Goal: Task Accomplishment & Management: Use online tool/utility

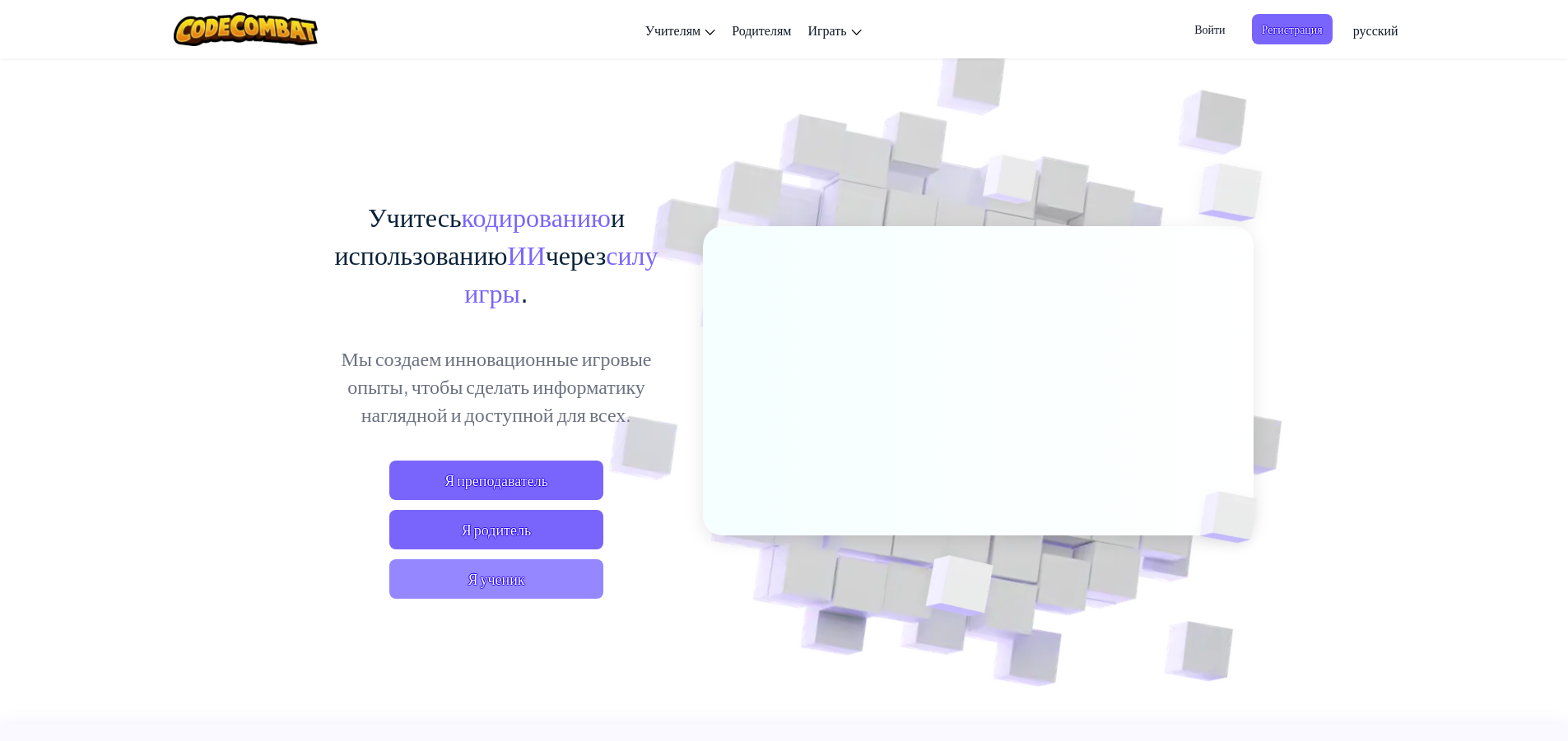
click at [536, 591] on span "Я ученик" at bounding box center [496, 579] width 214 height 40
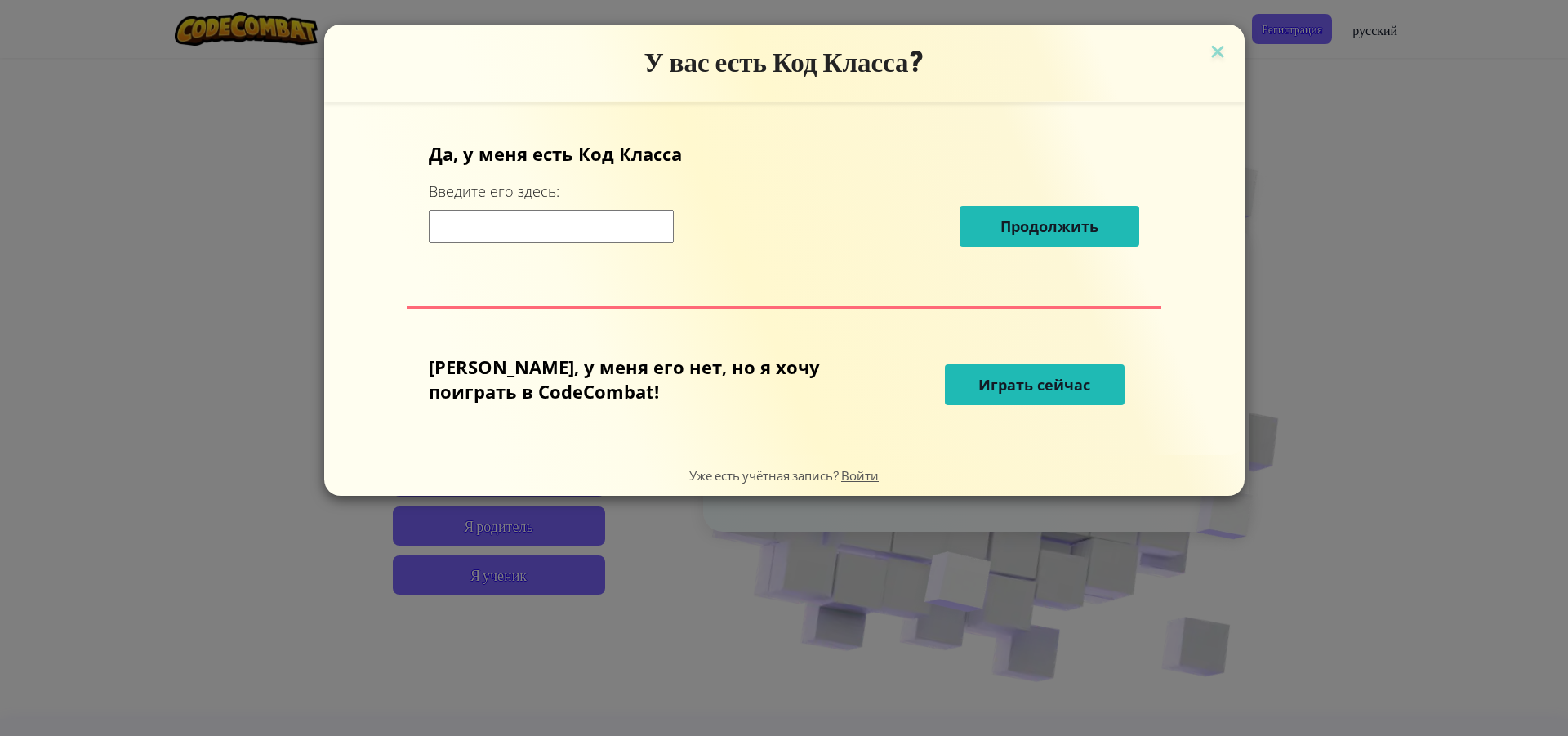
click at [996, 377] on font "Играть сейчас" at bounding box center [1034, 385] width 112 height 20
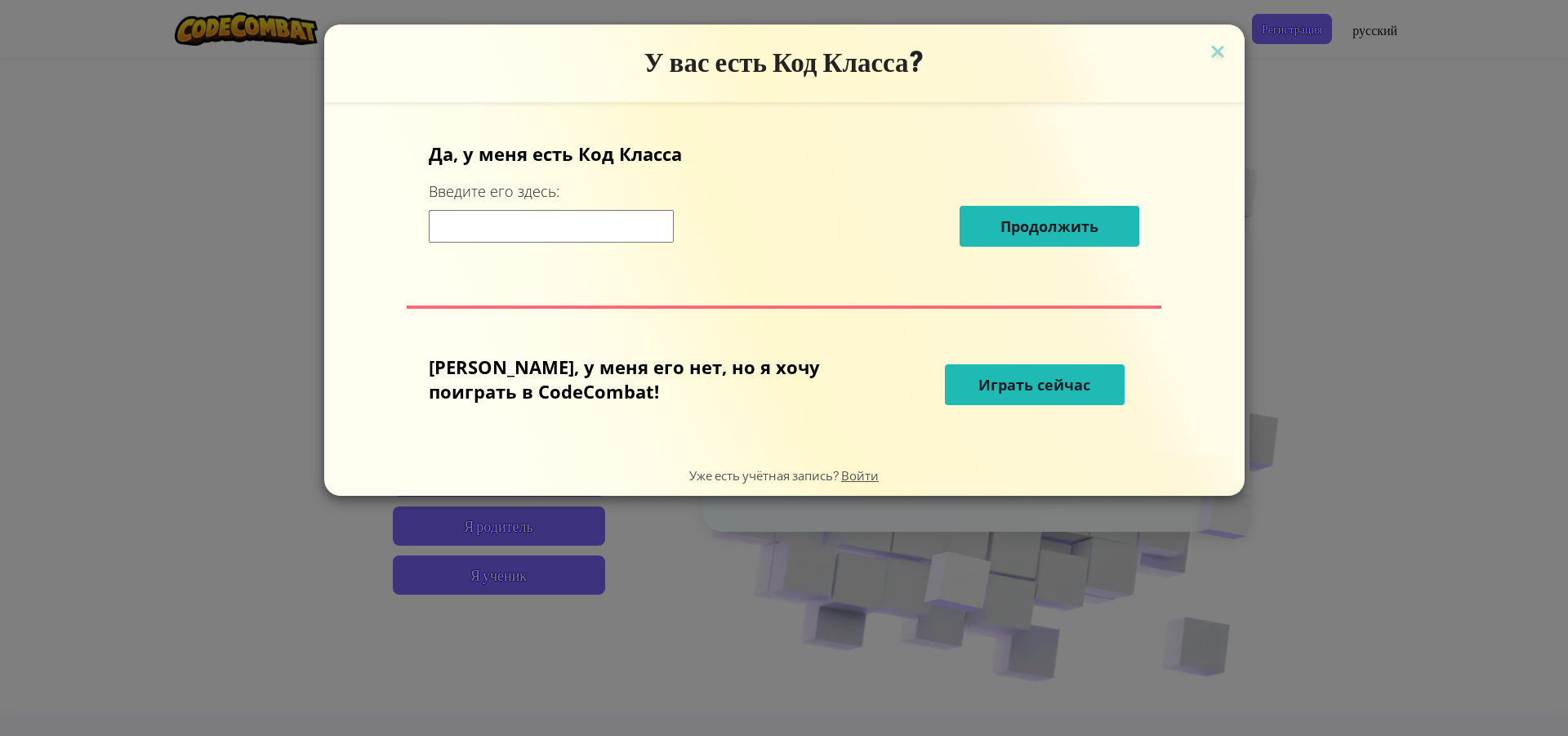
click at [996, 377] on font "Играть сейчас" at bounding box center [1034, 385] width 112 height 20
click at [996, 377] on font "Играть сейчас" at bounding box center [1034, 385] width 112 height 20
click at [995, 379] on font "Играть сейчас" at bounding box center [1034, 385] width 112 height 20
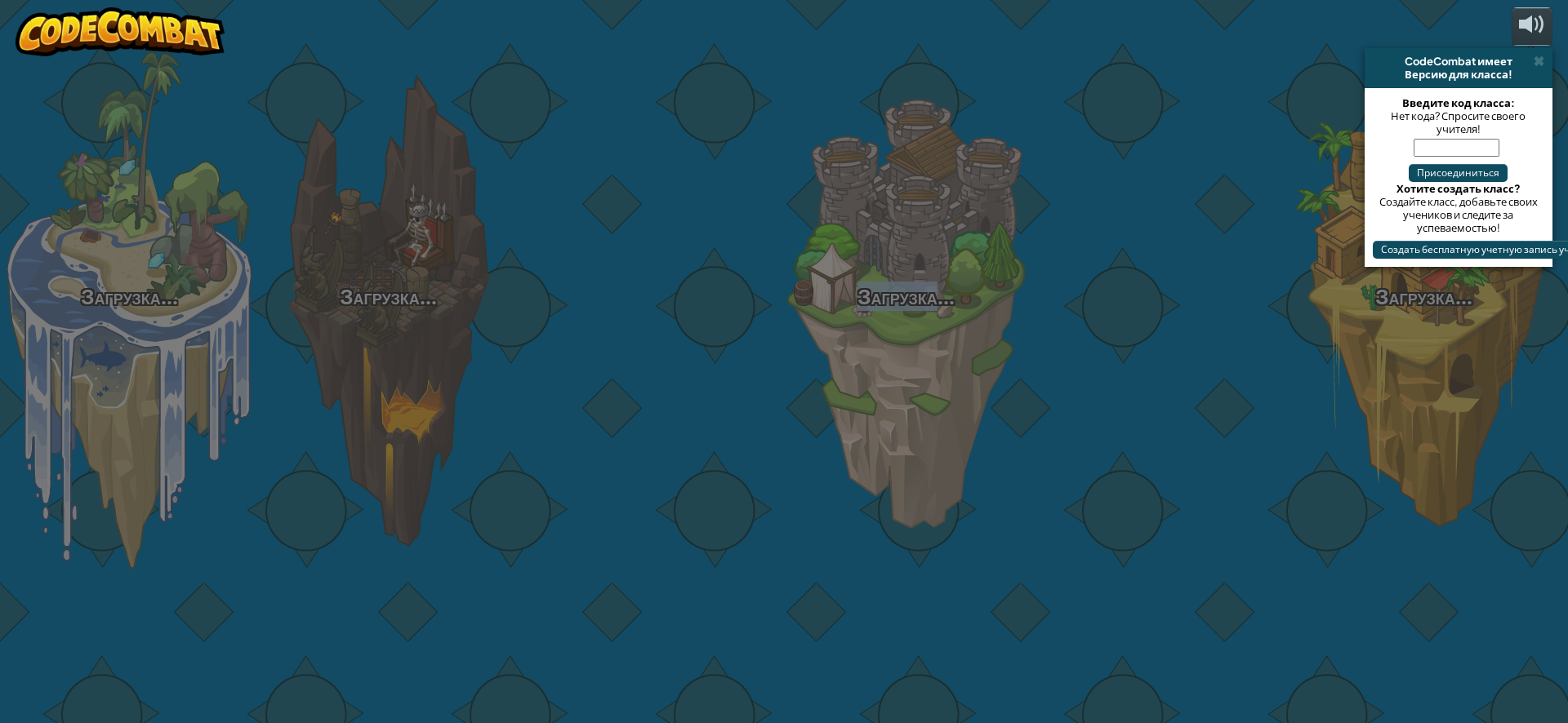
click at [995, 379] on div "Загрузка... Загрузка... Загрузка... Загрузка... Загрузка... Загрузка... Загрузк…" at bounding box center [784, 362] width 1568 height 723
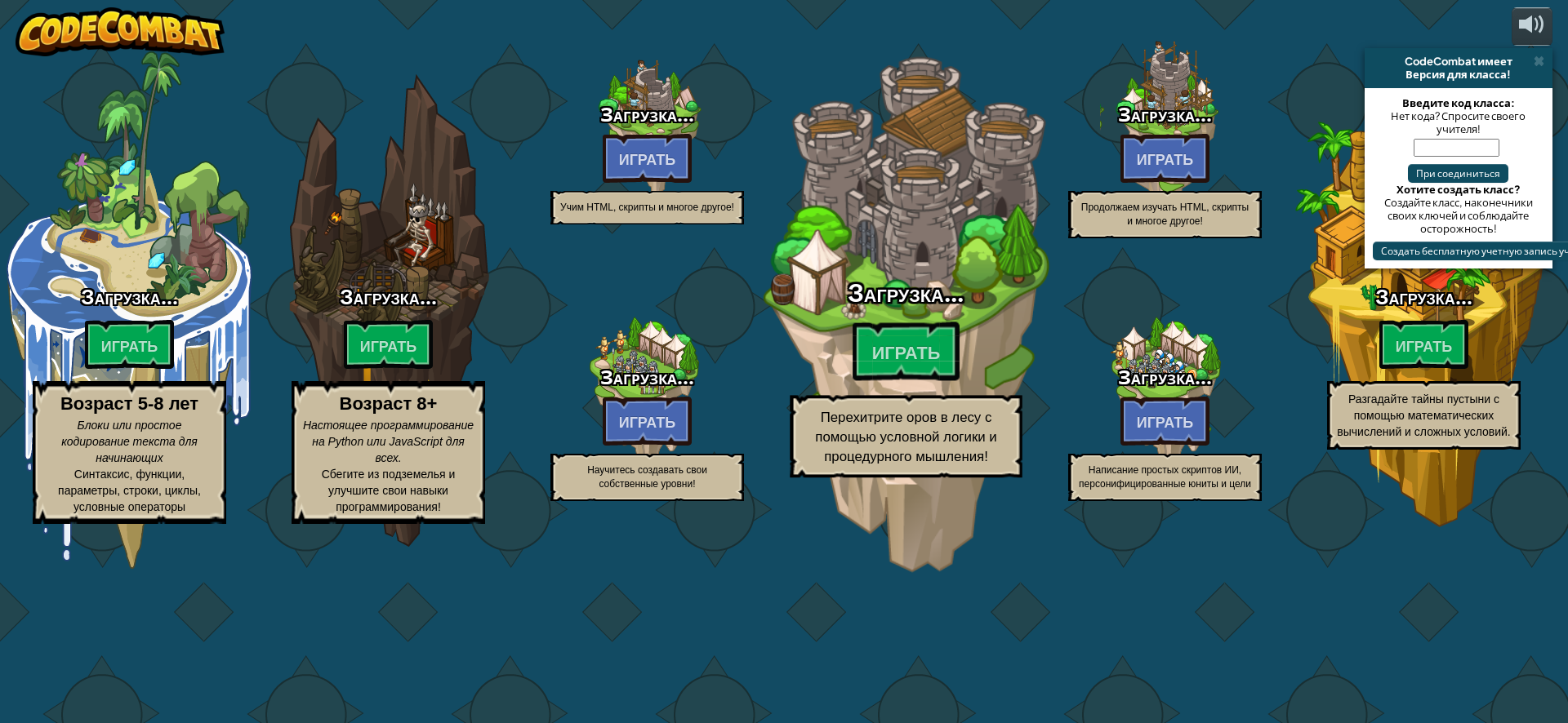
select select "ru"
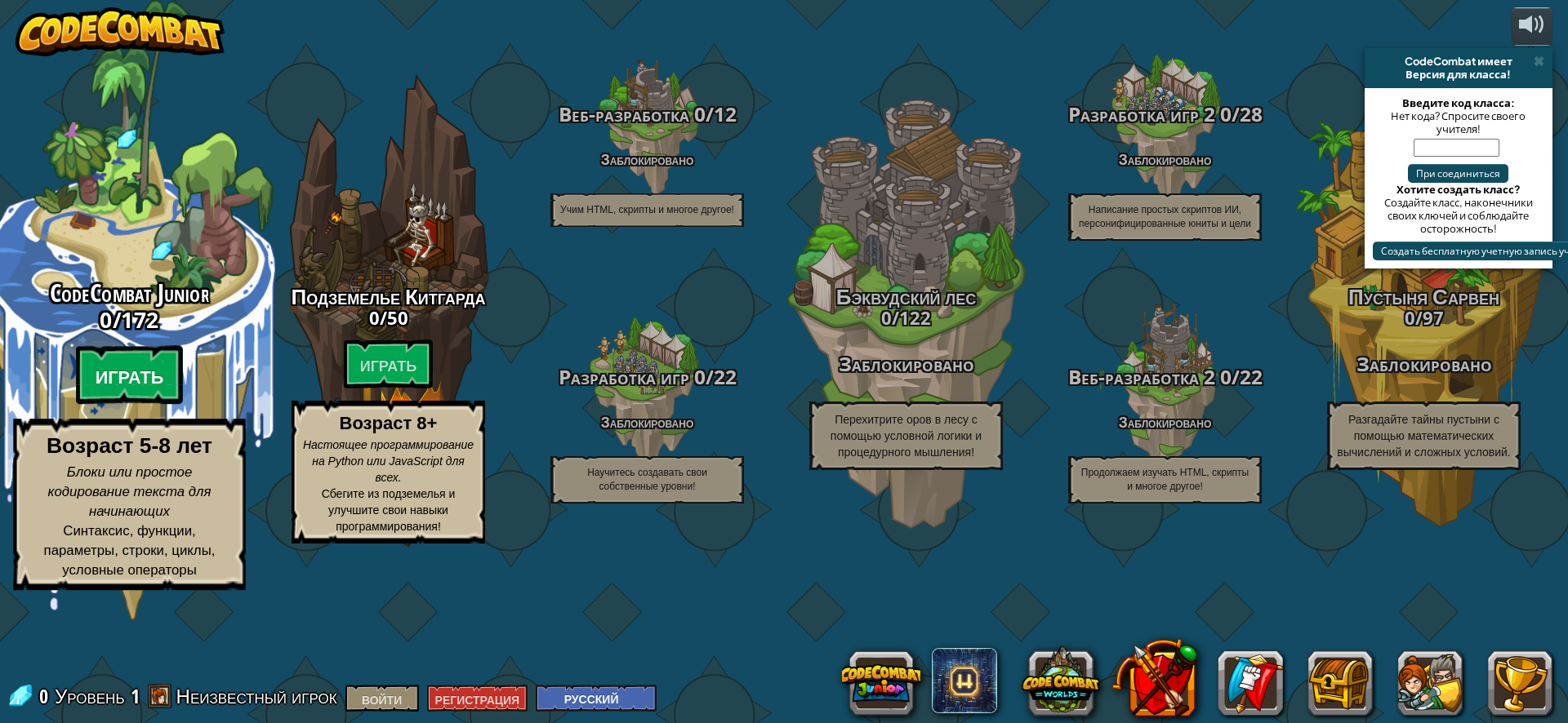
click at [94, 405] on btn "Играть" at bounding box center [130, 375] width 107 height 59
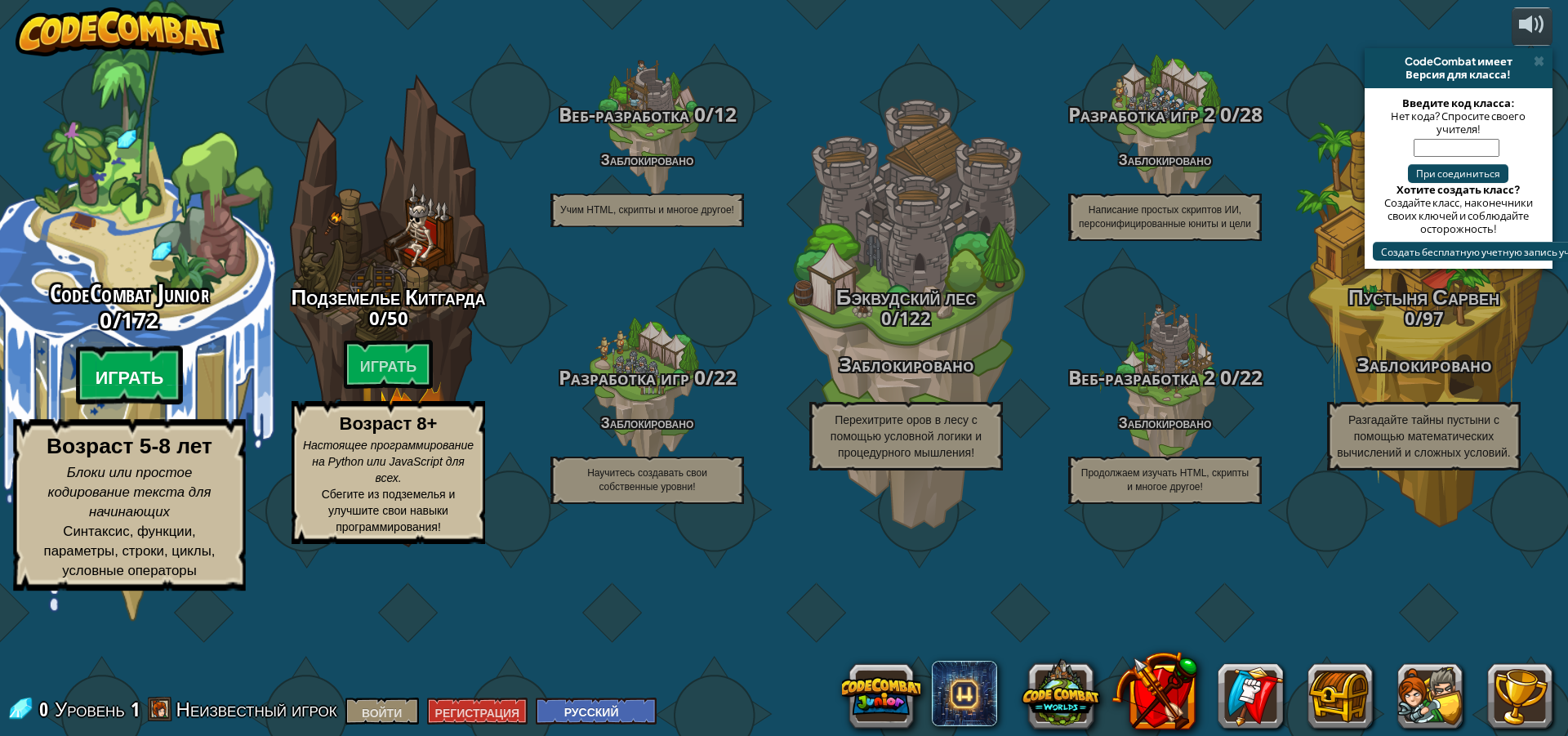
select select "ru"
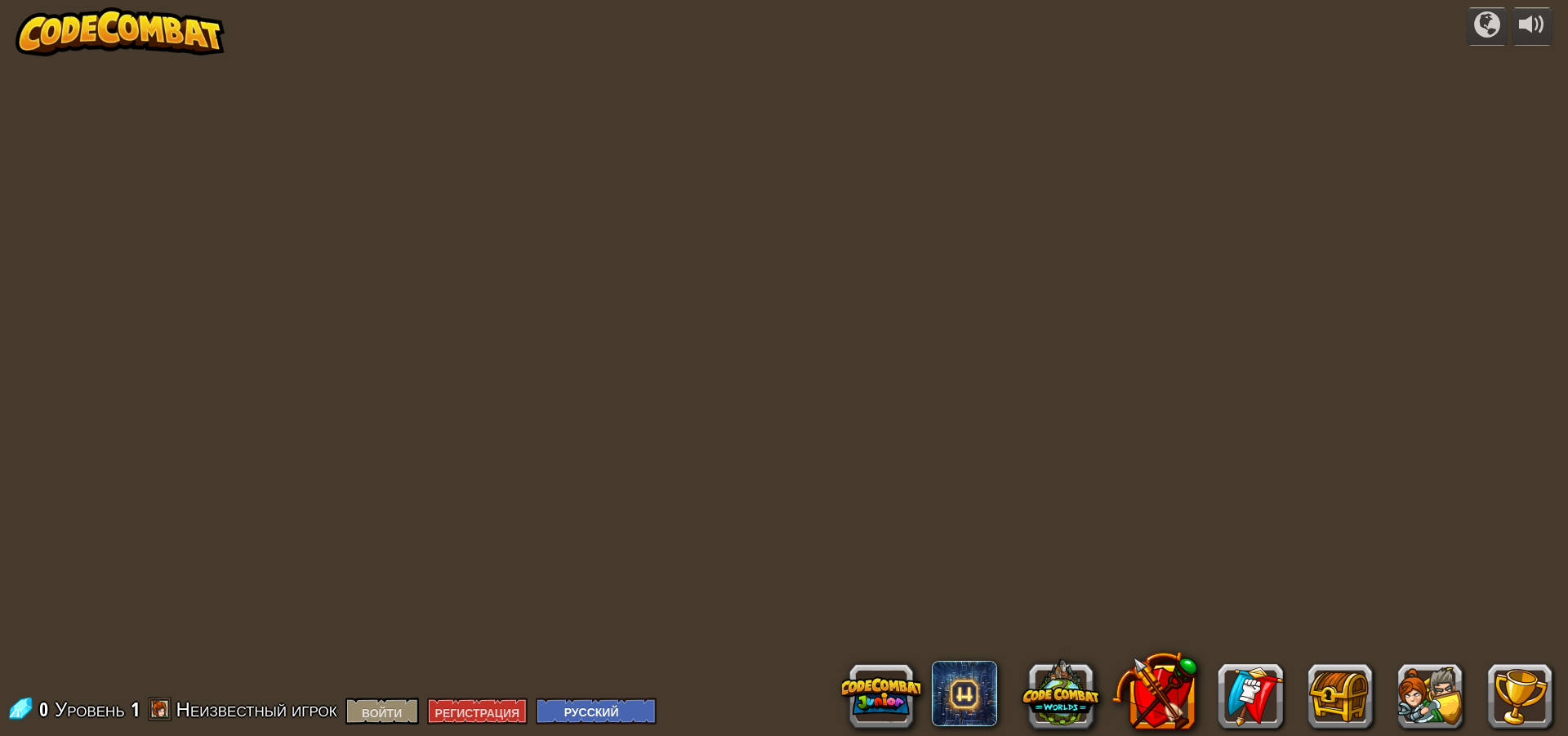
select select "ru"
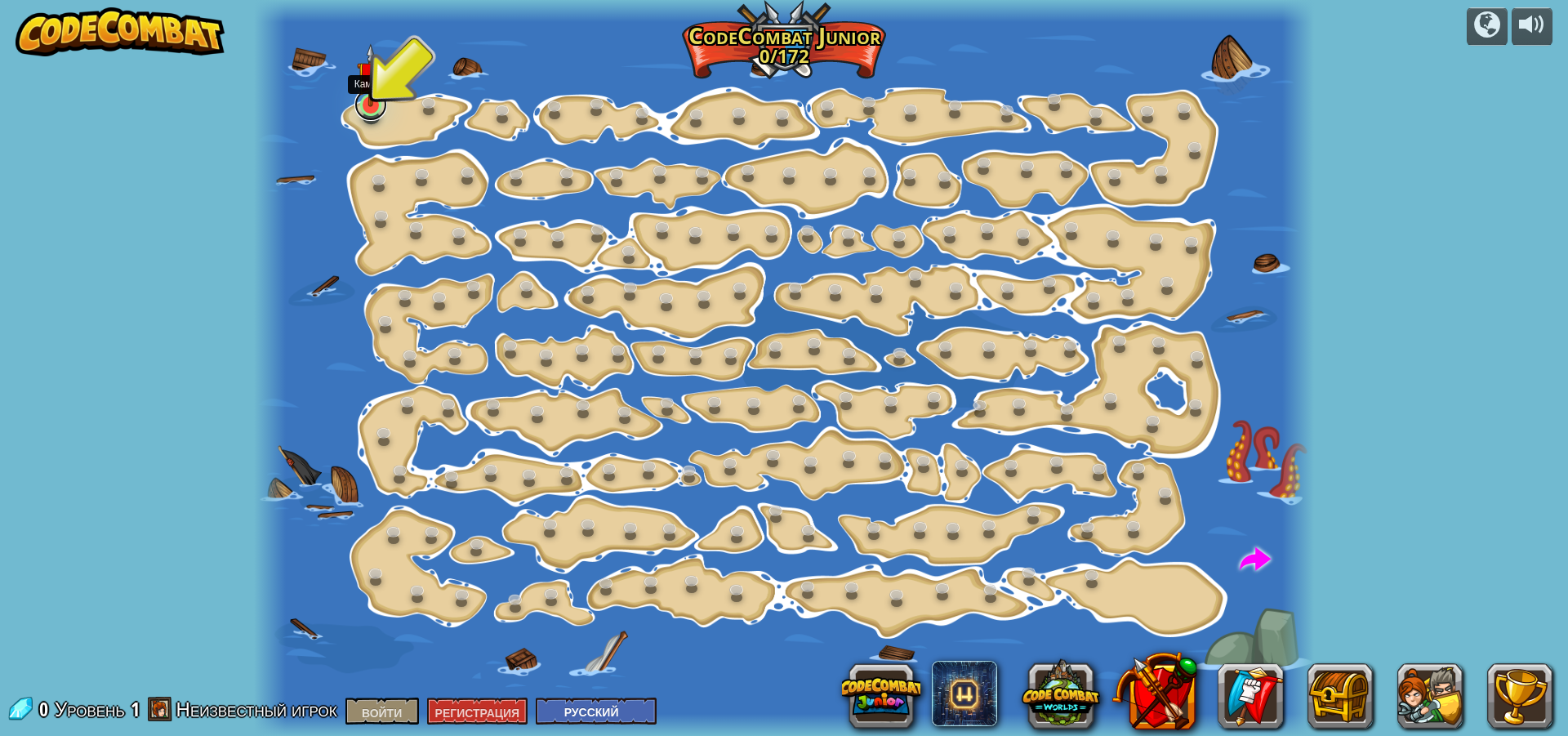
click at [376, 108] on link at bounding box center [371, 105] width 33 height 33
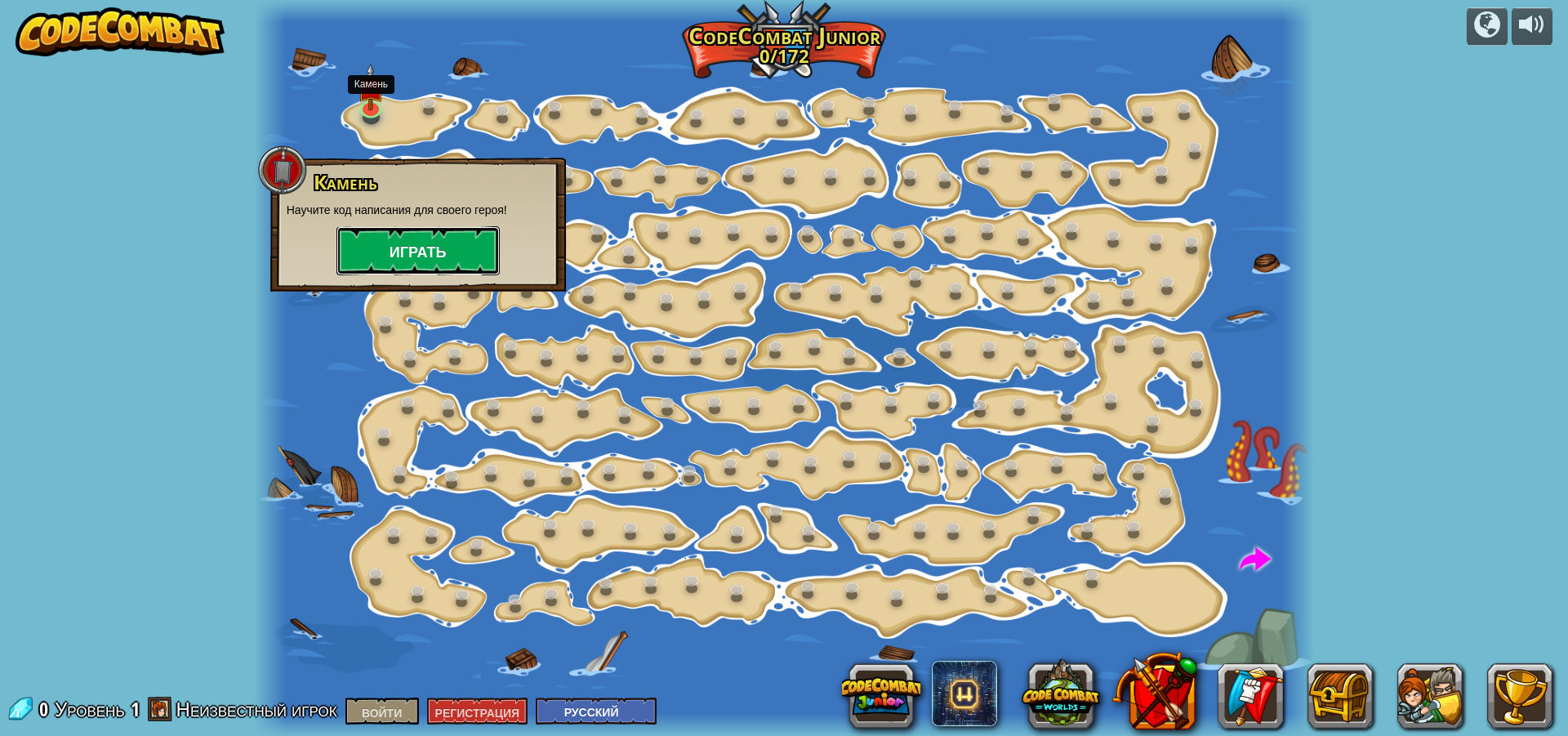
click at [423, 249] on font "Играть" at bounding box center [418, 253] width 57 height 21
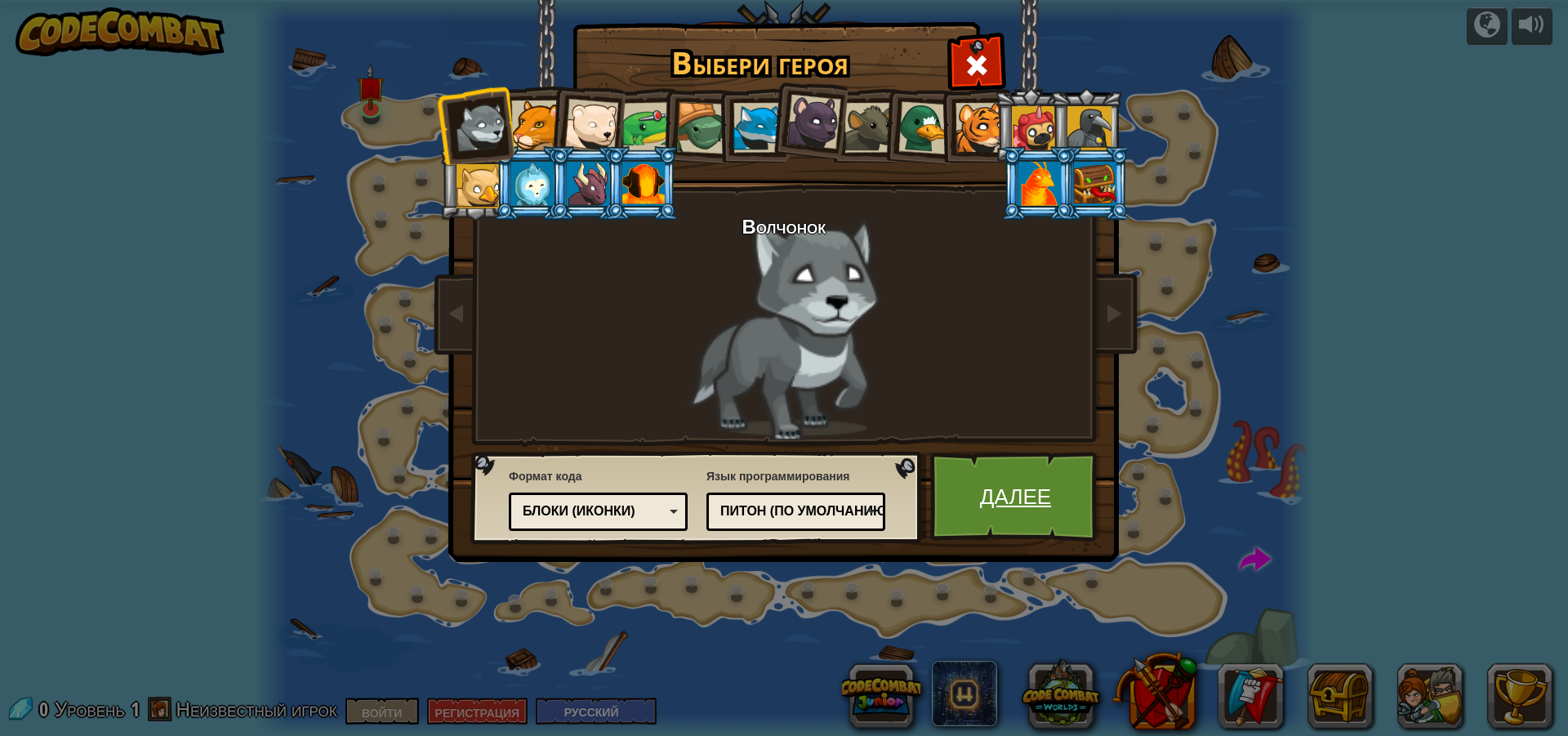
drag, startPoint x: 1079, startPoint y: 480, endPoint x: 1070, endPoint y: 480, distance: 9.0
click at [1070, 480] on link "Далее" at bounding box center [1015, 497] width 171 height 90
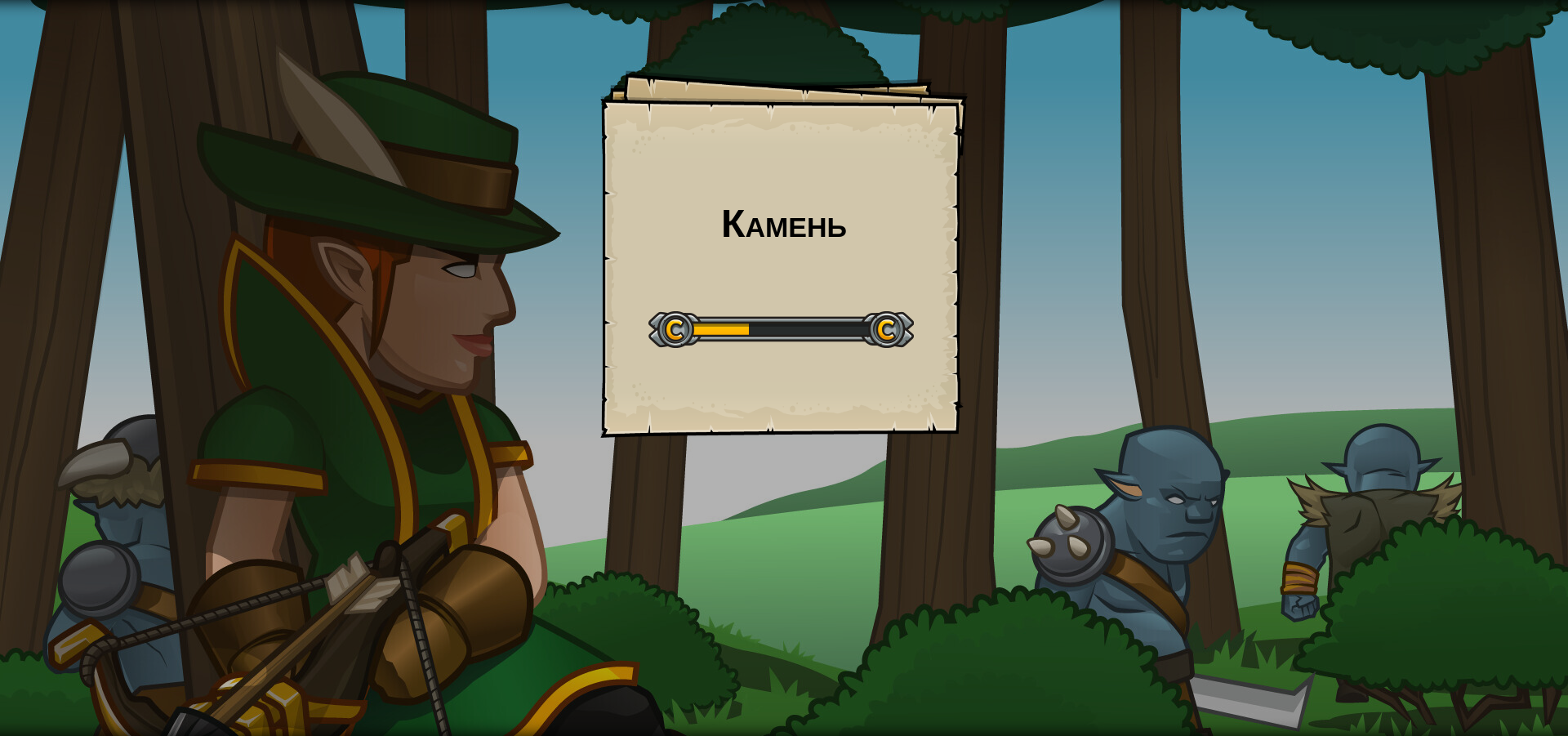
drag, startPoint x: 699, startPoint y: 212, endPoint x: 673, endPoint y: 247, distance: 43.6
click at [673, 247] on div "Камень Цели Начальный уровень Ошибка загрузки с сервера Чтобы пройти этот урове…" at bounding box center [784, 254] width 367 height 368
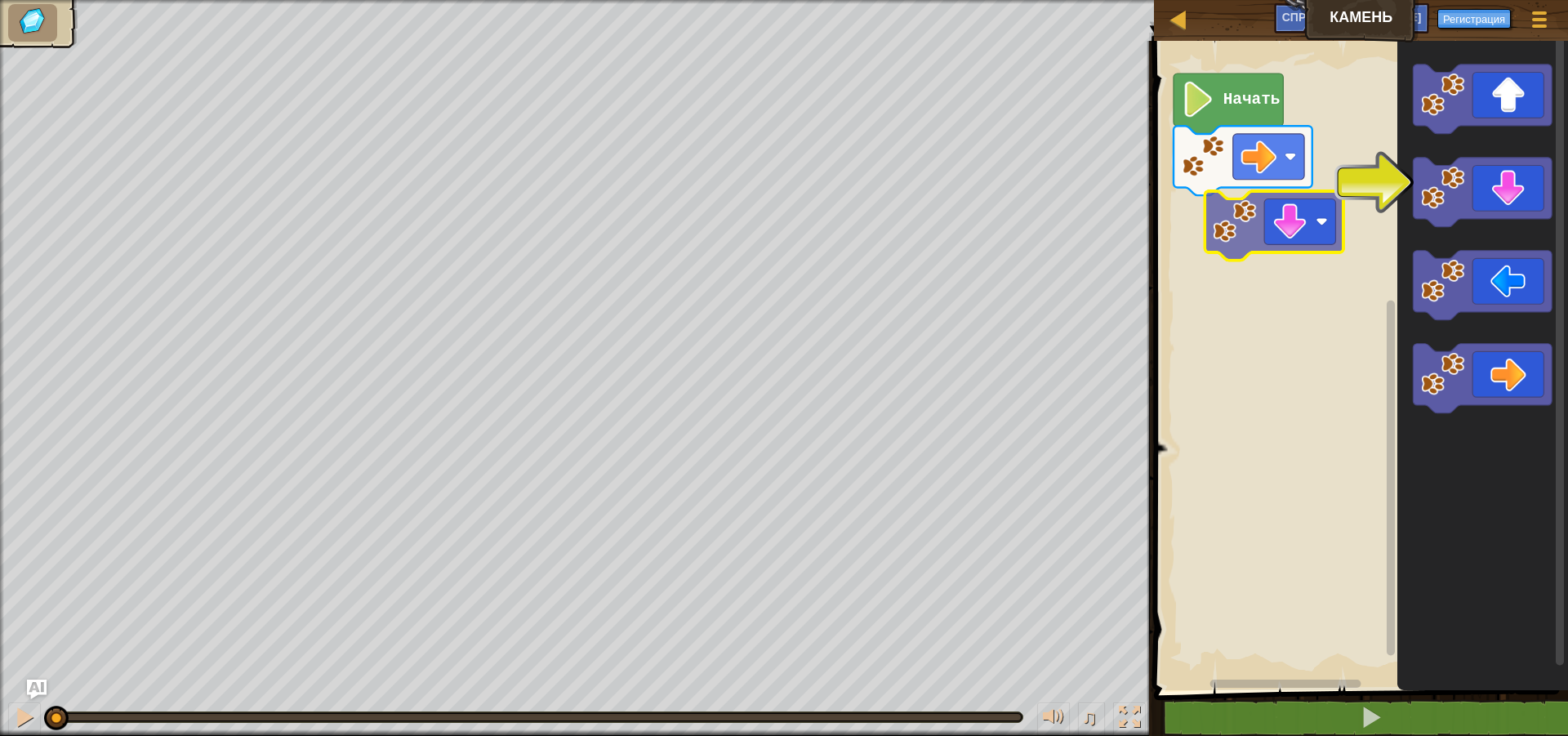
click at [1288, 242] on div "Начать" at bounding box center [1358, 362] width 419 height 658
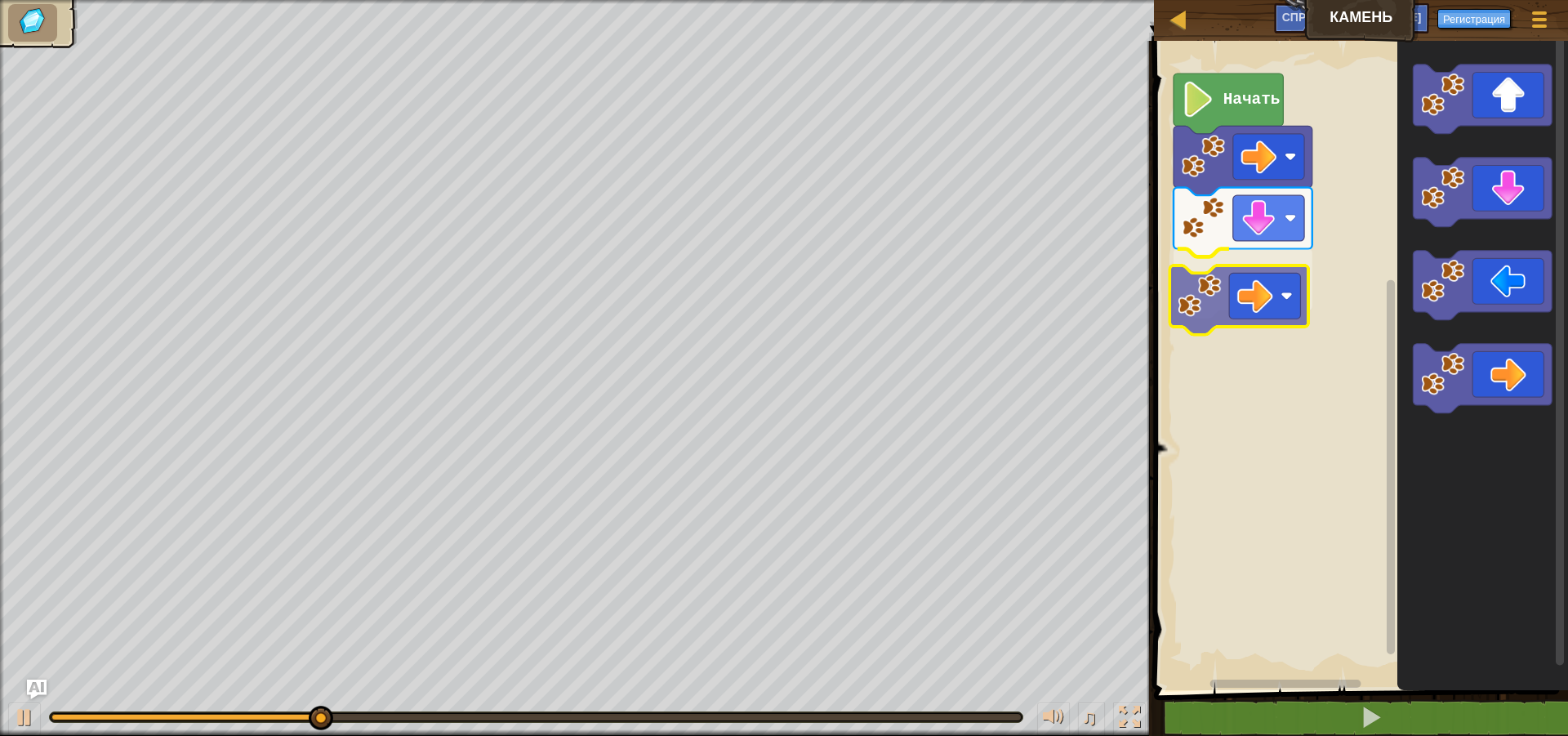
click at [1245, 285] on div "Начать" at bounding box center [1358, 362] width 419 height 658
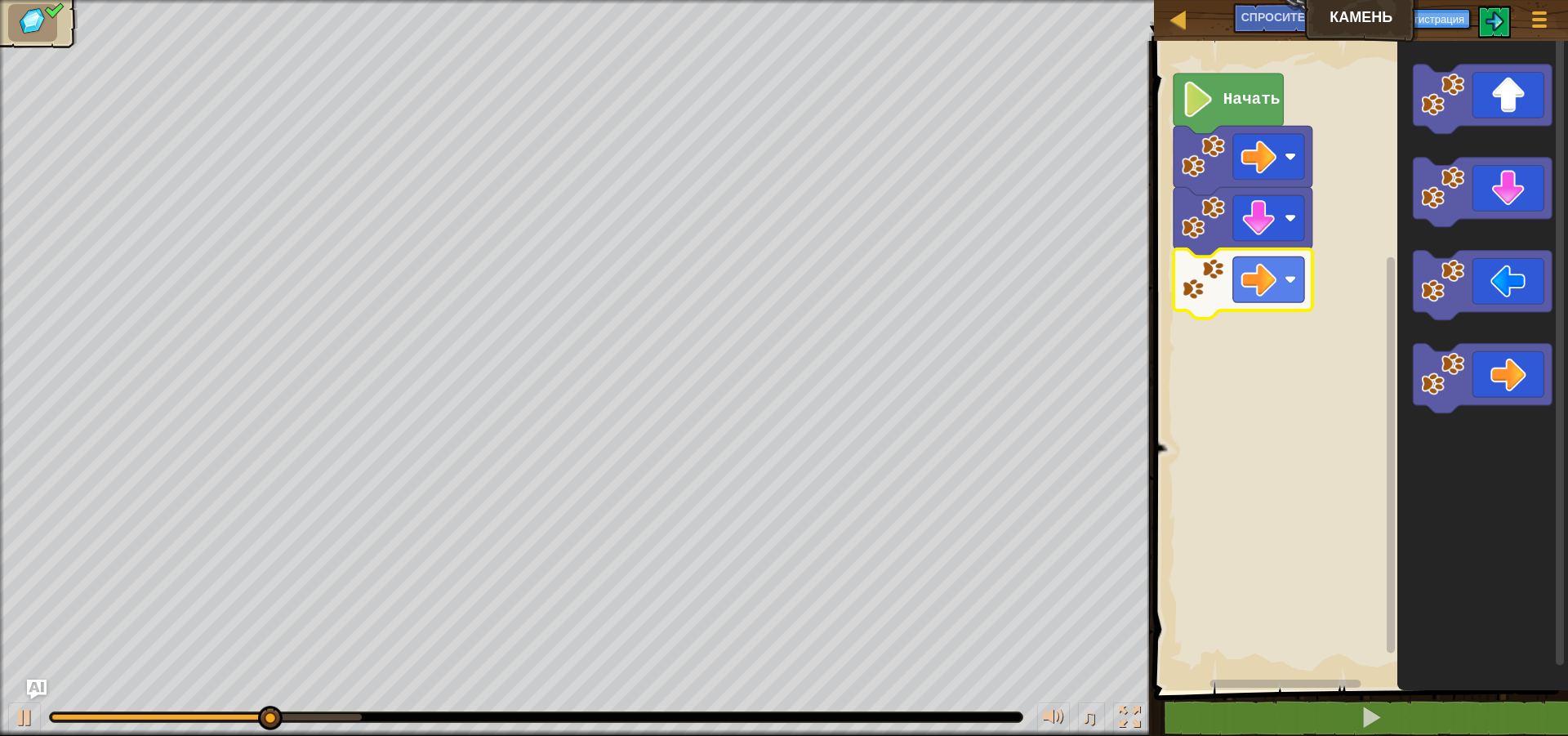
click at [1212, 107] on image "Рабочая область Блочно" at bounding box center [1198, 100] width 34 height 36
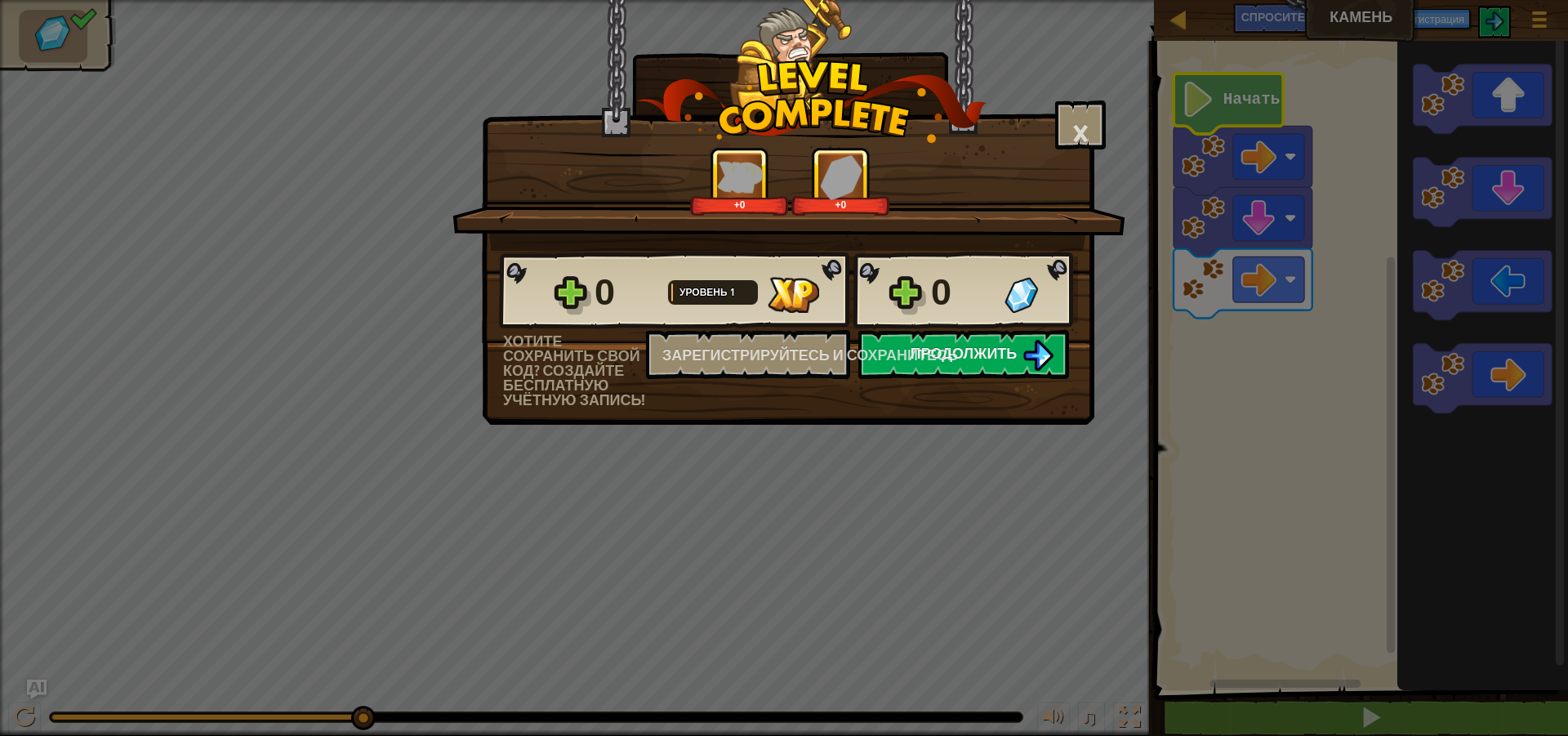
drag, startPoint x: 922, startPoint y: 433, endPoint x: 892, endPoint y: 469, distance: 46.9
click at [892, 469] on div "× Насколько интересным был этот уровень? +0 +0 Сетчатые сплайны... 0 Уровень 1 …" at bounding box center [784, 368] width 1568 height 736
click at [925, 372] on button "Продолжить" at bounding box center [963, 354] width 211 height 49
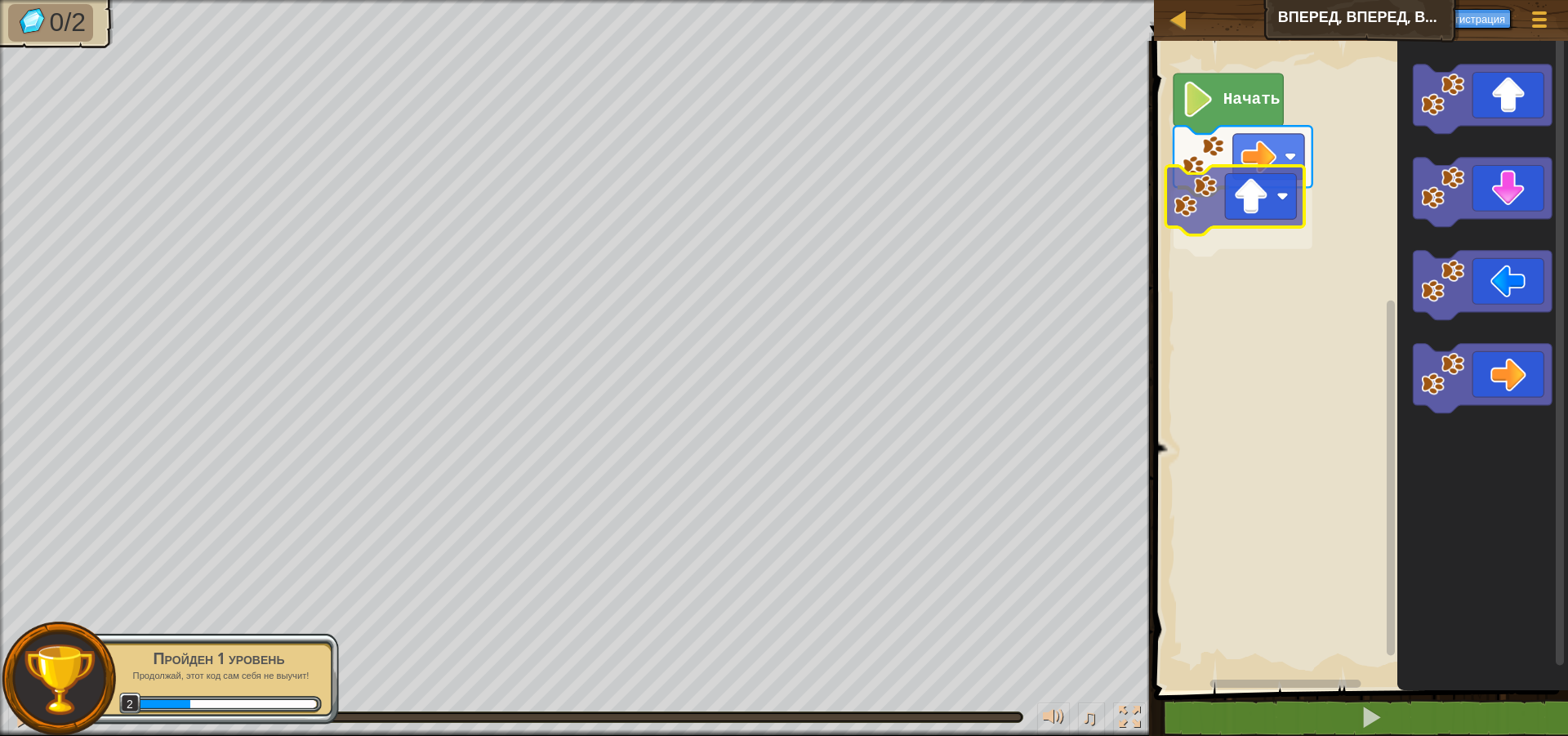
click at [1231, 202] on div "Начать" at bounding box center [1358, 362] width 419 height 658
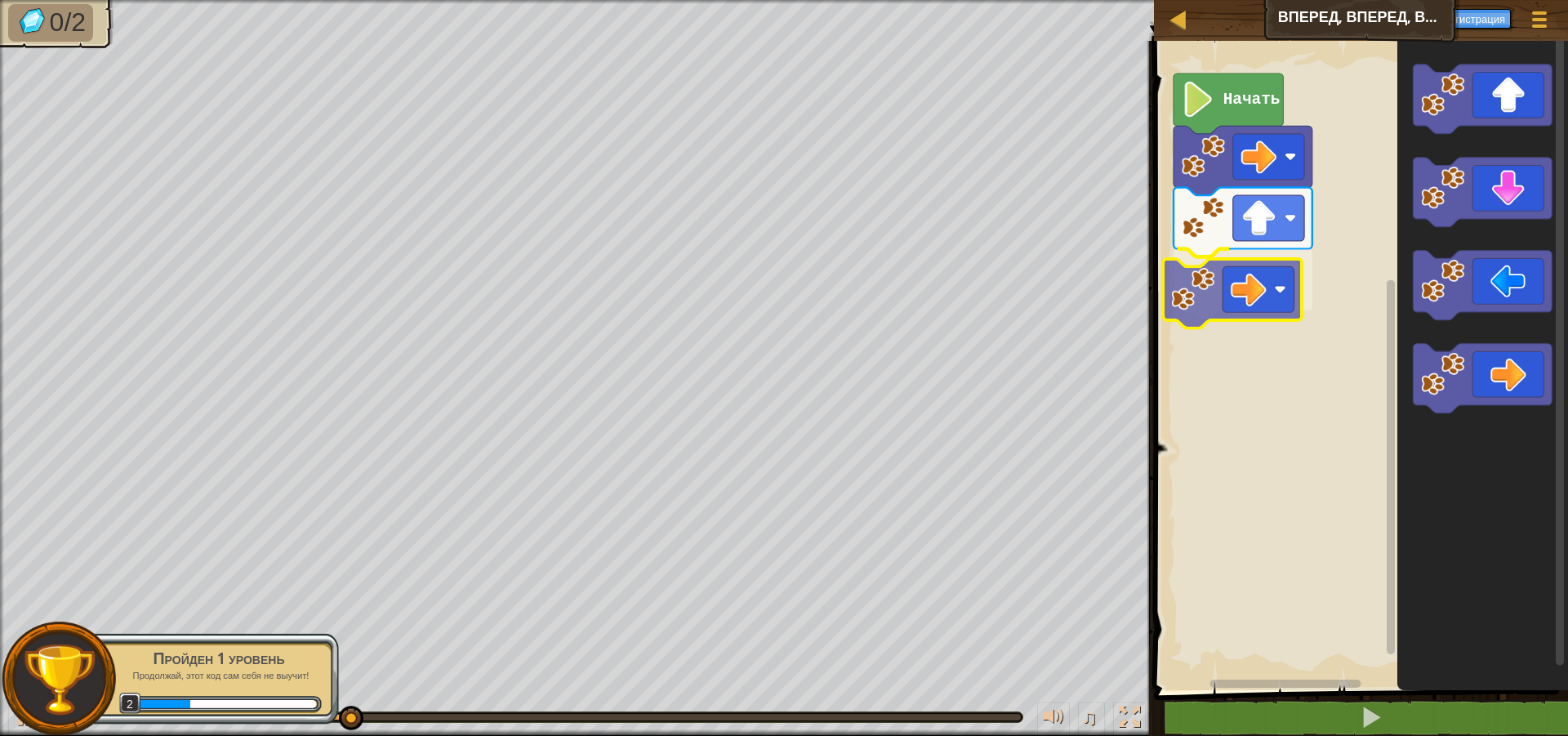
click at [1232, 281] on div "Начать" at bounding box center [1358, 362] width 419 height 658
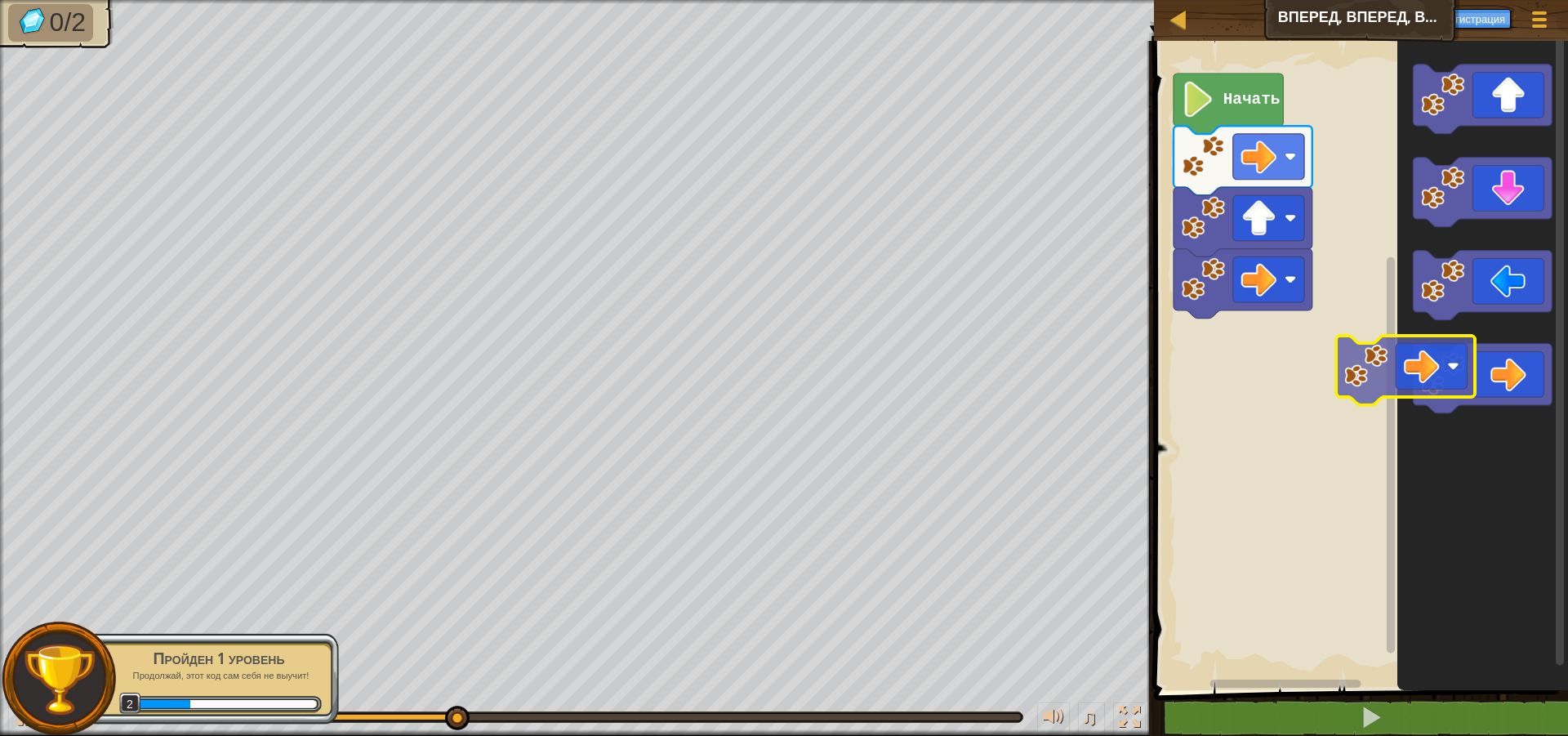
click at [1242, 351] on div "Начать" at bounding box center [1358, 362] width 419 height 658
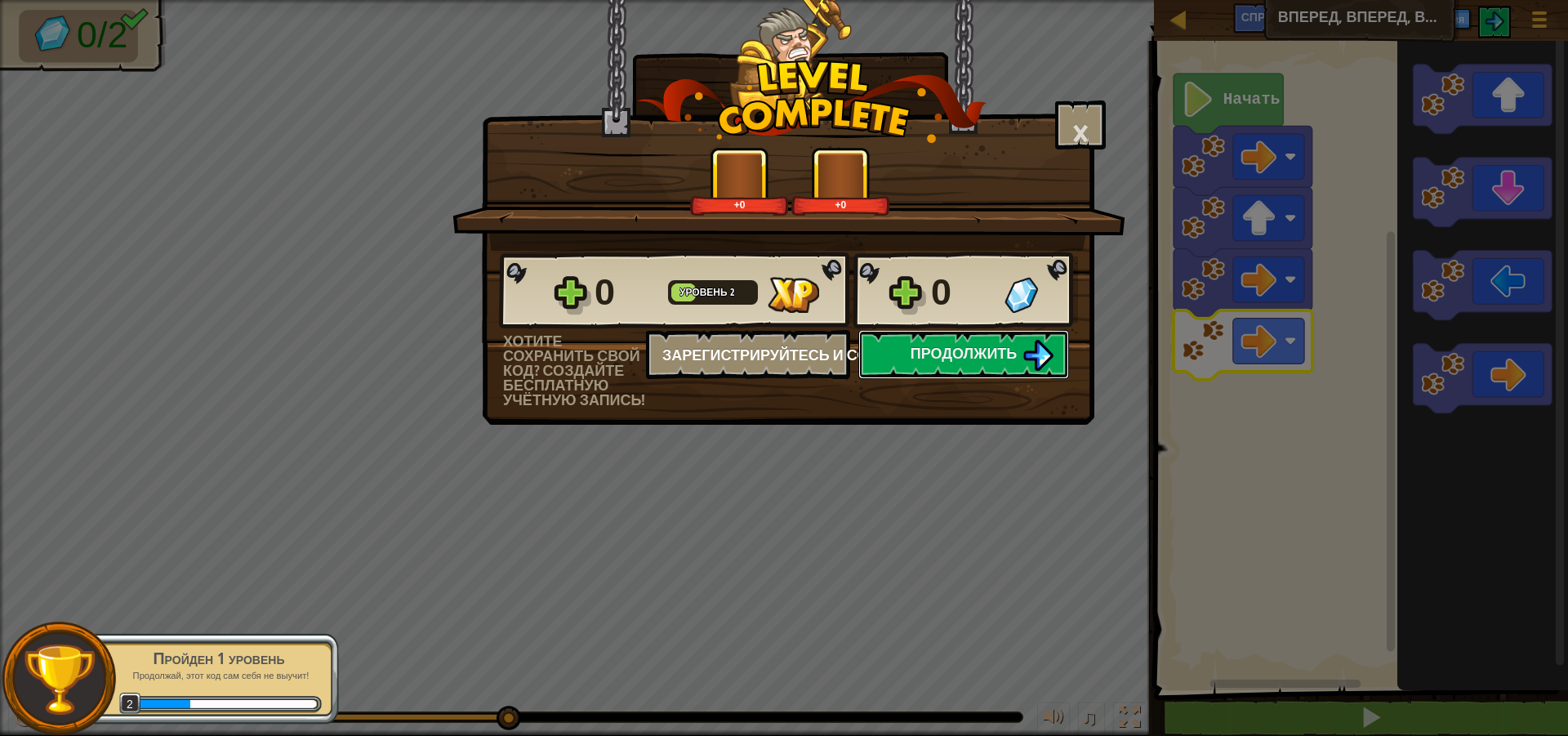
click at [923, 360] on div "0 Уровень 2 0 Хотите сохранить свой код? создайте бесплатную учётную запись! За…" at bounding box center [787, 329] width 611 height 157
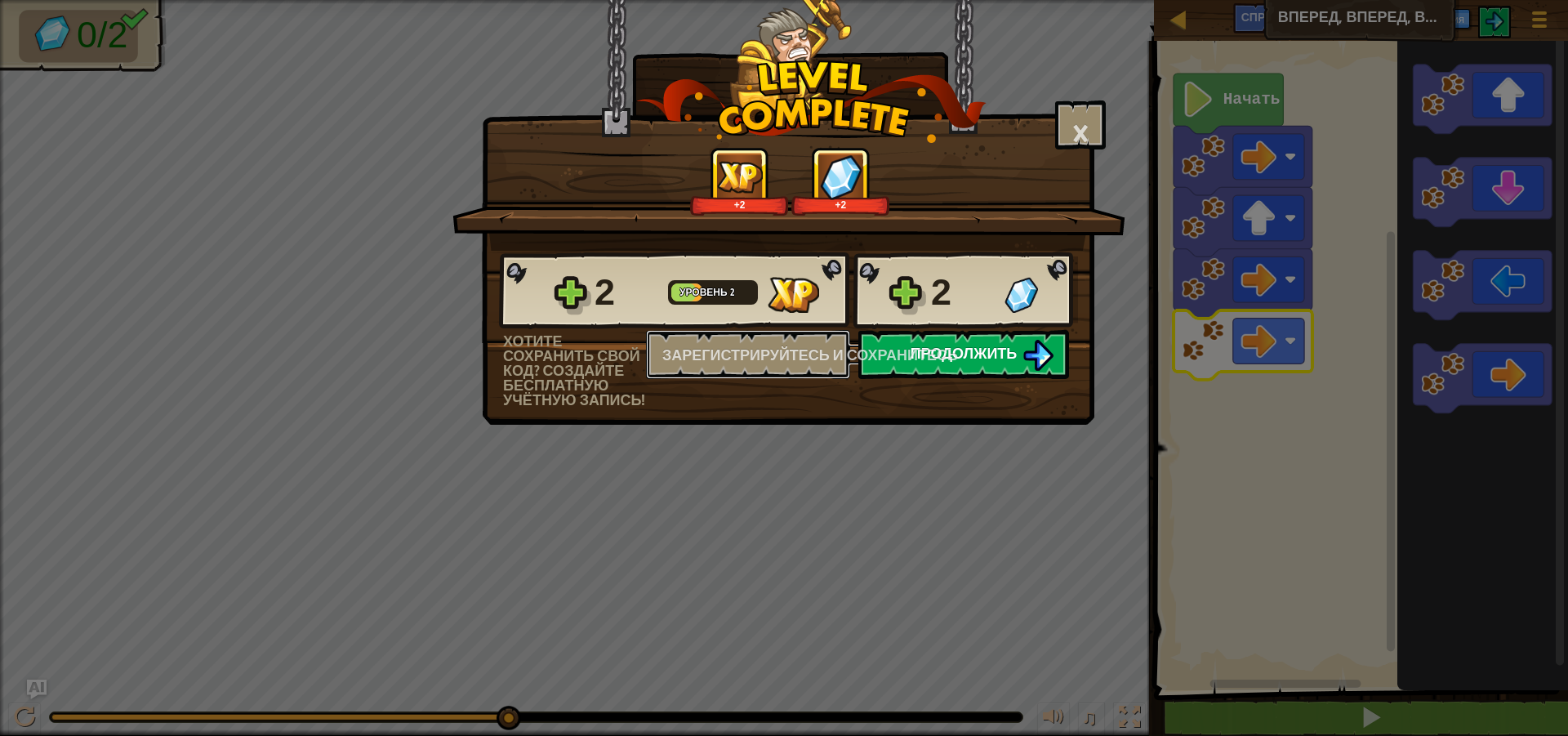
click at [894, 353] on font "Зарегистрируйтесь и сохранитесь" at bounding box center [809, 354] width 295 height 21
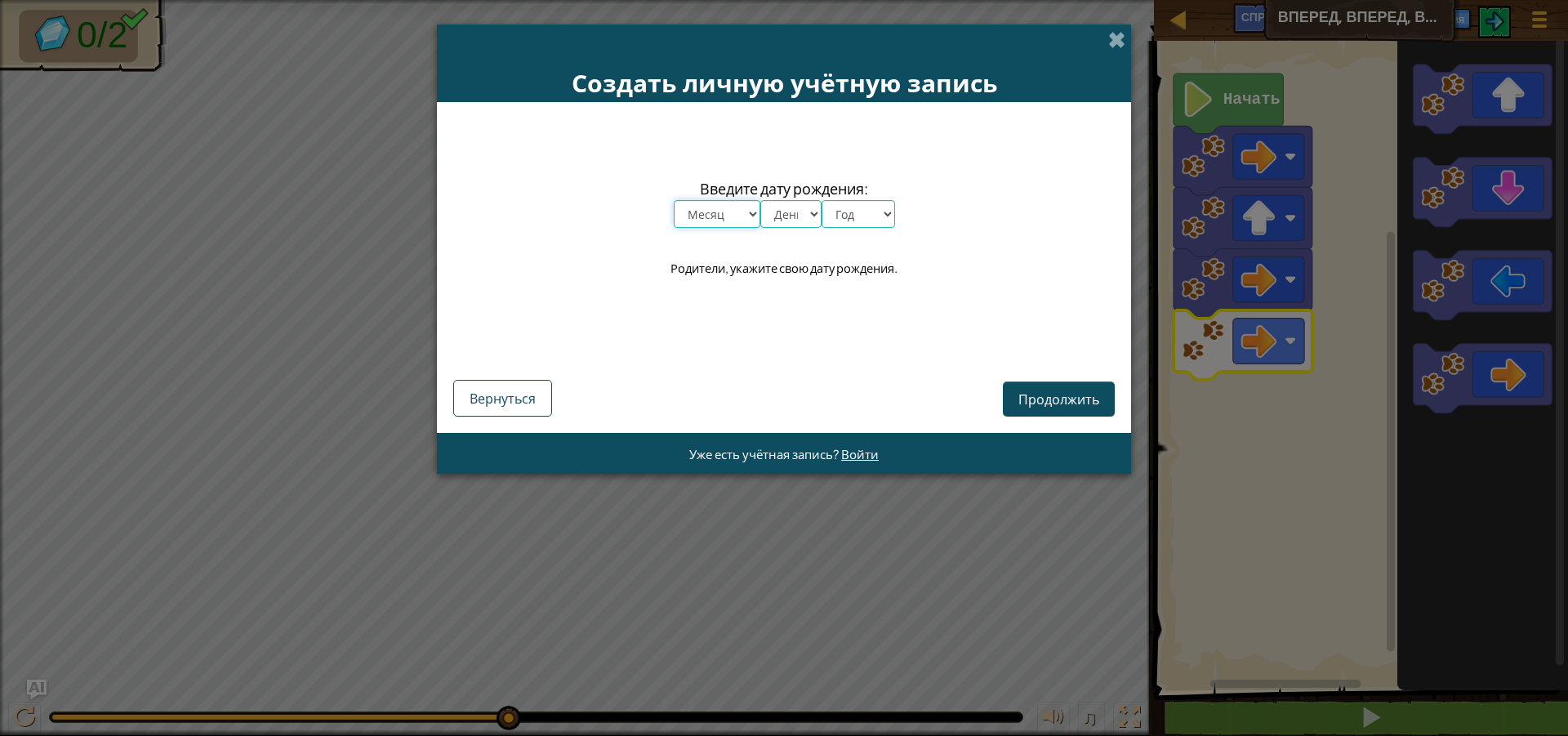
click at [736, 222] on select "Месяц январь февраль март апрель май июнь июль август сентябрь октябрь ноябрь д…" at bounding box center [717, 214] width 87 height 28
drag, startPoint x: 700, startPoint y: 208, endPoint x: 713, endPoint y: 226, distance: 22.2
click at [701, 209] on select "Месяц январь февраль март апрель май июнь июль август сентябрь октябрь ноябрь д…" at bounding box center [717, 214] width 87 height 28
select select "4"
click at [673, 200] on select "Месяц январь февраль март апрель май июнь июль август сентябрь октябрь ноябрь д…" at bounding box center [717, 214] width 87 height 28
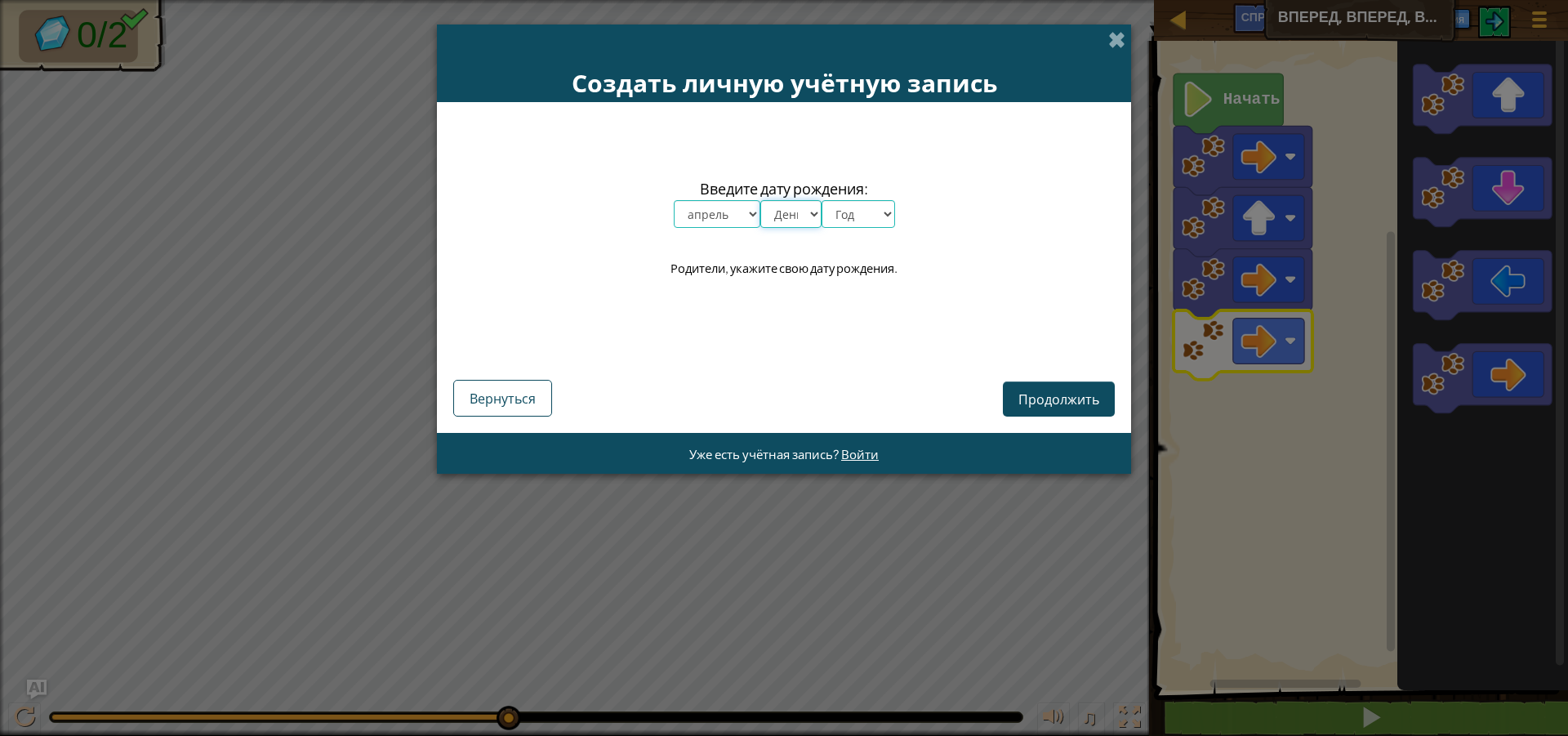
click at [789, 220] on select "День 1 2 3 4 5 6 7 8 9 10 11 12 13 14 15 16 17 18 19 20 21 22 23 24 25 26 27 28…" at bounding box center [791, 214] width 62 height 28
select select "26"
click at [760, 200] on select "День 1 2 3 4 5 6 7 8 9 10 11 12 13 14 15 16 17 18 19 20 21 22 23 24 25 26 27 28…" at bounding box center [791, 214] width 62 height 28
click at [871, 196] on span "Введите дату рождения:" at bounding box center [784, 188] width 221 height 24
click at [867, 199] on span "Введите дату рождения:" at bounding box center [784, 188] width 221 height 24
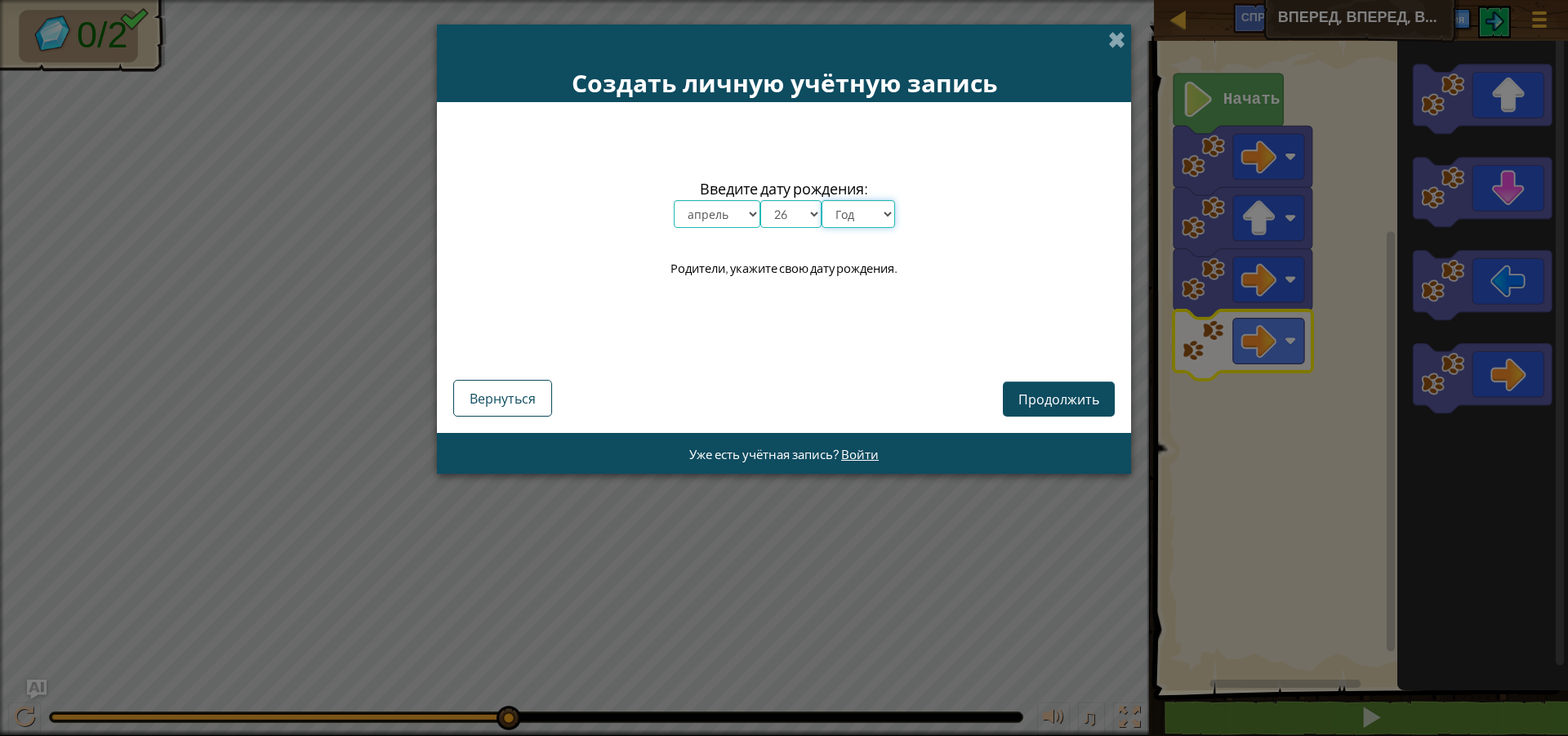
click at [858, 221] on select "Год 2025 2024 2023 2022 2021 2020 2019 2018 2017 2016 2015 2014 2013 2012 2011 …" at bounding box center [859, 214] width 74 height 28
select select "2013"
click at [822, 200] on select "Год 2025 2024 2023 2022 2021 2020 2019 2018 2017 2016 2015 2014 2013 2012 2011 …" at bounding box center [859, 214] width 74 height 28
click at [1036, 397] on font "Продолжить" at bounding box center [1059, 399] width 81 height 17
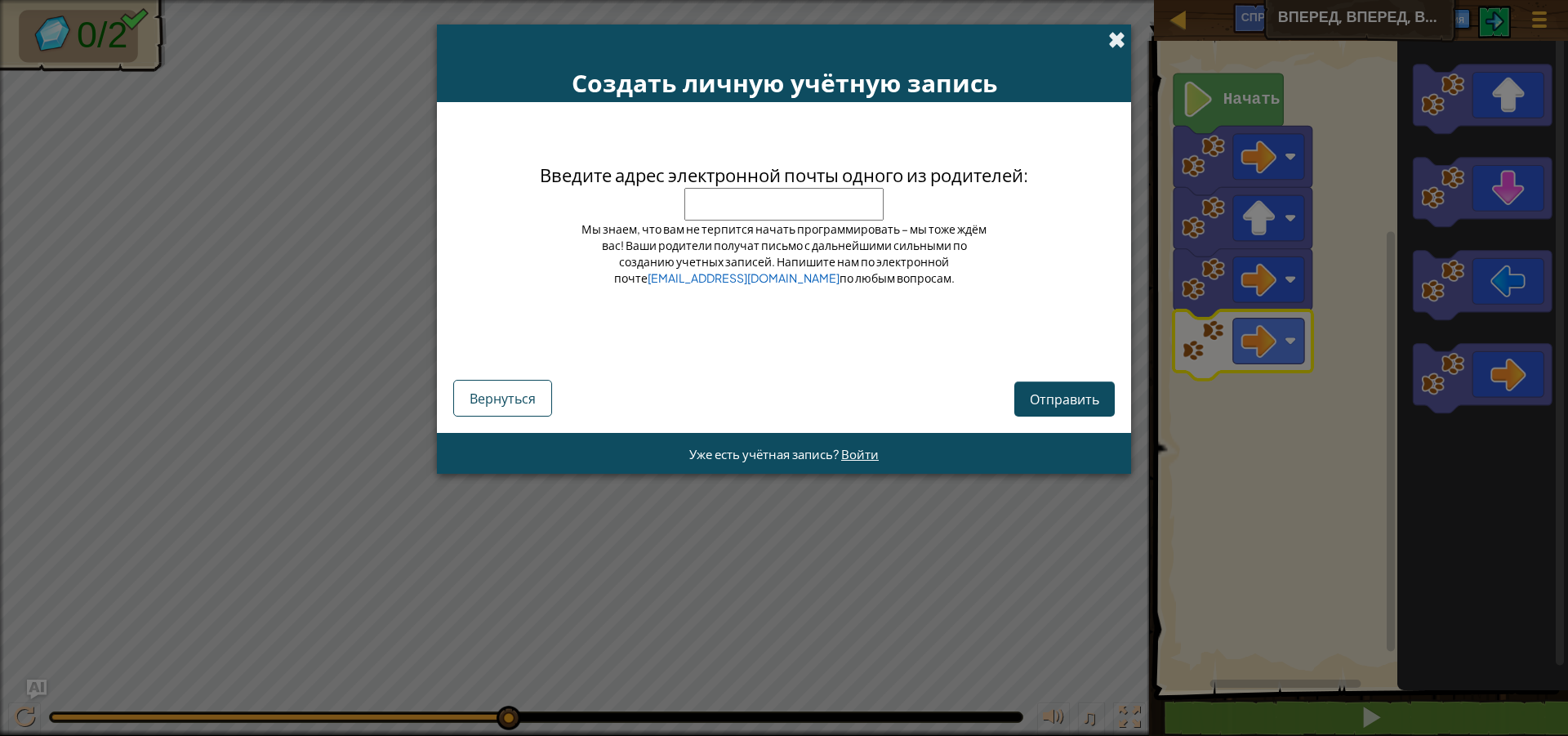
click at [1121, 40] on span at bounding box center [1116, 39] width 17 height 17
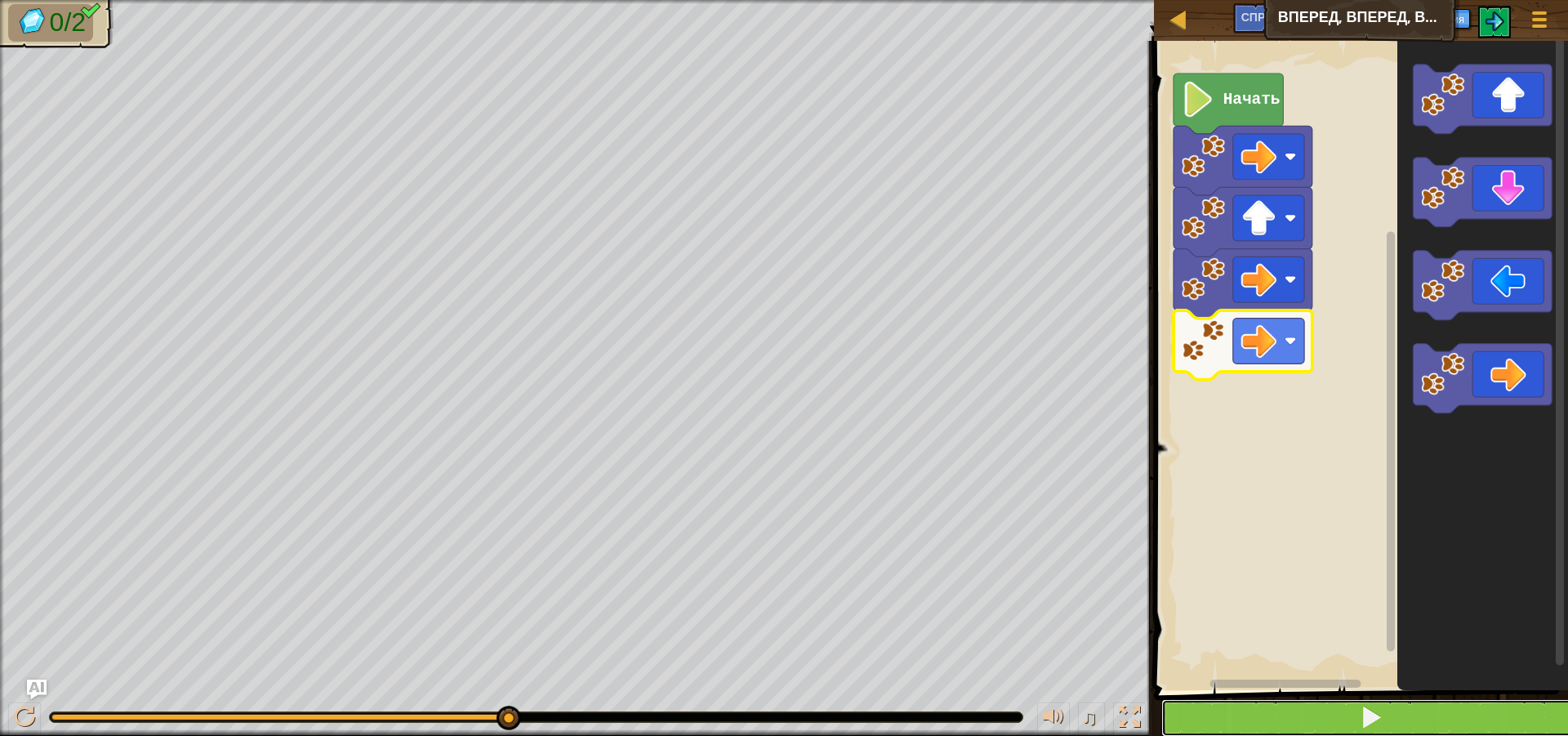
click at [1234, 712] on button at bounding box center [1370, 718] width 419 height 38
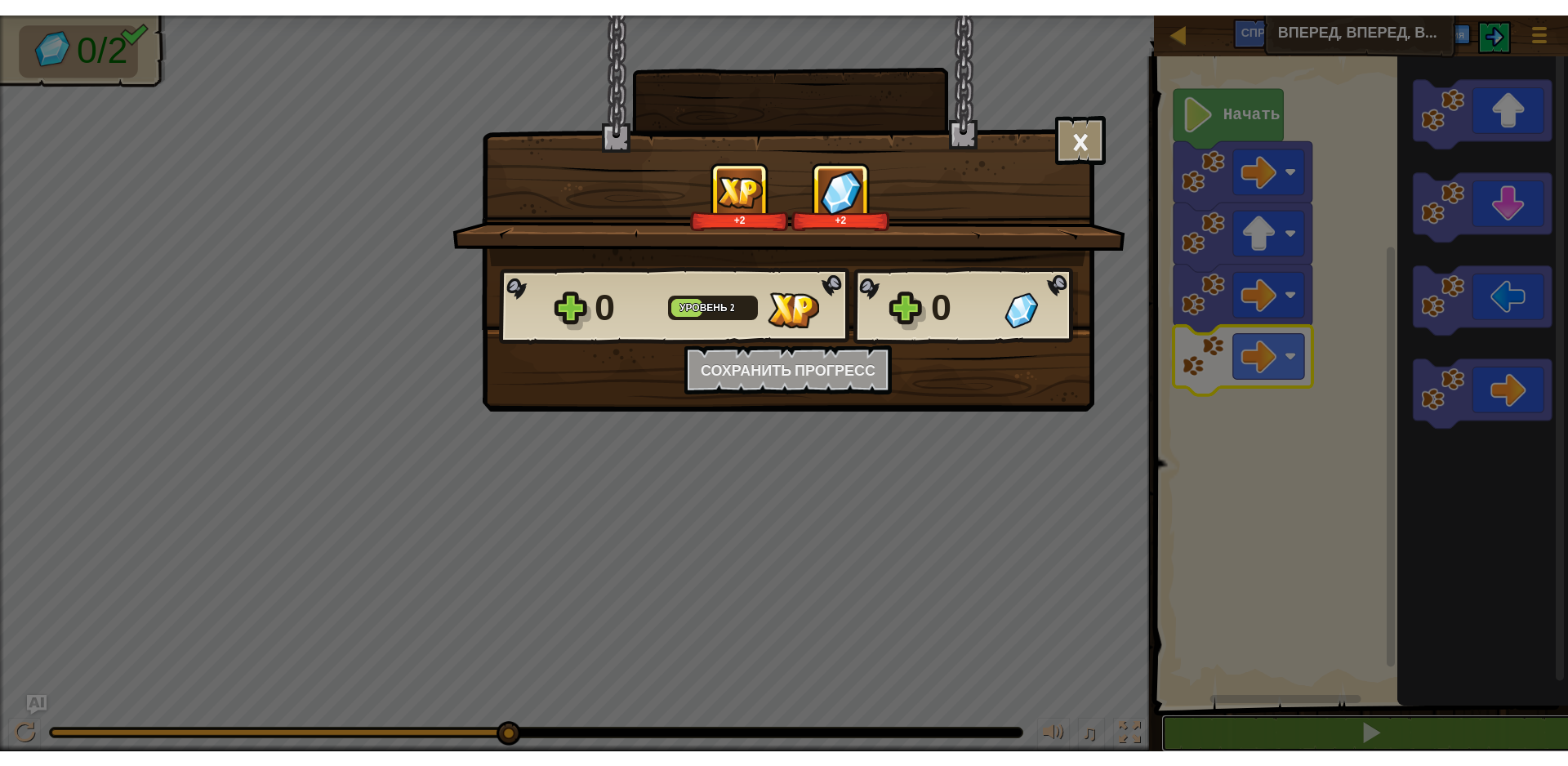
scroll to position [1, 0]
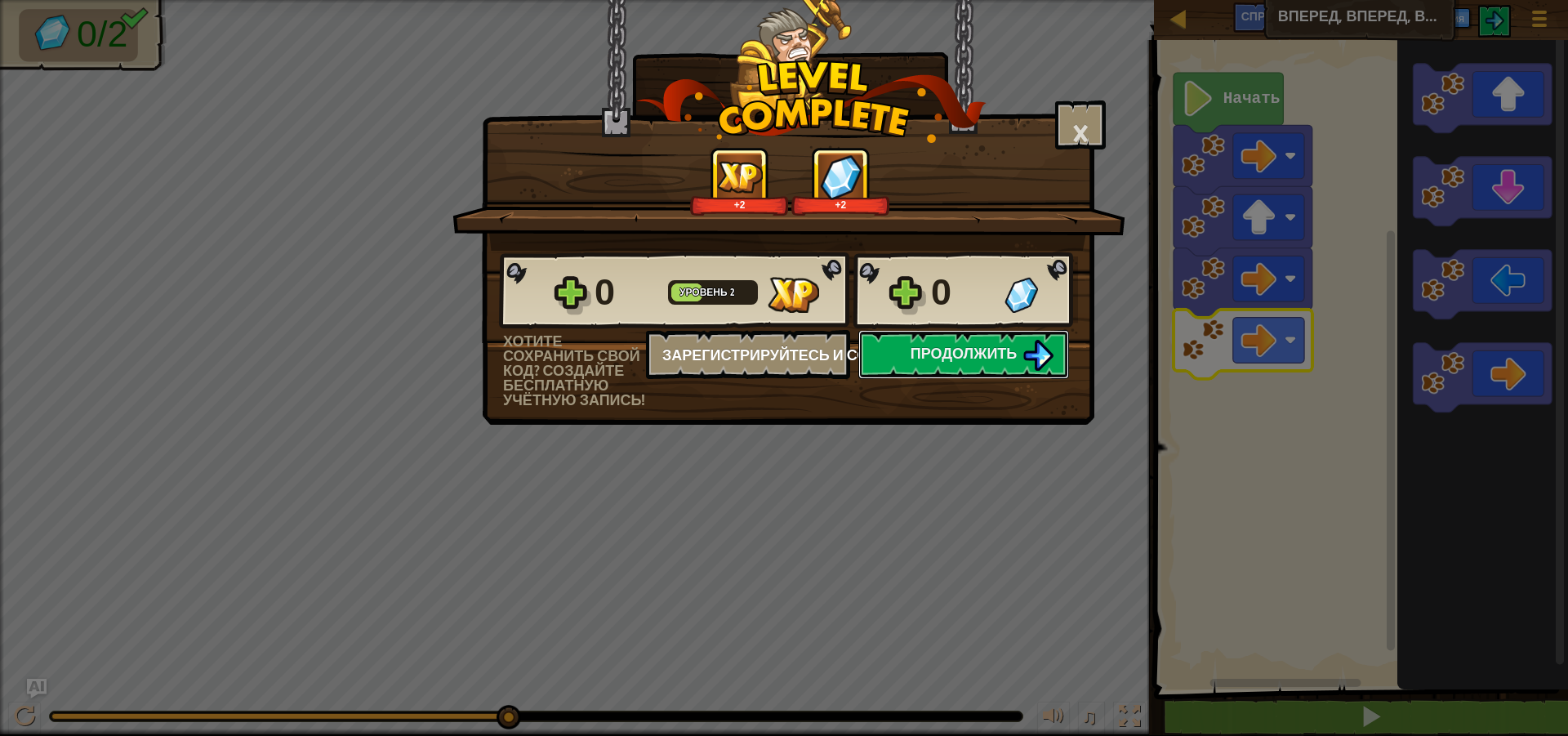
click at [917, 352] on font "Продолжить" at bounding box center [964, 353] width 107 height 21
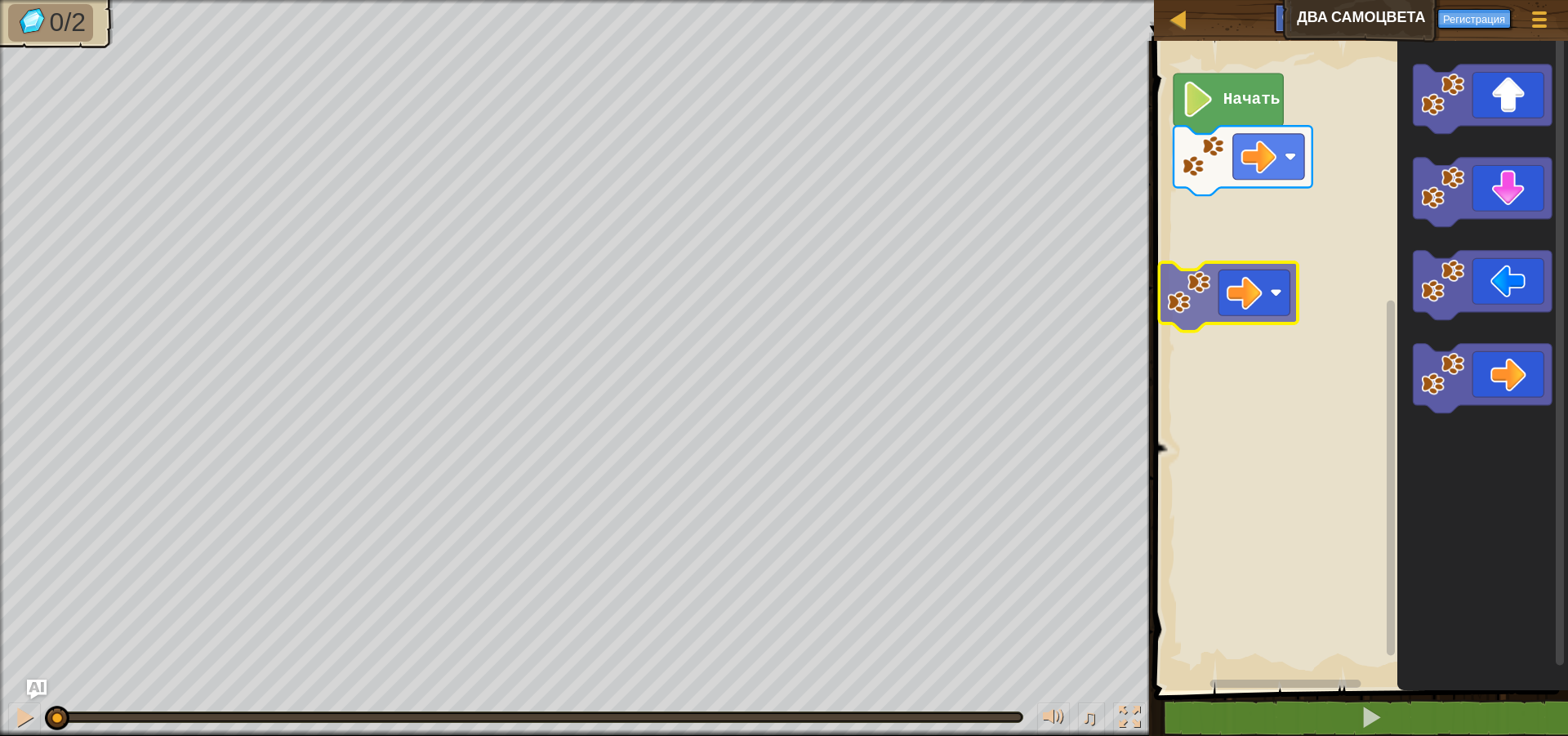
click at [1215, 200] on div "Начать" at bounding box center [1358, 362] width 419 height 658
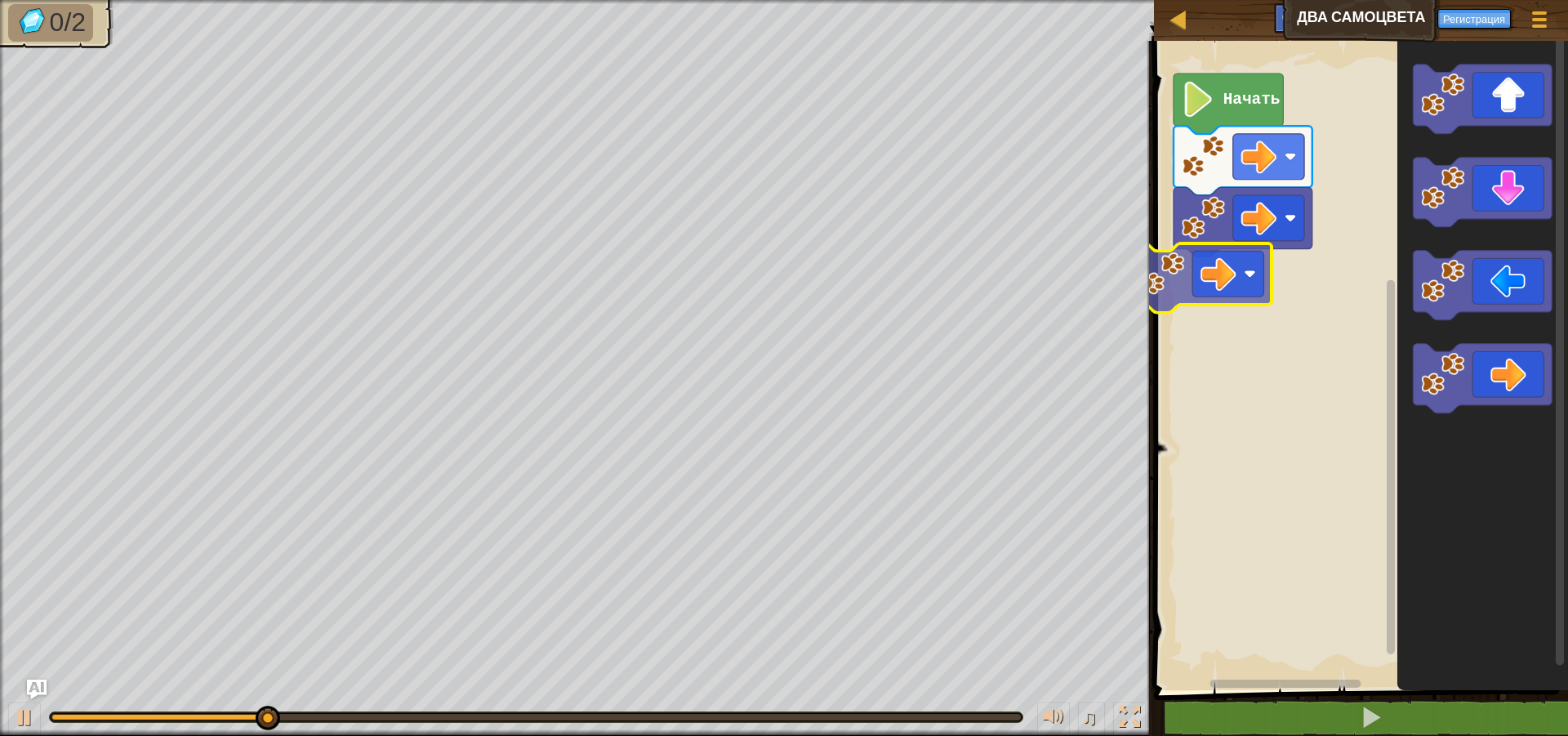
click at [1218, 284] on div "Начать" at bounding box center [1358, 362] width 419 height 658
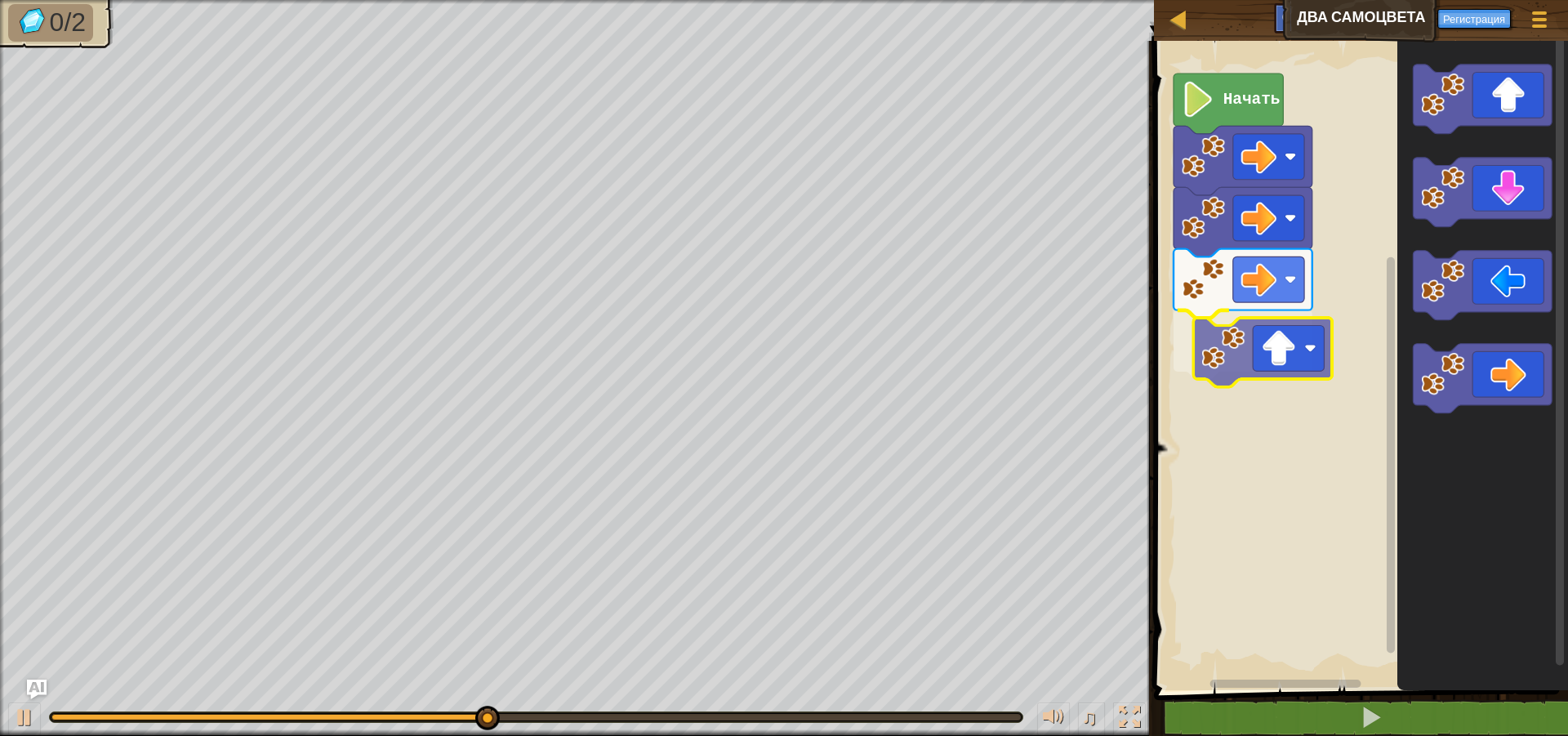
click at [1279, 341] on div "Начать" at bounding box center [1358, 362] width 419 height 658
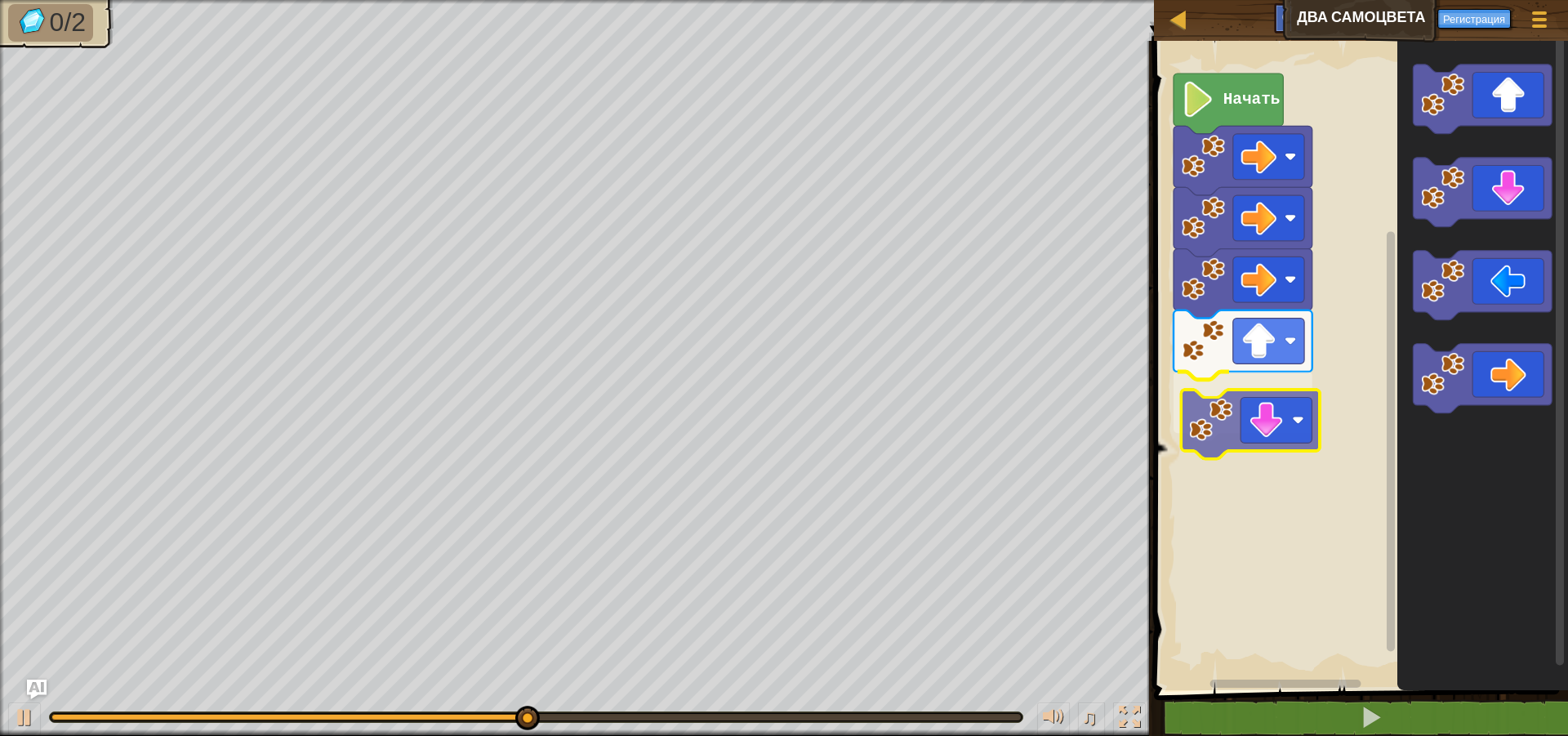
click at [1242, 437] on div "Начать" at bounding box center [1358, 362] width 419 height 658
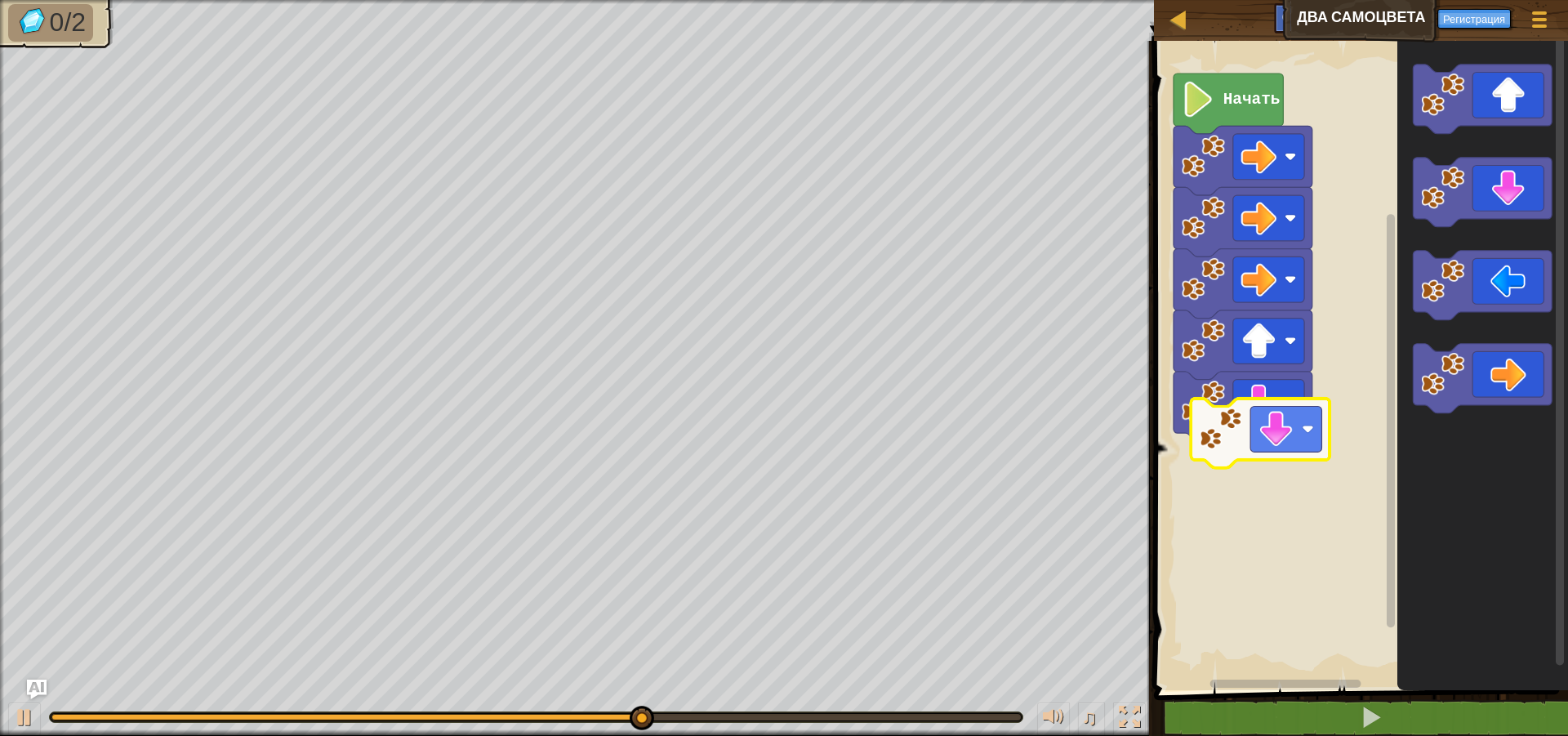
click at [1284, 466] on div "Начать" at bounding box center [1358, 362] width 419 height 658
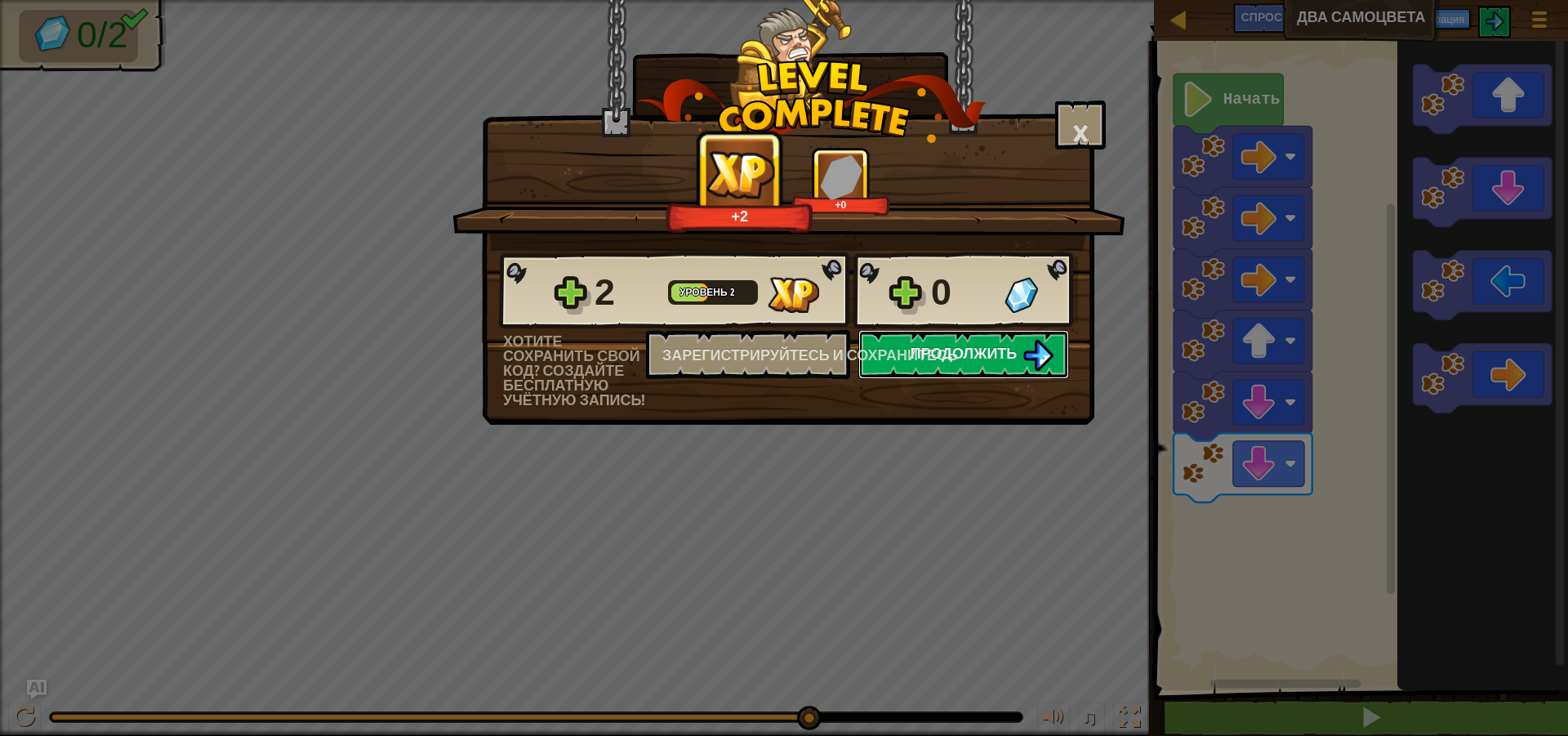
click at [960, 356] on font "Продолжить" at bounding box center [964, 353] width 107 height 21
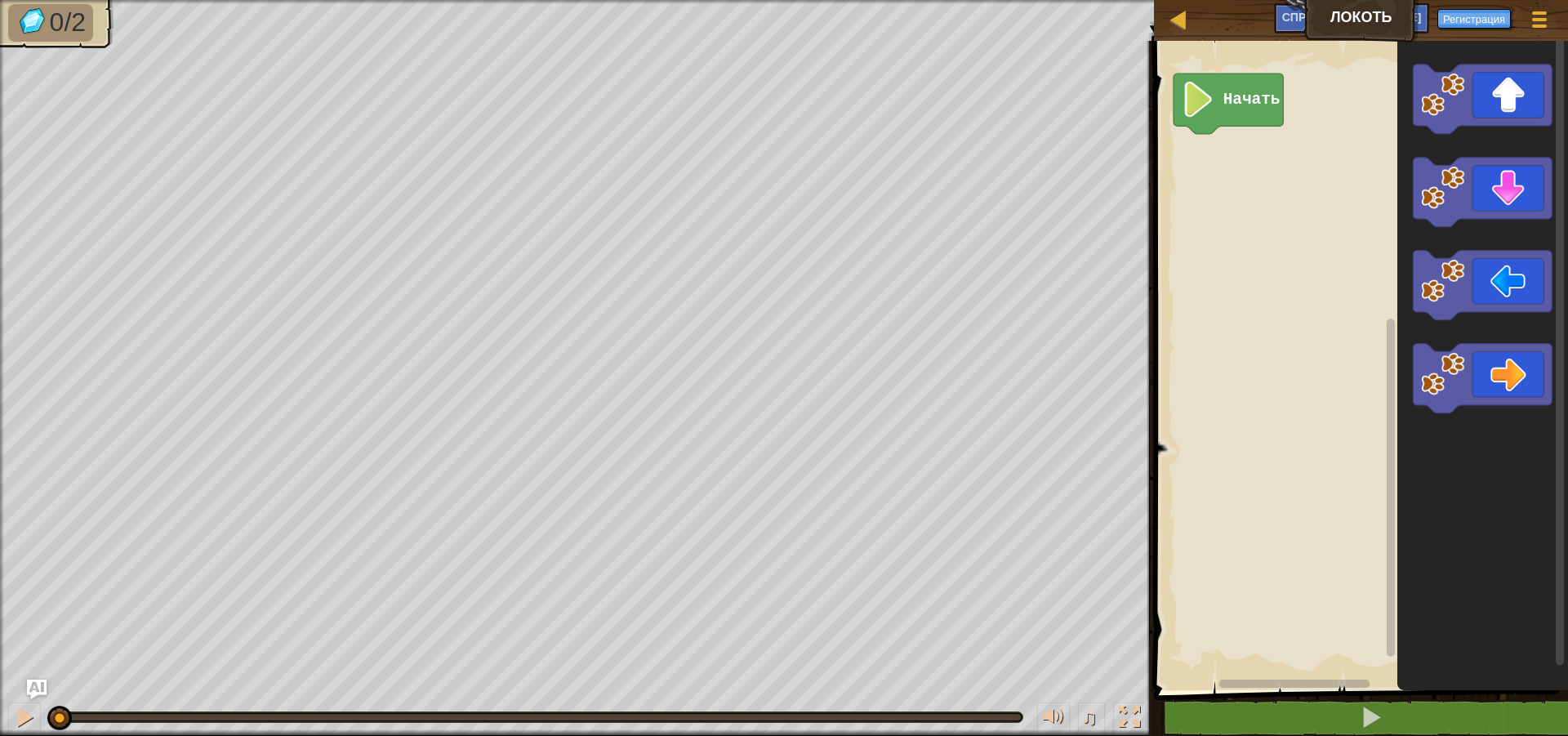
click at [1115, 256] on div "[PERSON_NAME] Меню игры Регистрация Спросите ИИ 1 [DEMOGRAPHIC_DATA] XXXXXXXXXX…" at bounding box center [784, 368] width 1568 height 736
click at [1232, 171] on div "Начать" at bounding box center [1358, 362] width 419 height 658
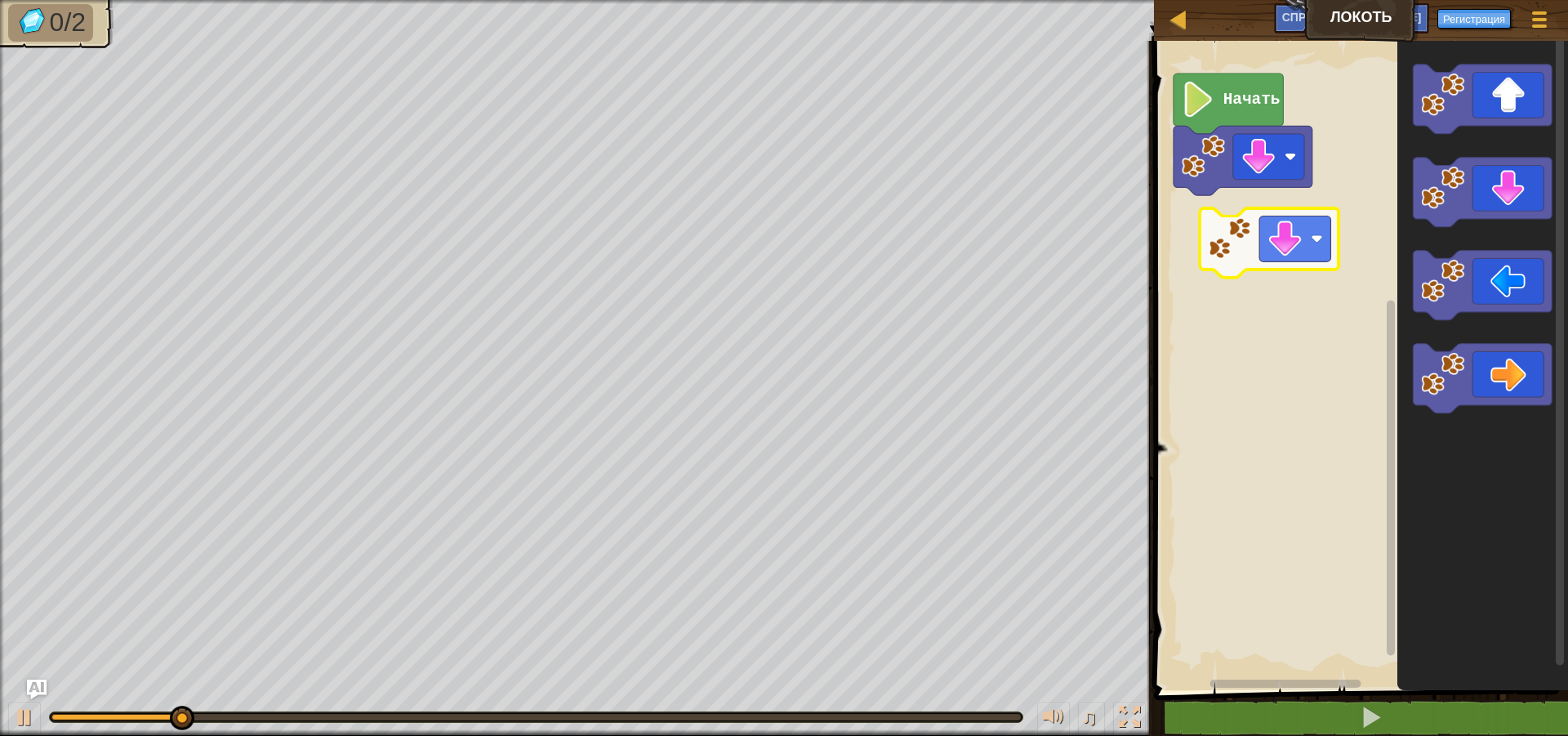
click at [1277, 242] on div "Начать" at bounding box center [1358, 362] width 419 height 658
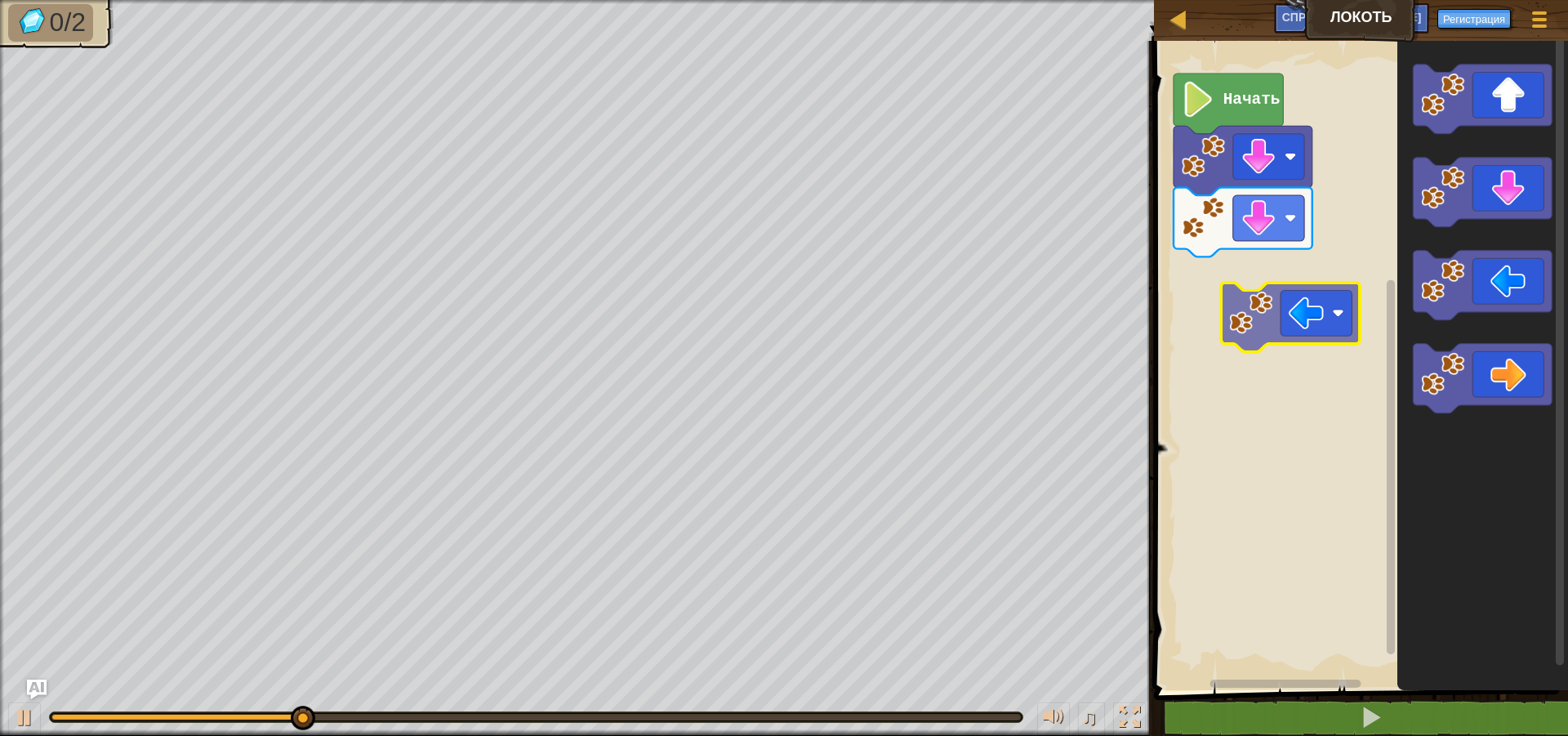
click at [1215, 280] on div "Начать" at bounding box center [1358, 362] width 419 height 658
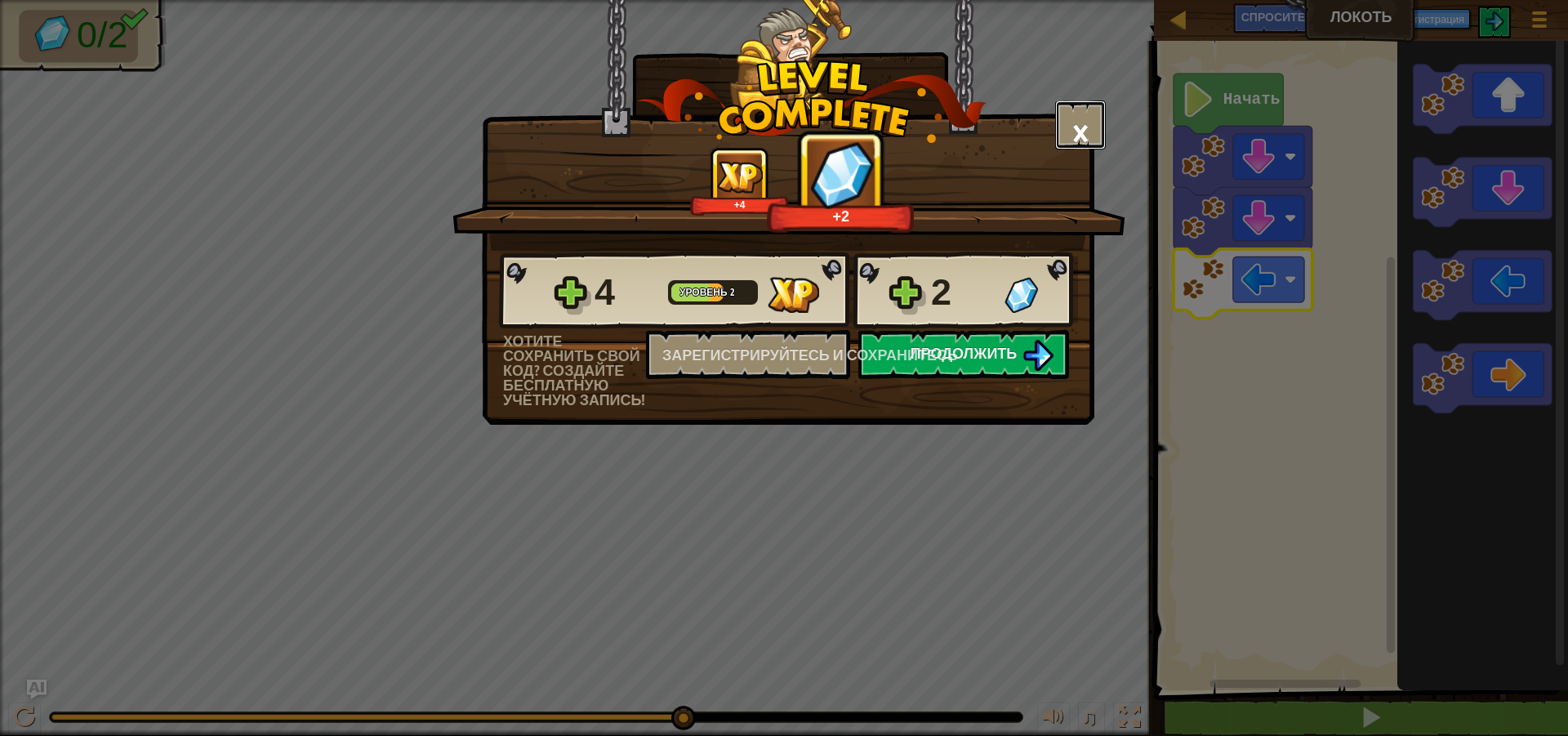
click at [1072, 120] on font "×" at bounding box center [1080, 132] width 18 height 56
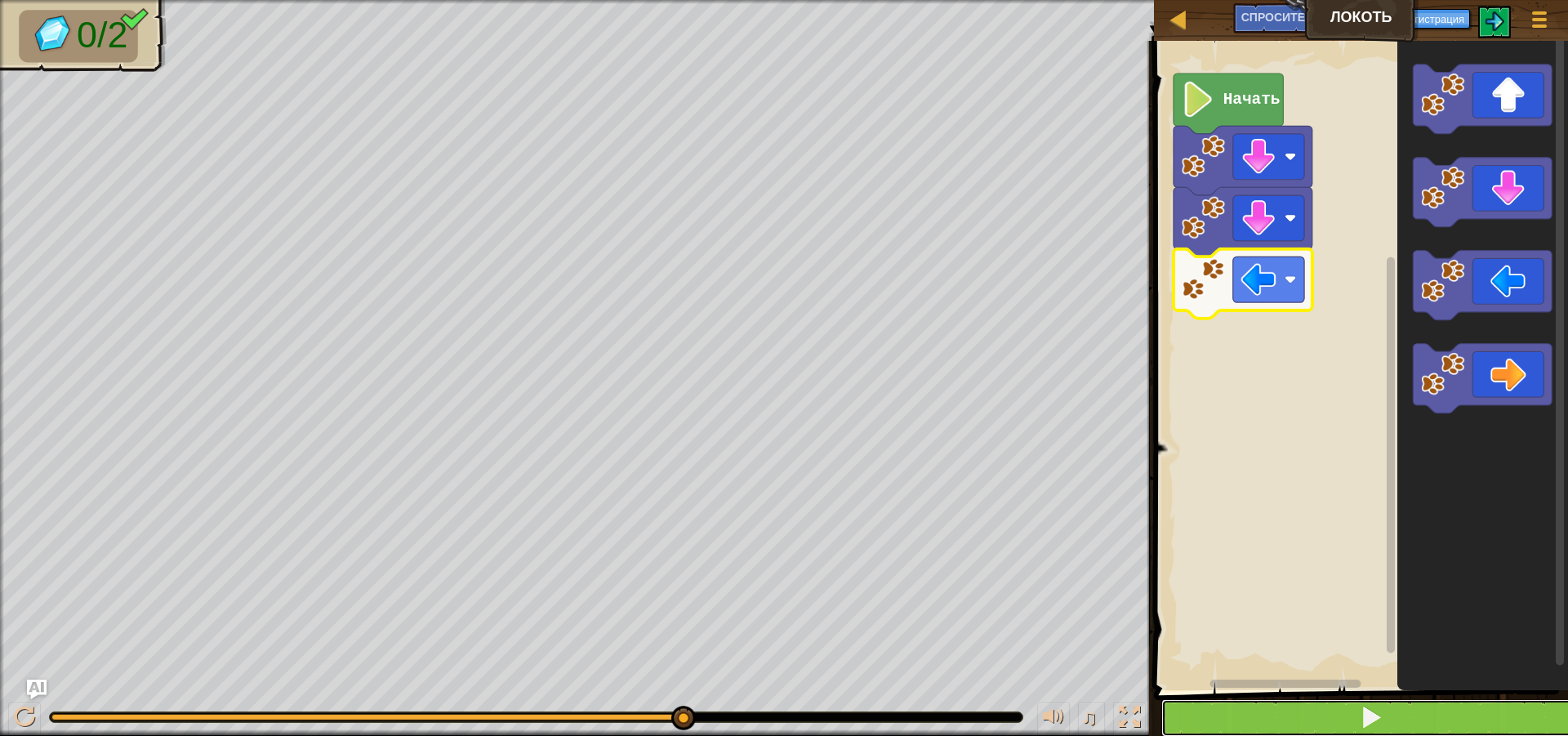
click at [1223, 725] on button at bounding box center [1370, 718] width 419 height 38
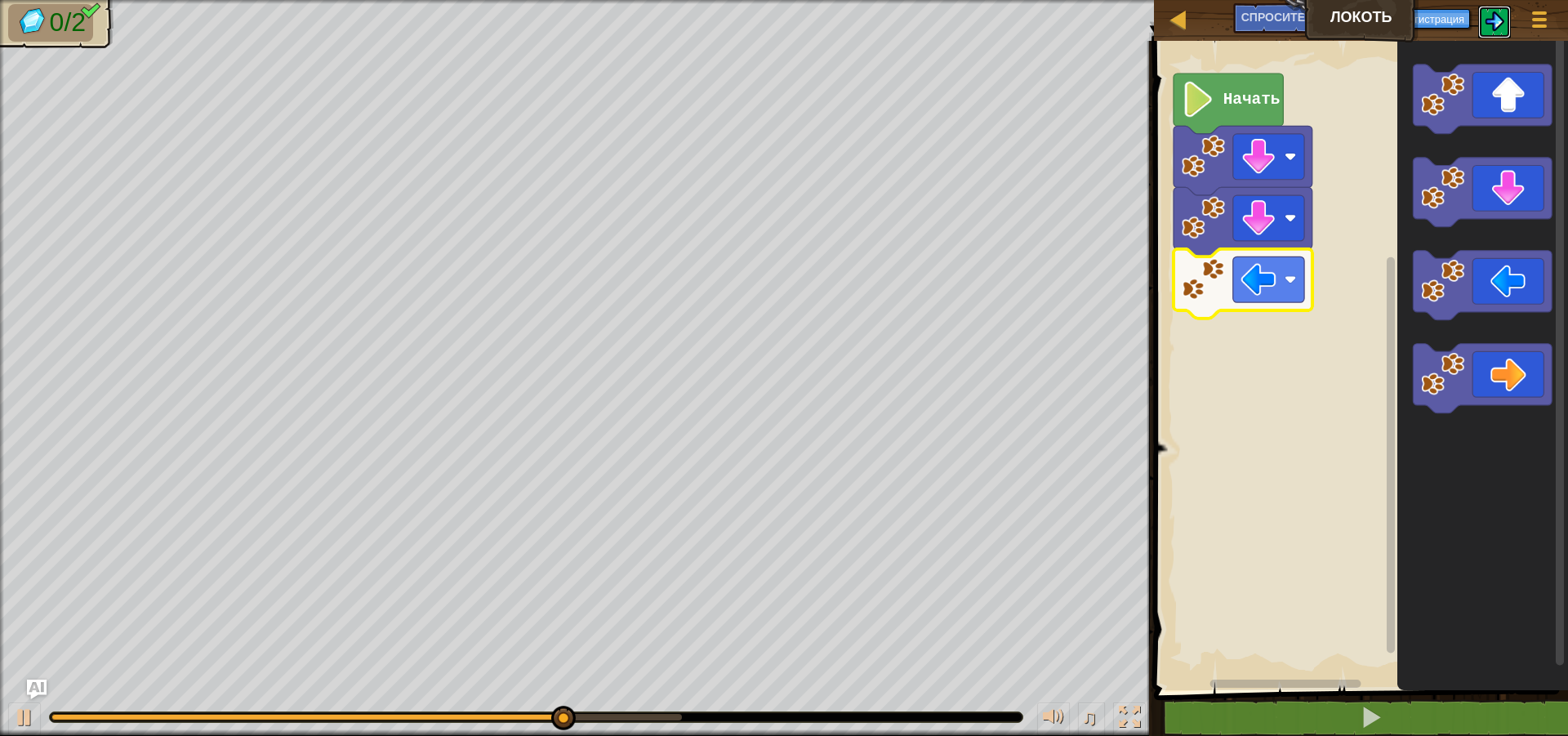
click at [1504, 24] on button at bounding box center [1494, 22] width 33 height 33
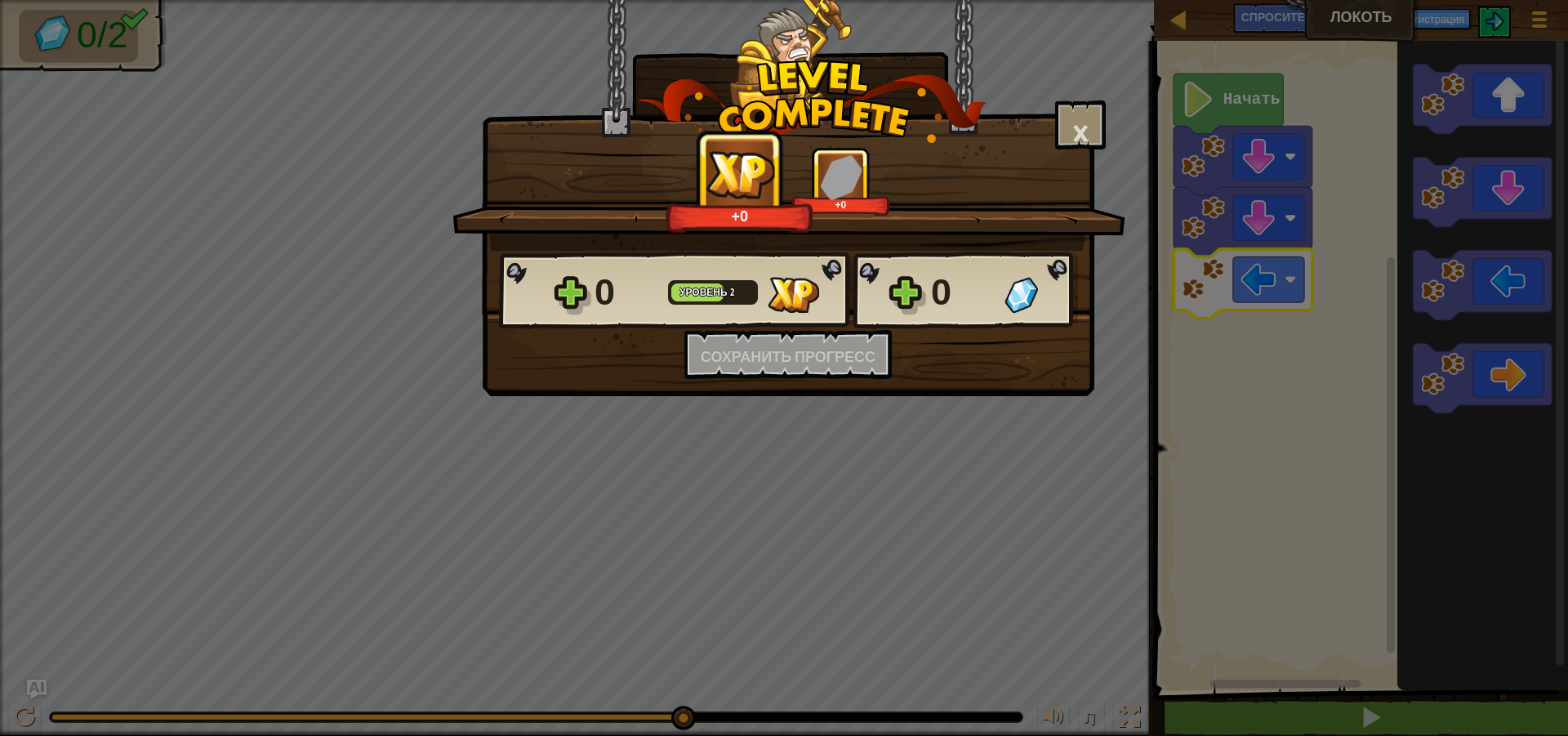
click at [990, 154] on div "+0 +0" at bounding box center [790, 181] width 634 height 69
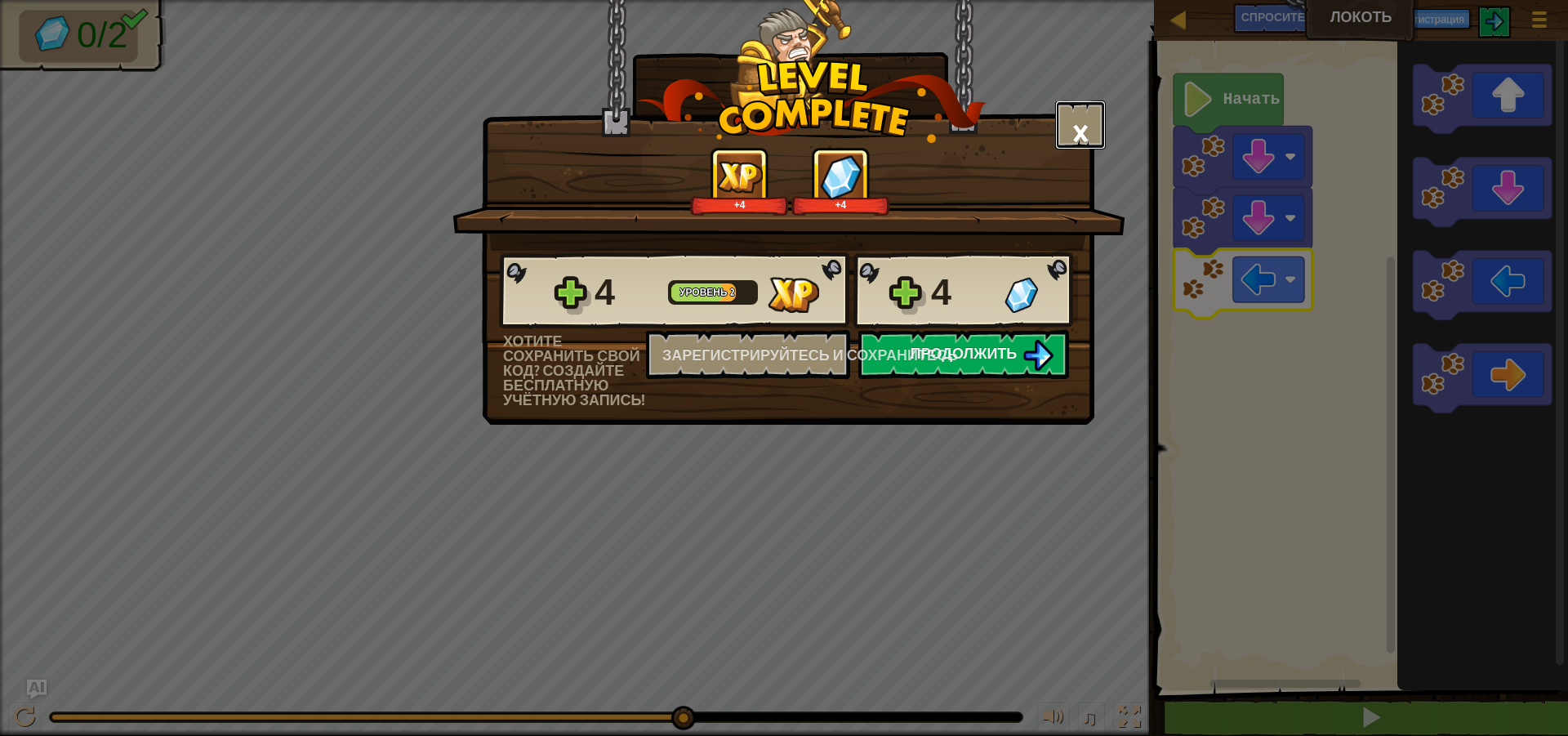
click at [1089, 132] on button "×" at bounding box center [1080, 125] width 51 height 49
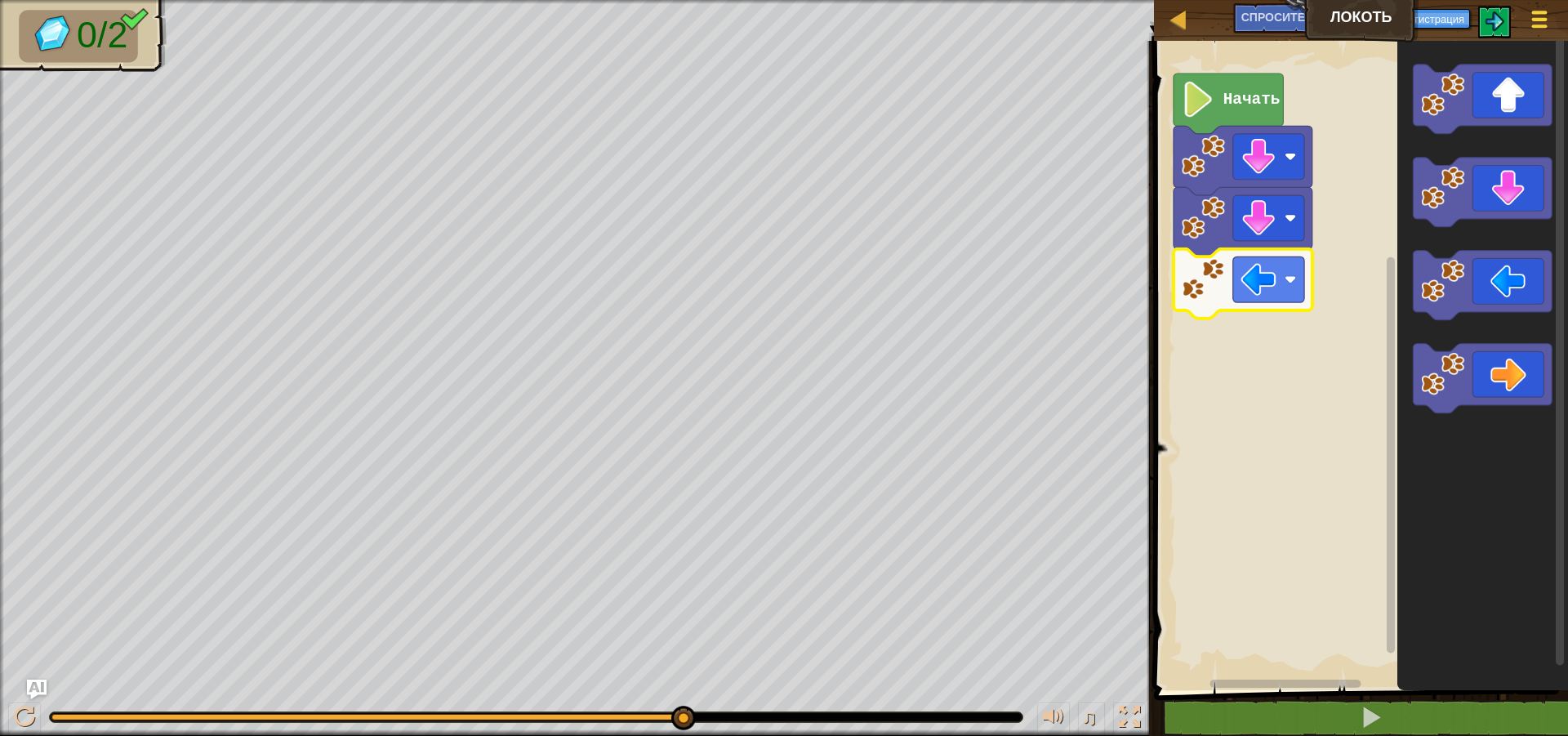
click at [1537, 23] on div at bounding box center [1538, 19] width 22 height 24
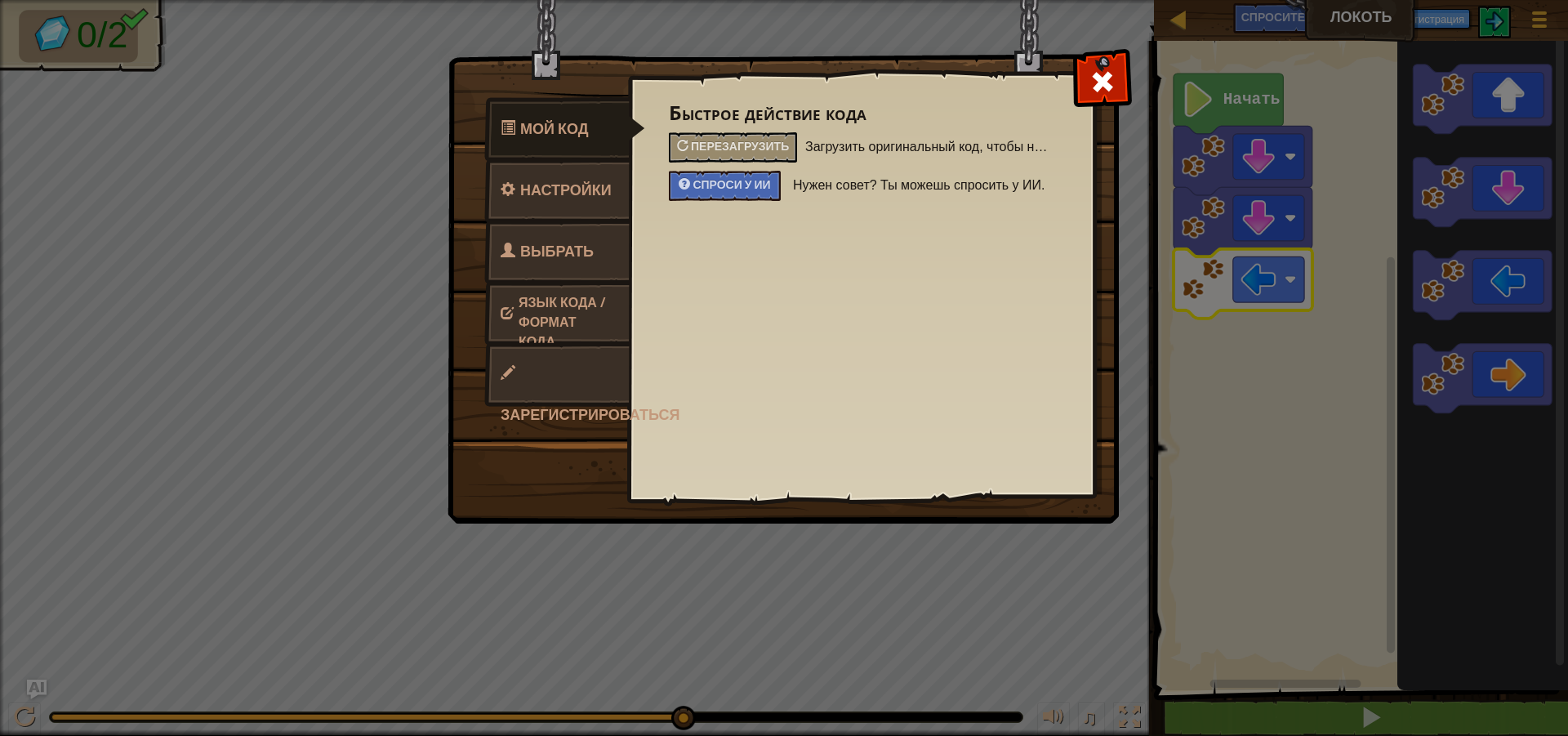
drag, startPoint x: 1372, startPoint y: 33, endPoint x: 1275, endPoint y: 53, distance: 99.0
click at [1358, 39] on div "Мой код Настройки Выбрать героя Язык кода / Формат кода Зарегистрироваться Быст…" at bounding box center [784, 368] width 1568 height 736
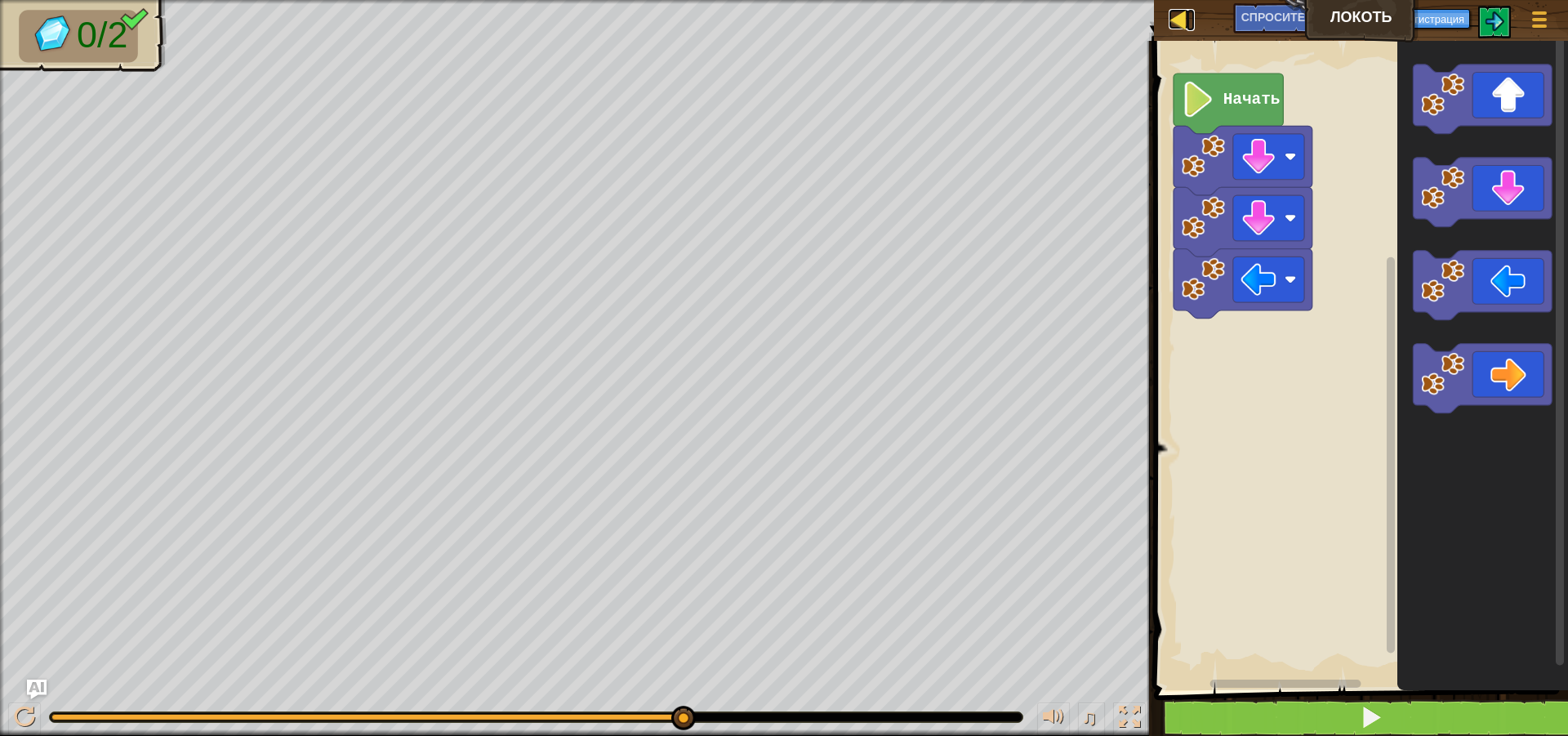
click at [1183, 22] on div at bounding box center [1178, 19] width 21 height 21
select select "ru"
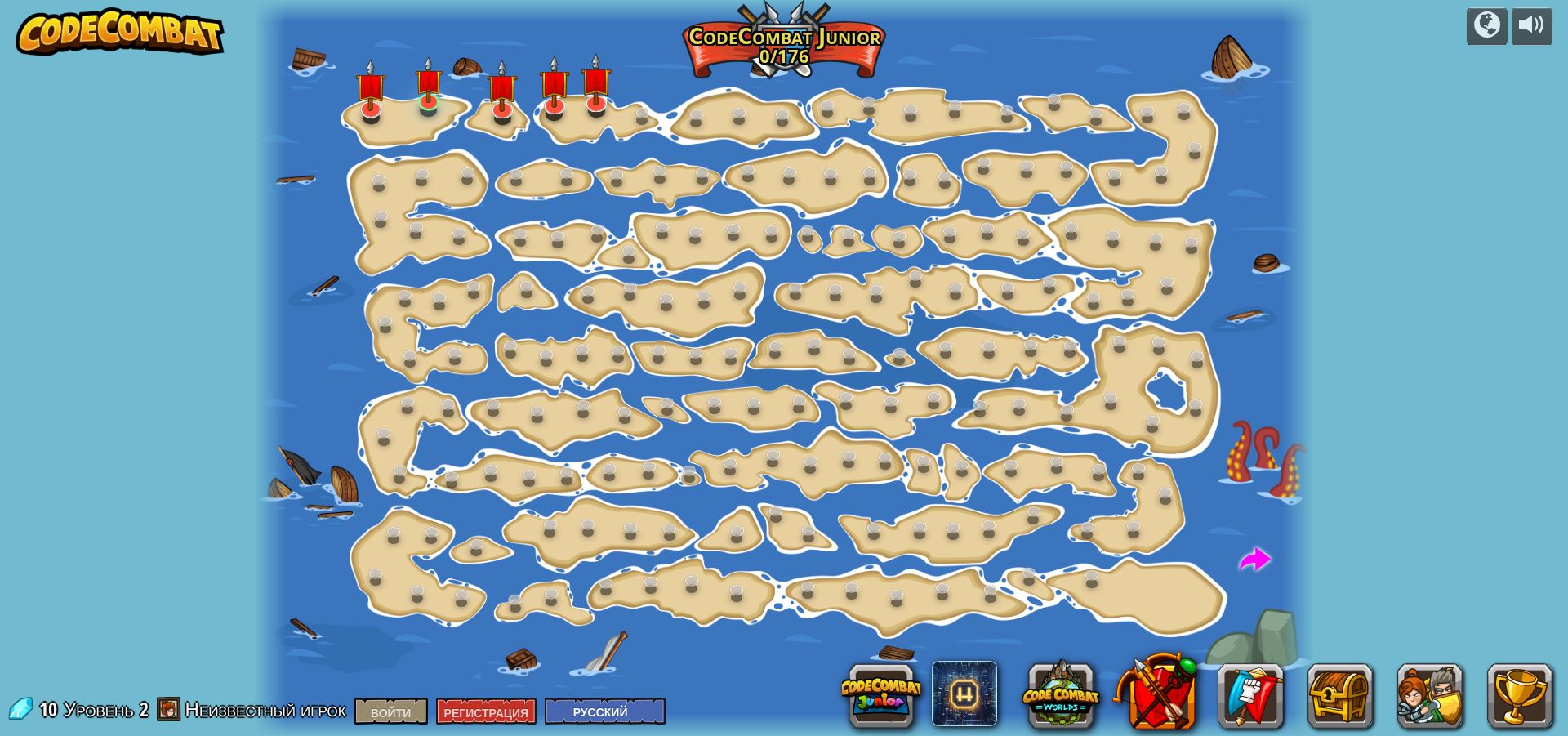
select select "ru"
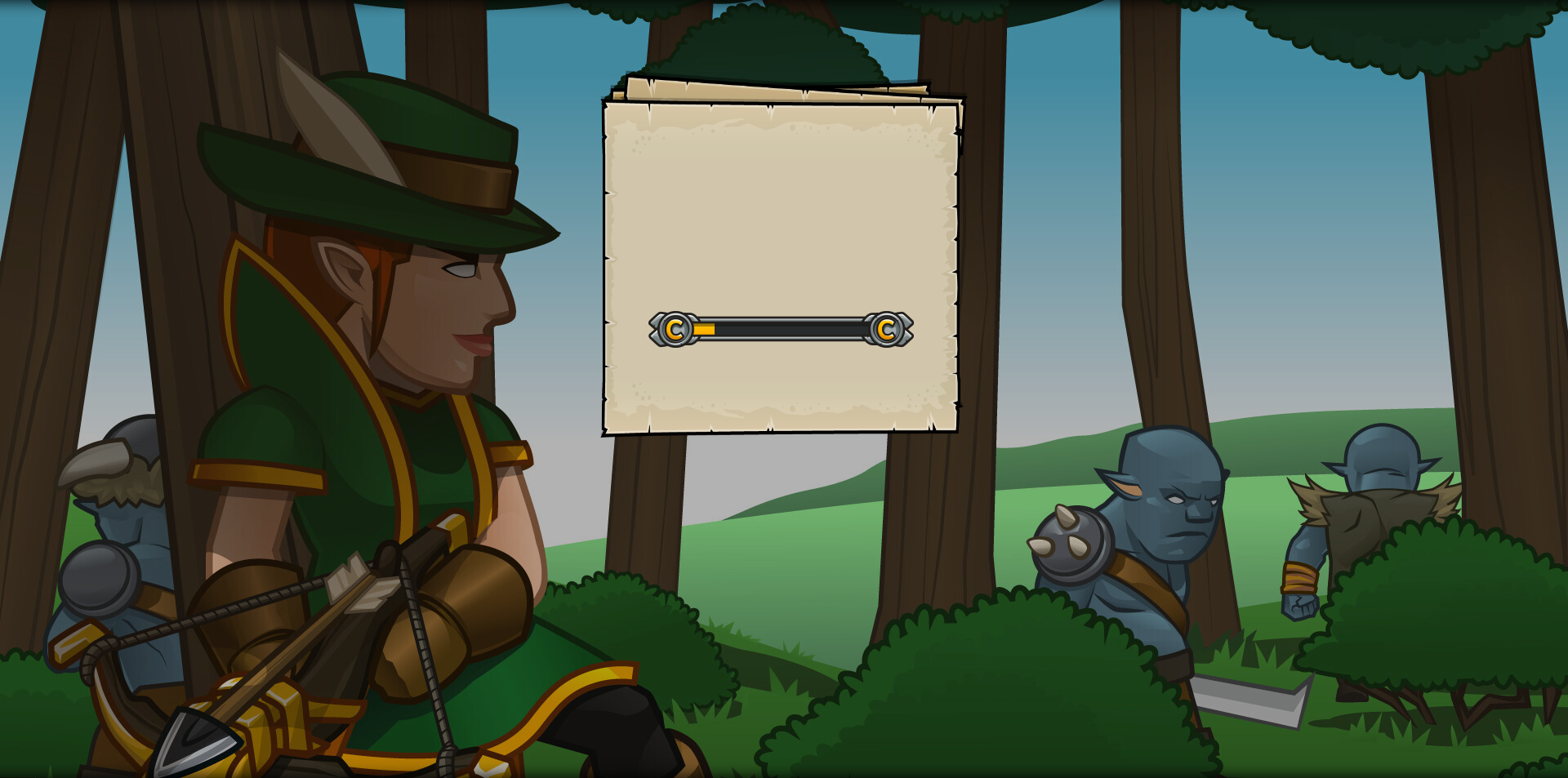
select select "ru"
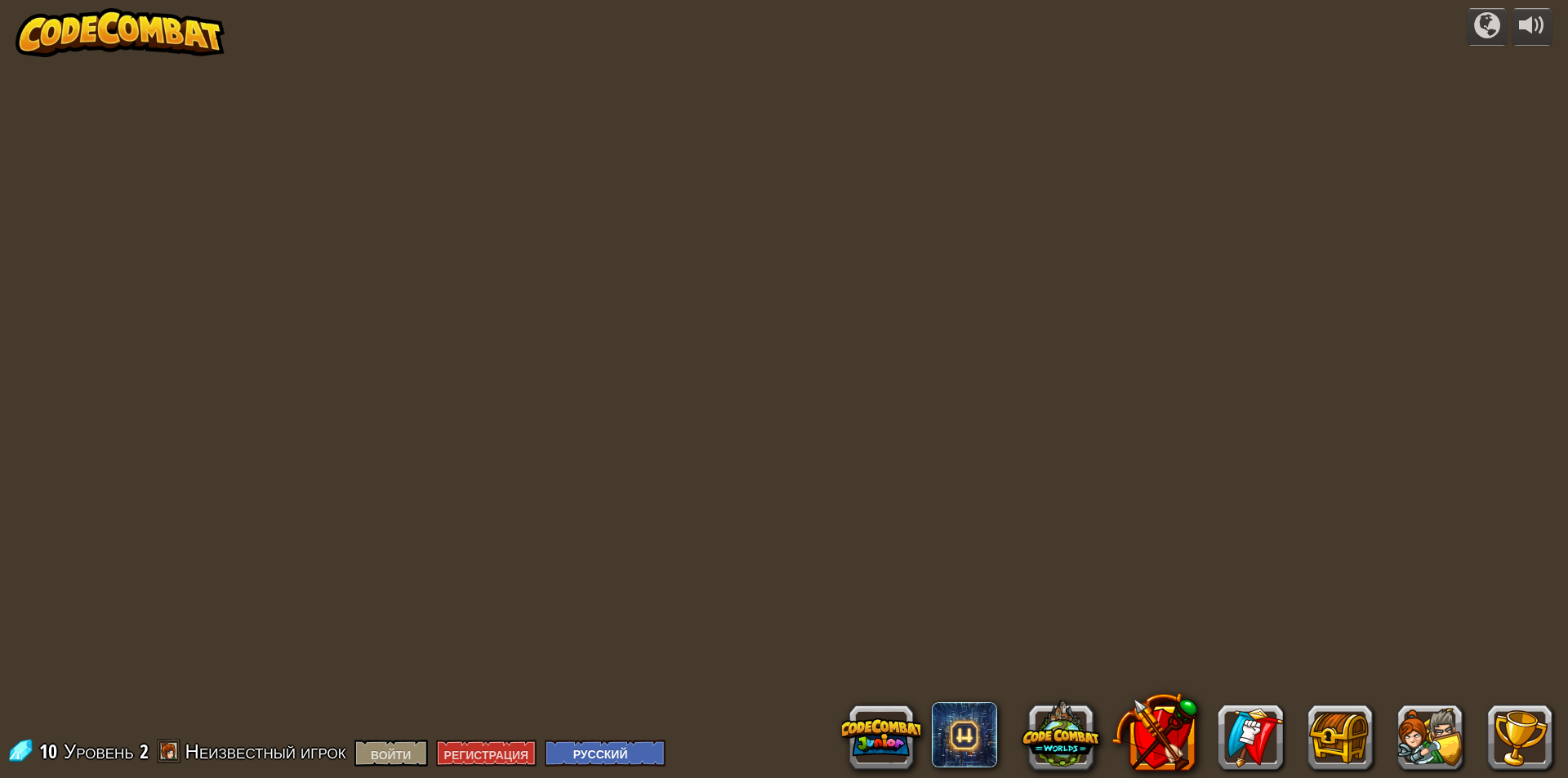
click at [43, 9] on img at bounding box center [120, 33] width 209 height 49
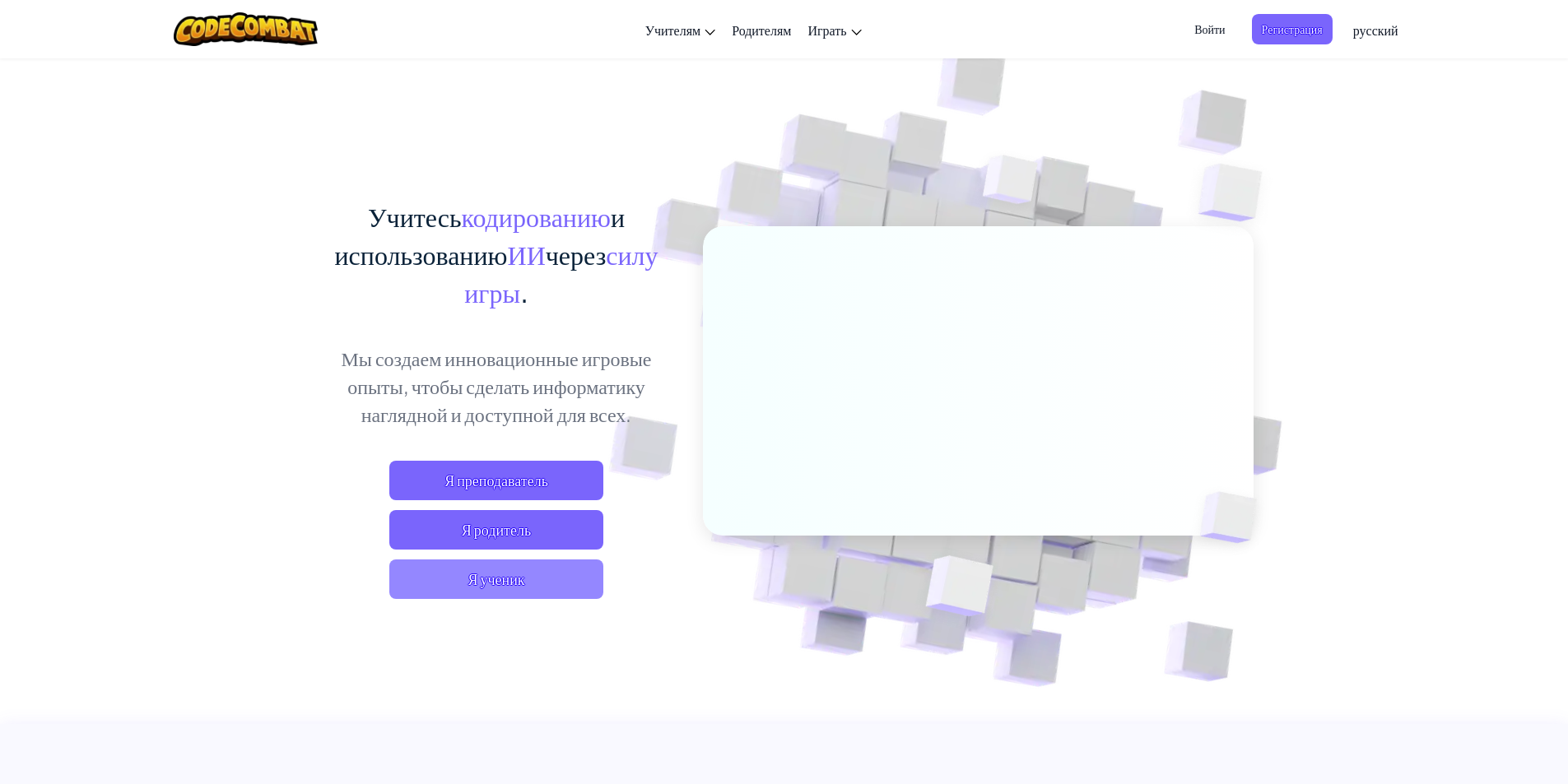
click at [566, 571] on span "Я ученик" at bounding box center [496, 579] width 214 height 40
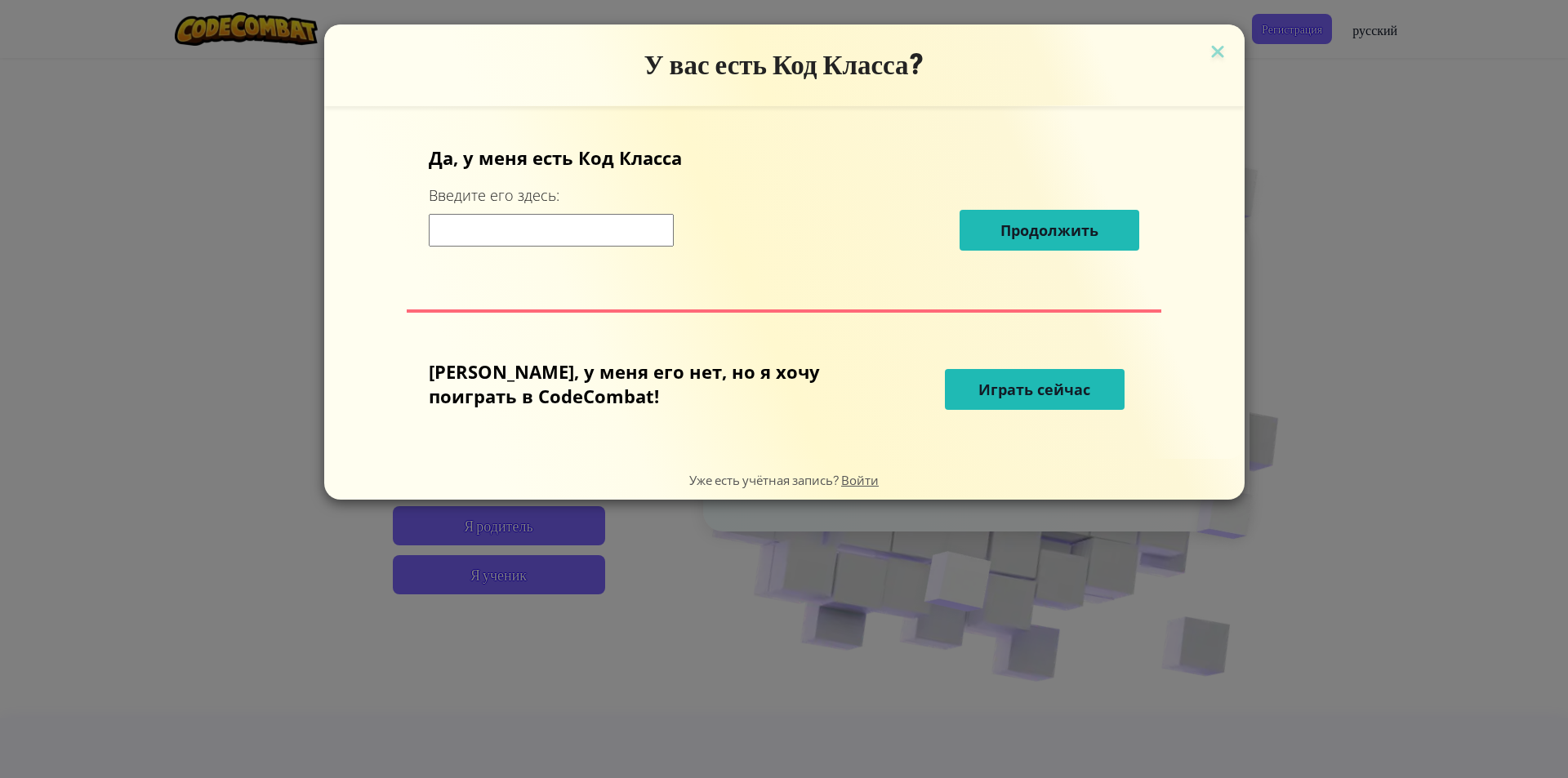
click at [964, 370] on button "Играть сейчас" at bounding box center [1034, 389] width 180 height 41
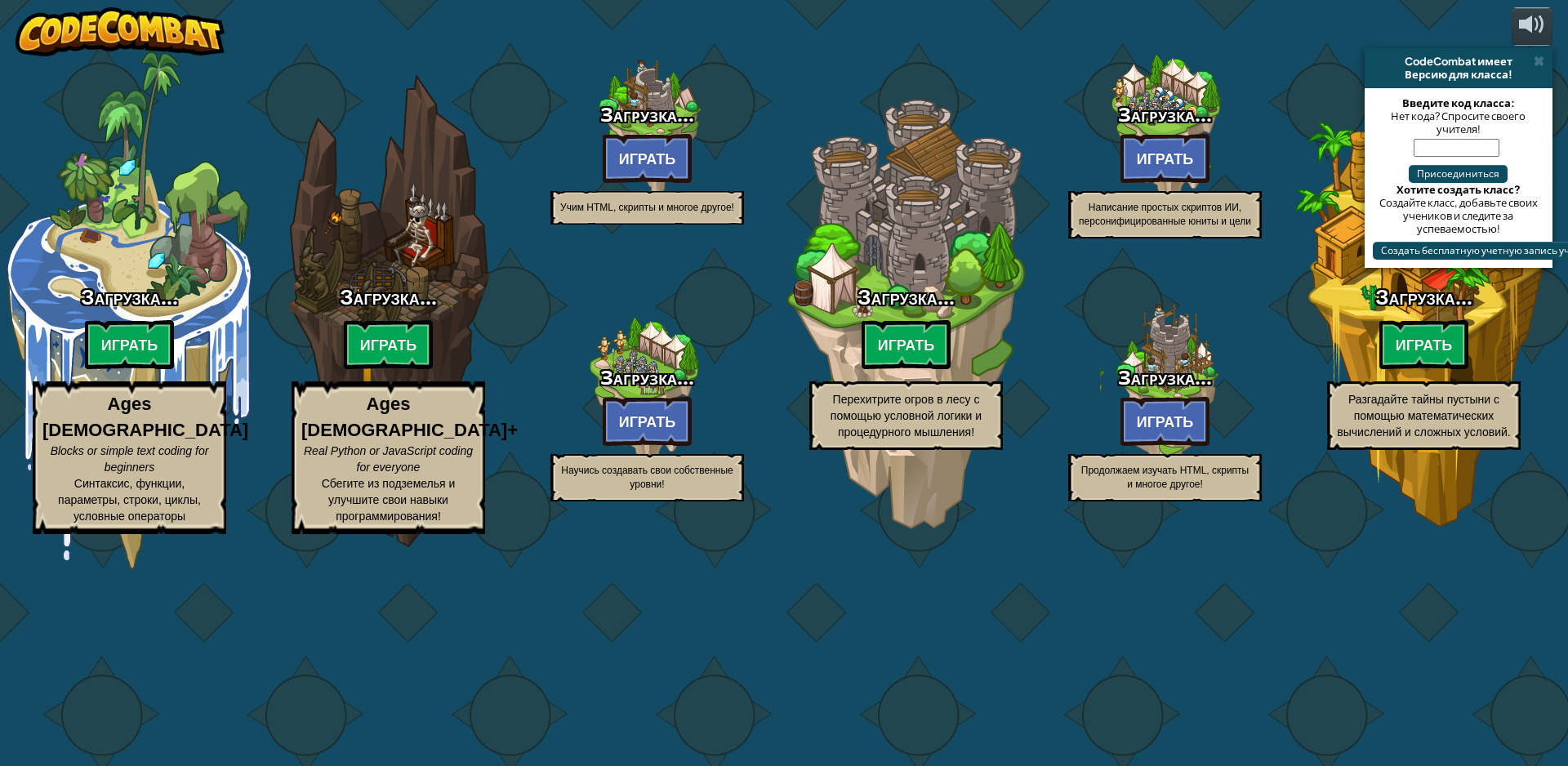
select select "ru"
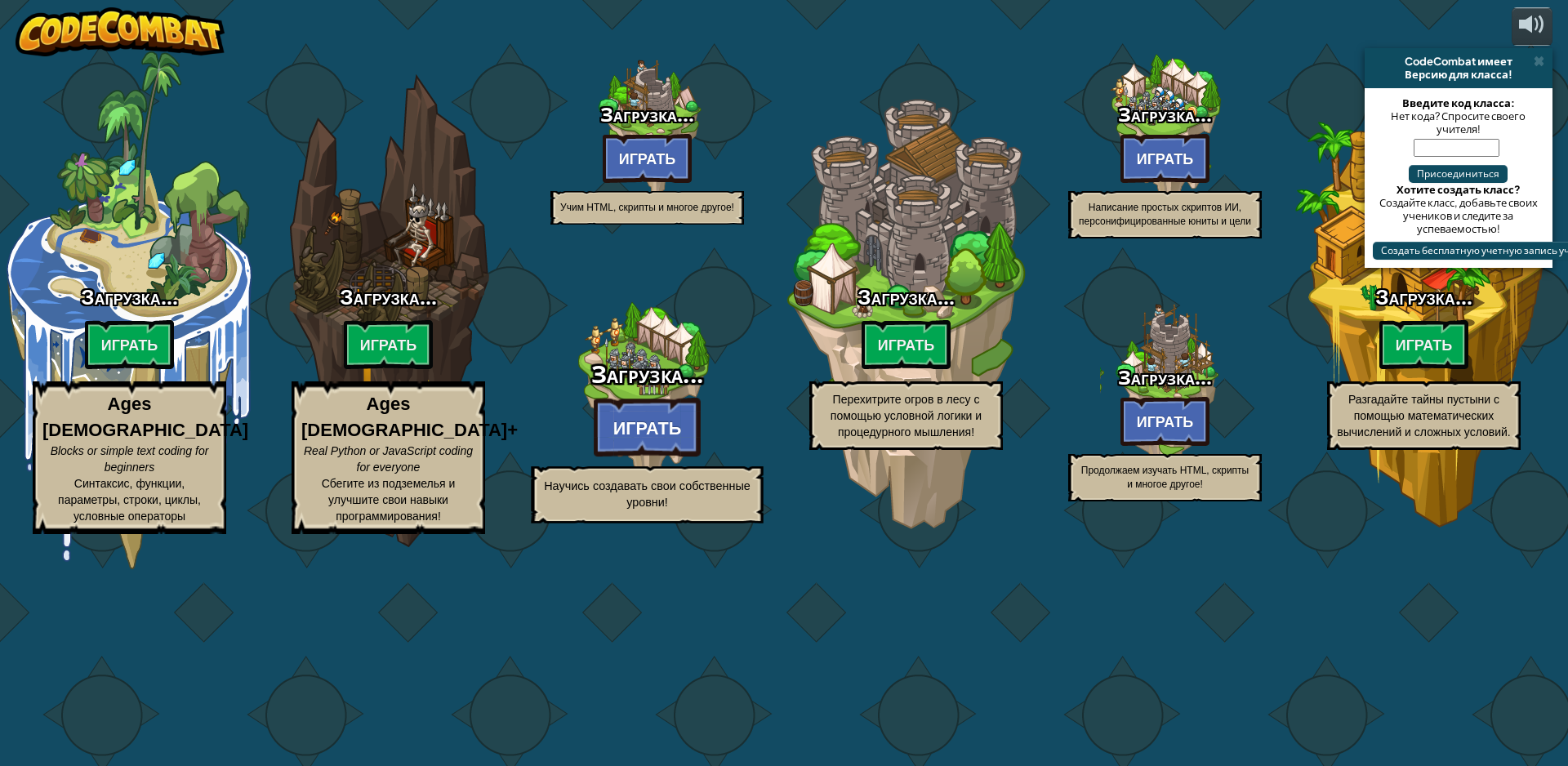
select select "ru"
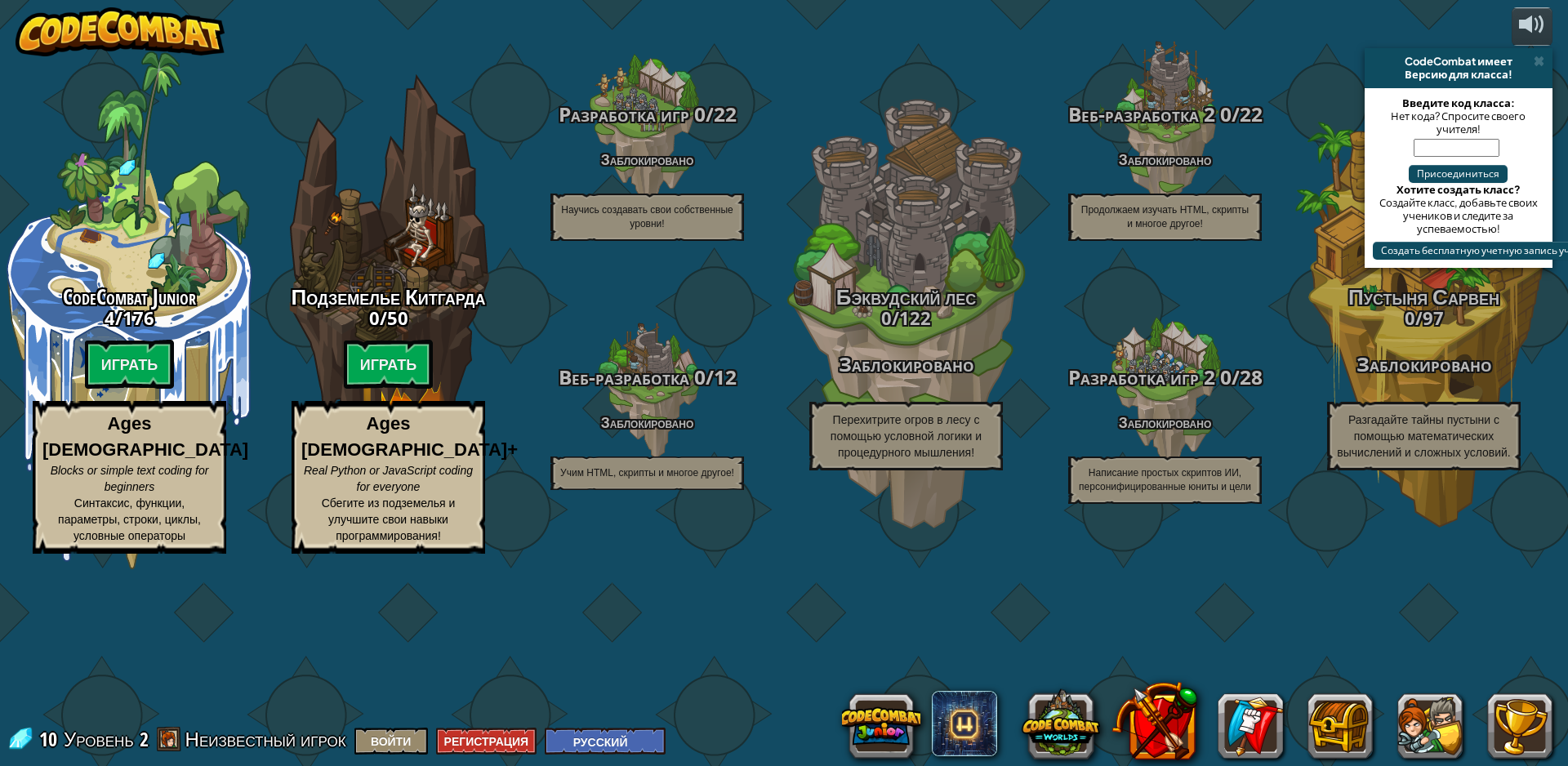
click at [896, 89] on div "CodeCombat Junior 4 / 176 Играть Ages [DEMOGRAPHIC_DATA] Blocks or simple text …" at bounding box center [784, 383] width 1568 height 766
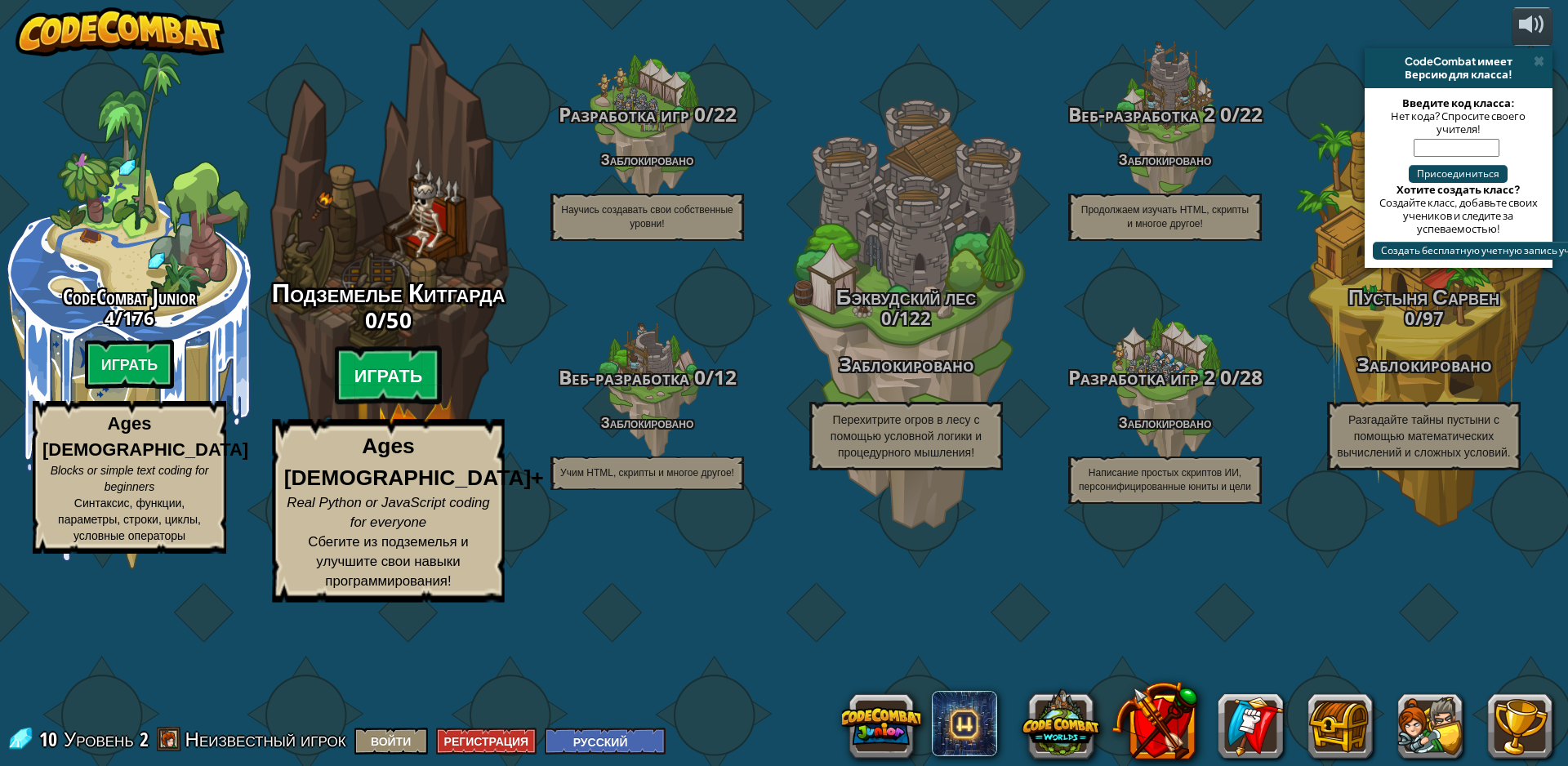
click at [365, 405] on btn "Играть" at bounding box center [388, 376] width 107 height 59
select select "ru"
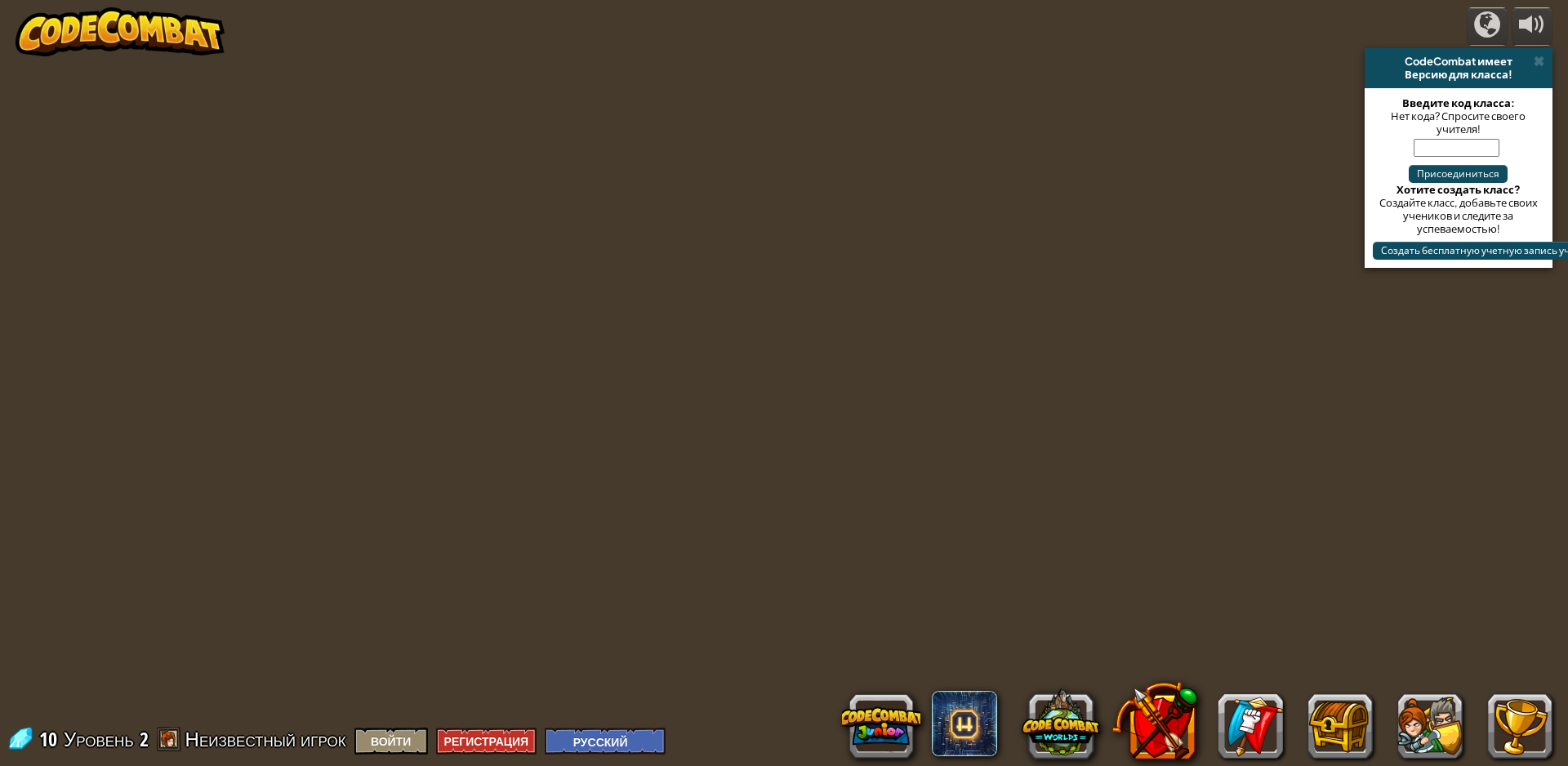
select select "ru"
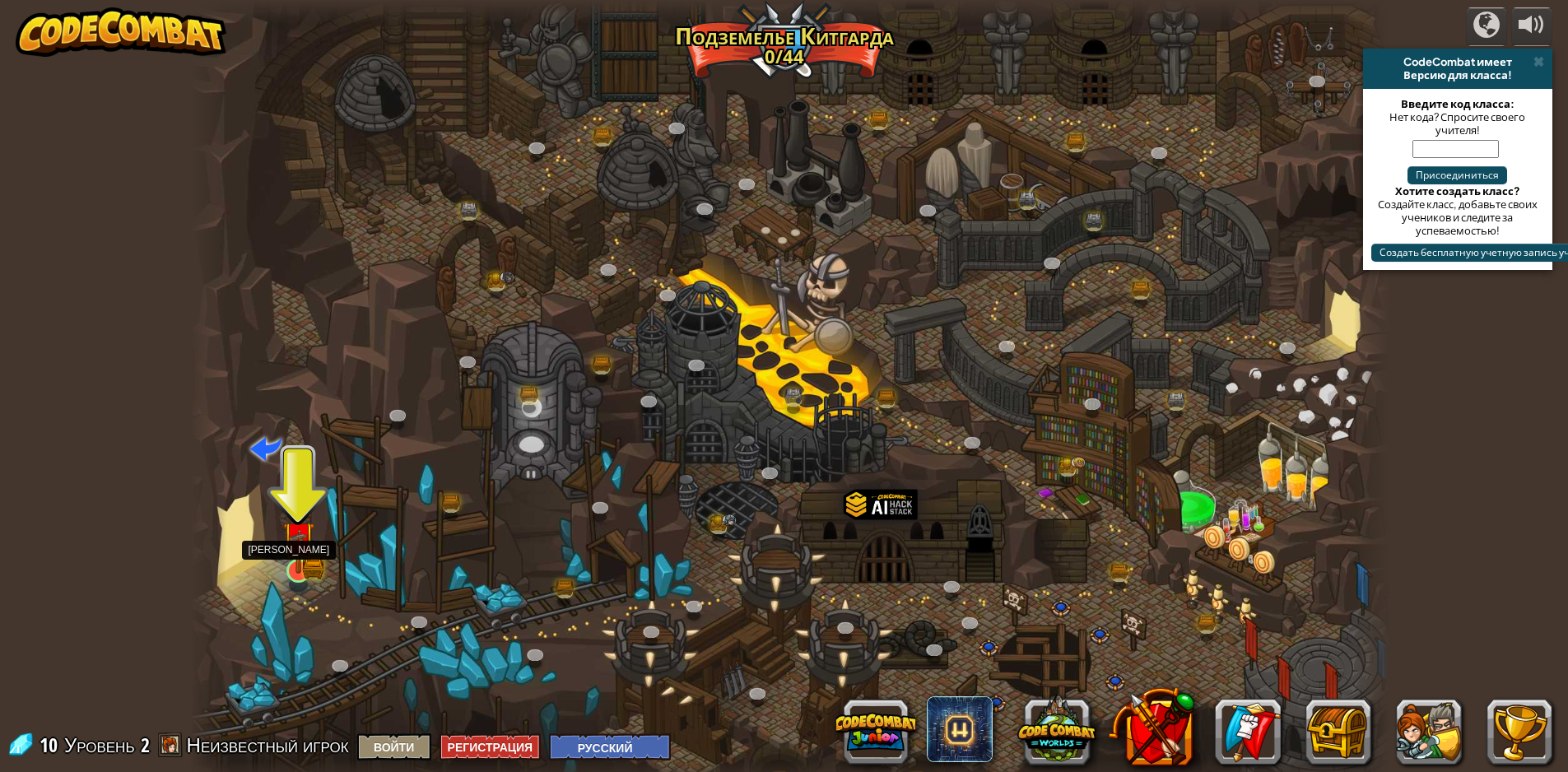
click at [310, 551] on img at bounding box center [298, 537] width 32 height 71
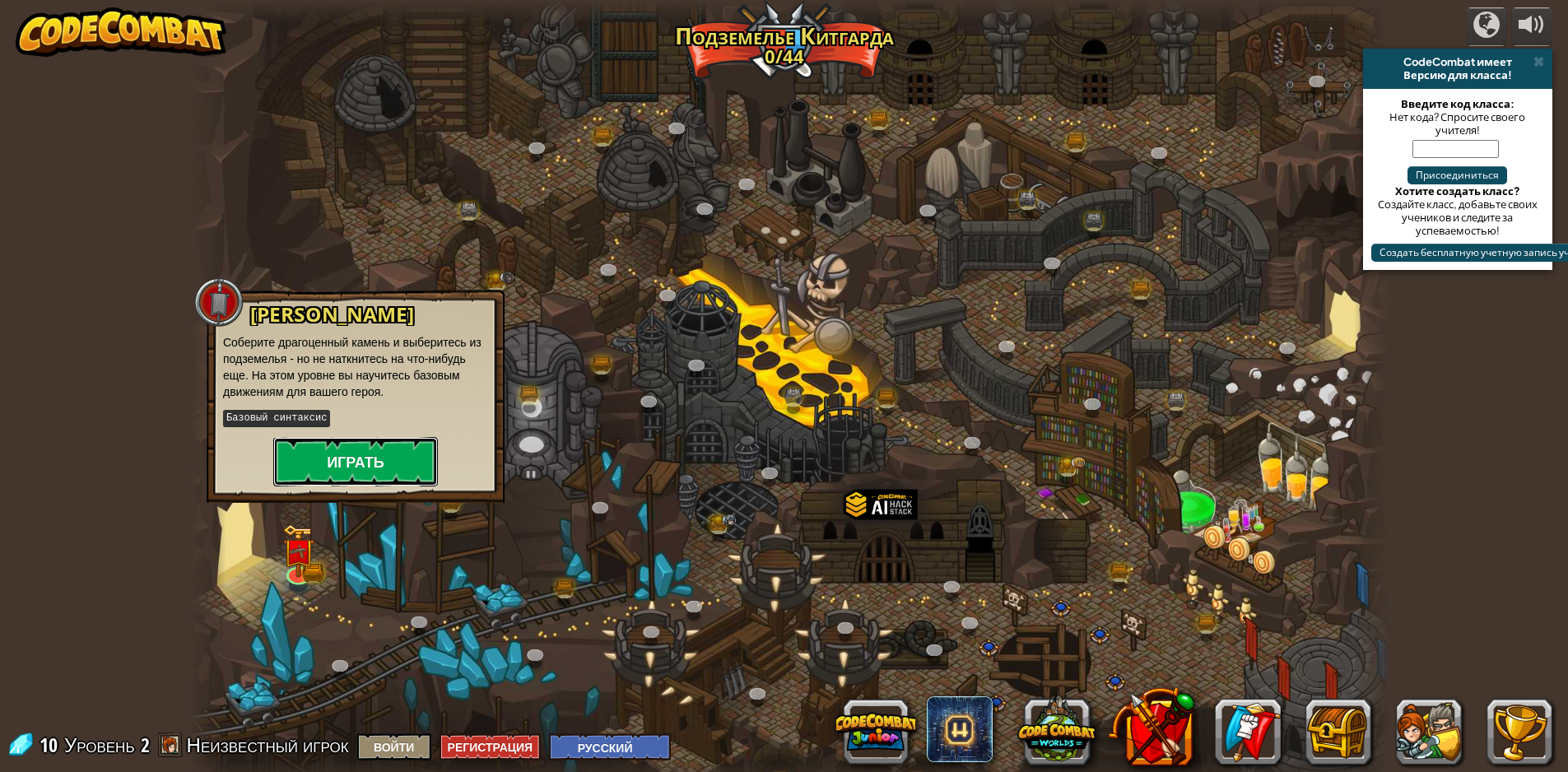
click at [373, 460] on button "Играть" at bounding box center [355, 462] width 164 height 50
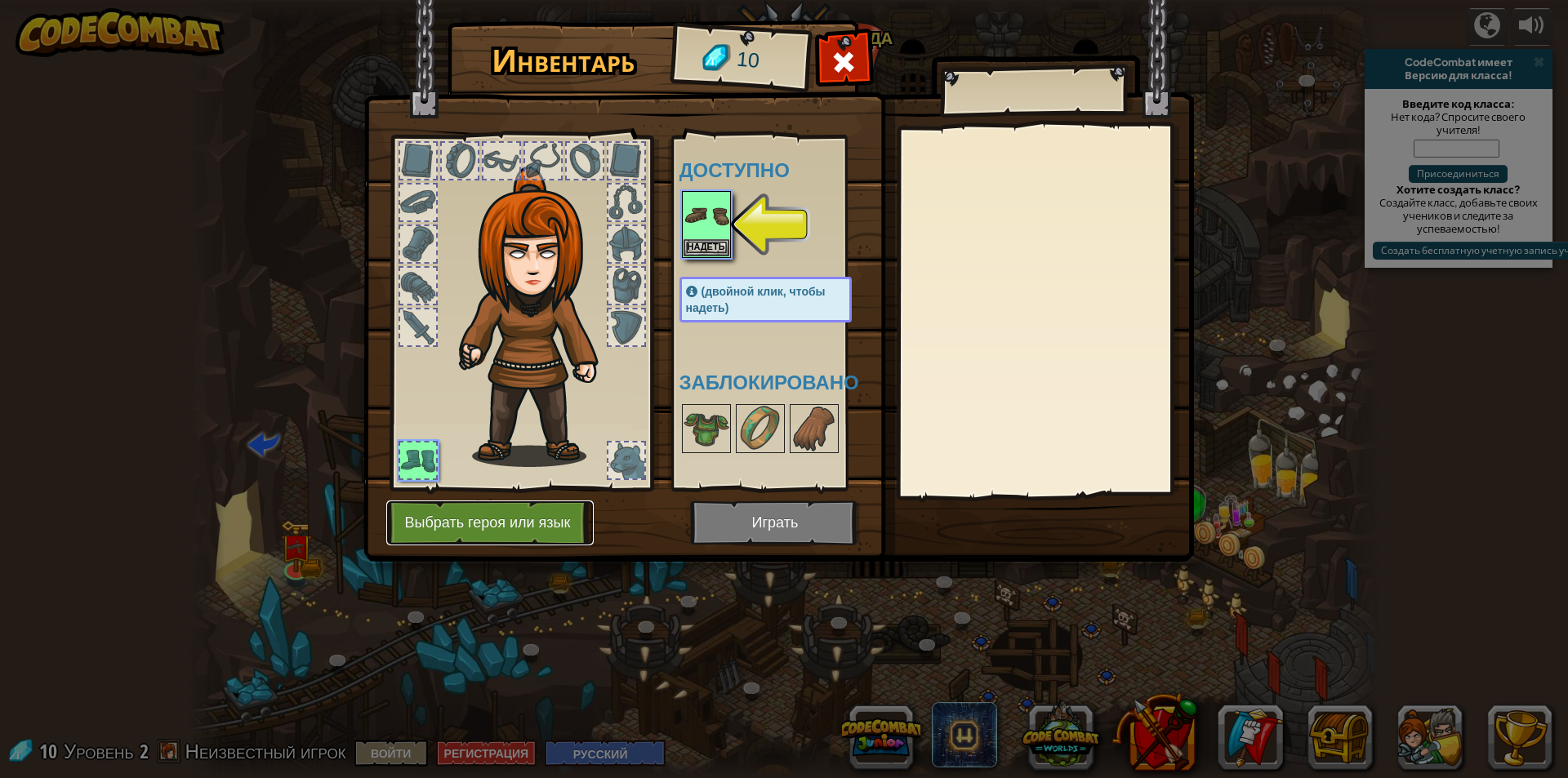
click at [558, 505] on button "Выбрать героя или язык" at bounding box center [490, 522] width 207 height 45
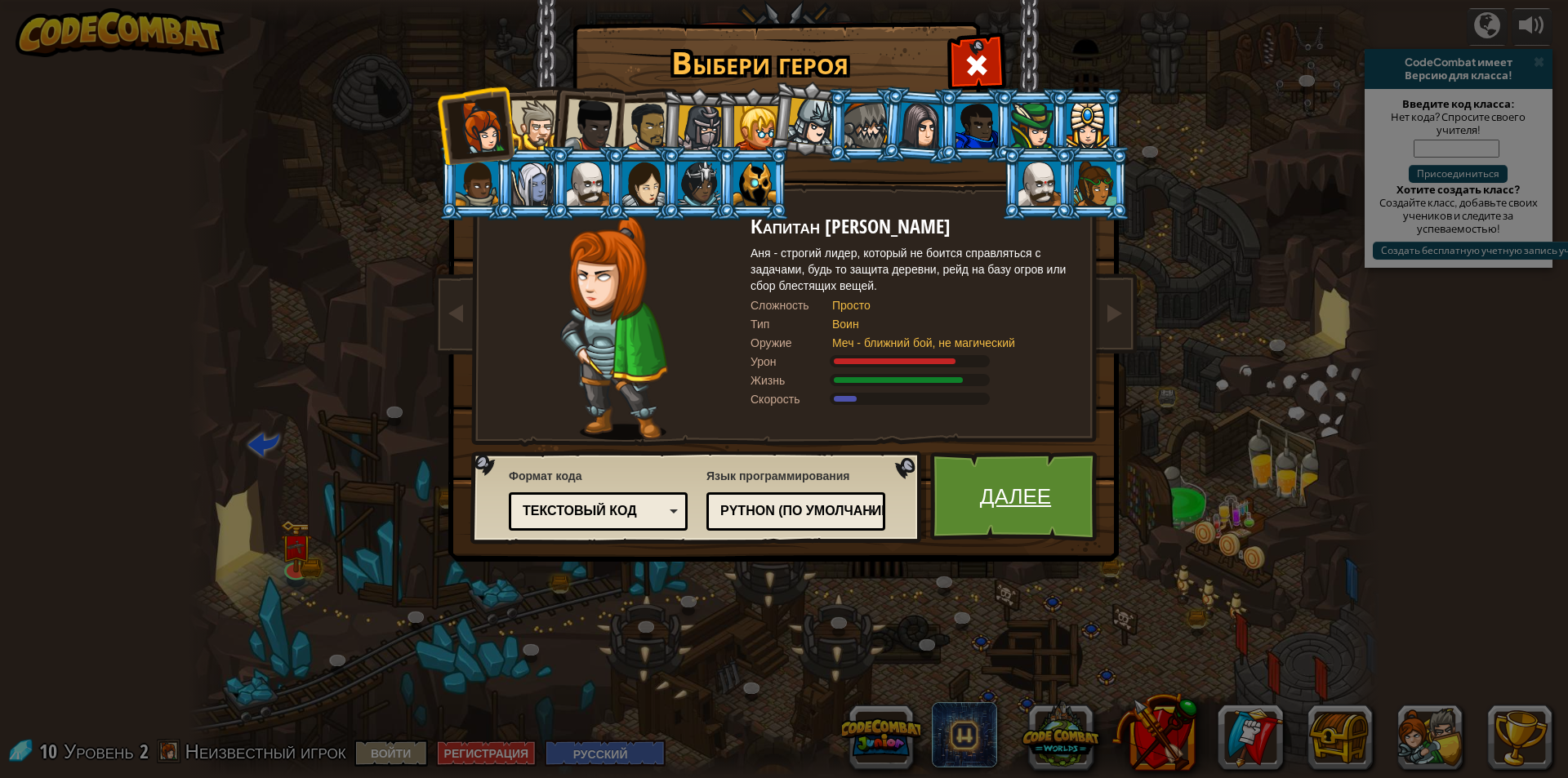
click at [968, 497] on link "Далее" at bounding box center [1015, 497] width 171 height 90
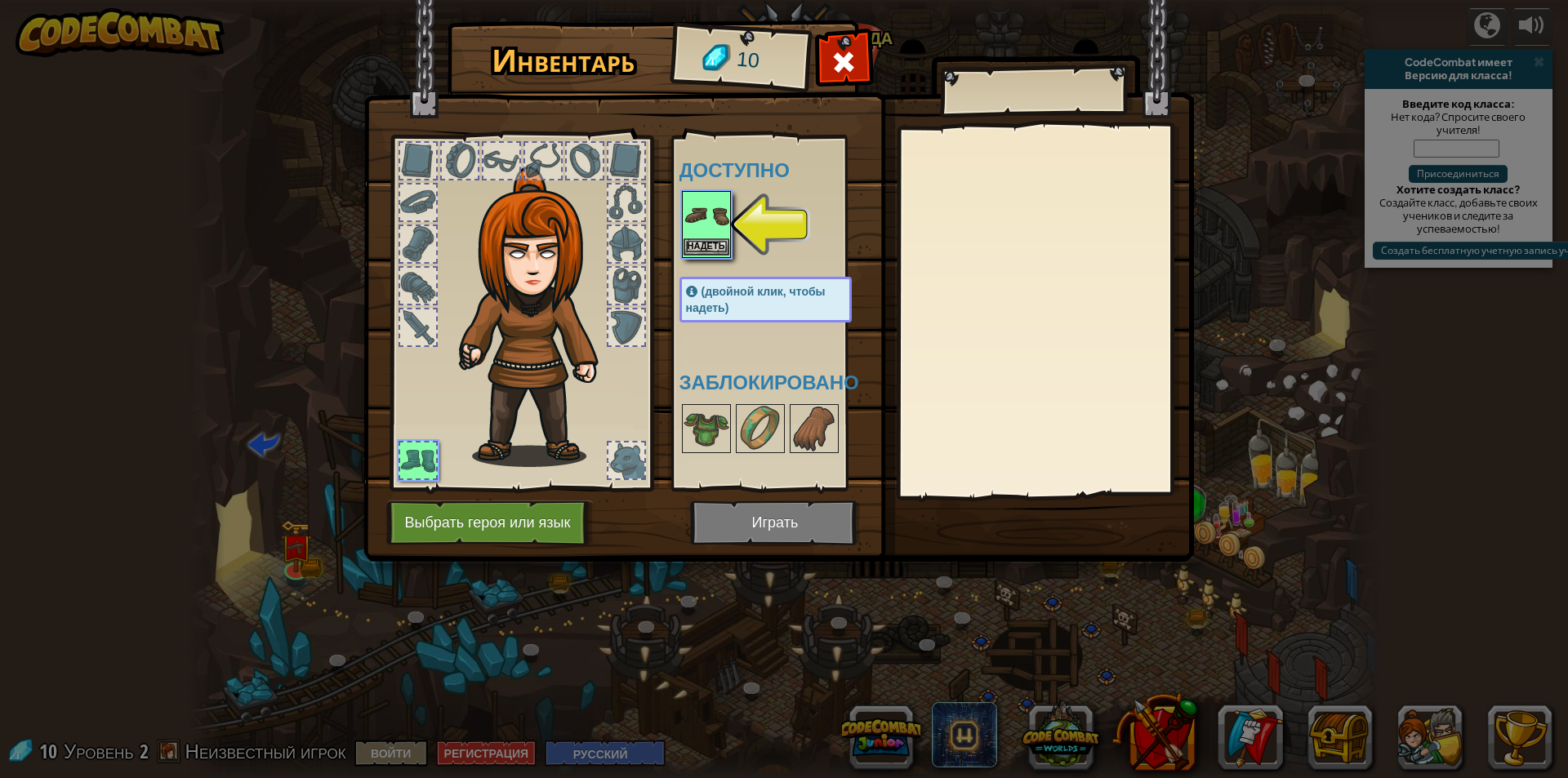
click at [702, 232] on img at bounding box center [706, 216] width 46 height 46
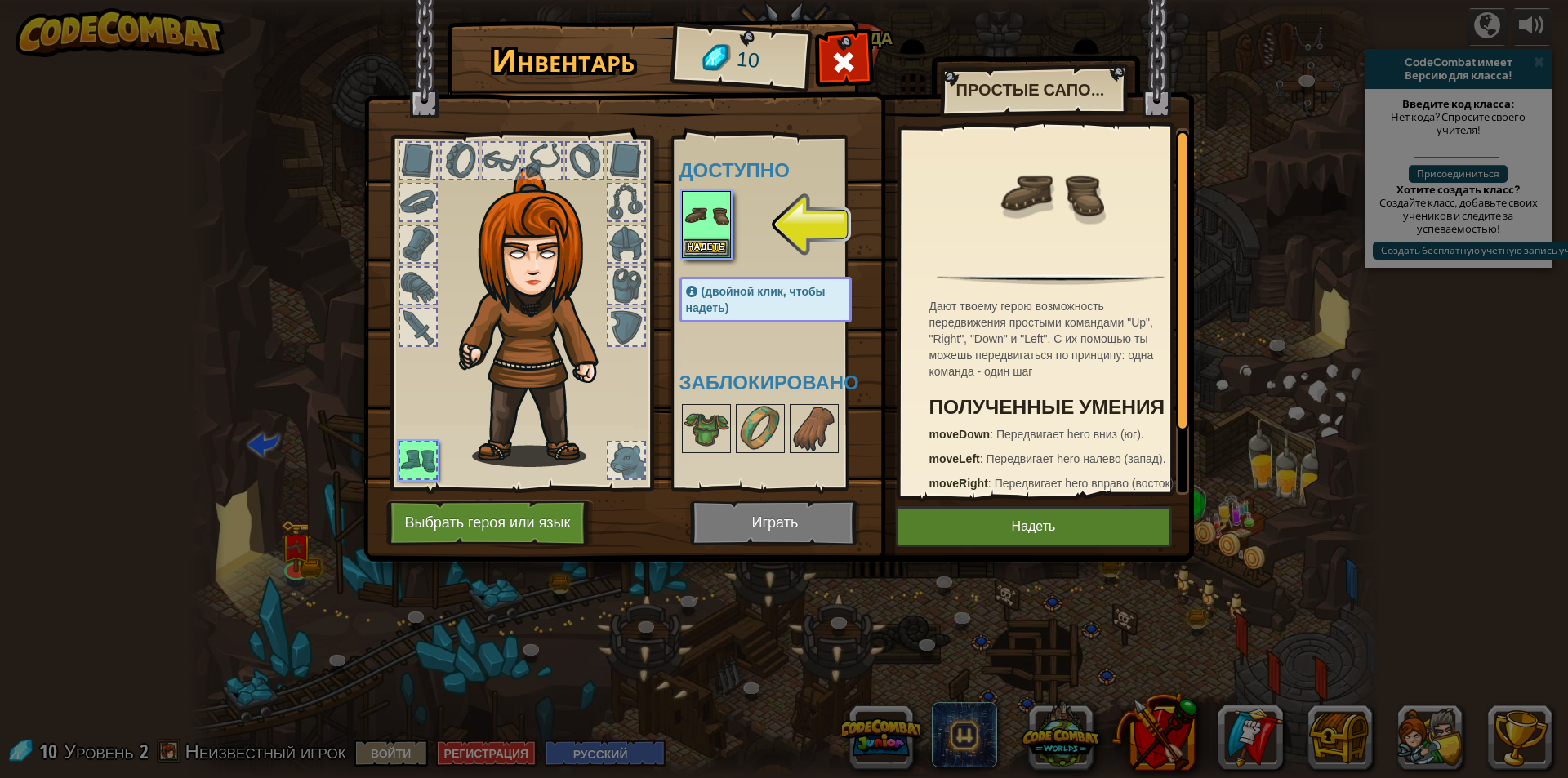
drag, startPoint x: 991, startPoint y: 500, endPoint x: 978, endPoint y: 515, distance: 19.8
click at [987, 506] on div "Инвентарь 10 Доступно [PERSON_NAME] (двойной клик, чтобы надеть) Заблокировано …" at bounding box center [784, 293] width 831 height 539
click at [974, 519] on button "Надеть" at bounding box center [1033, 526] width 276 height 41
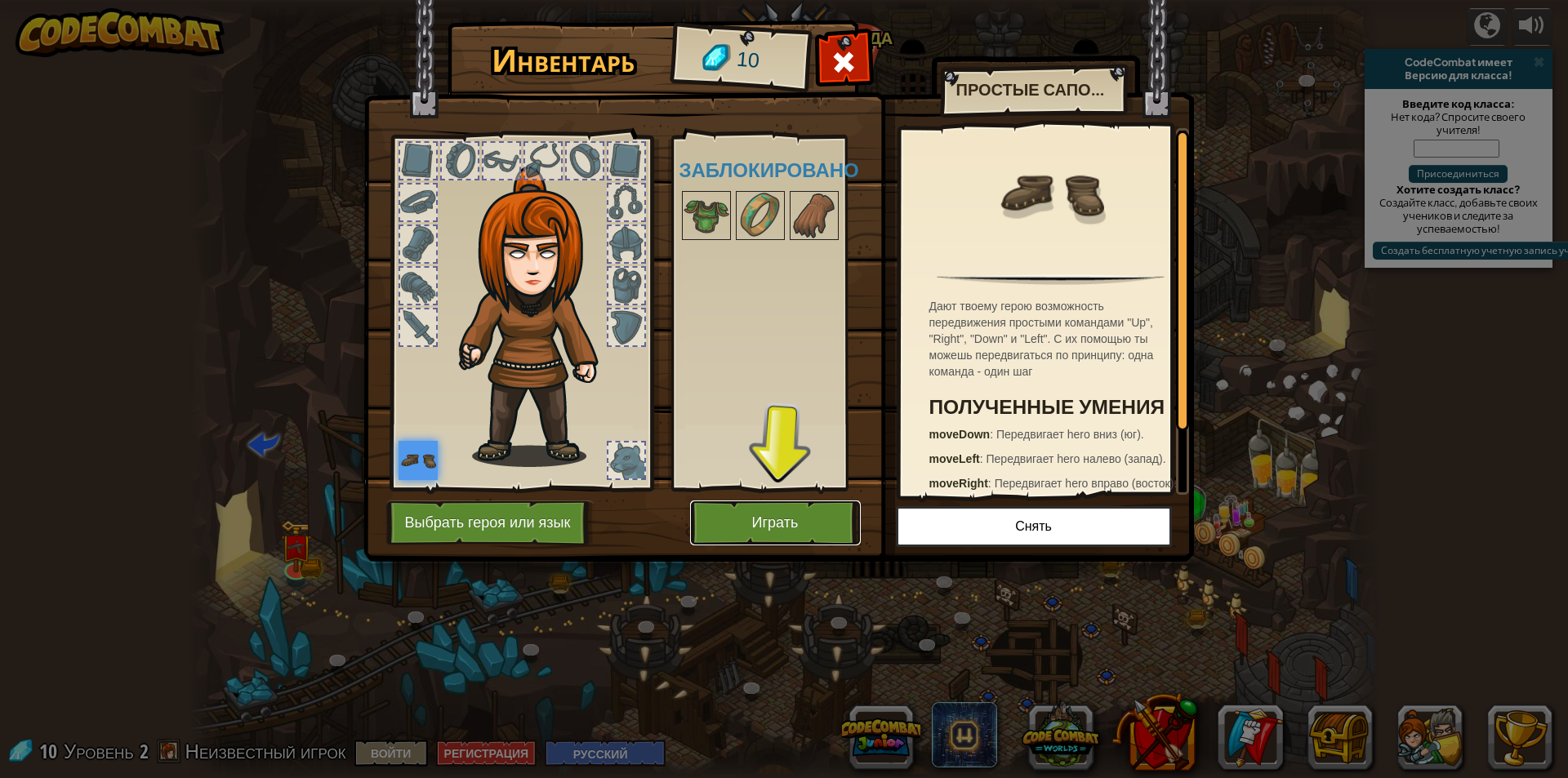
click at [795, 518] on button "Играть" at bounding box center [775, 522] width 171 height 45
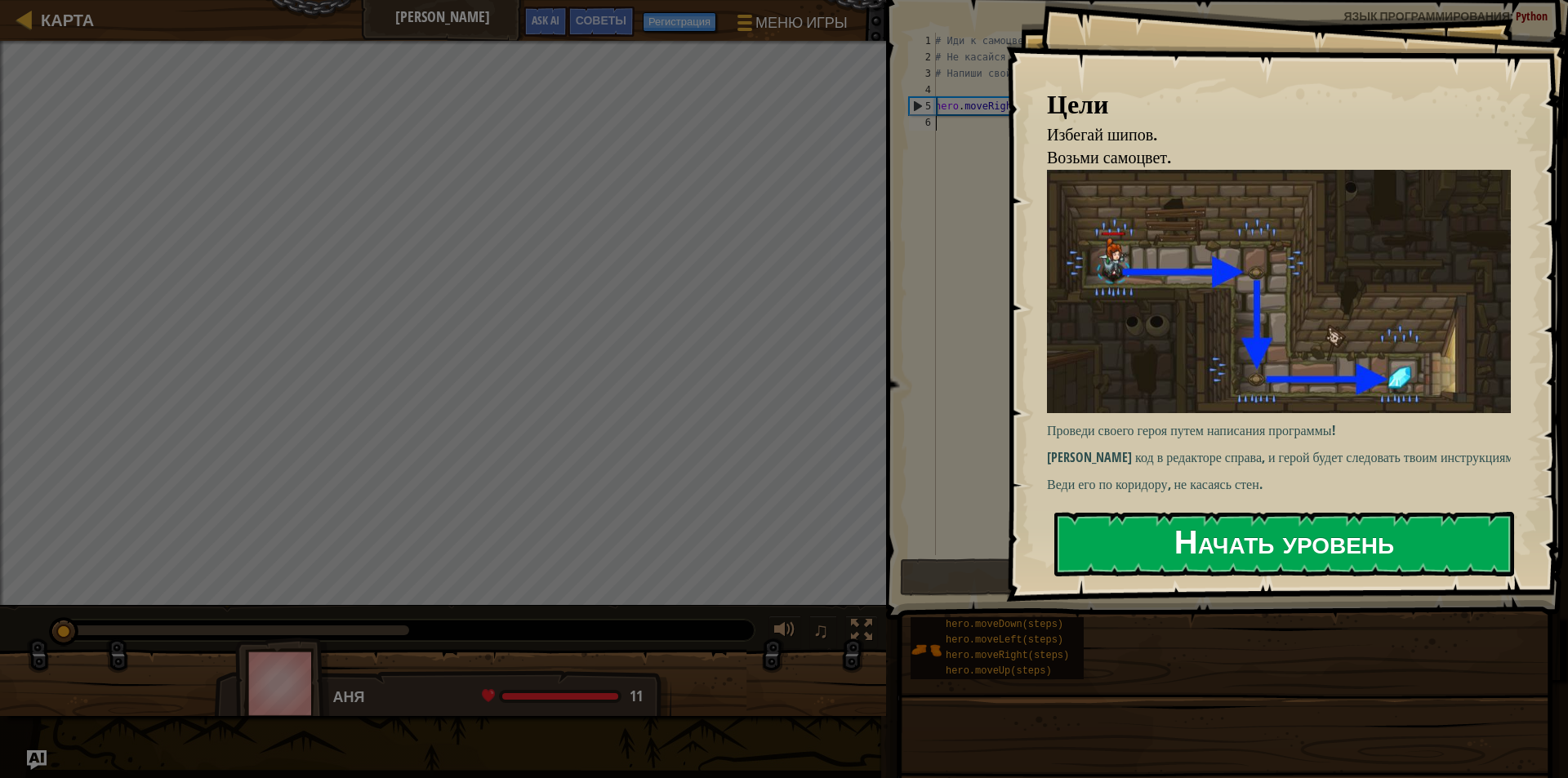
click at [1198, 519] on button "Начать уровень" at bounding box center [1283, 544] width 460 height 65
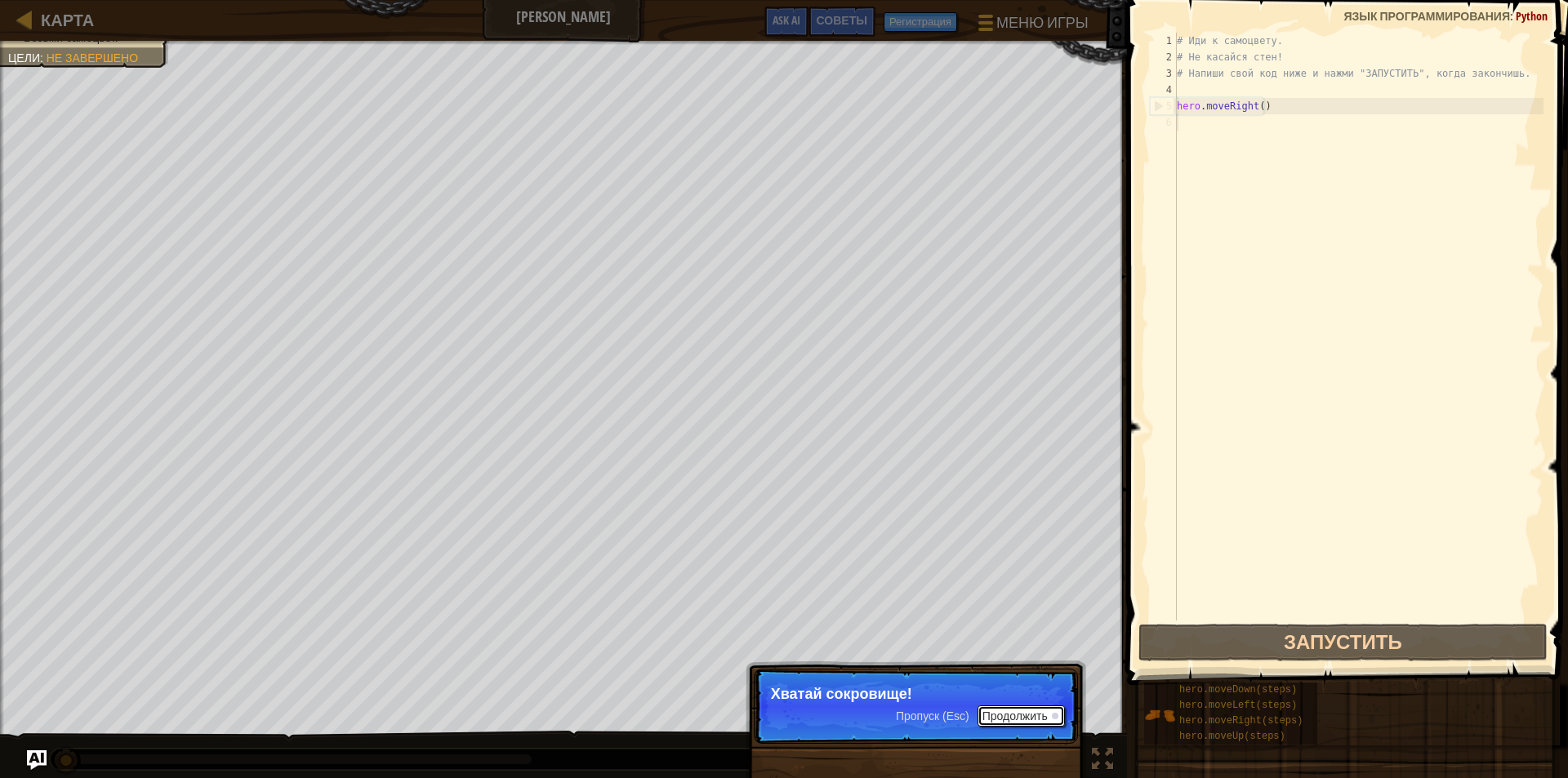
click at [1025, 721] on button "Продолжить" at bounding box center [1021, 716] width 88 height 21
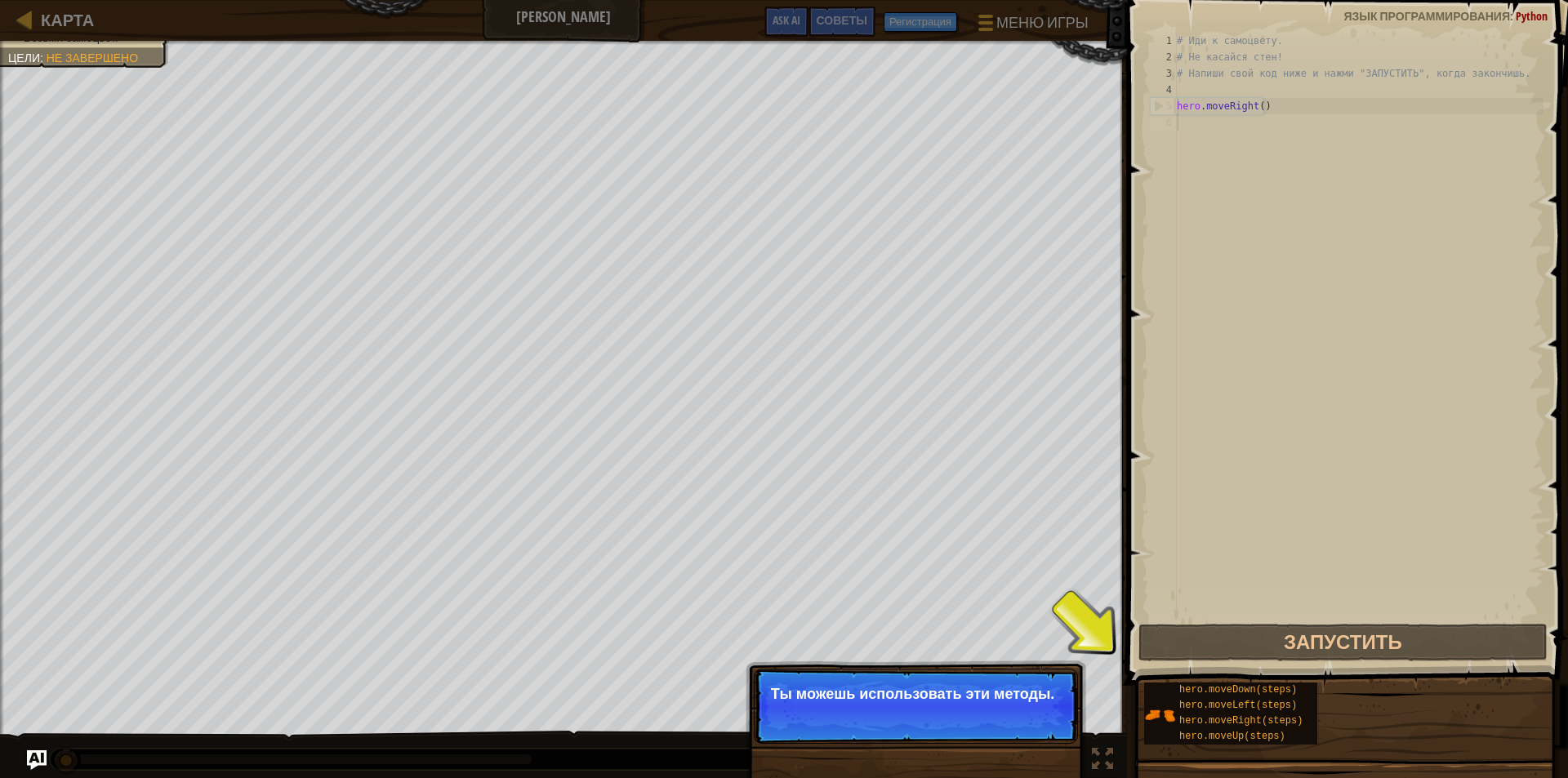
click at [1025, 721] on p "Пропуск (Esc) Продолжить Ты можешь использовать эти методы." at bounding box center [915, 706] width 324 height 75
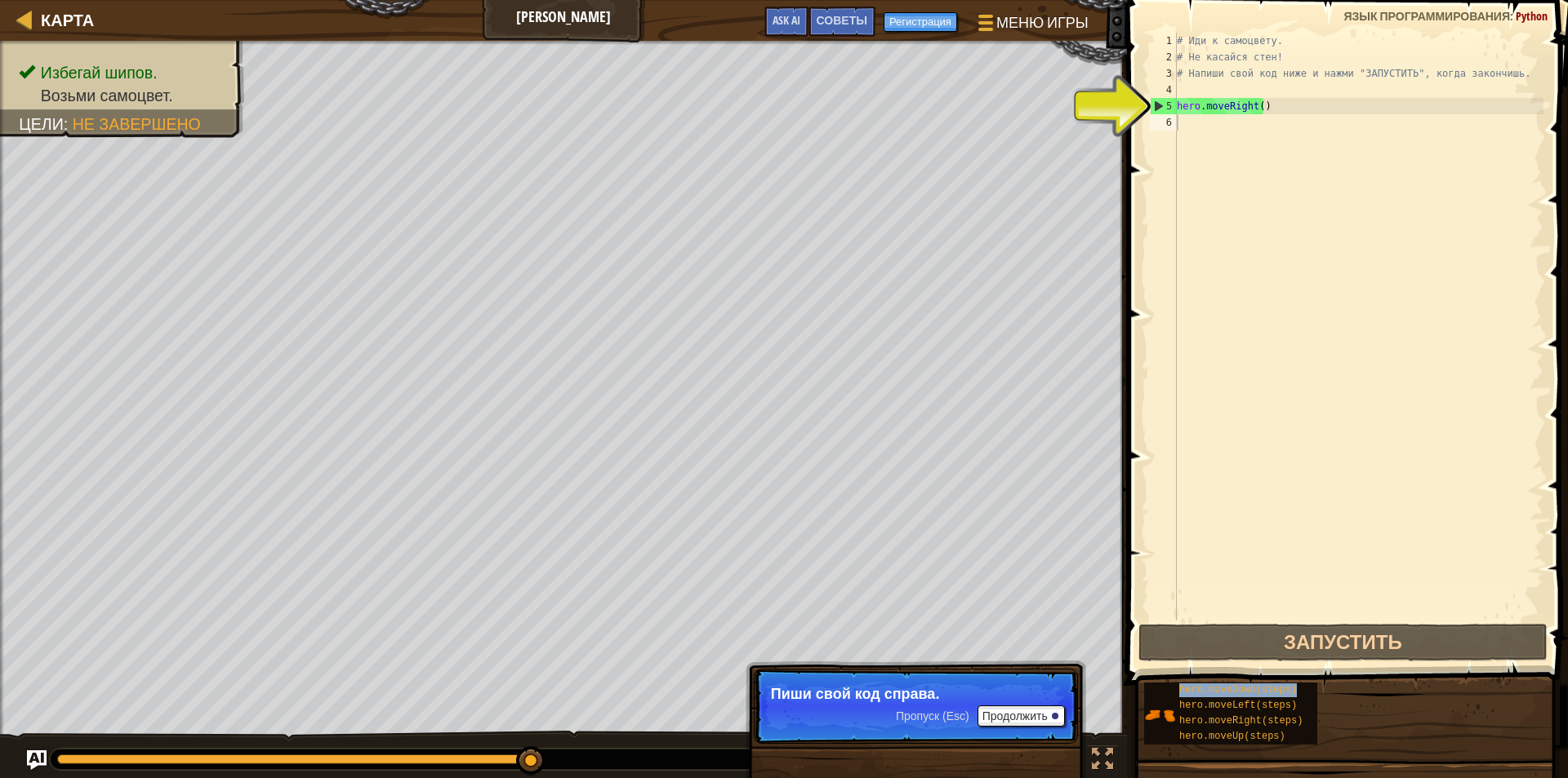
type textarea "hero.moveDown(steps)"
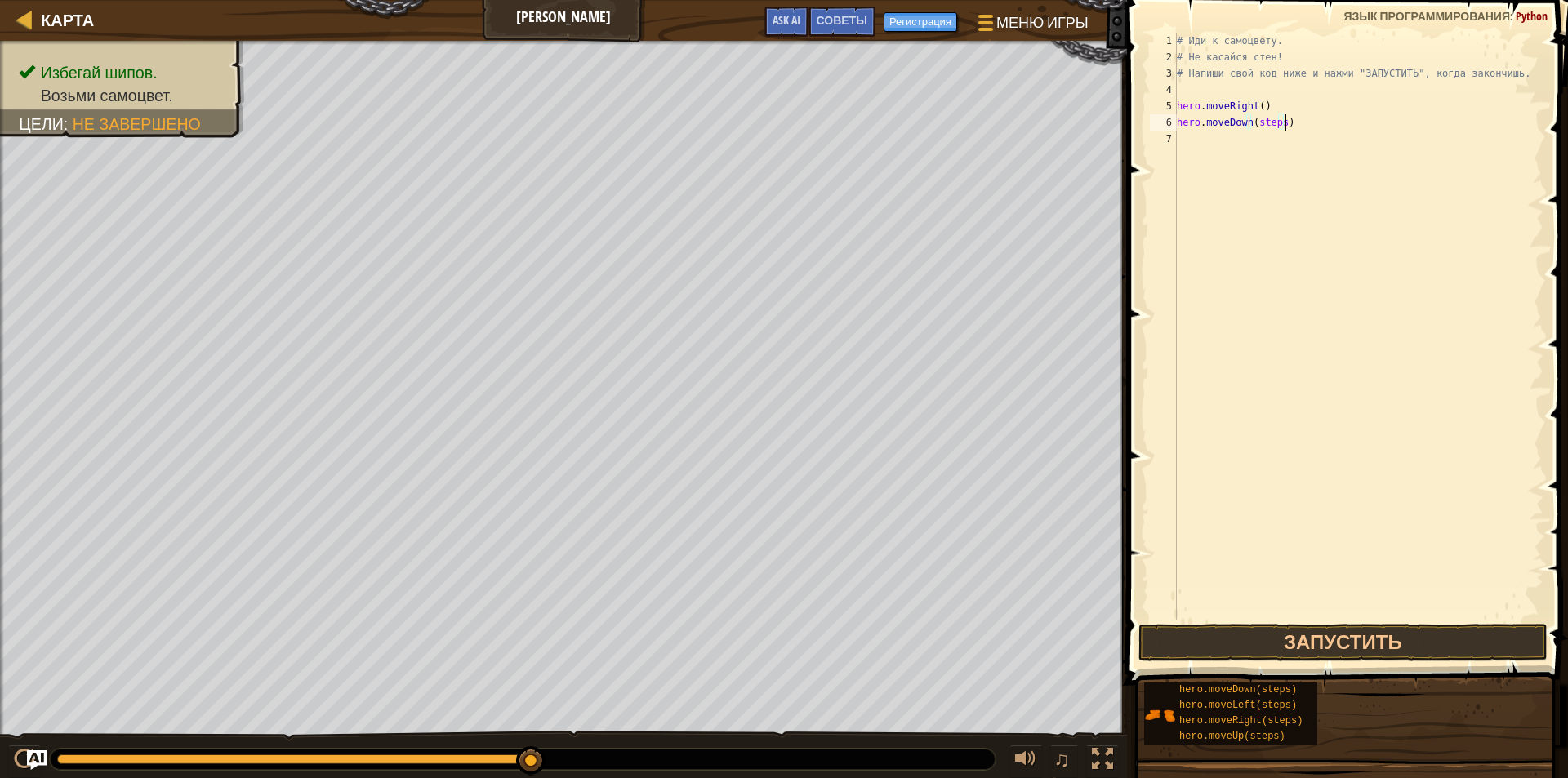
click at [1282, 124] on div "# Иди к самоцвету. # Не касайся стен! # Напиши свой код ниже и нажми "ЗАПУСТИТЬ…" at bounding box center [1358, 343] width 370 height 621
click at [1275, 126] on div "# Иди к самоцвету. # Не касайся стен! # Напиши свой код ниже и нажми "ЗАПУСТИТЬ…" at bounding box center [1358, 343] width 370 height 621
type textarea "hero.moveDown()"
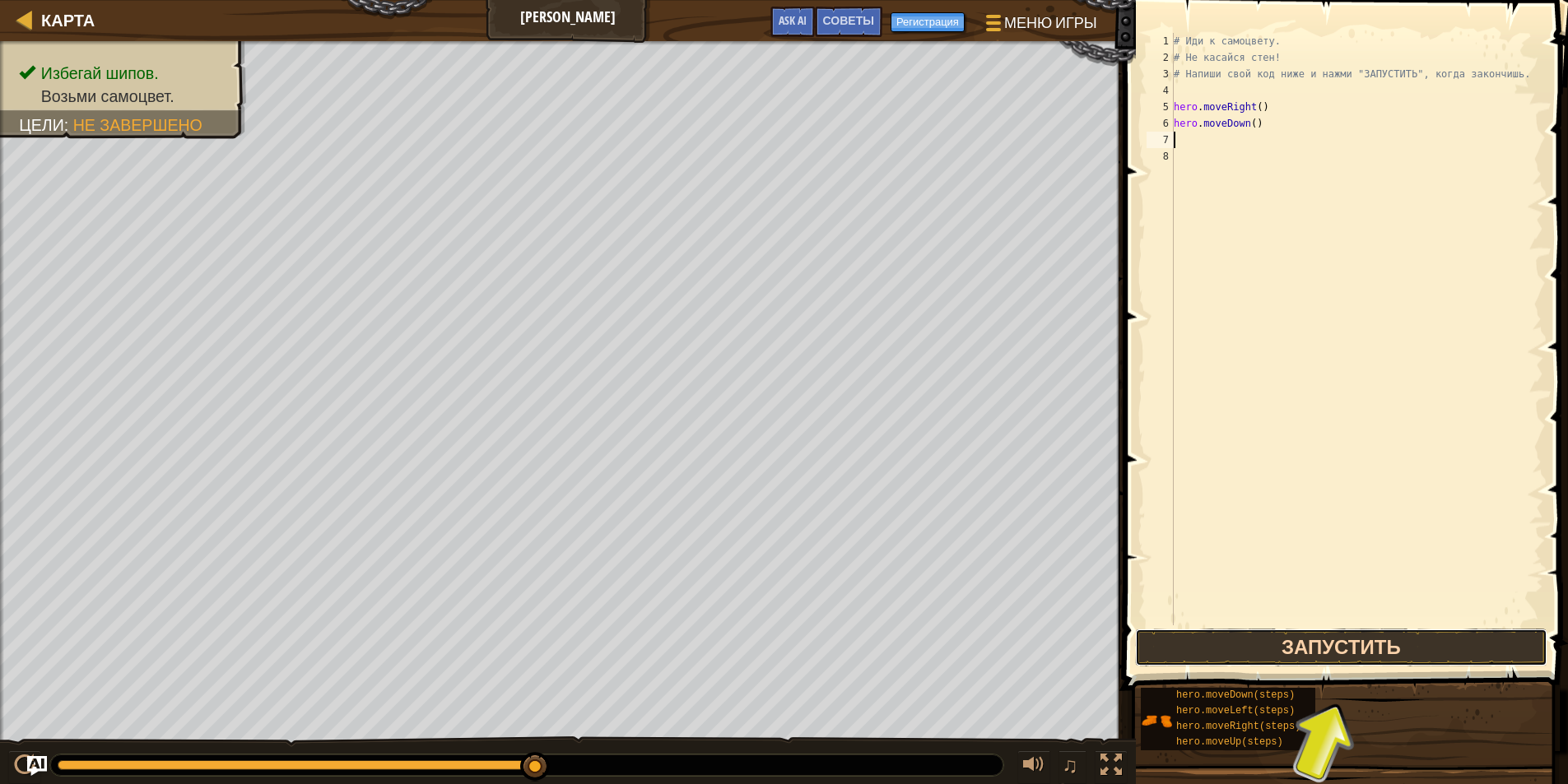
click at [1256, 652] on button "Запустить" at bounding box center [1341, 648] width 412 height 38
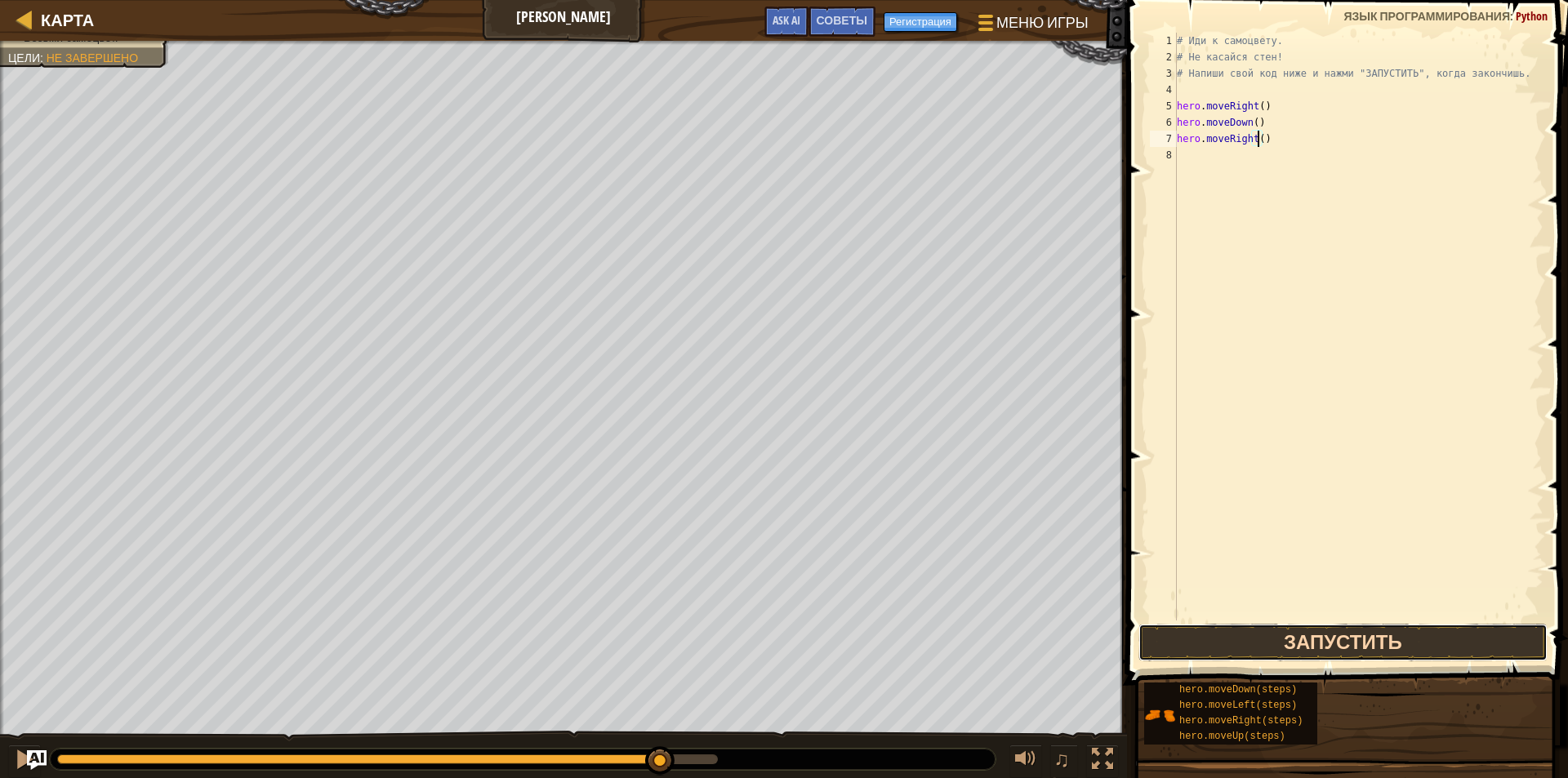
click at [1261, 656] on button "Запустить" at bounding box center [1342, 643] width 409 height 38
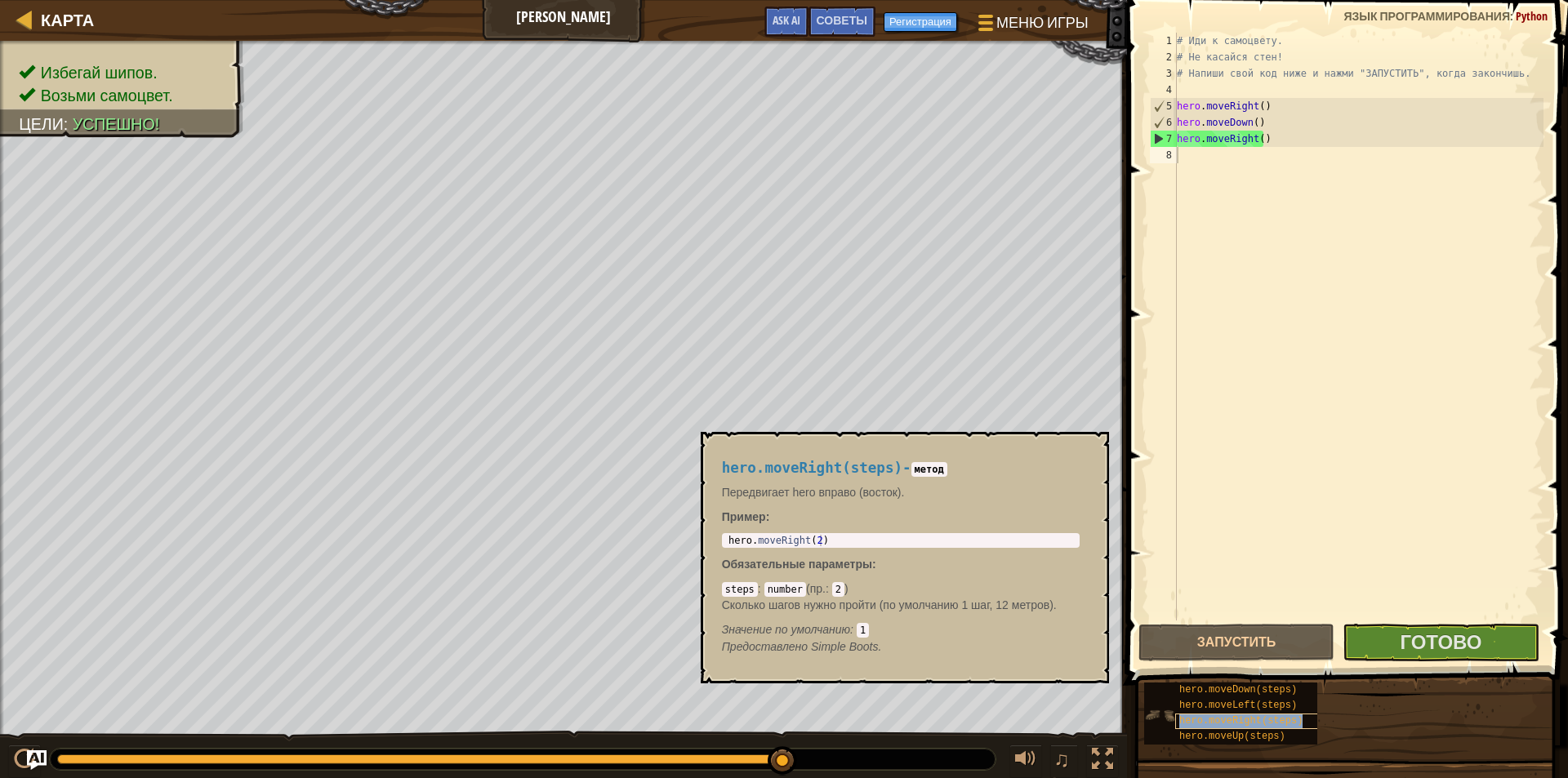
type textarea "hehero.moveRight(steps)ro.moveRight()"
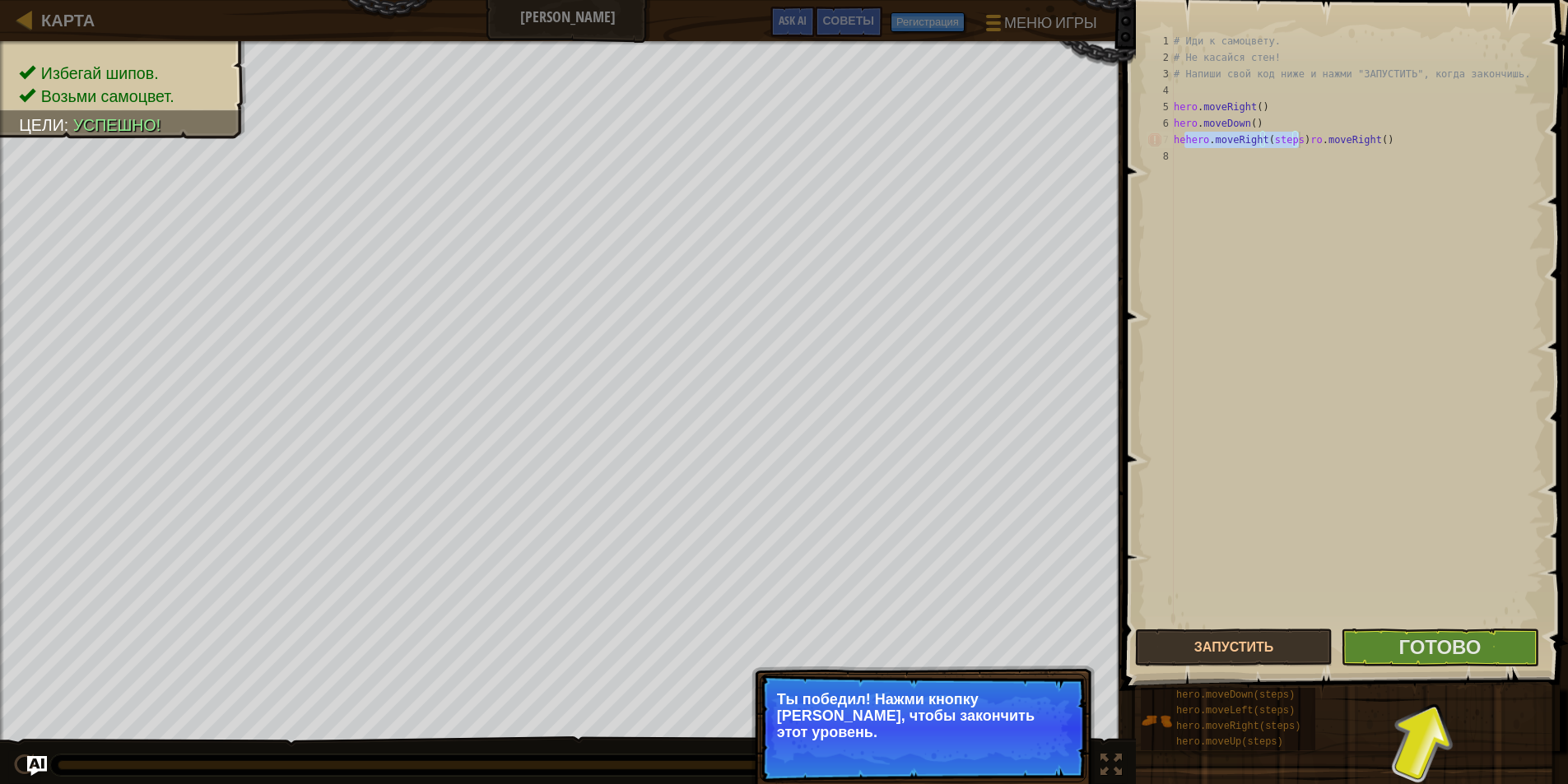
click at [1322, 202] on div "# Иди к самоцвету. # Не касайся стен! # Напиши свой код ниже и нажми "ЗАПУСТИТЬ…" at bounding box center [1356, 345] width 373 height 625
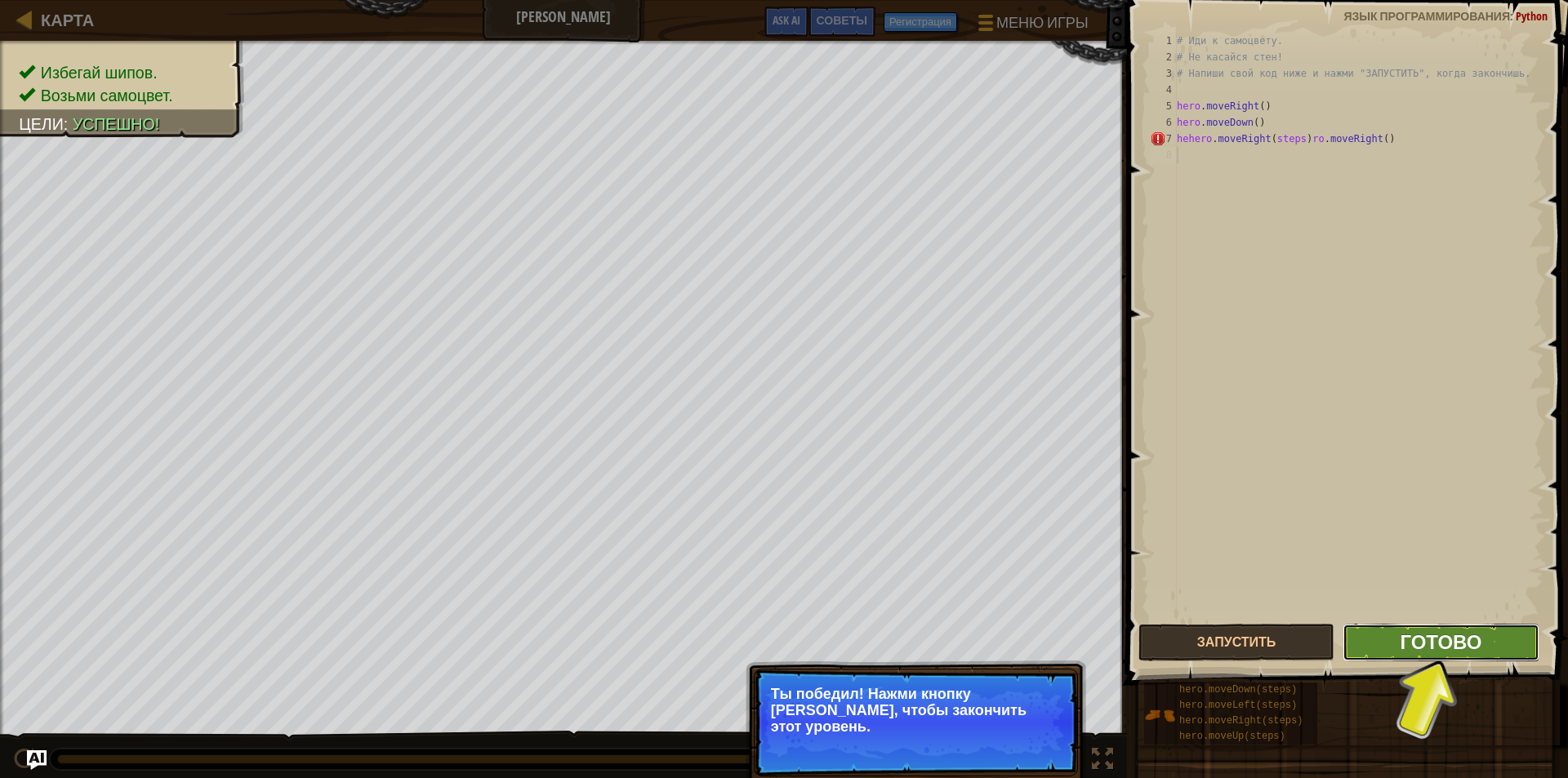
click at [1414, 641] on span "Готово" at bounding box center [1441, 642] width 82 height 26
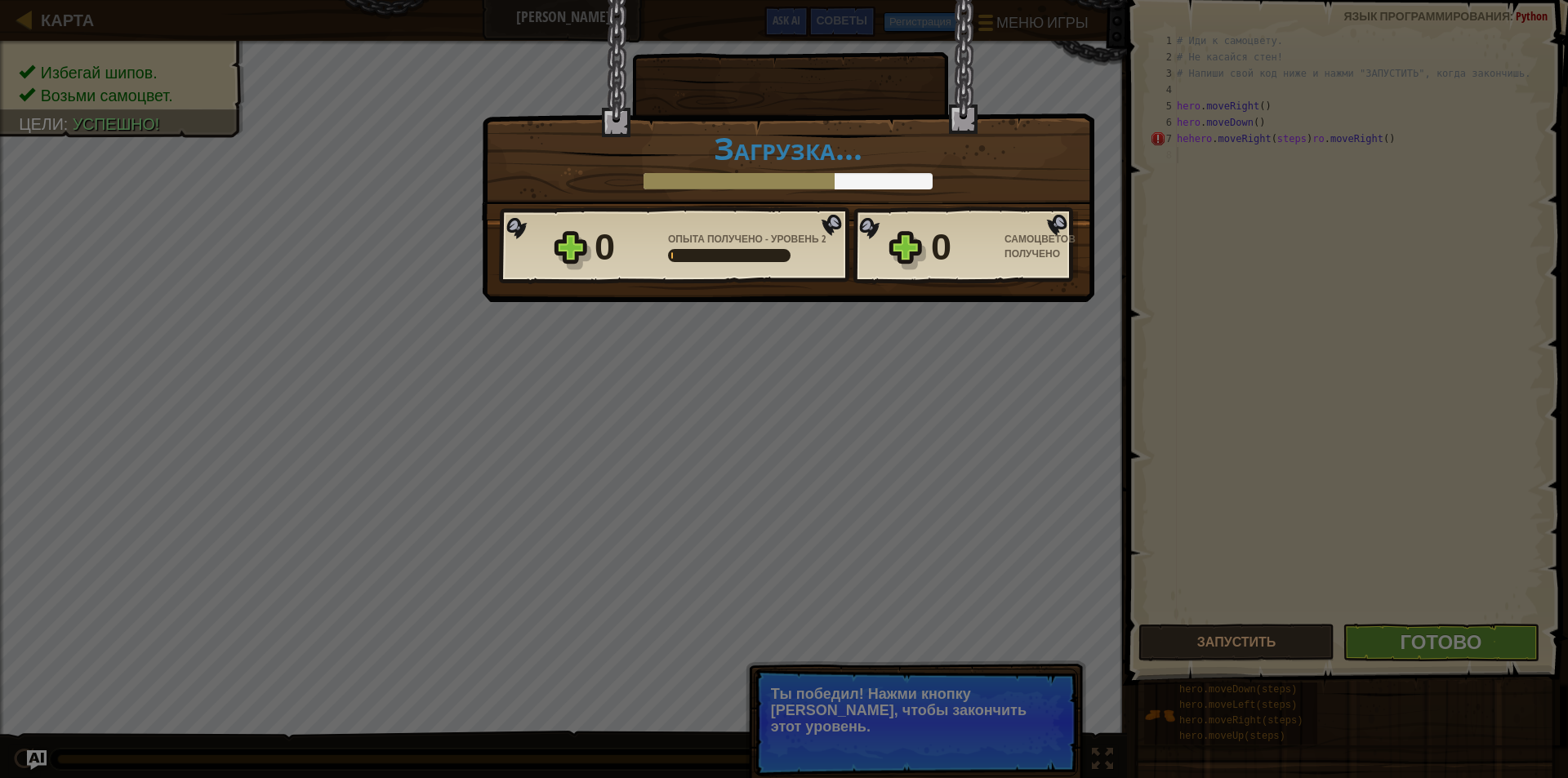
click at [863, 305] on div "Победа × Отлично, Герой. У тебя есть сила, чтобы вырваться из Китгарда. Насколь…" at bounding box center [783, 152] width 613 height 306
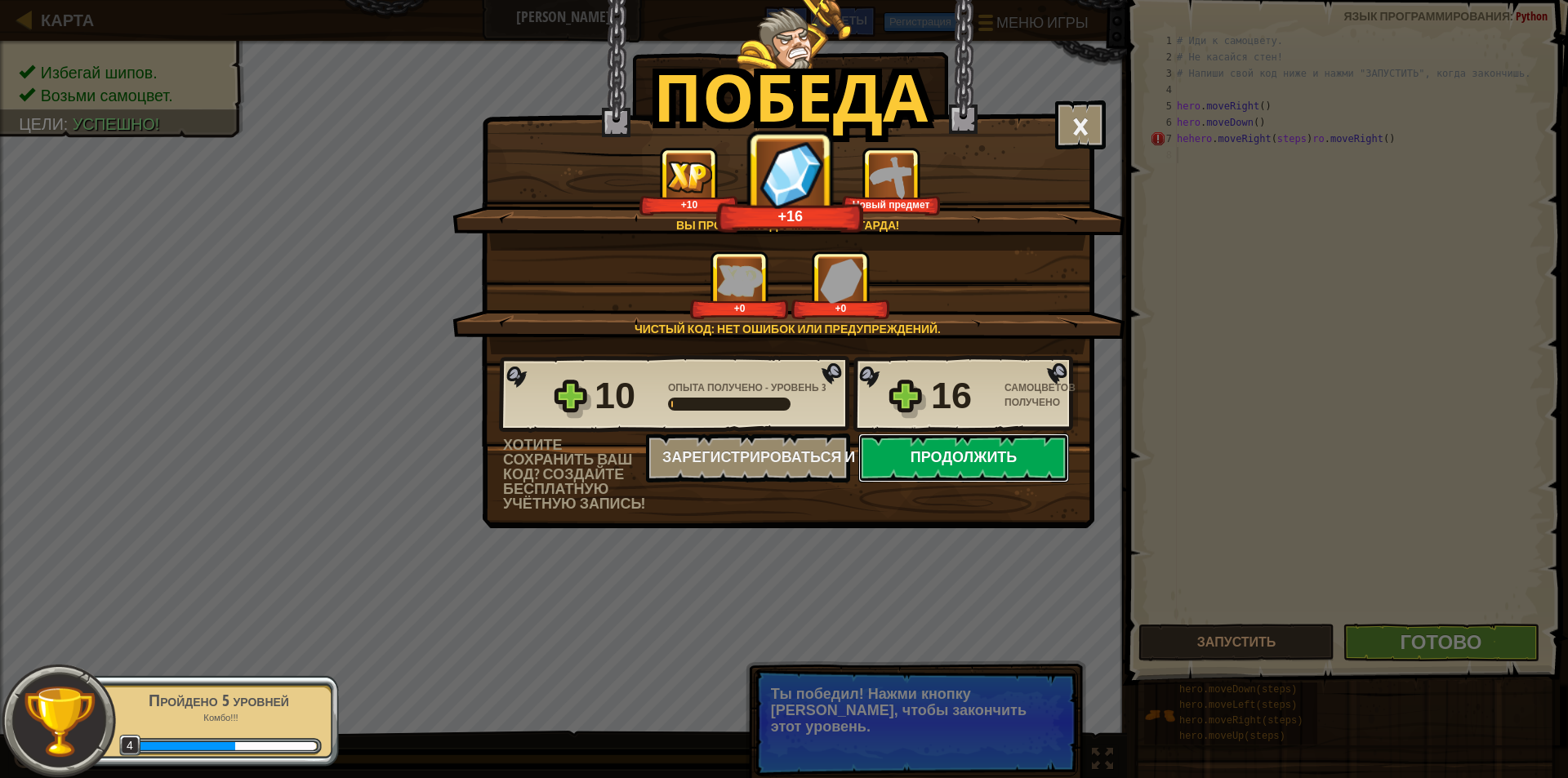
click at [937, 475] on button "Продолжить" at bounding box center [963, 458] width 211 height 49
select select "ru"
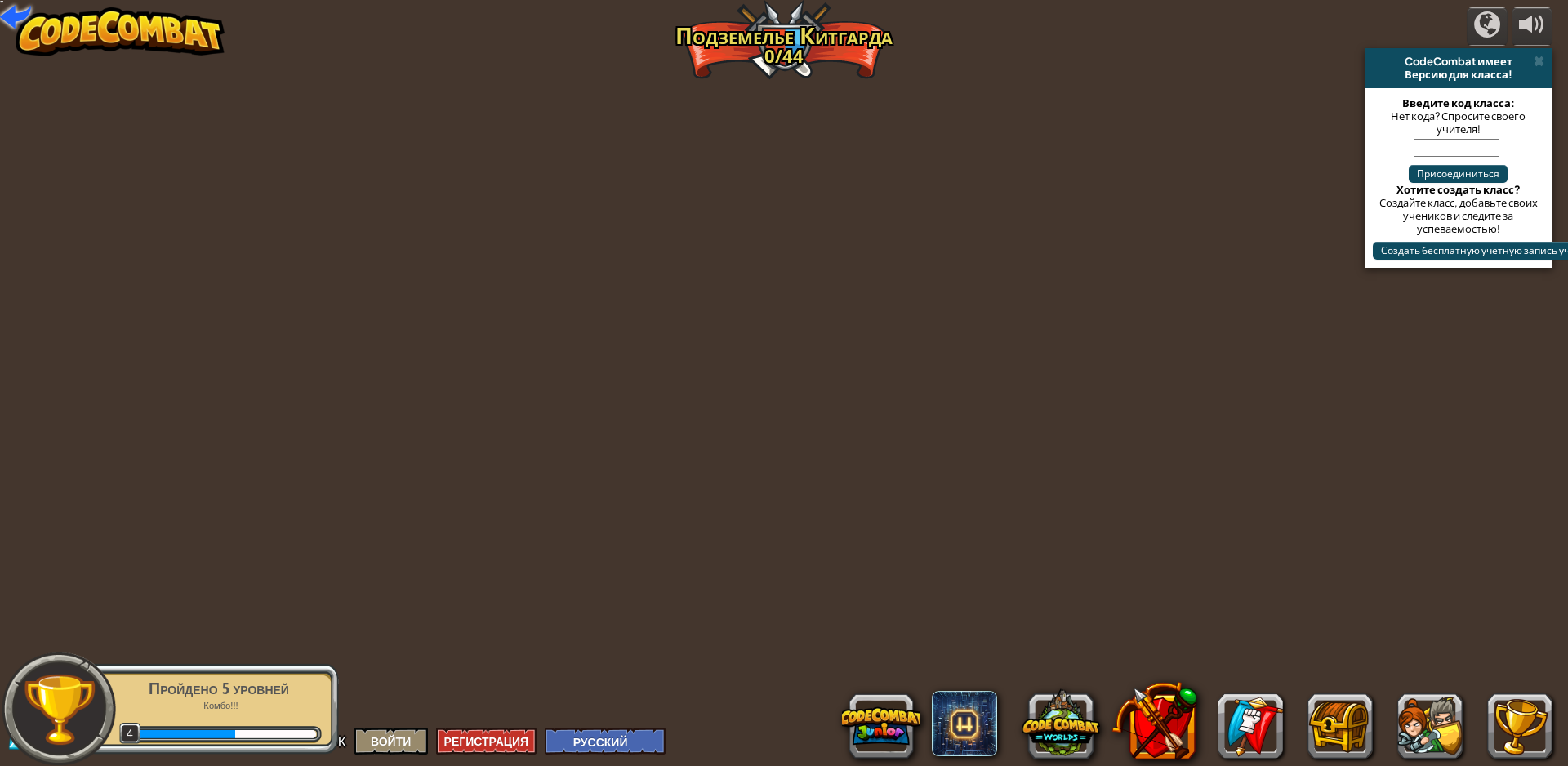
select select "ru"
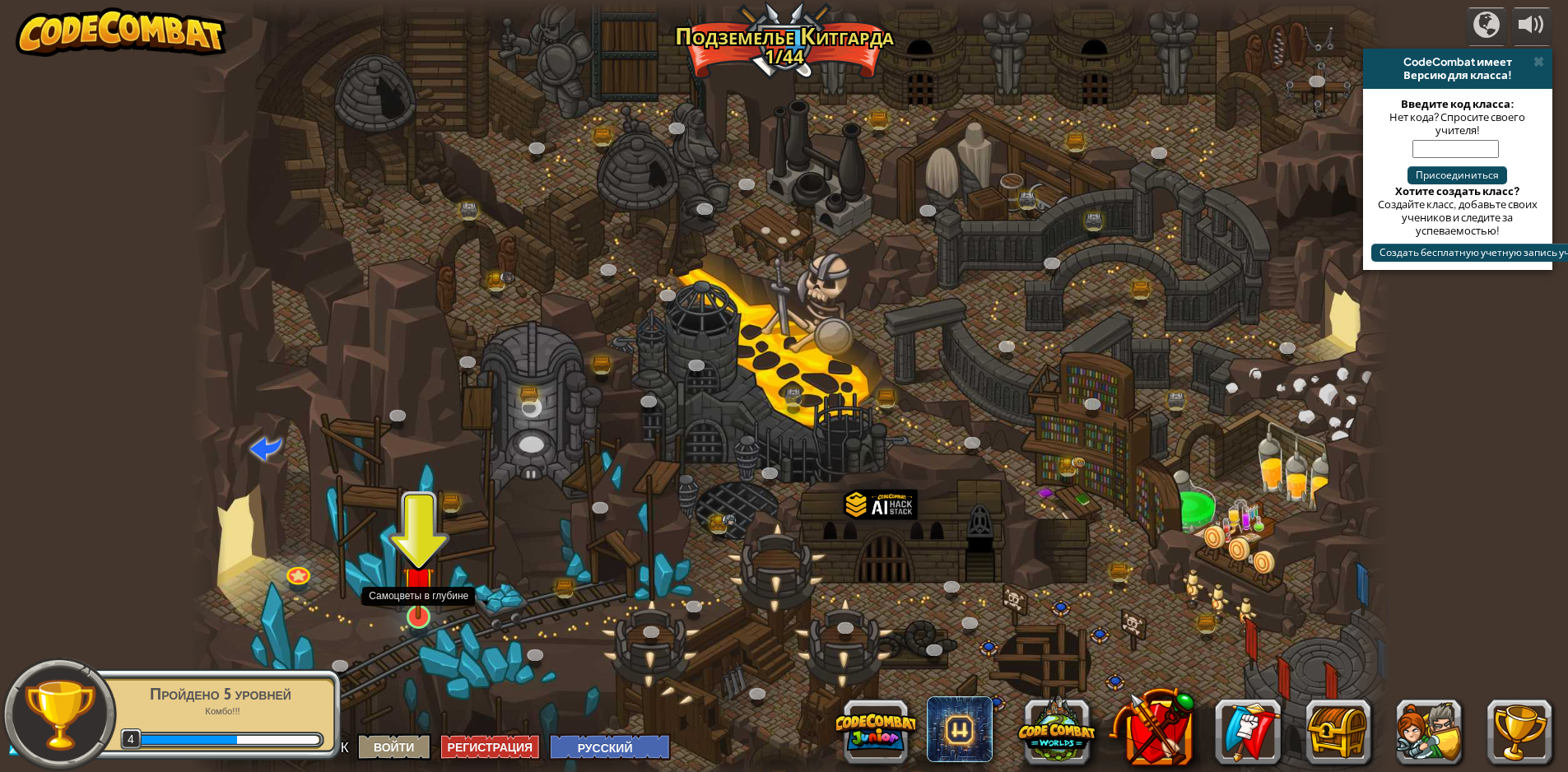
click at [419, 599] on img at bounding box center [418, 582] width 32 height 74
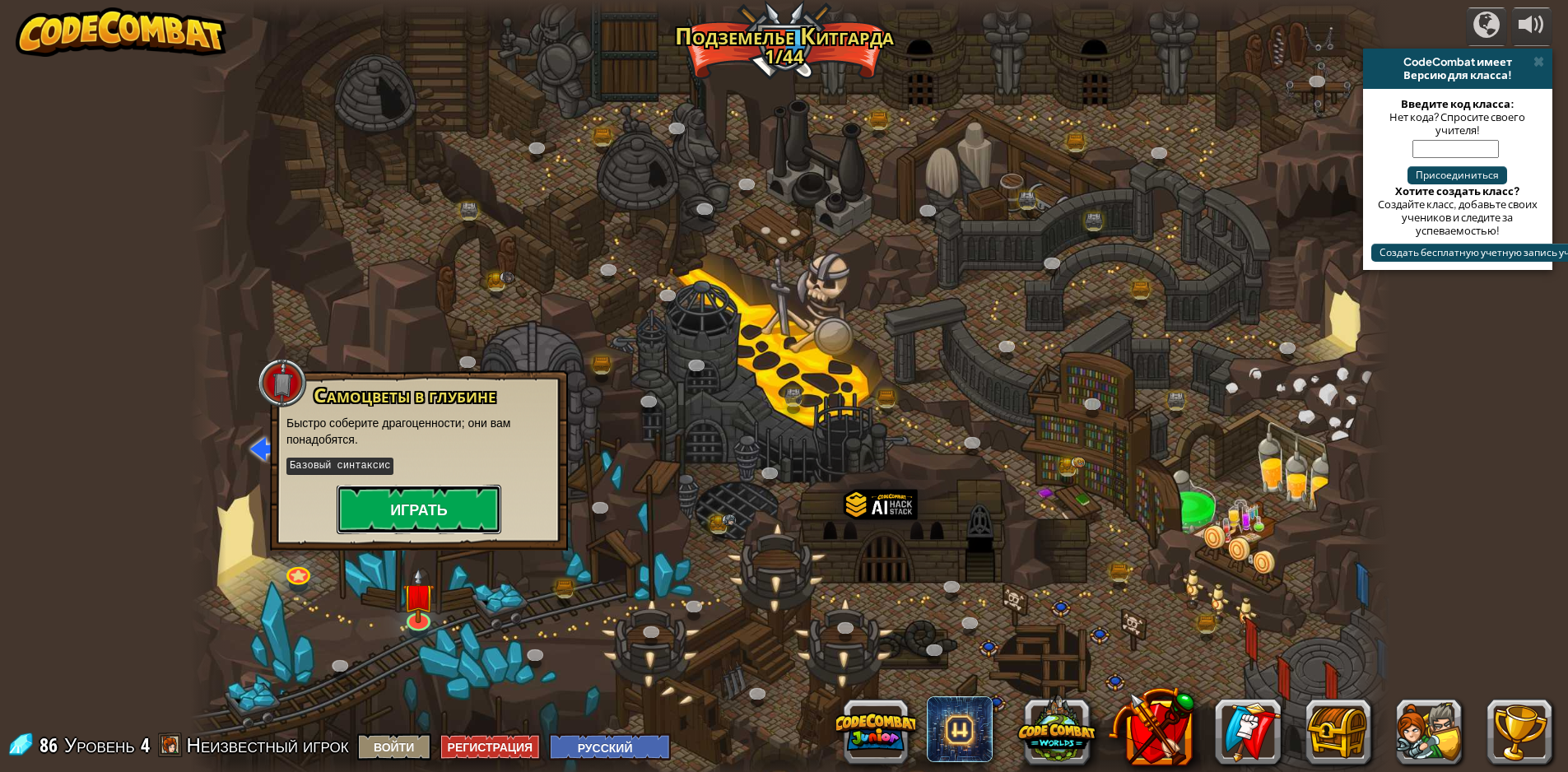
click at [459, 517] on button "Играть" at bounding box center [418, 509] width 164 height 50
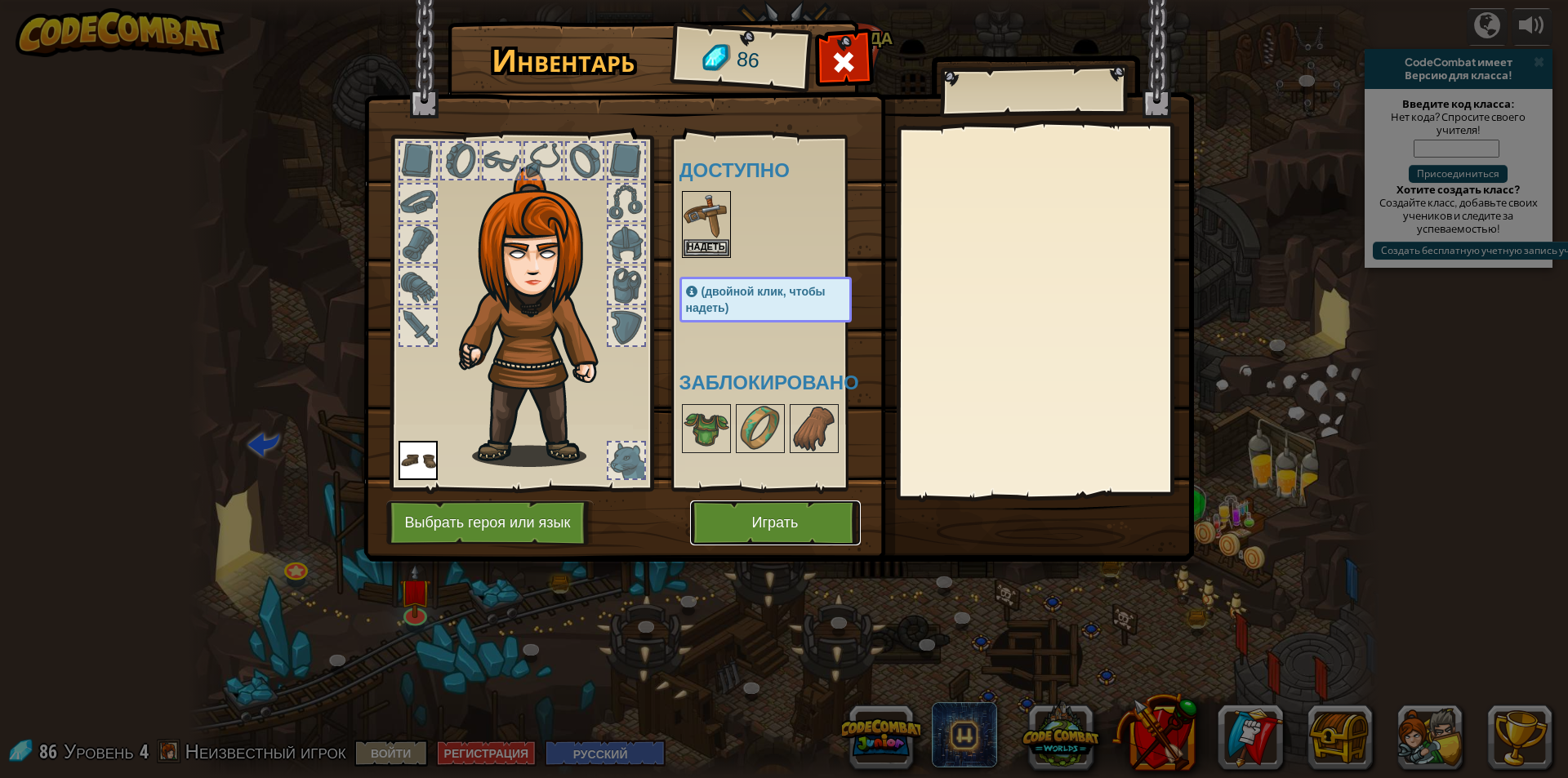
click at [759, 522] on button "Играть" at bounding box center [775, 522] width 171 height 45
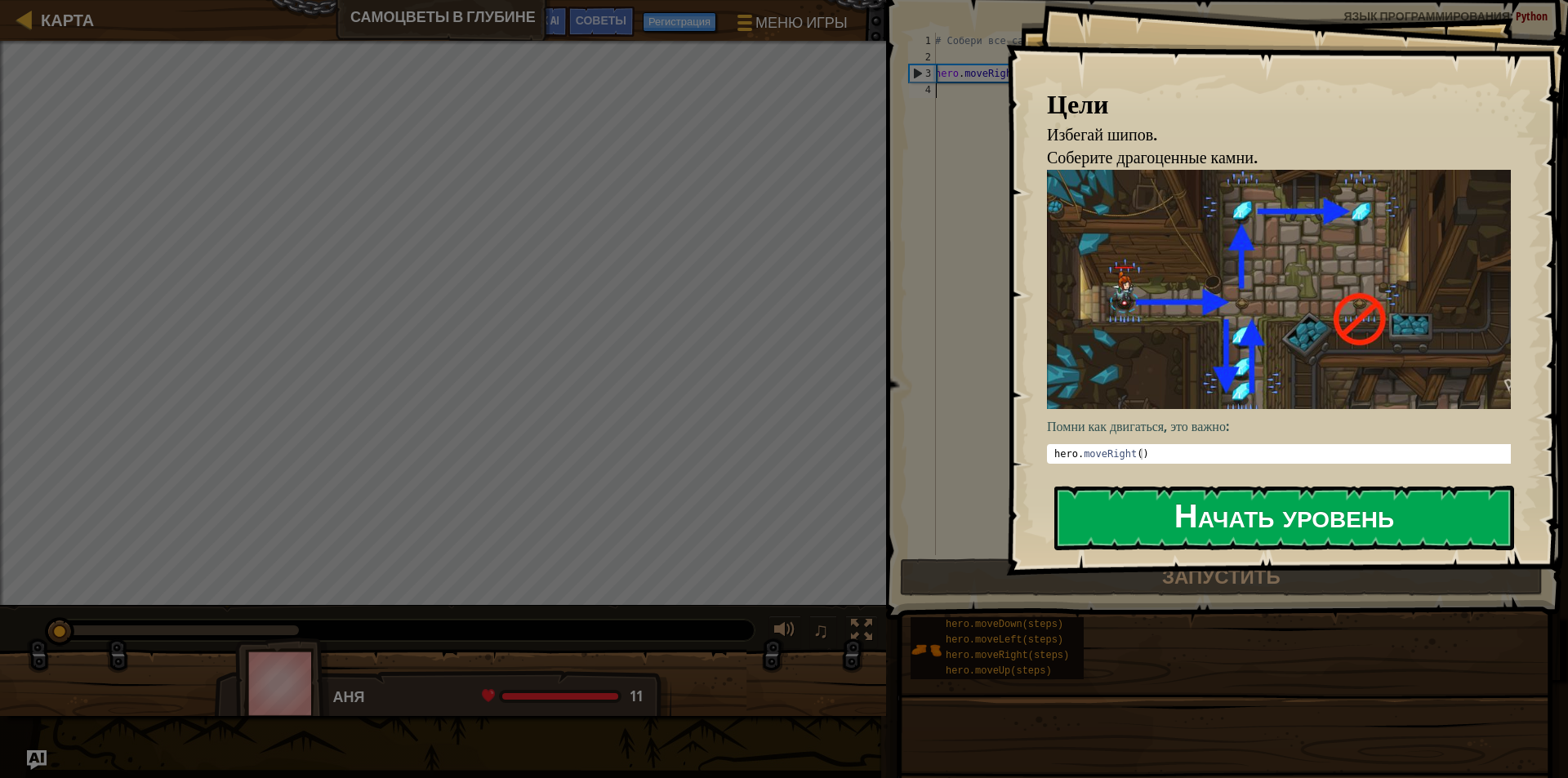
click at [1149, 503] on button "Начать уровень" at bounding box center [1283, 517] width 460 height 65
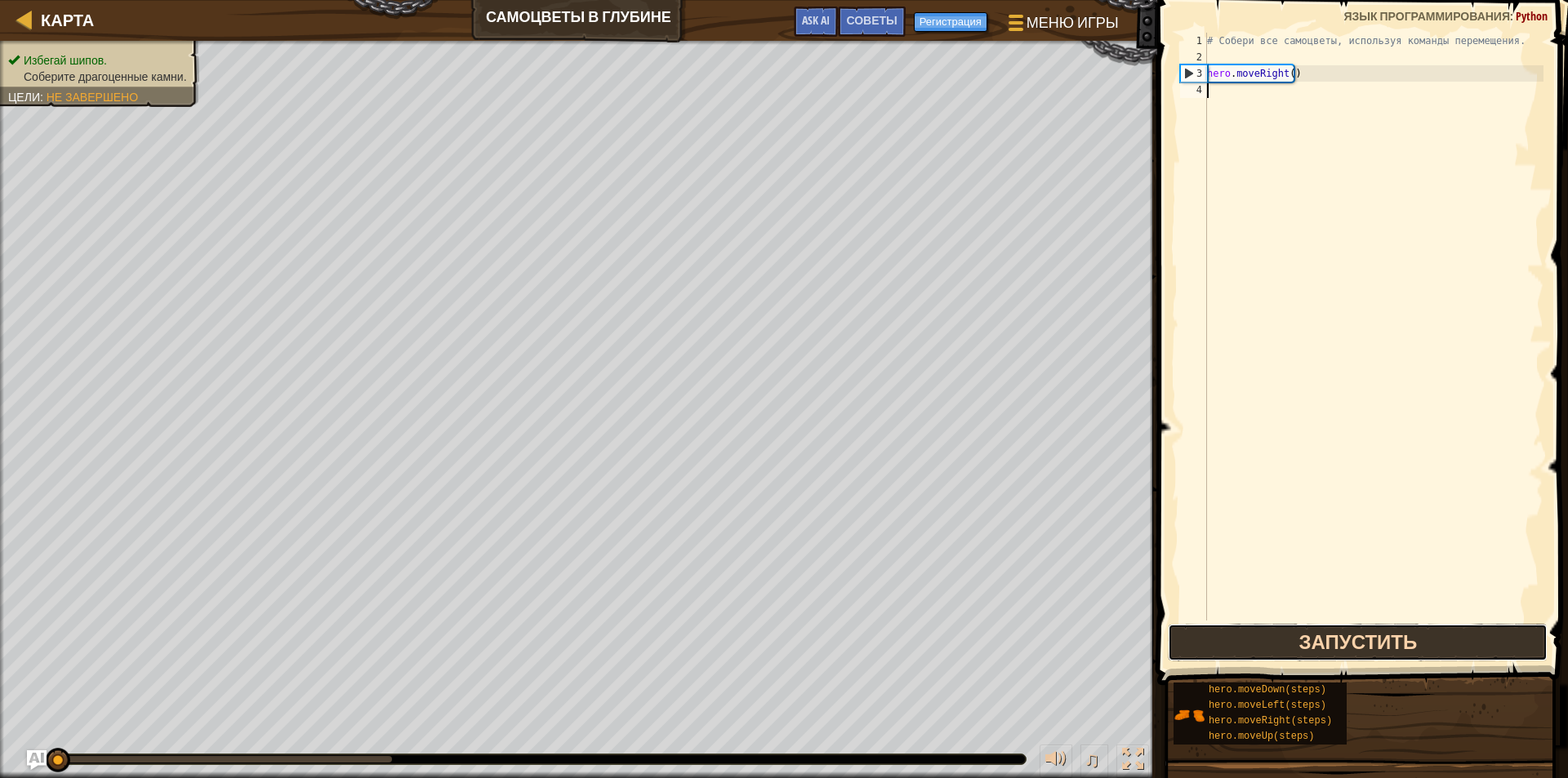
click at [1258, 647] on button "Запустить" at bounding box center [1357, 643] width 380 height 38
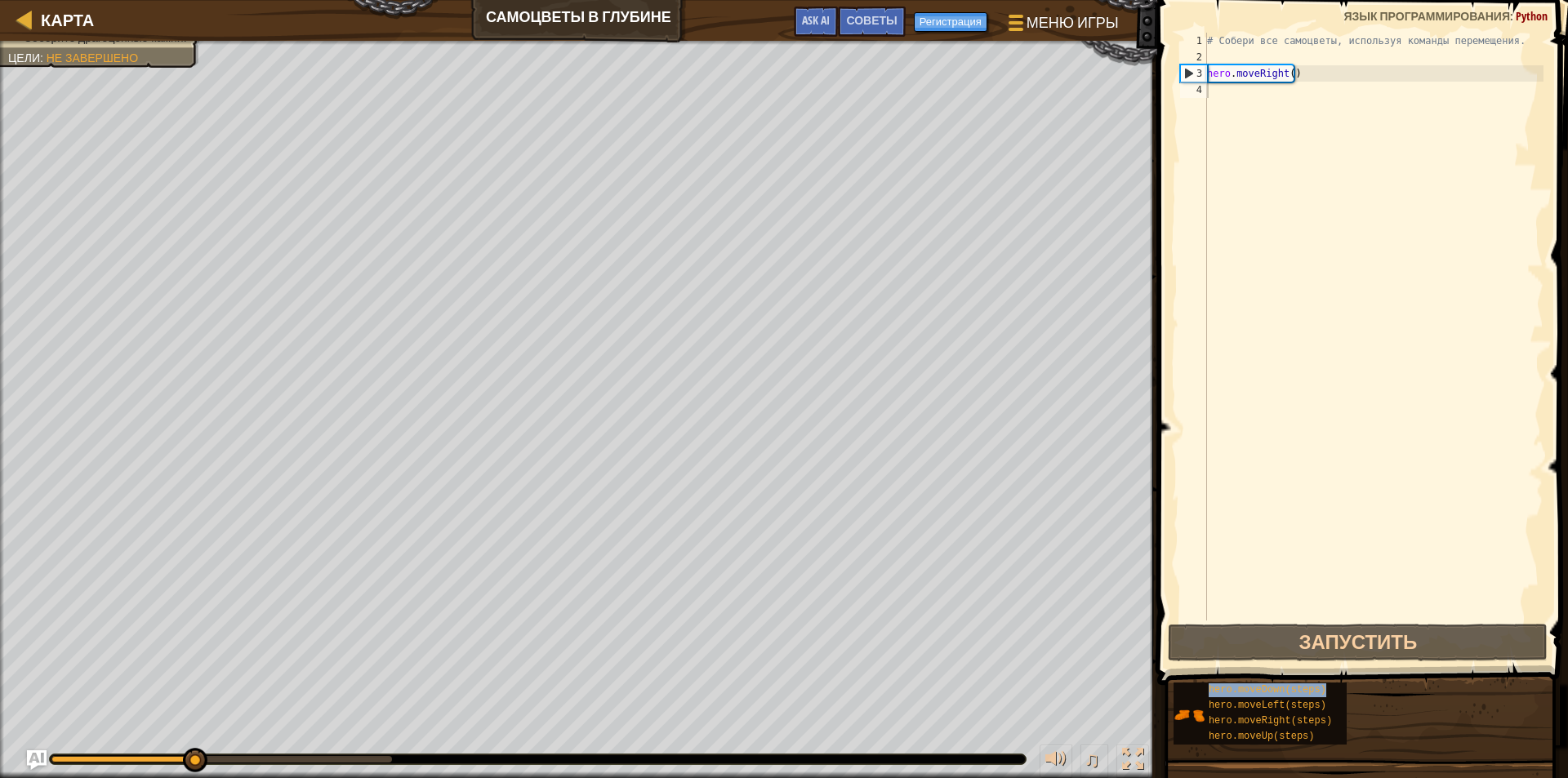
type textarea "hero.moveDown(steps)"
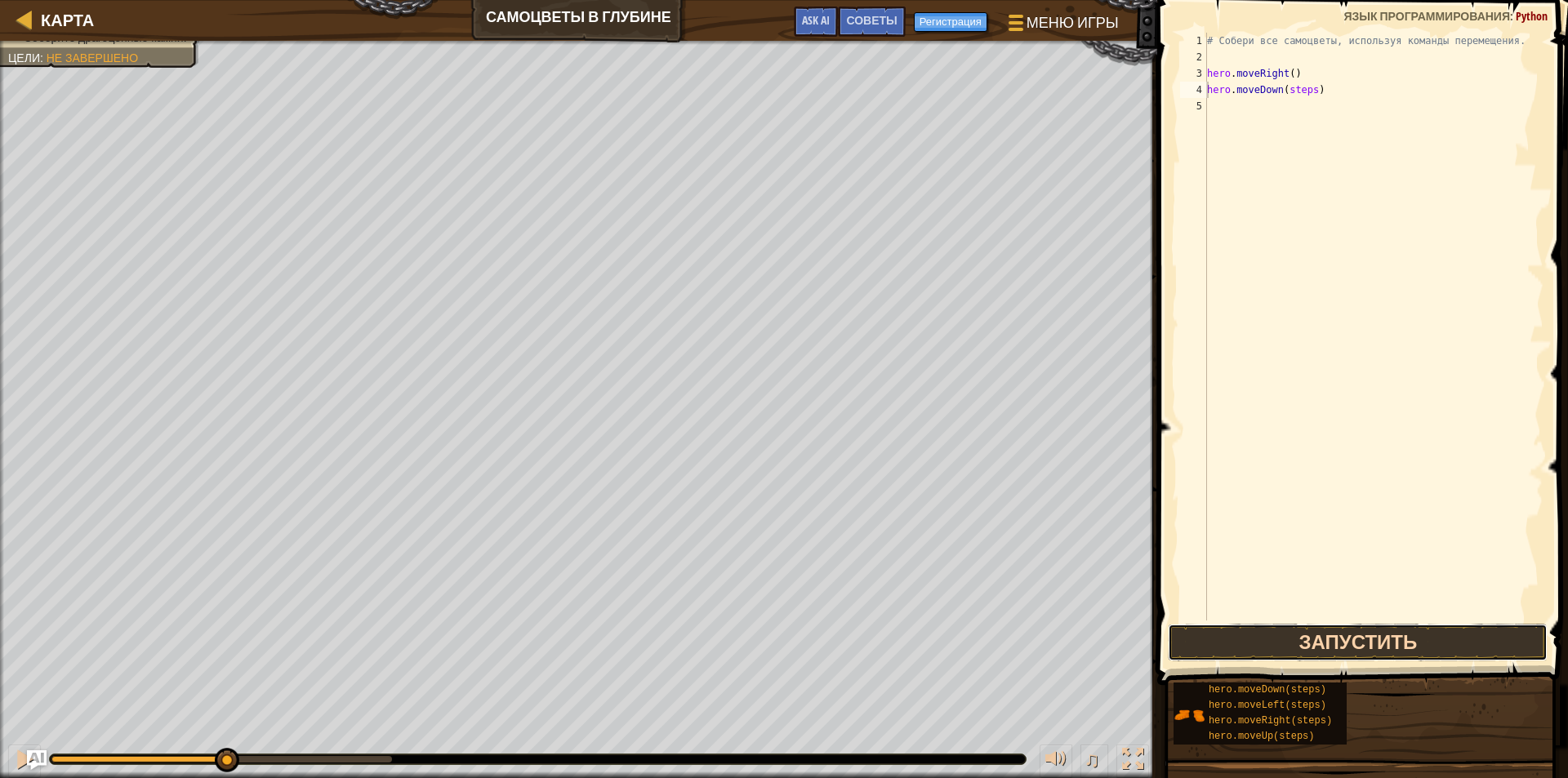
click at [1292, 639] on button "Запустить" at bounding box center [1357, 643] width 380 height 38
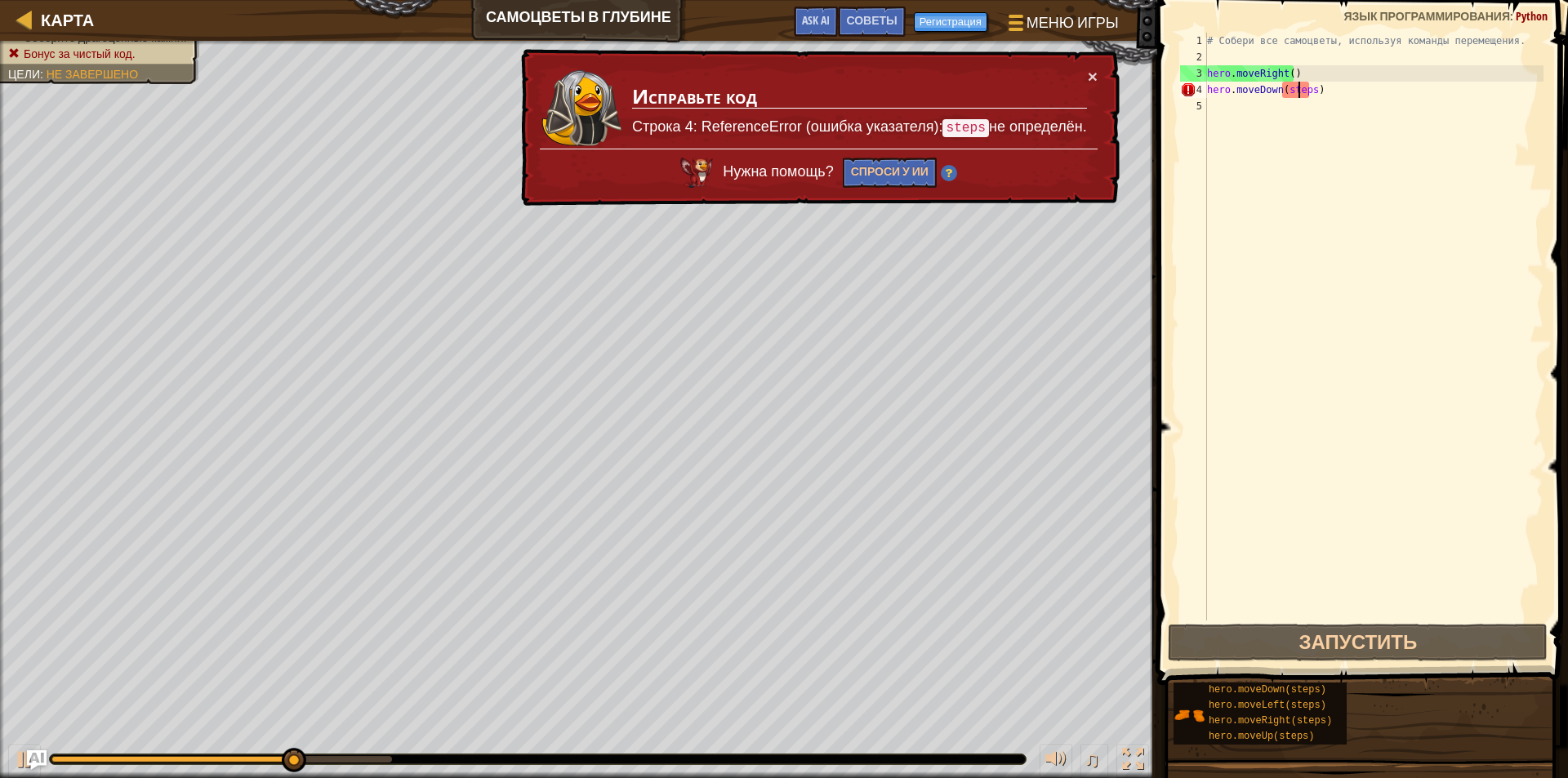
click at [1298, 91] on div "# Собери все самоцветы, используя команды перемещения. hero . moveRight ( ) her…" at bounding box center [1374, 343] width 340 height 621
click at [1302, 89] on div "# Собери все самоцветы, используя команды перемещения. hero . moveRight ( ) her…" at bounding box center [1374, 343] width 340 height 621
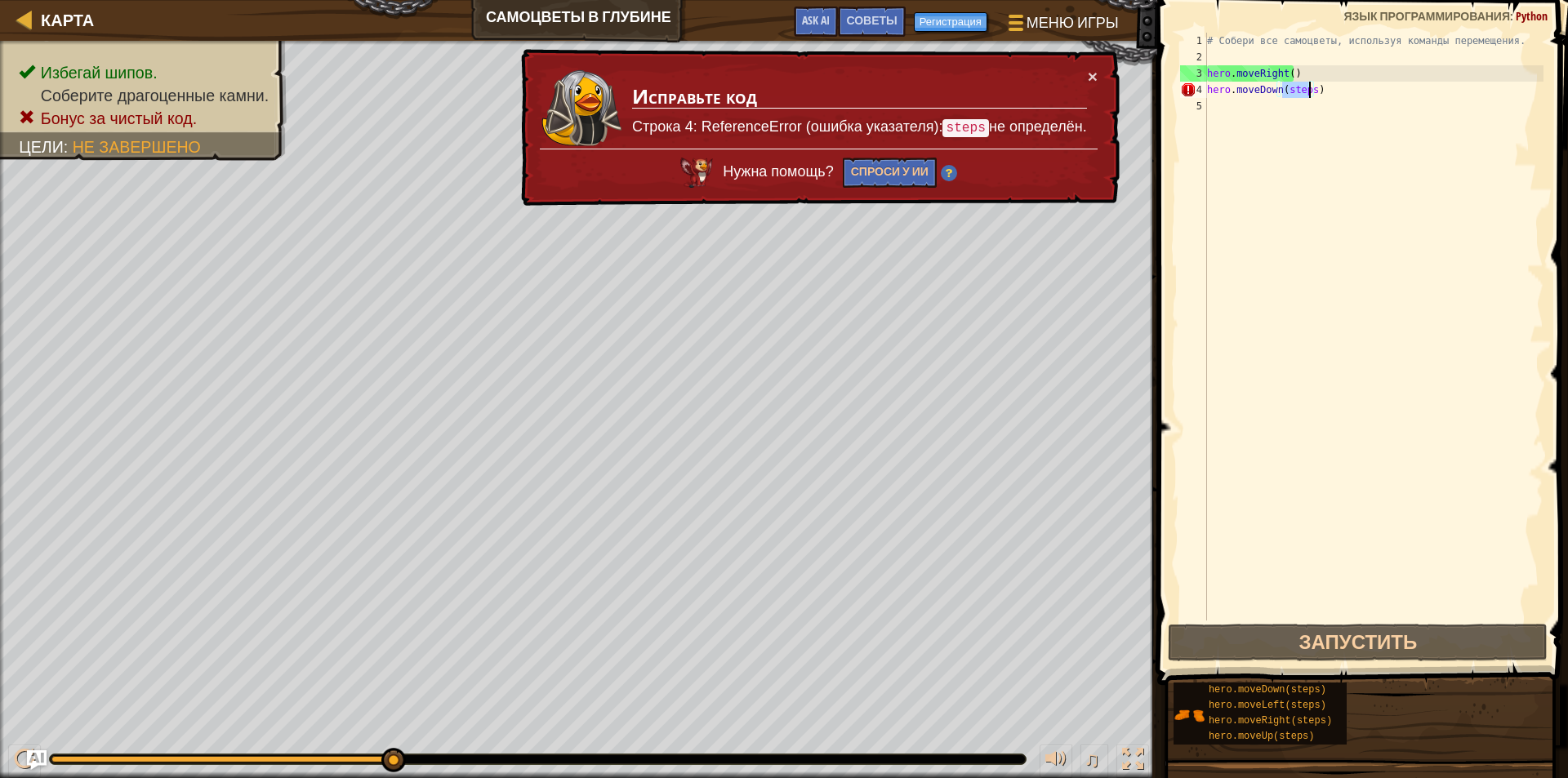
click at [1300, 61] on div "# Собери все самоцветы, используя команды перемещения. hero . moveRight ( ) her…" at bounding box center [1374, 343] width 340 height 621
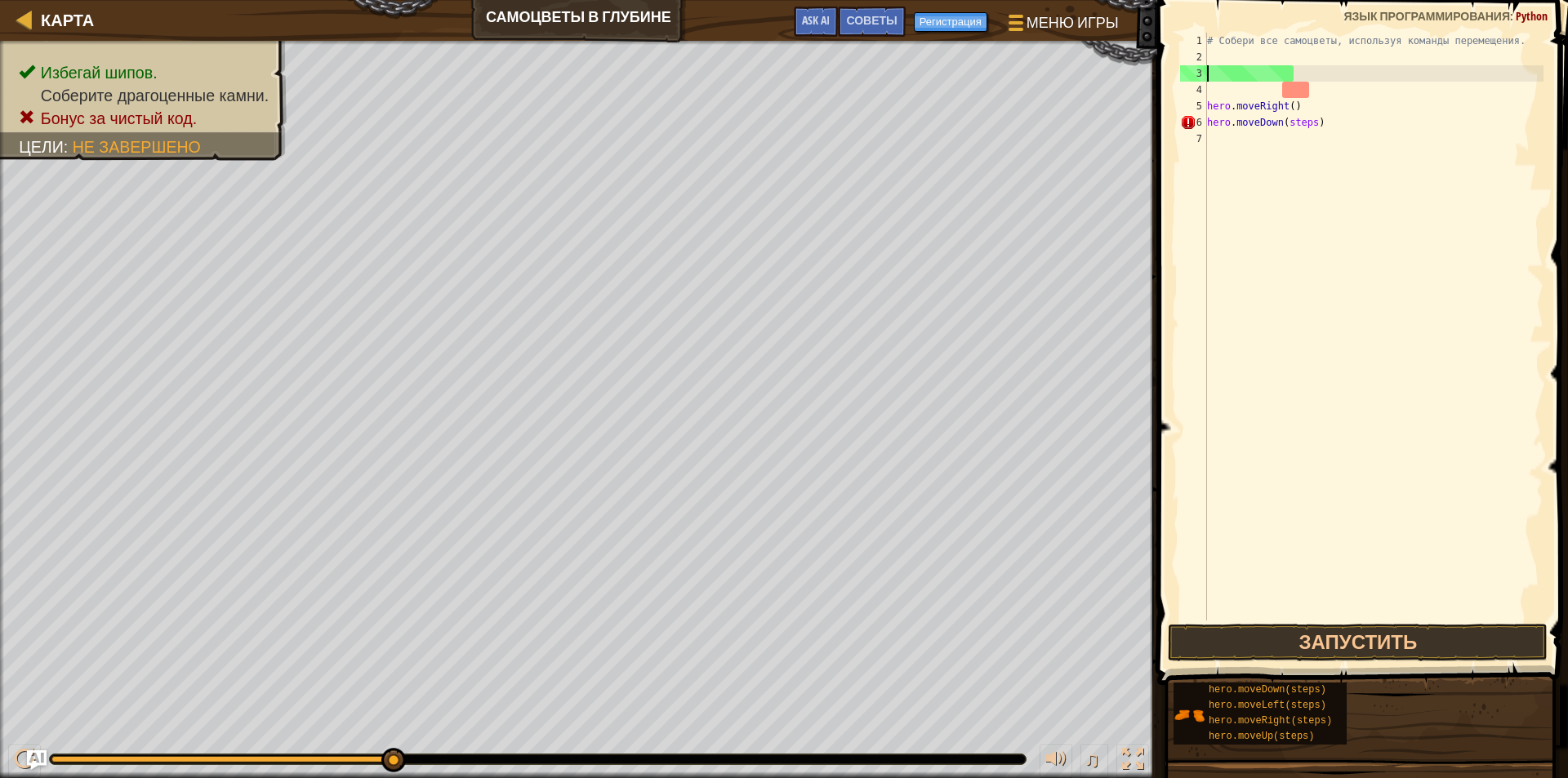
paste textarea "steps"
click at [1320, 625] on button "Запустить" at bounding box center [1357, 643] width 380 height 38
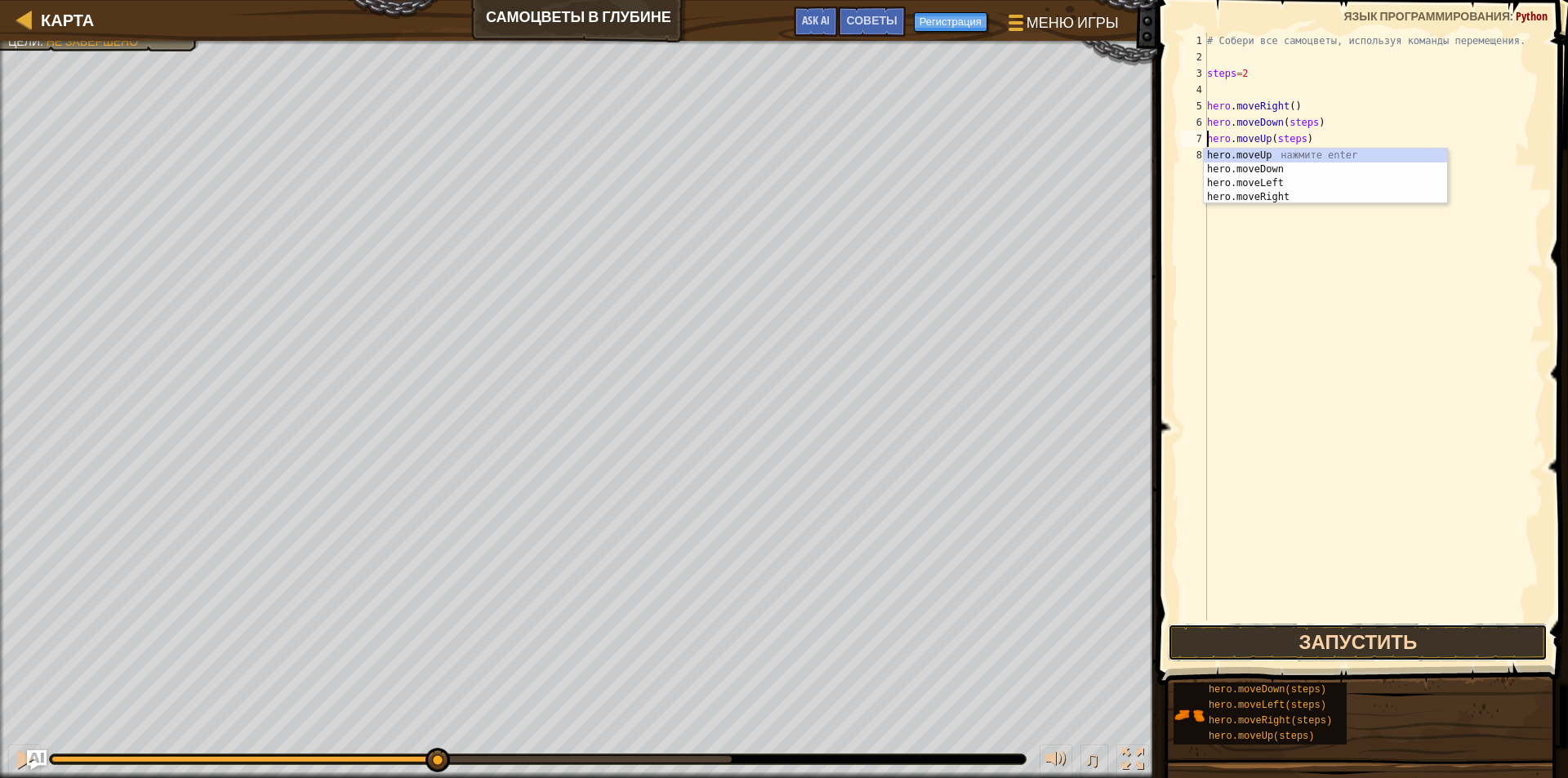
click at [1338, 644] on button "Запустить" at bounding box center [1357, 643] width 380 height 38
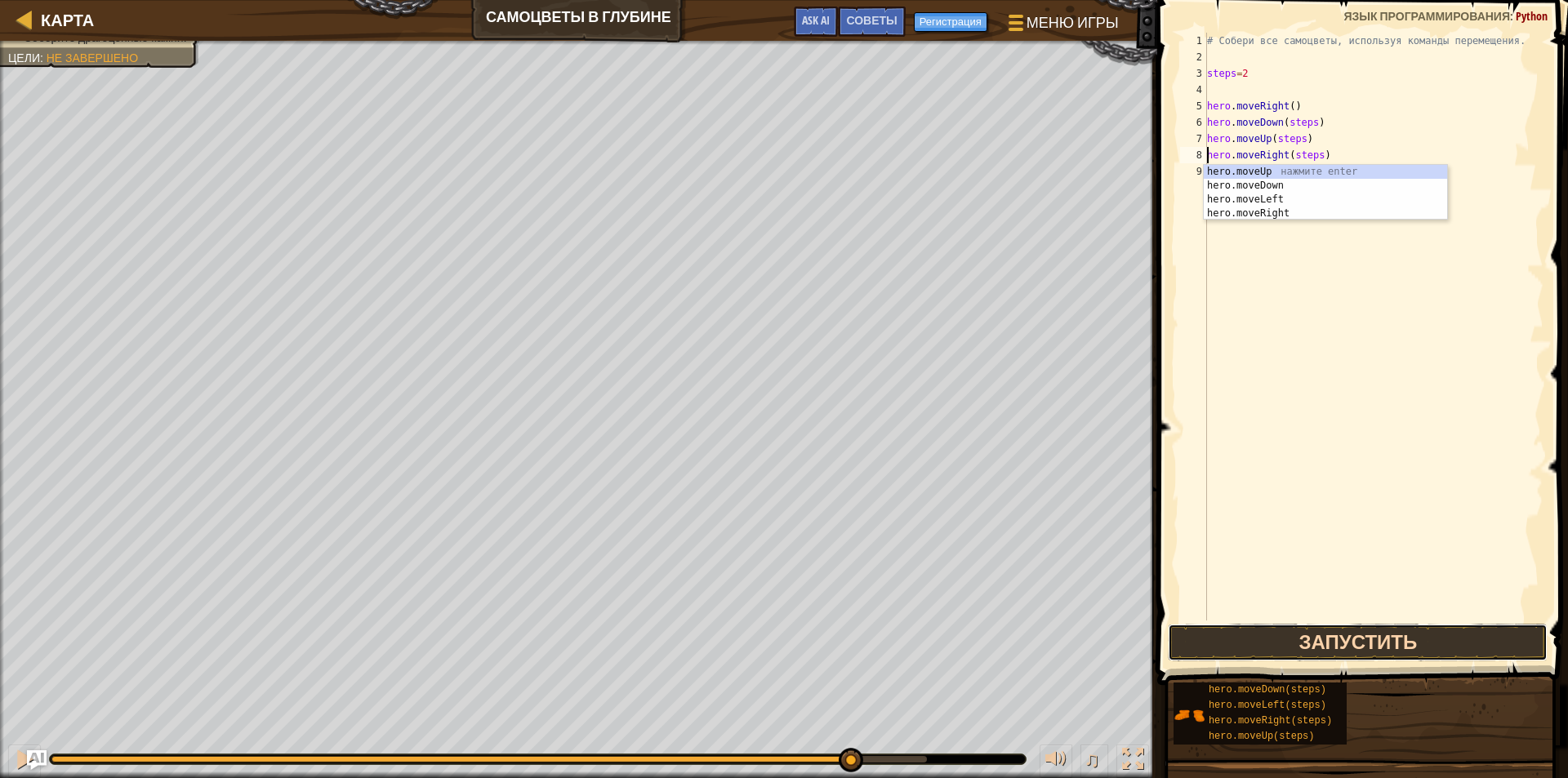
click at [1290, 641] on button "Запустить" at bounding box center [1357, 643] width 380 height 38
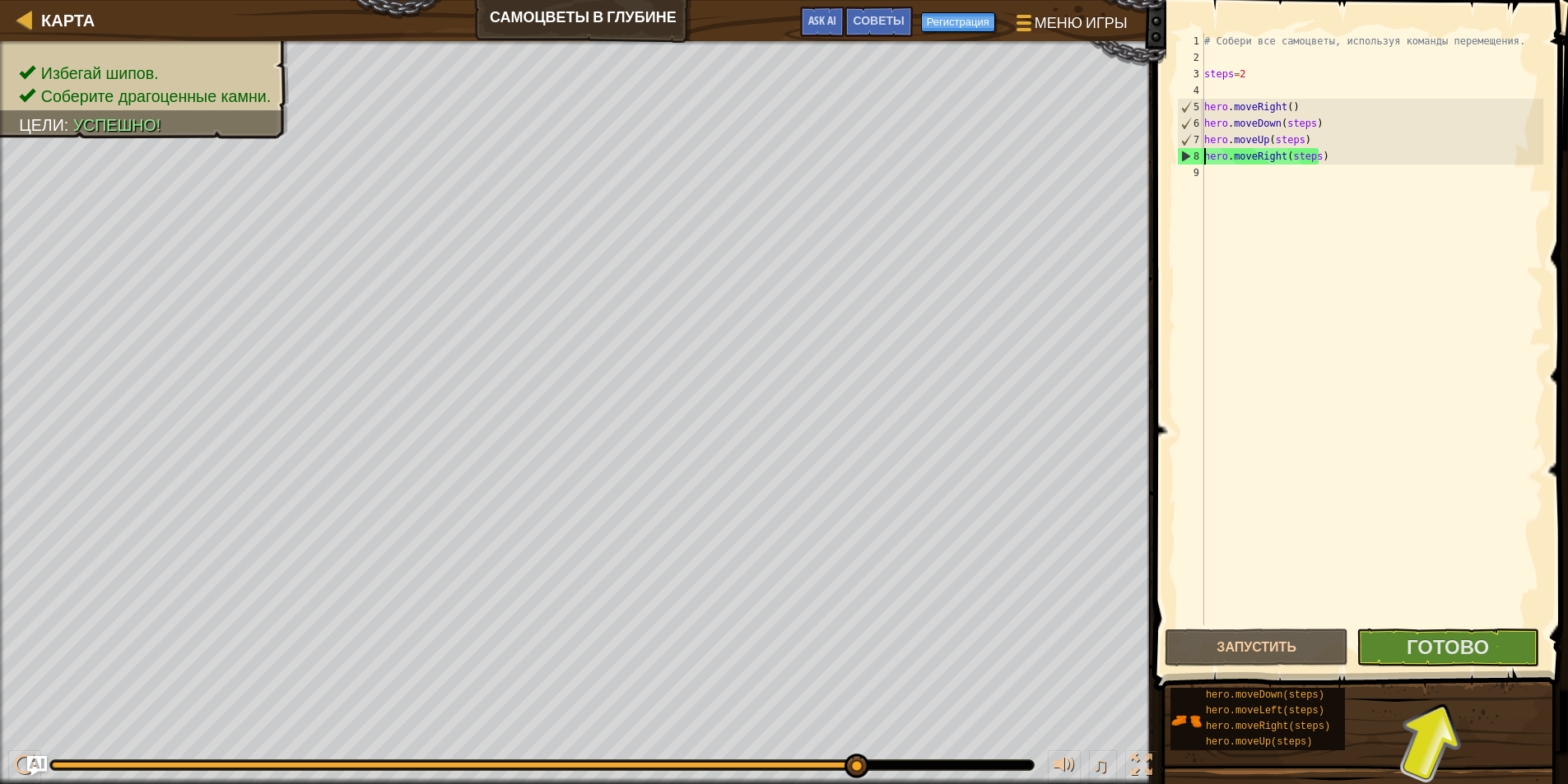
click at [1297, 72] on div "# Собери все самоцветы, используя команды перемещения. steps = 2 hero . moveRig…" at bounding box center [1372, 345] width 342 height 625
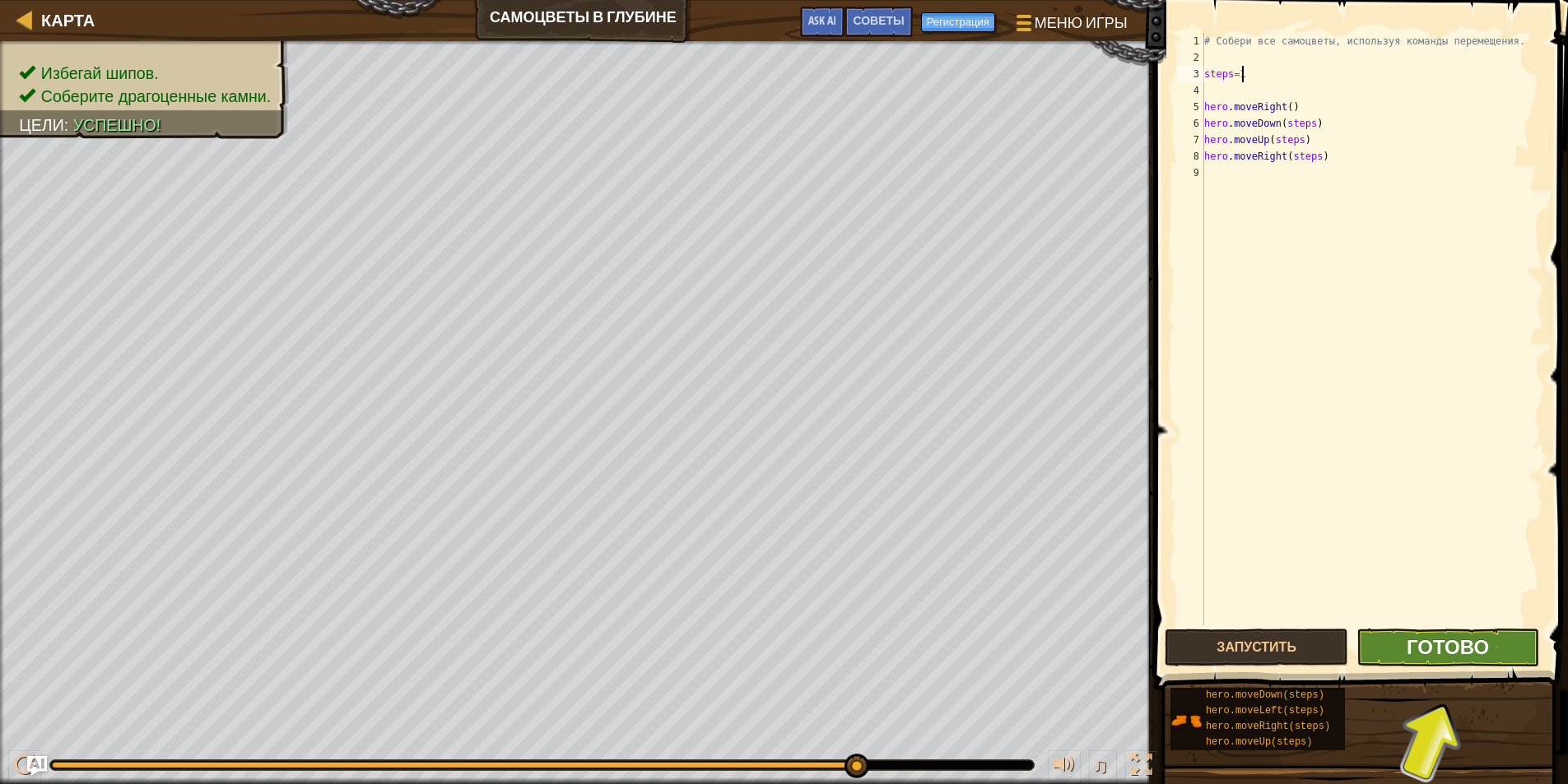
type textarea "steps=1"
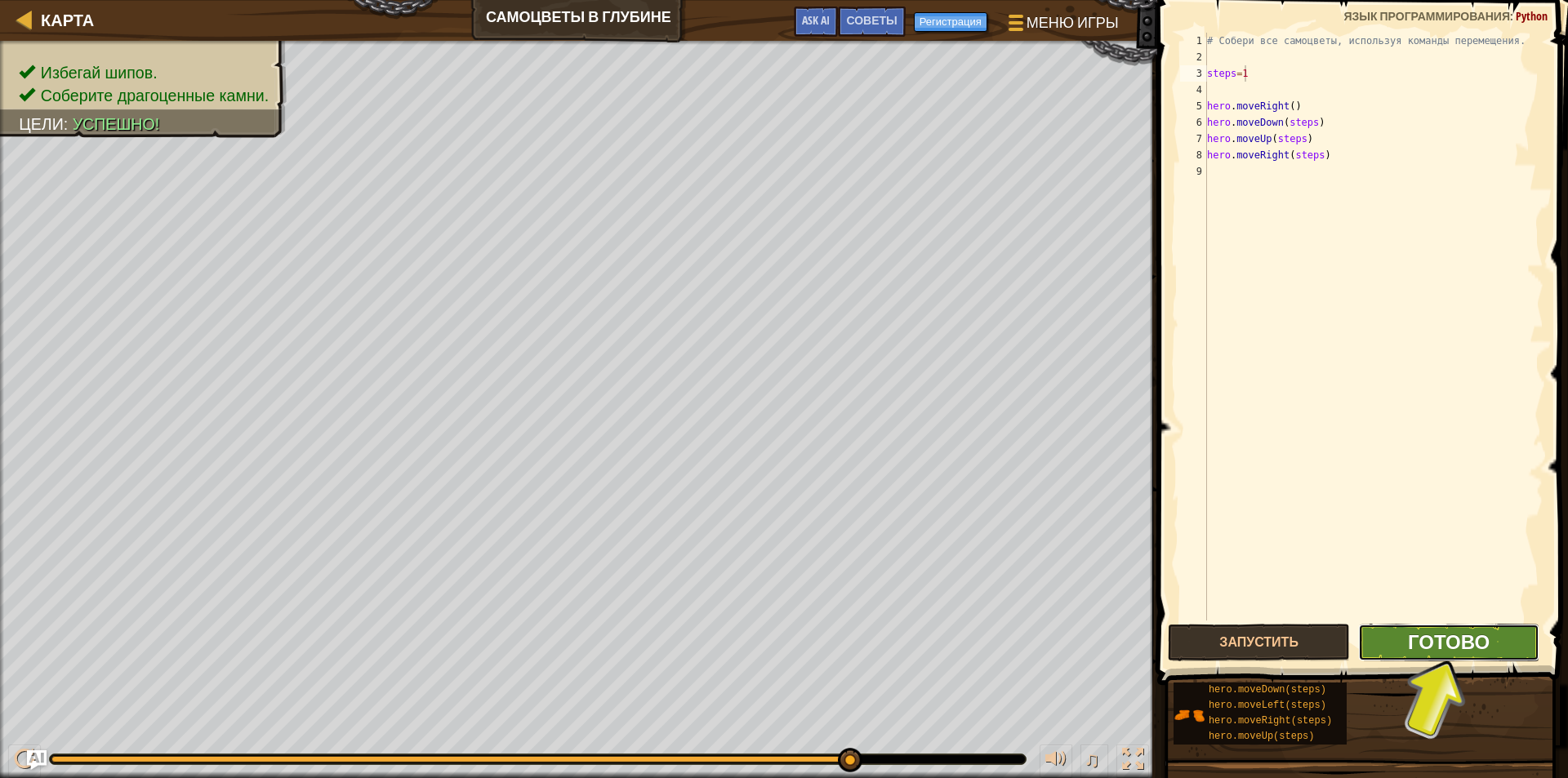
click at [1438, 642] on span "Готово" at bounding box center [1449, 642] width 82 height 26
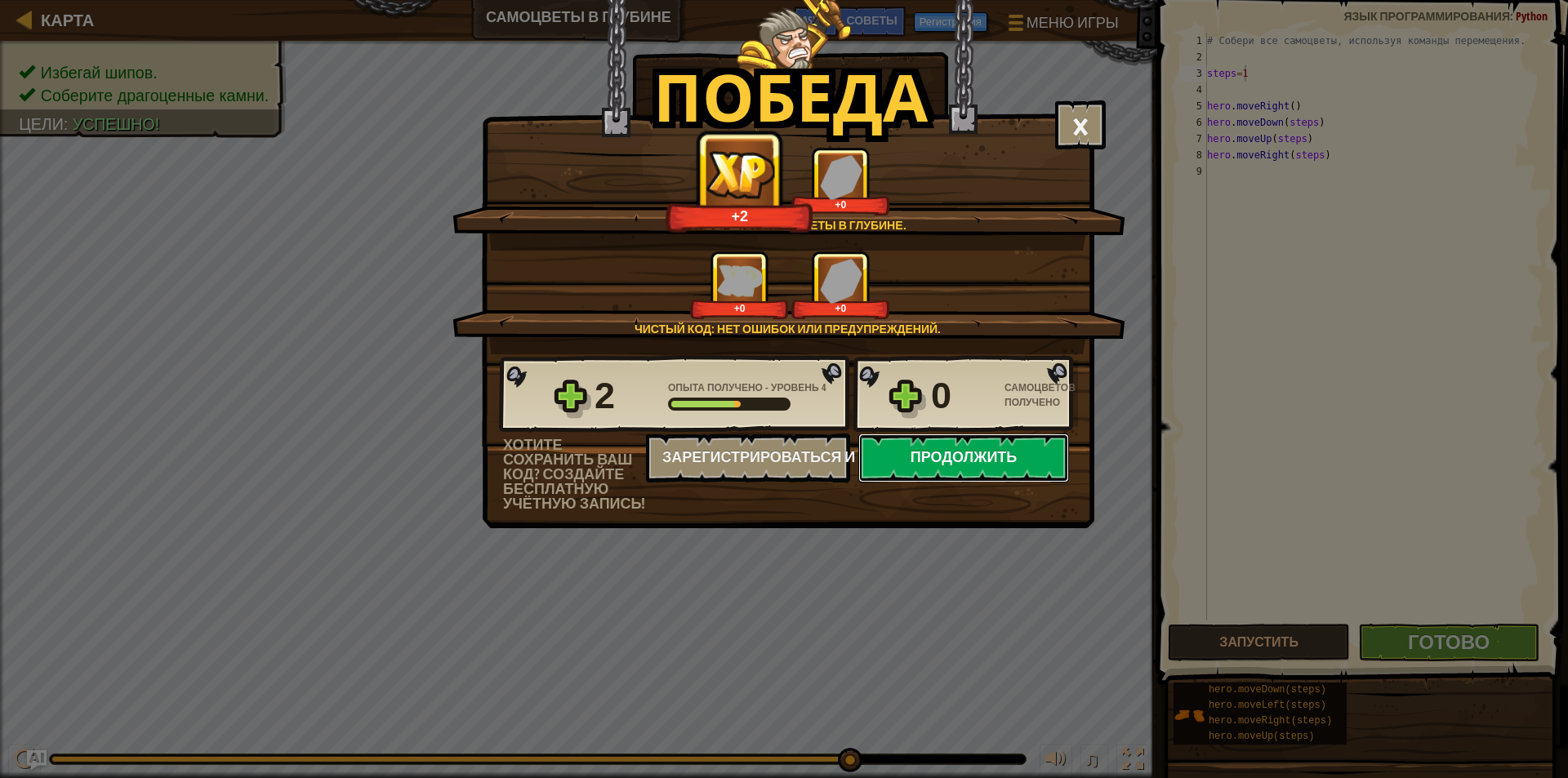
click at [1021, 457] on button "Продолжить" at bounding box center [963, 458] width 211 height 49
select select "ru"
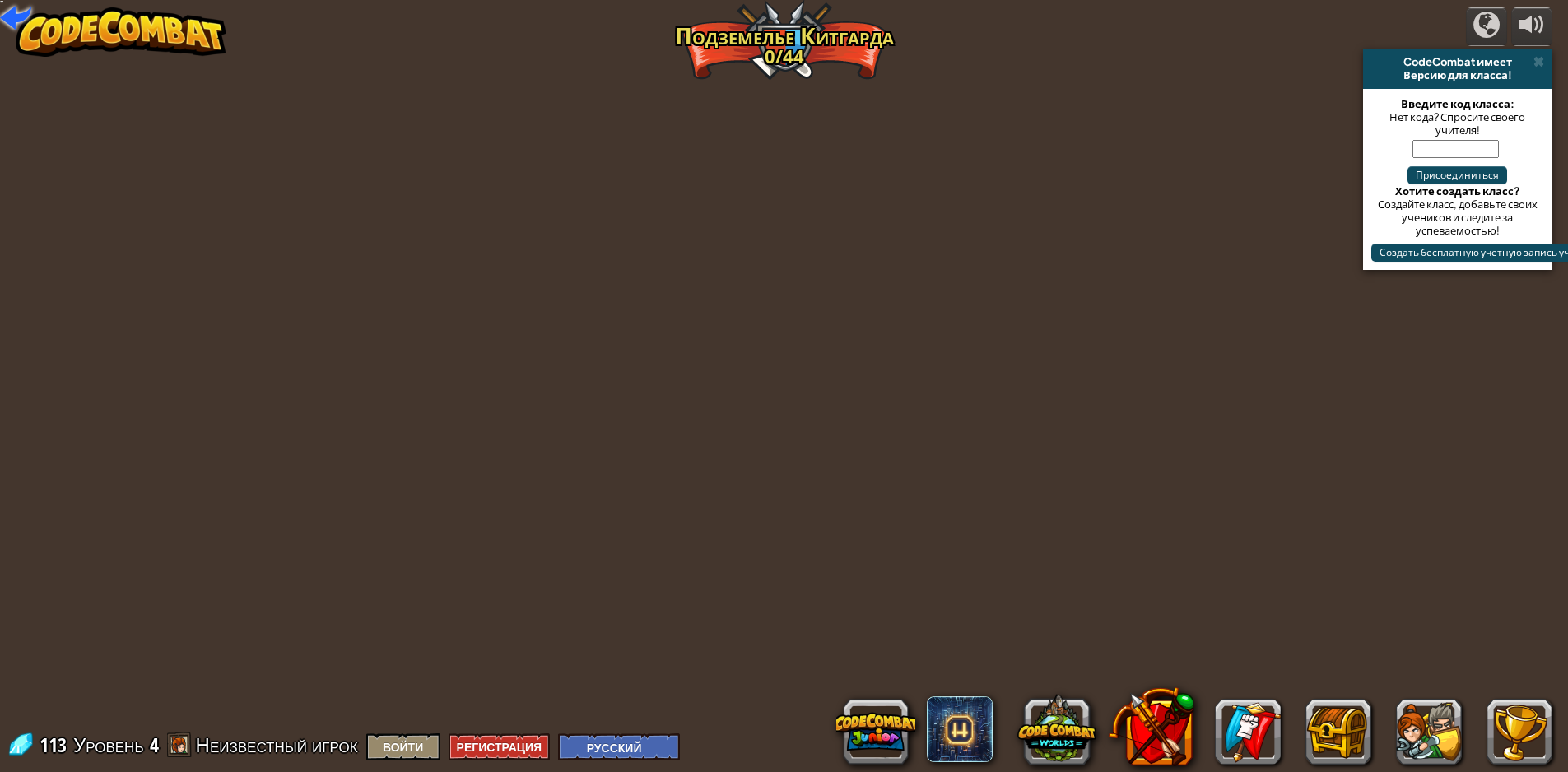
select select "ru"
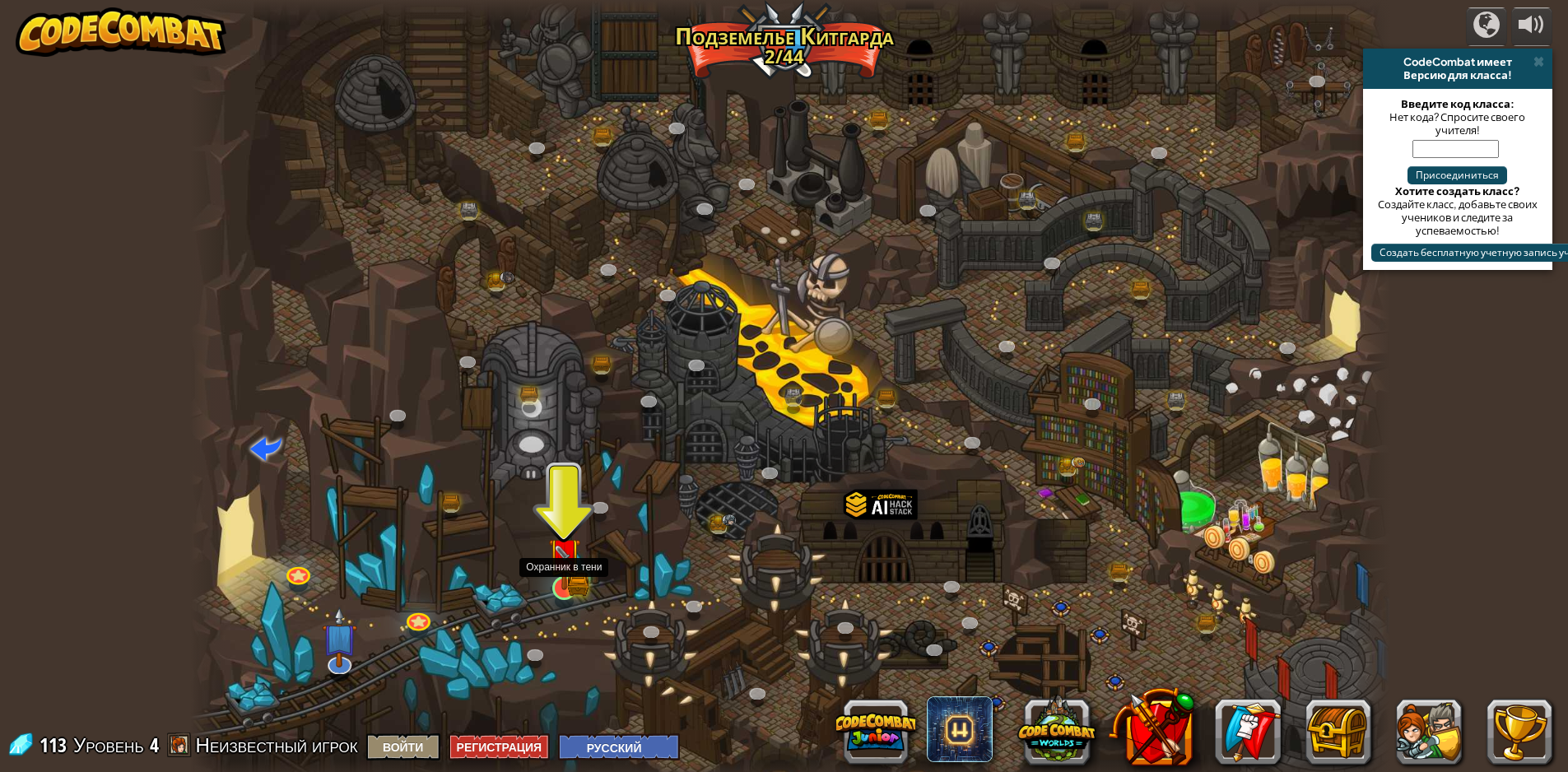
click at [556, 581] on img at bounding box center [564, 554] width 32 height 71
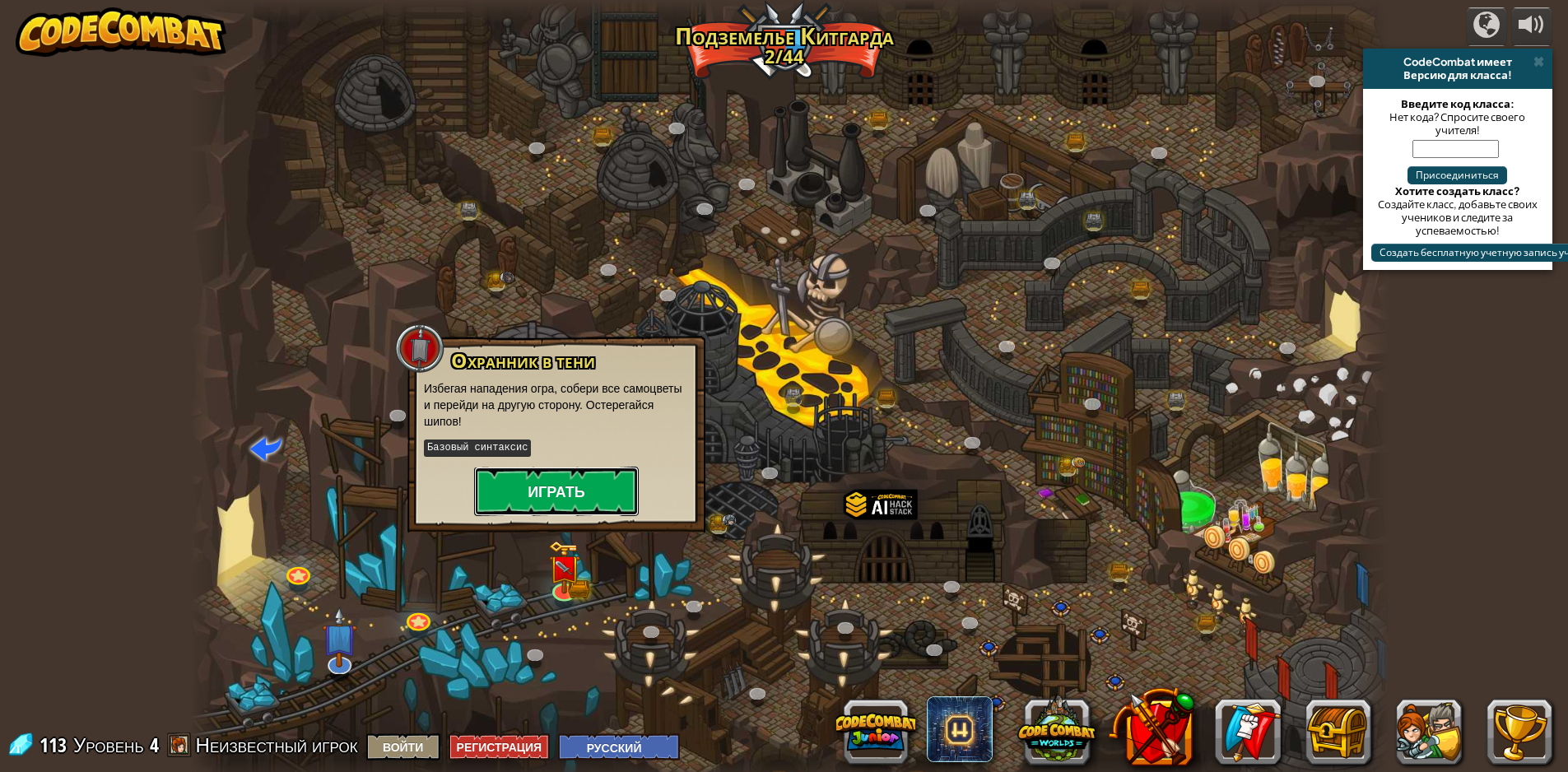
click at [541, 489] on button "Играть" at bounding box center [556, 492] width 164 height 50
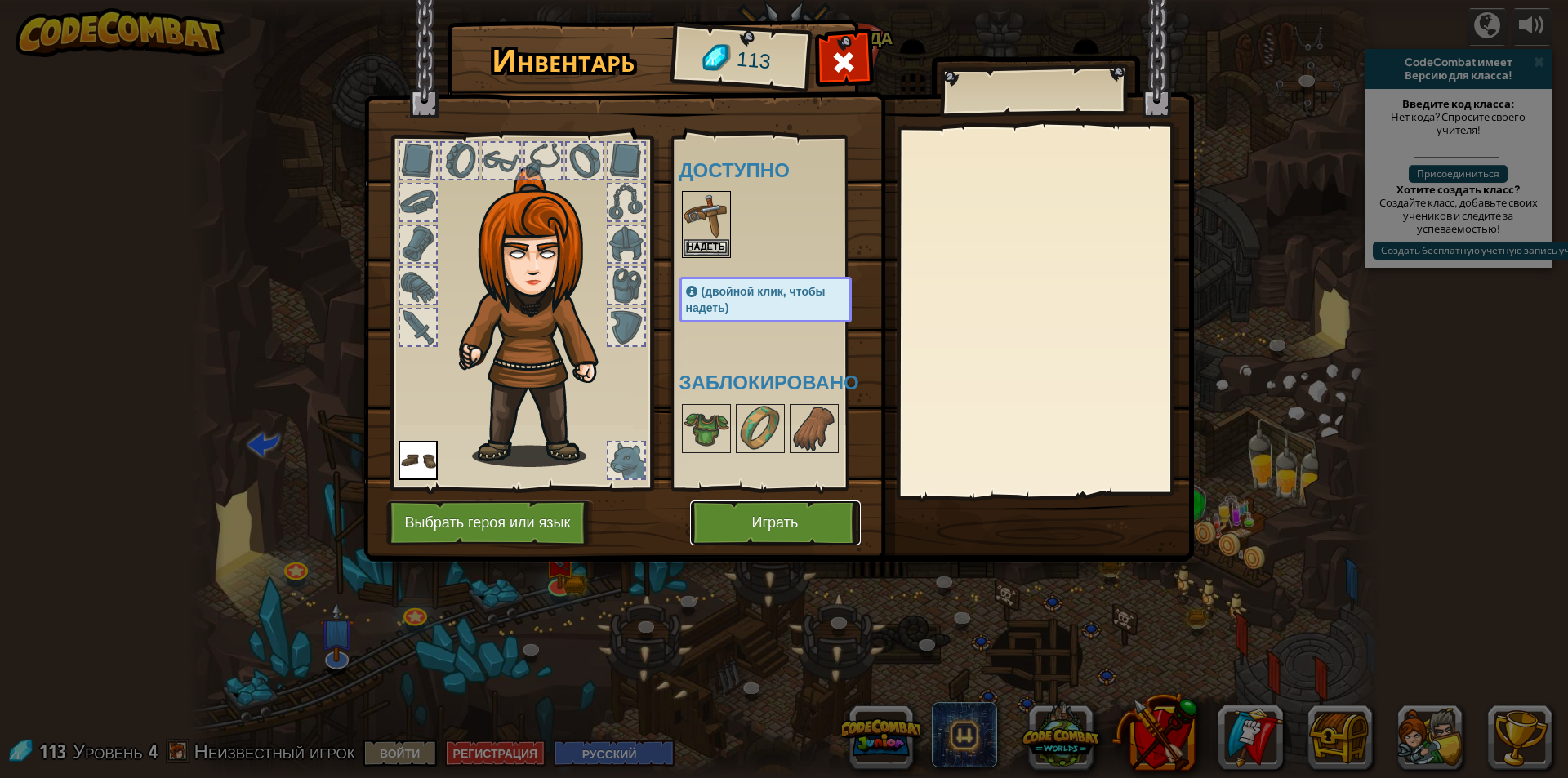
click at [728, 502] on button "Играть" at bounding box center [775, 522] width 171 height 45
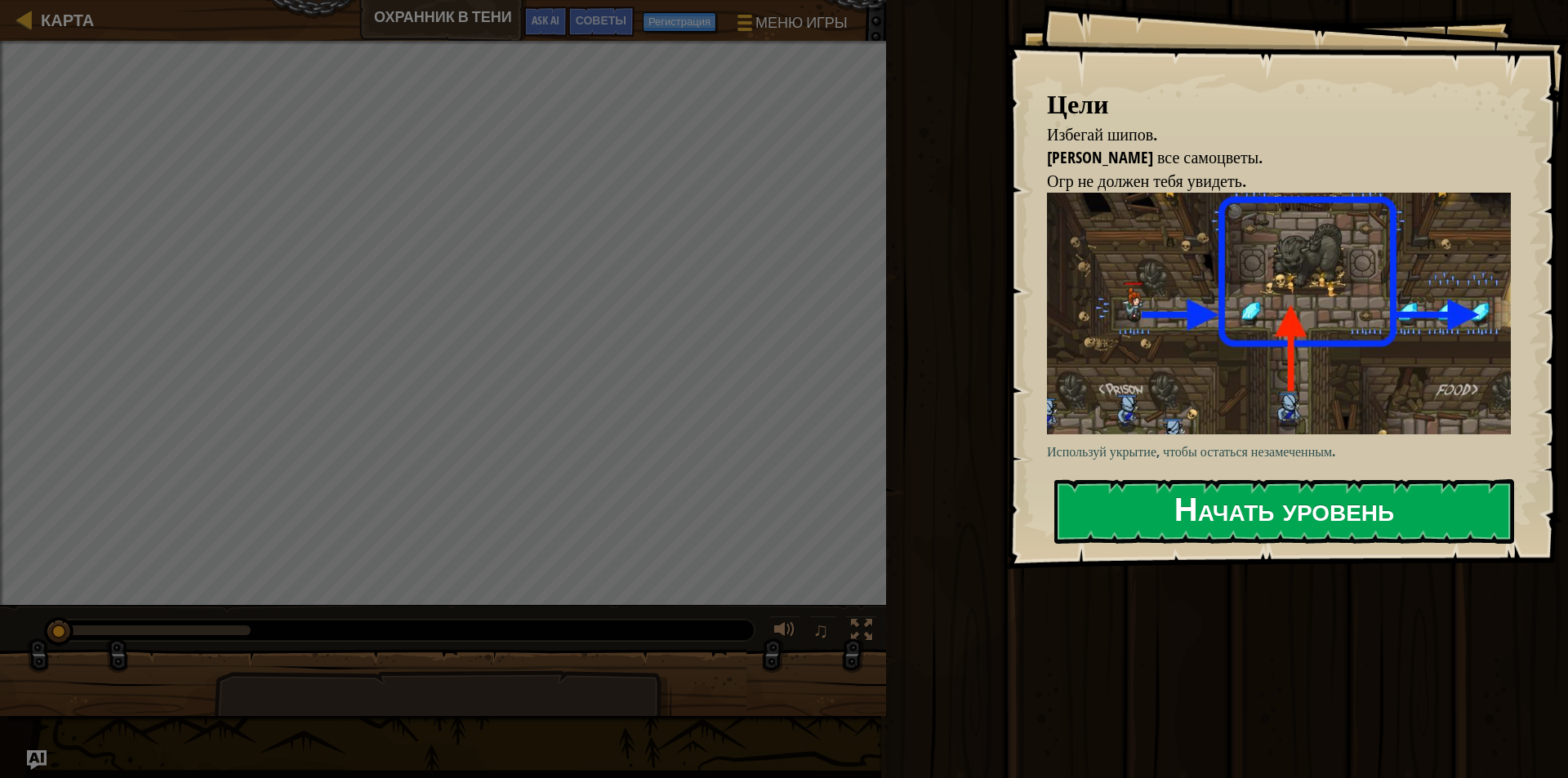
click at [1176, 479] on button "Начать уровень" at bounding box center [1283, 511] width 460 height 65
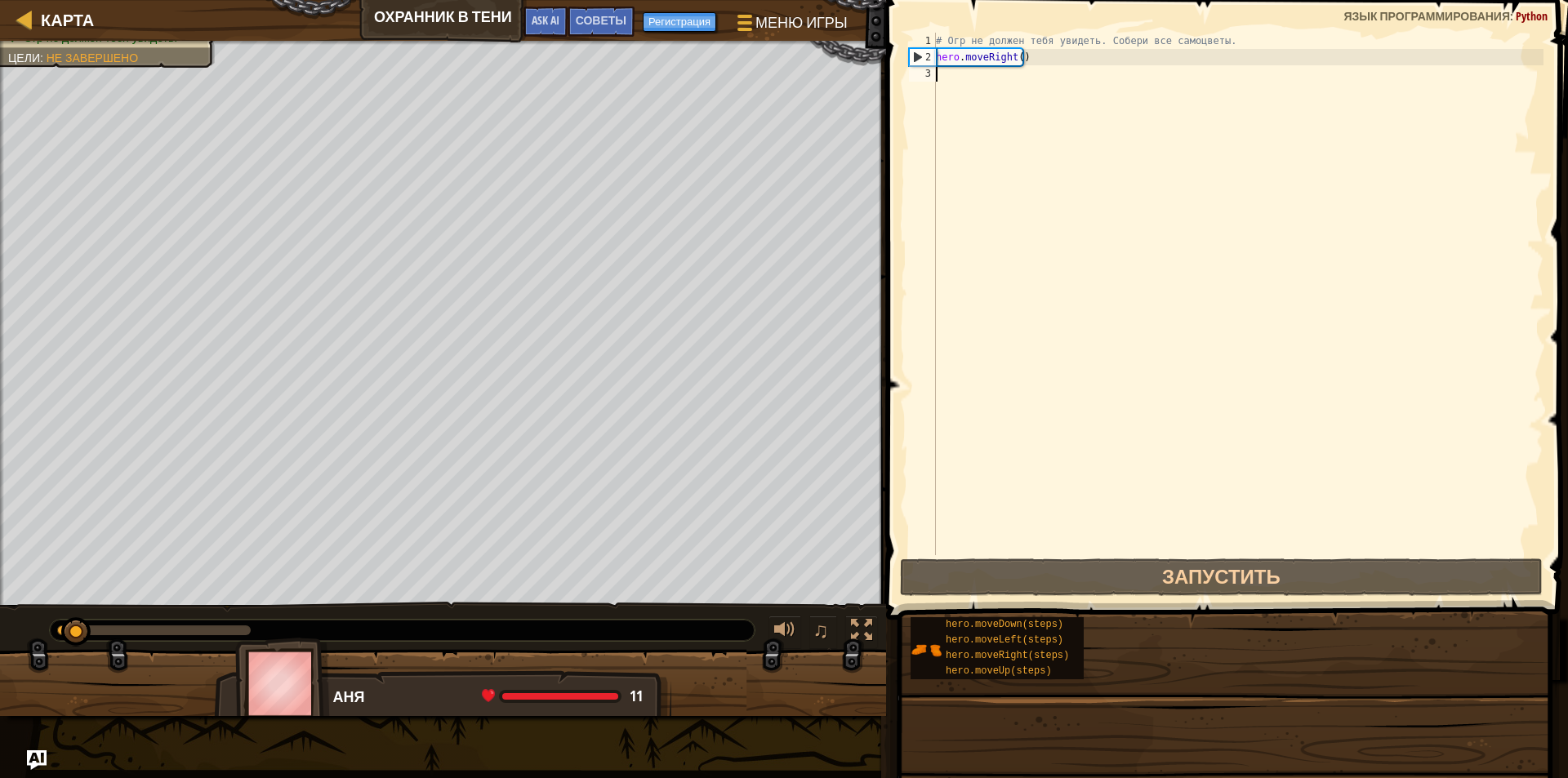
click at [1198, 185] on div "# Огр не должен тебя увидеть. Собери все самоцветы. hero . moveRight ( )" at bounding box center [1238, 310] width 611 height 555
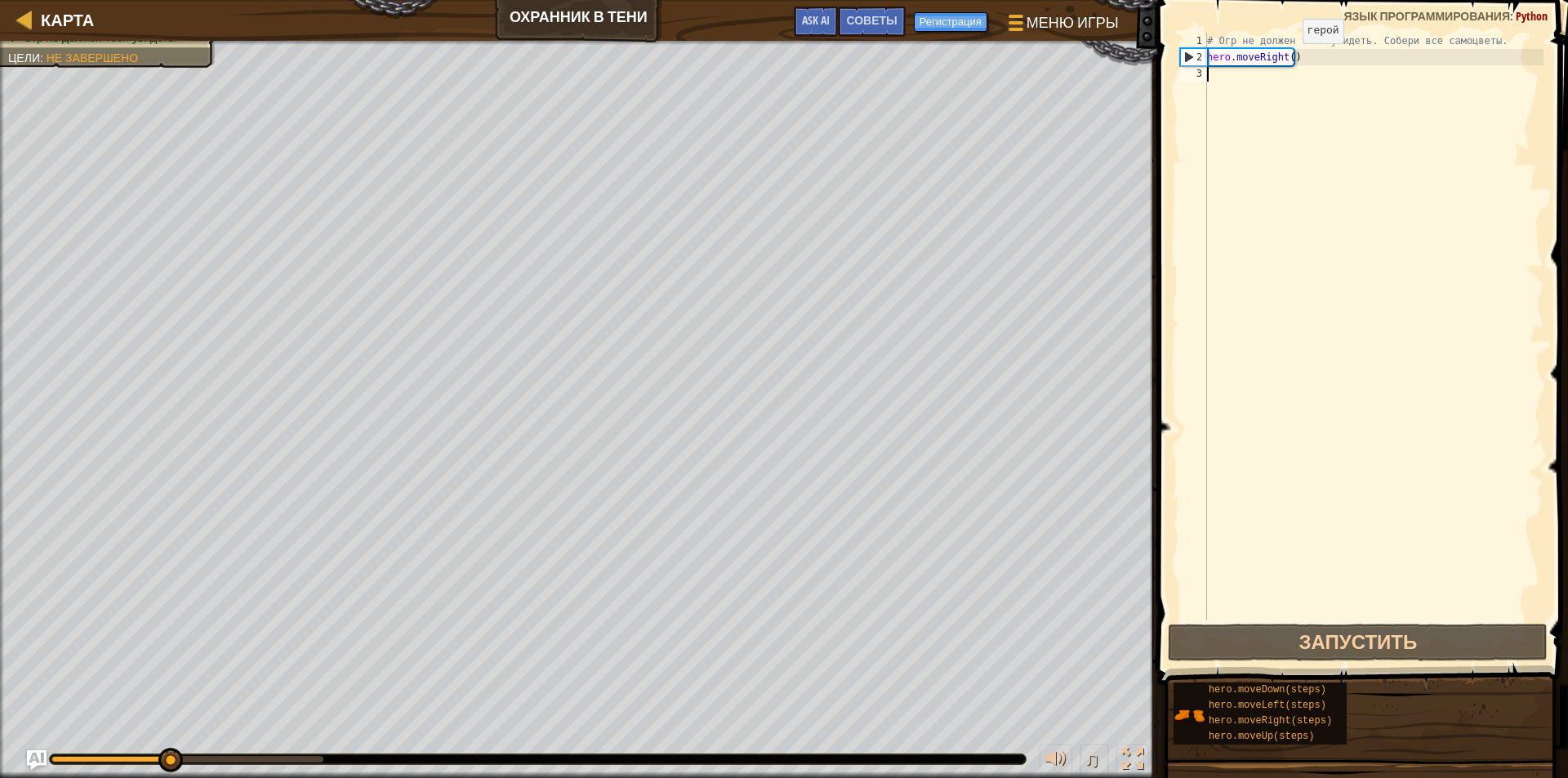
click at [1286, 61] on div "# Огр не должен тебя увидеть. Собери все самоцветы. hero . moveRight ( )" at bounding box center [1374, 343] width 340 height 621
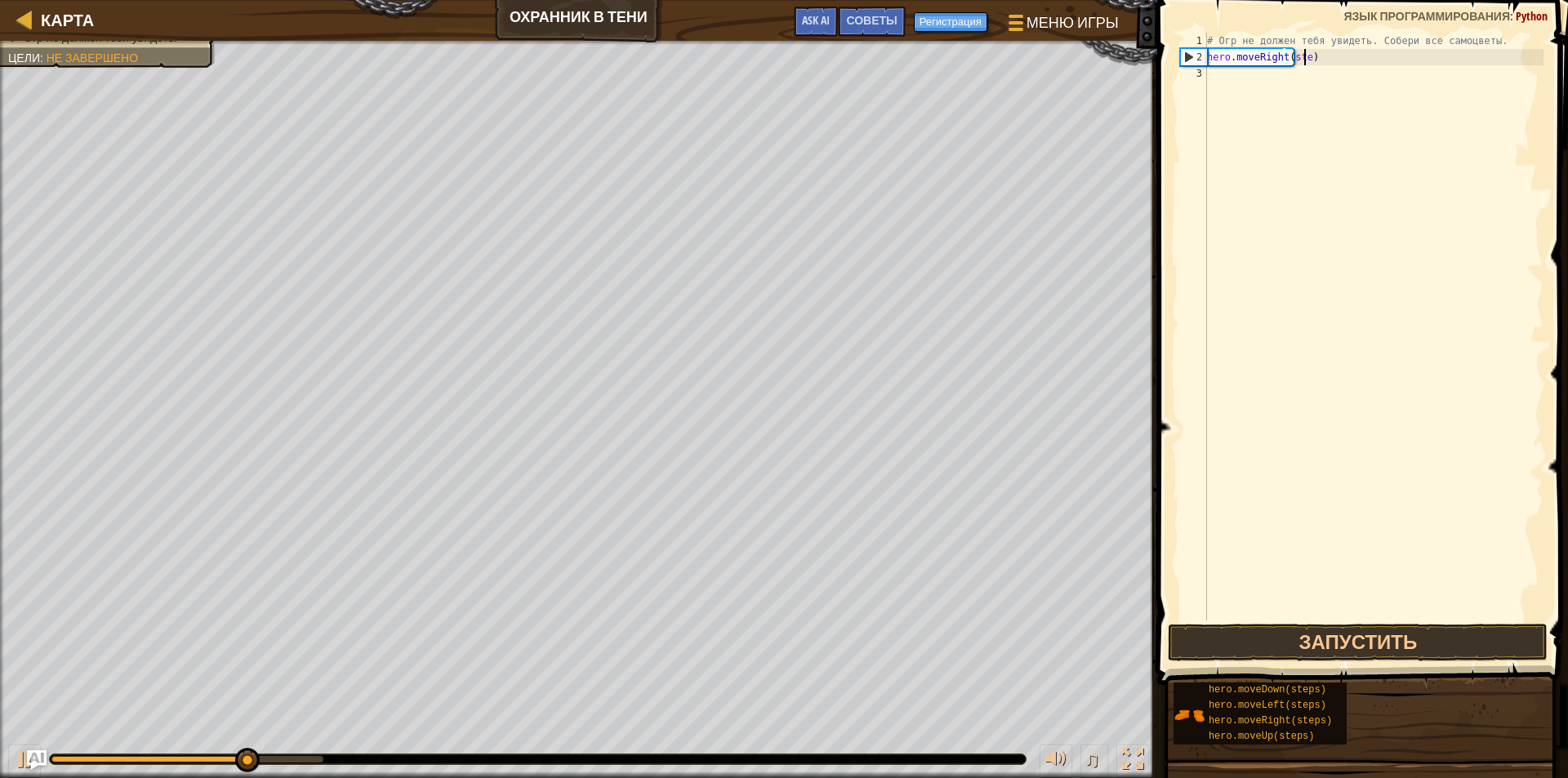
scroll to position [7, 8]
click at [1502, 50] on div "# Огр не должен тебя увидеть. Собери все самоцветы. hero . moveRight ( steps )" at bounding box center [1374, 343] width 340 height 621
click at [1511, 46] on div "# Огр не должен тебя увидеть. Собери все самоцветы. hero . moveRight ( steps )" at bounding box center [1374, 343] width 340 height 621
type textarea "# Огр не должен тебя увидеть. Собери все самоцветы."
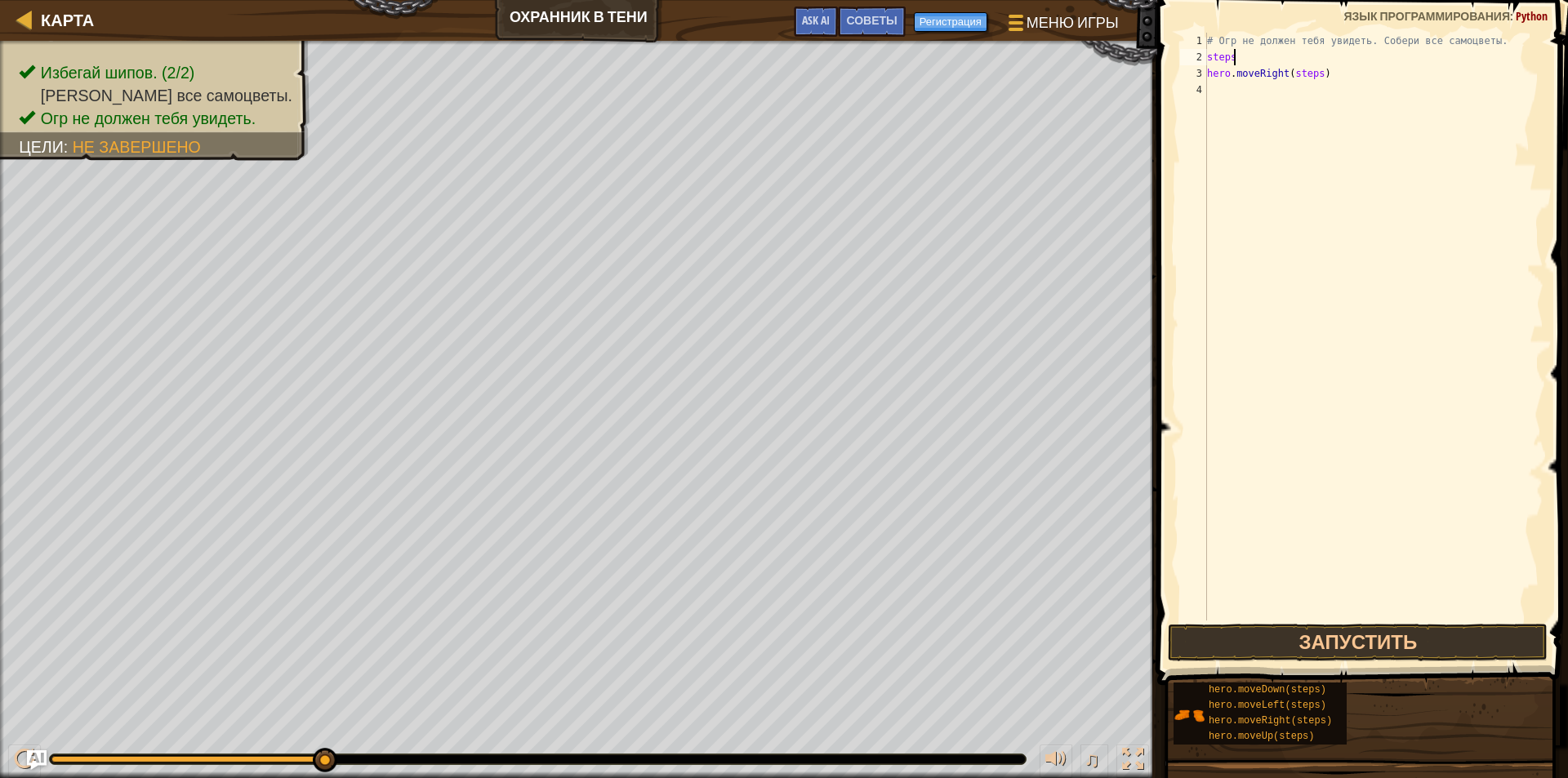
scroll to position [7, 2]
type textarea "steps=1"
click at [1341, 99] on div "# Огр не должен тебя увидеть. Собери все самоцветы. steps = 1 hero . moveRight …" at bounding box center [1374, 343] width 340 height 621
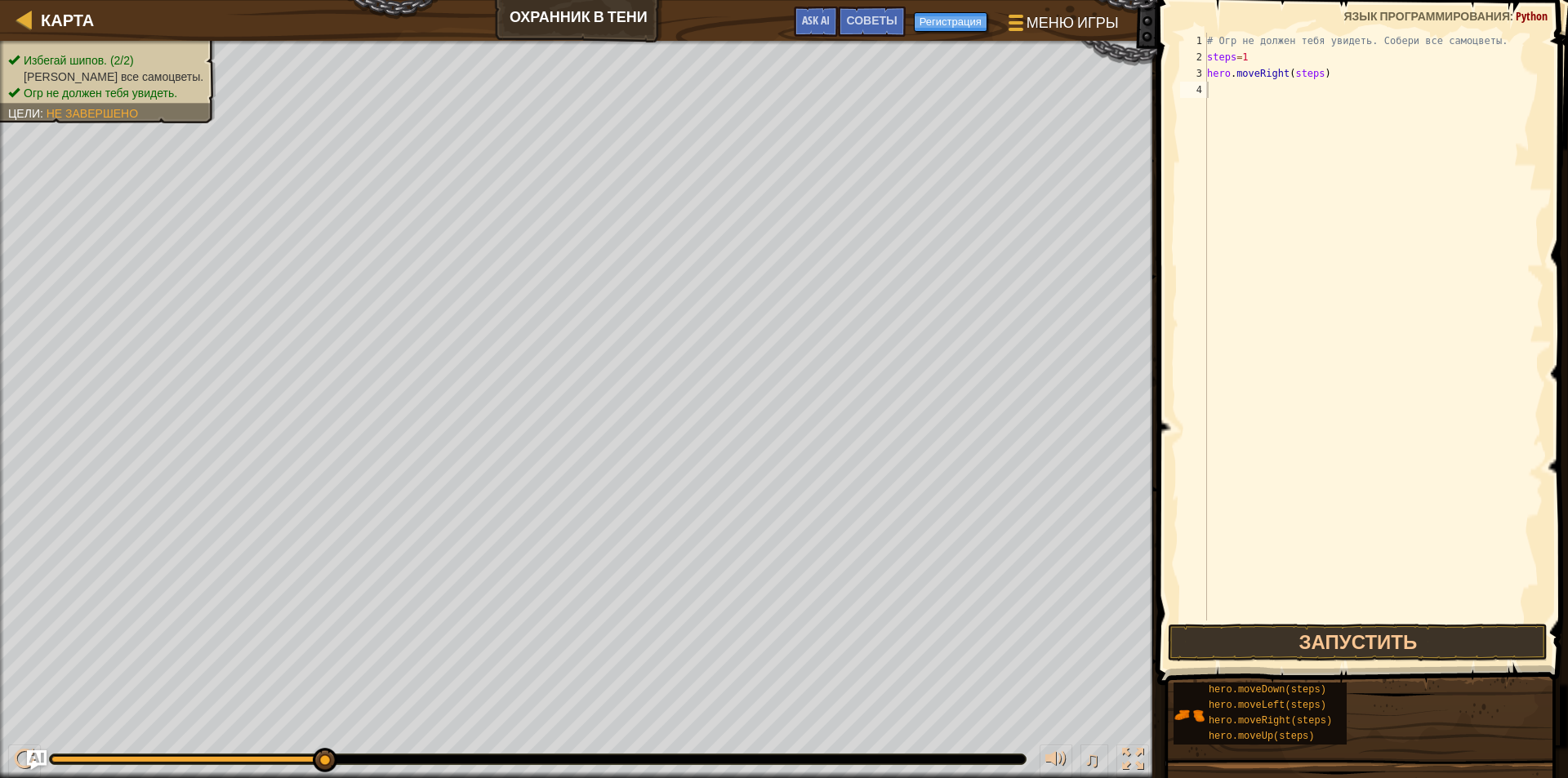
click at [127, 50] on div "Избегай шипов. (2/2) Собери все самоцветы. Огр не должен тебя увидеть. Цели : Н…" at bounding box center [98, 77] width 235 height 93
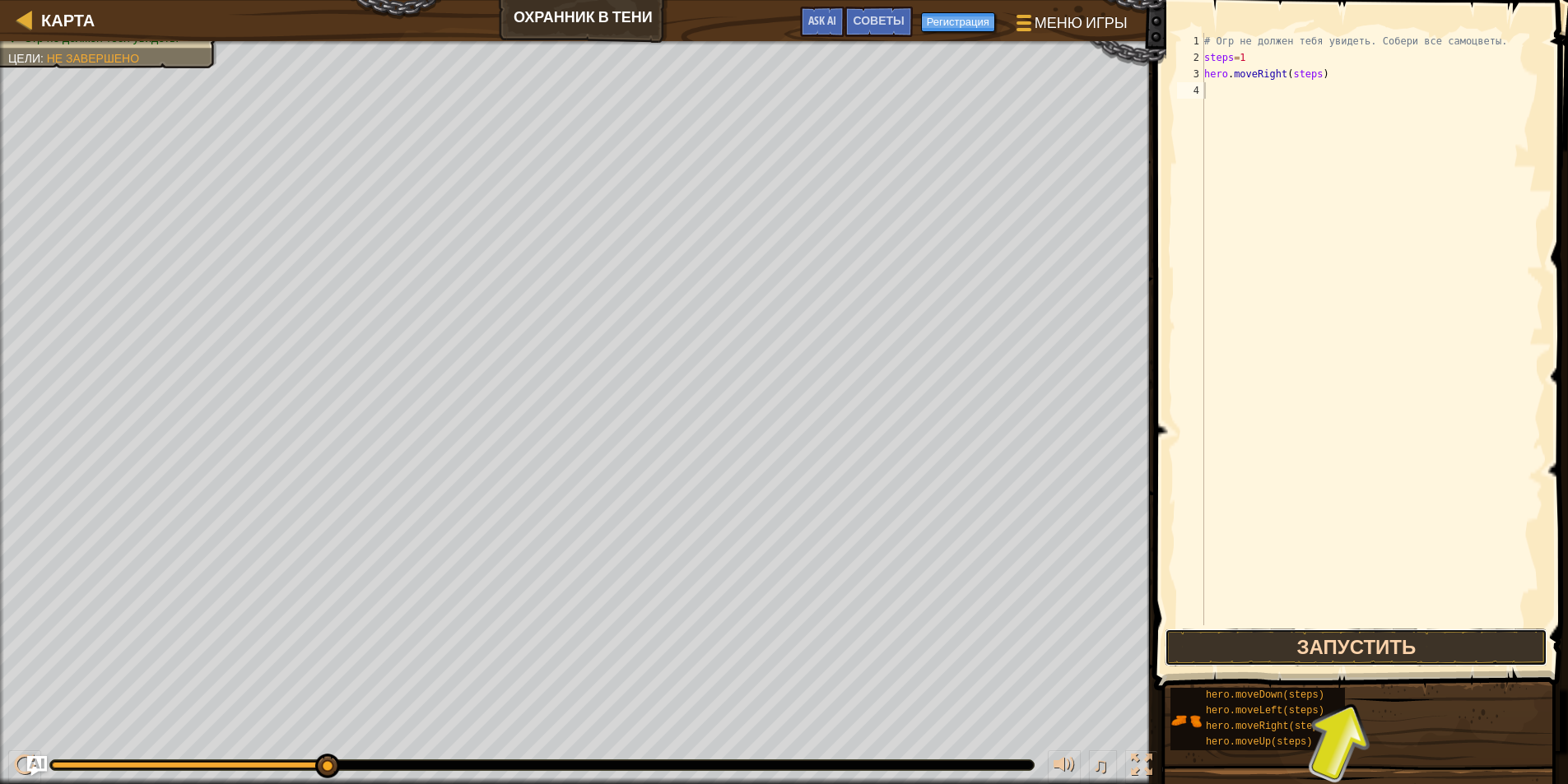
click at [1196, 653] on button "Запустить" at bounding box center [1356, 648] width 383 height 38
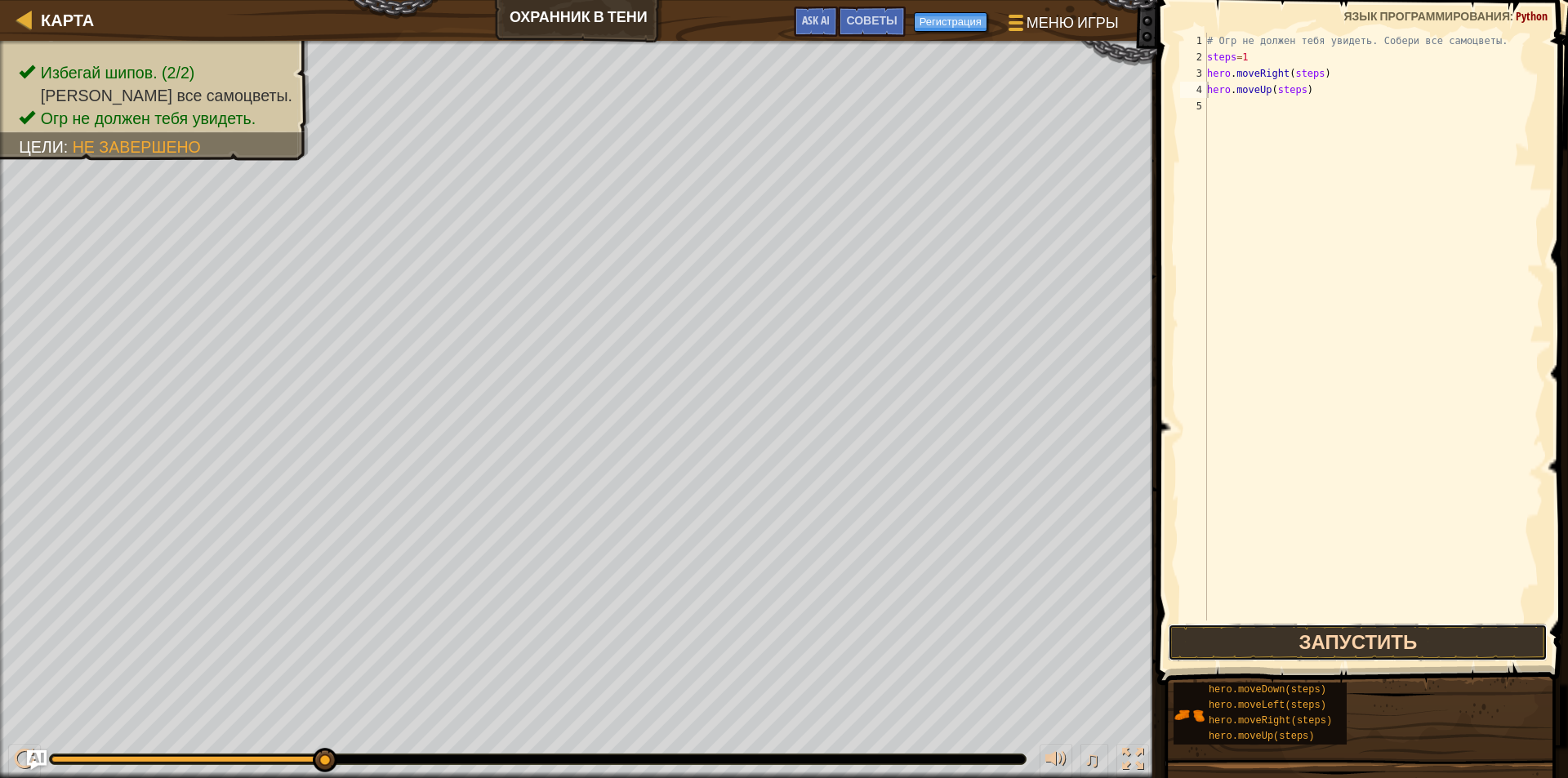
click at [1297, 643] on button "Запустить" at bounding box center [1357, 643] width 380 height 38
click at [1265, 652] on button "Запустить" at bounding box center [1357, 643] width 380 height 38
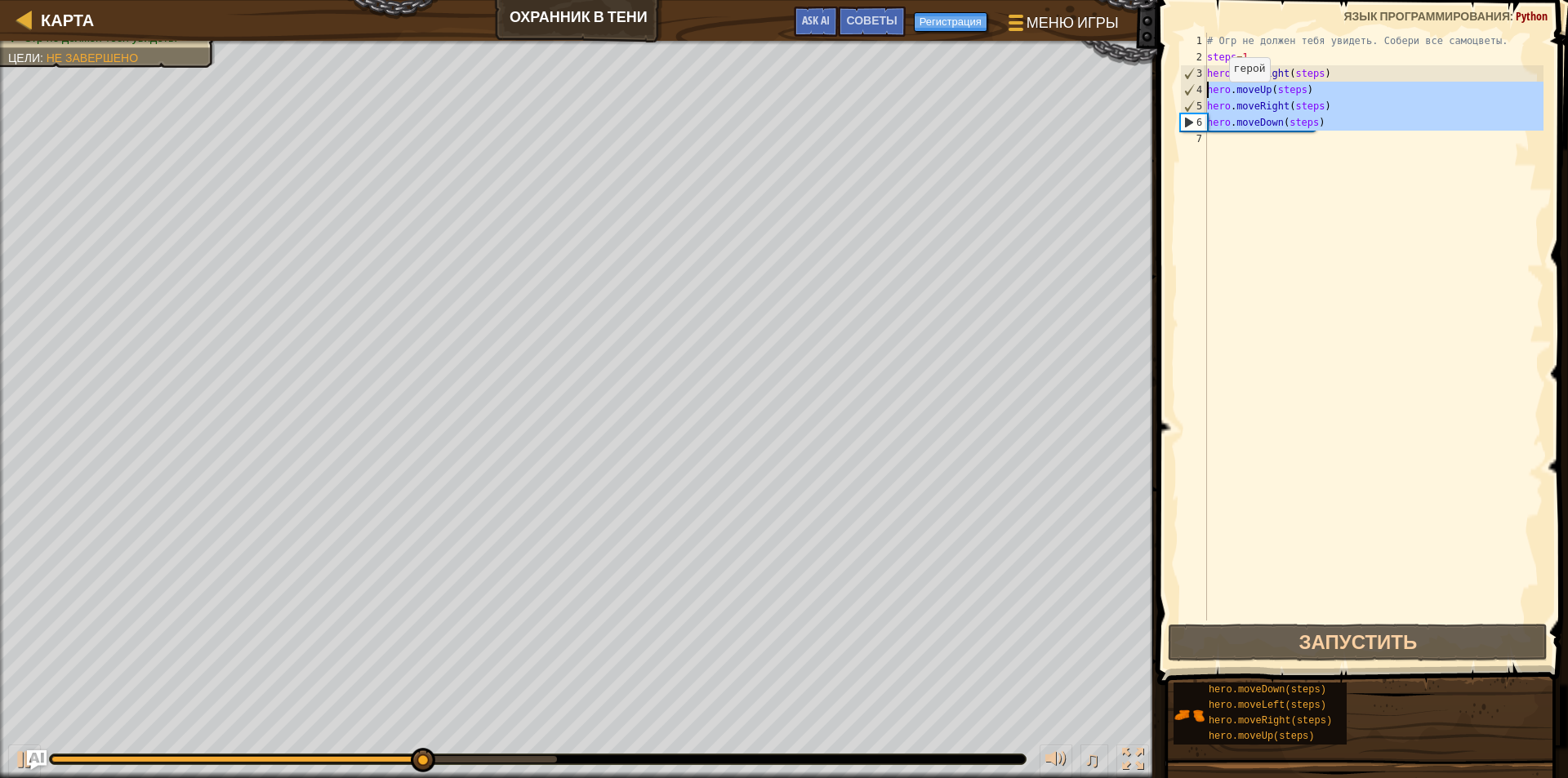
drag, startPoint x: 1285, startPoint y: 150, endPoint x: 1168, endPoint y: 94, distance: 129.7
click at [1168, 94] on div "hero.moveDown(steps) 1 2 3 4 5 6 7 # Огр не должен тебя увидеть. Собери все сам…" at bounding box center [1360, 375] width 416 height 733
type textarea "hero.moveUp(steps) hero.moveRight(steps)"
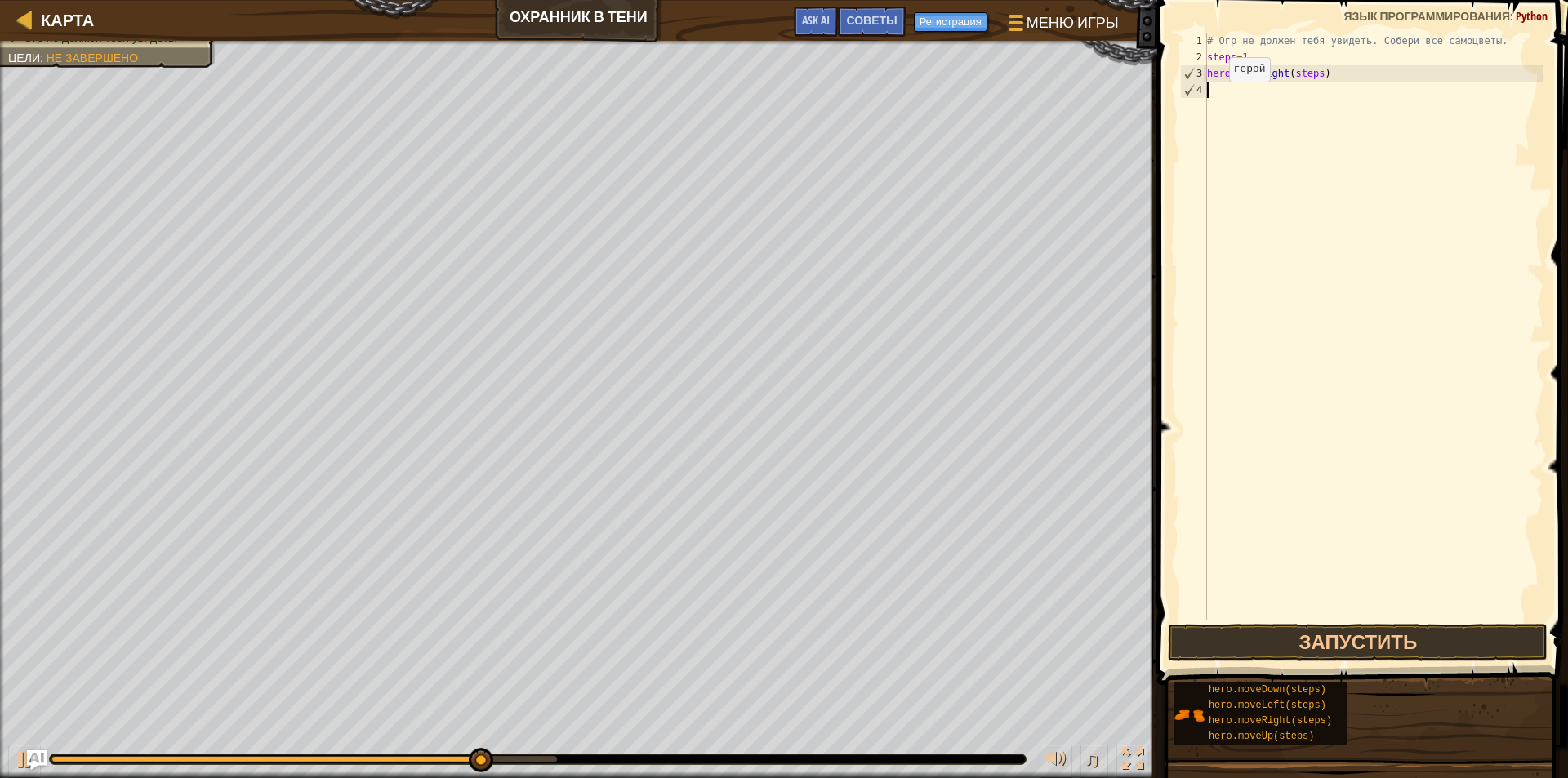
type textarea "hero.moveRight(steps)"
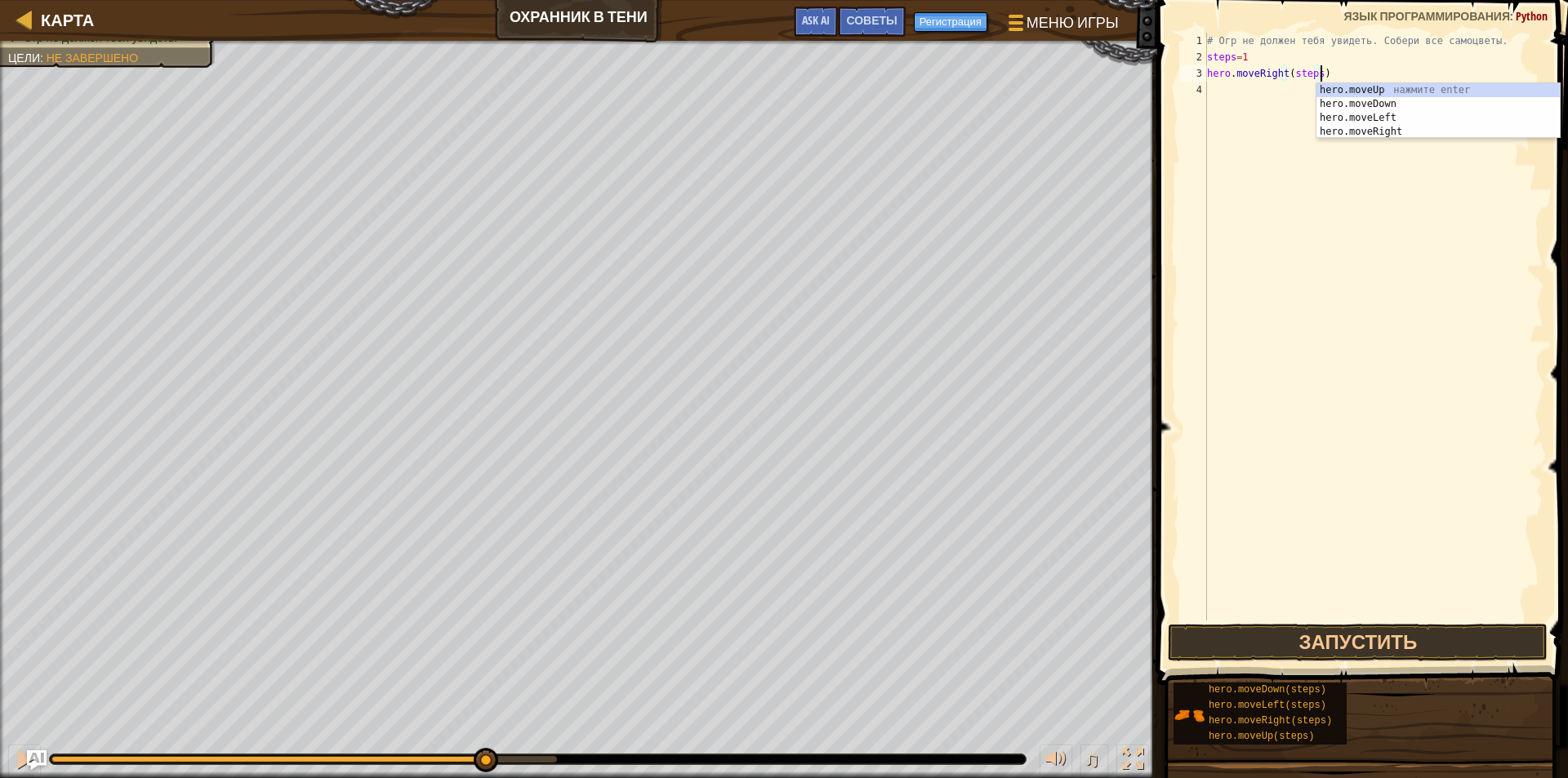
click at [1275, 103] on div "# Огр не должен тебя увидеть. Собери все самоцветы. steps = 1 hero . moveRight …" at bounding box center [1374, 343] width 340 height 621
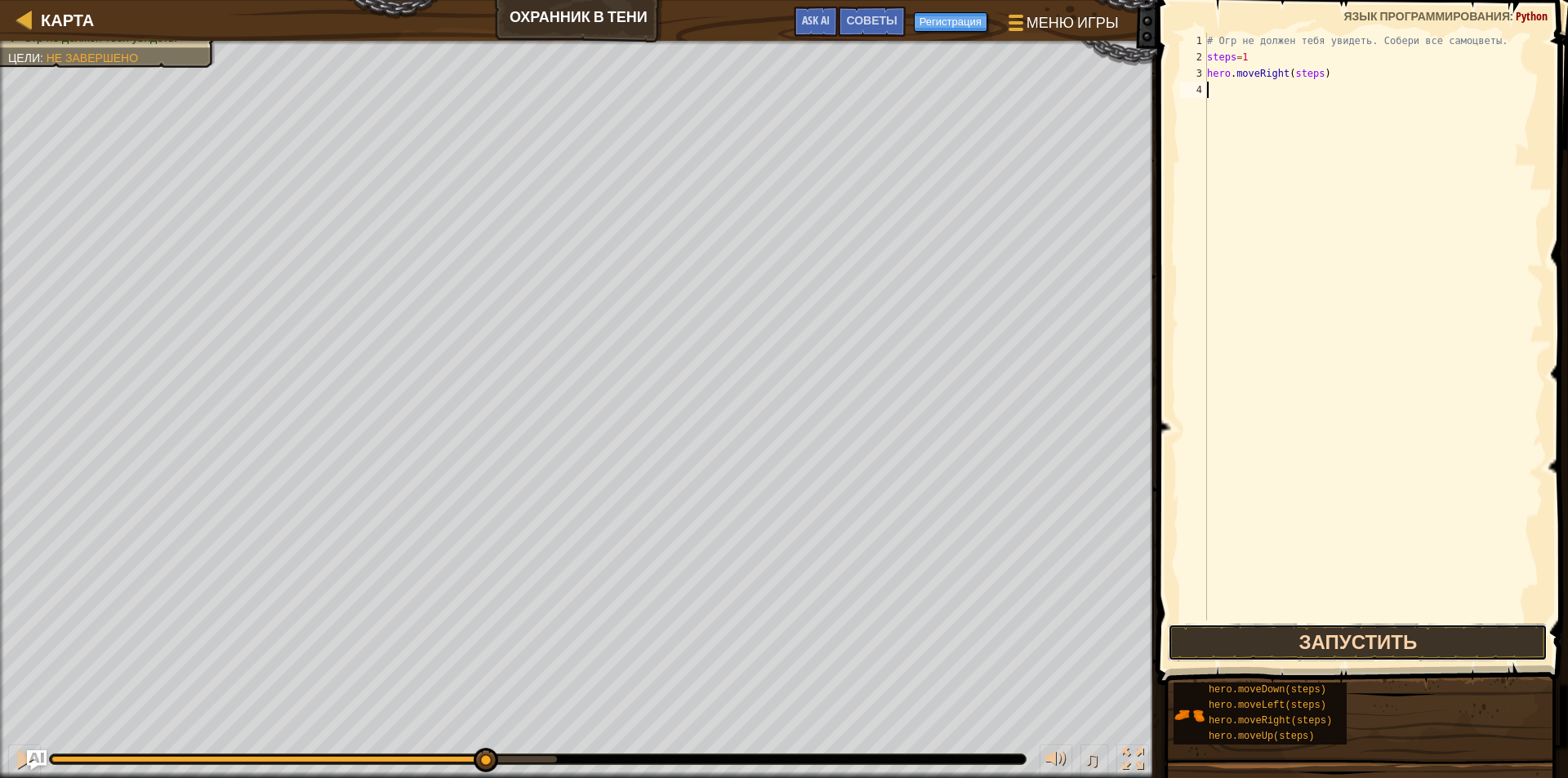
click at [1283, 643] on button "Запустить" at bounding box center [1357, 643] width 380 height 38
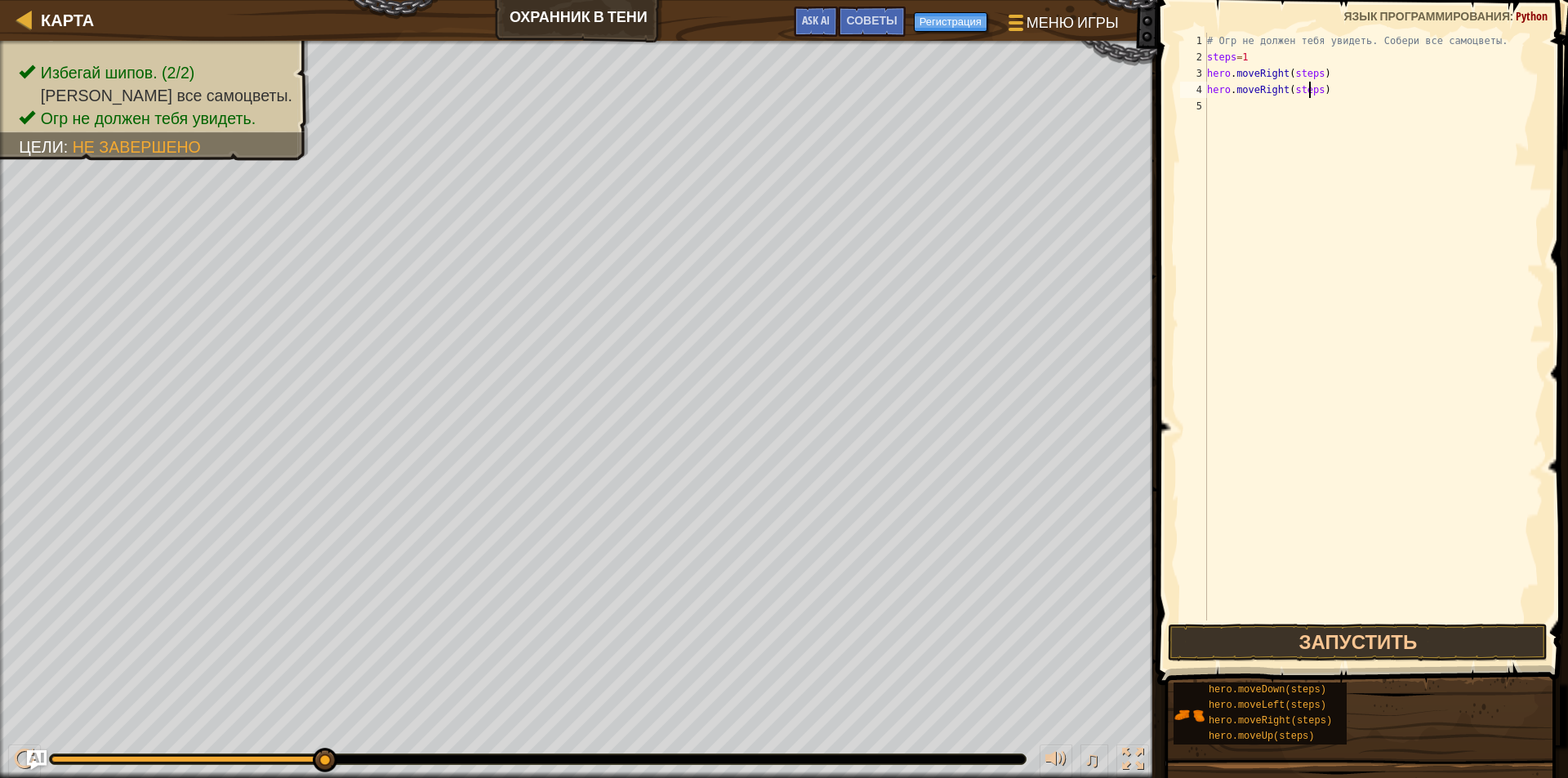
click at [1308, 93] on div "# Огр не должен тебя увидеть. Собери все самоцветы. steps = 1 hero . moveRight …" at bounding box center [1374, 343] width 340 height 621
drag, startPoint x: 1313, startPoint y: 93, endPoint x: 1287, endPoint y: 92, distance: 26.0
click at [1287, 92] on div "# Огр не должен тебя увидеть. Собери все самоцветы. steps = 1 hero . moveRight …" at bounding box center [1374, 343] width 340 height 621
click at [1358, 647] on button "Запустить" at bounding box center [1357, 643] width 380 height 38
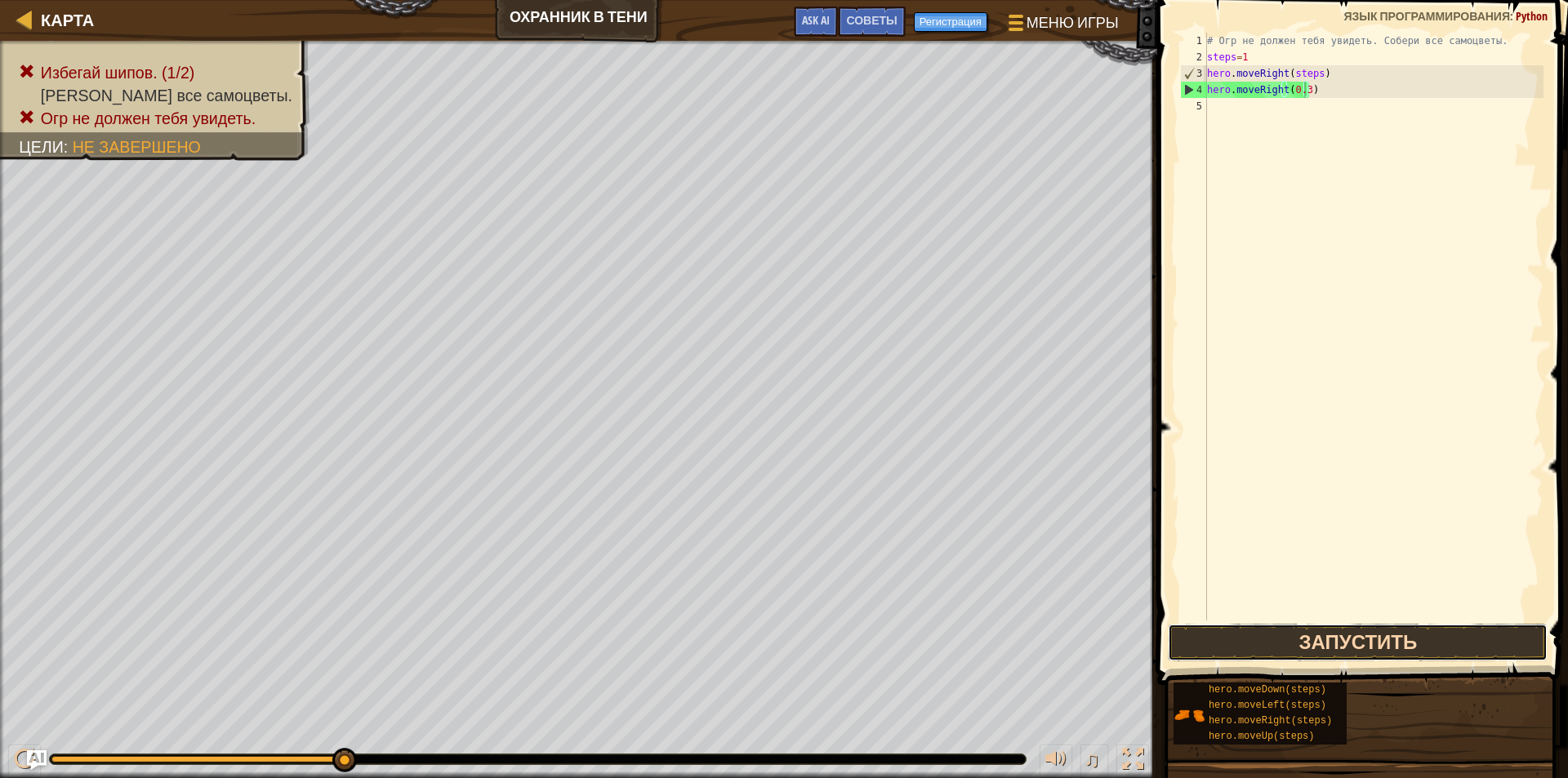
click at [1299, 640] on button "Запустить" at bounding box center [1357, 643] width 380 height 38
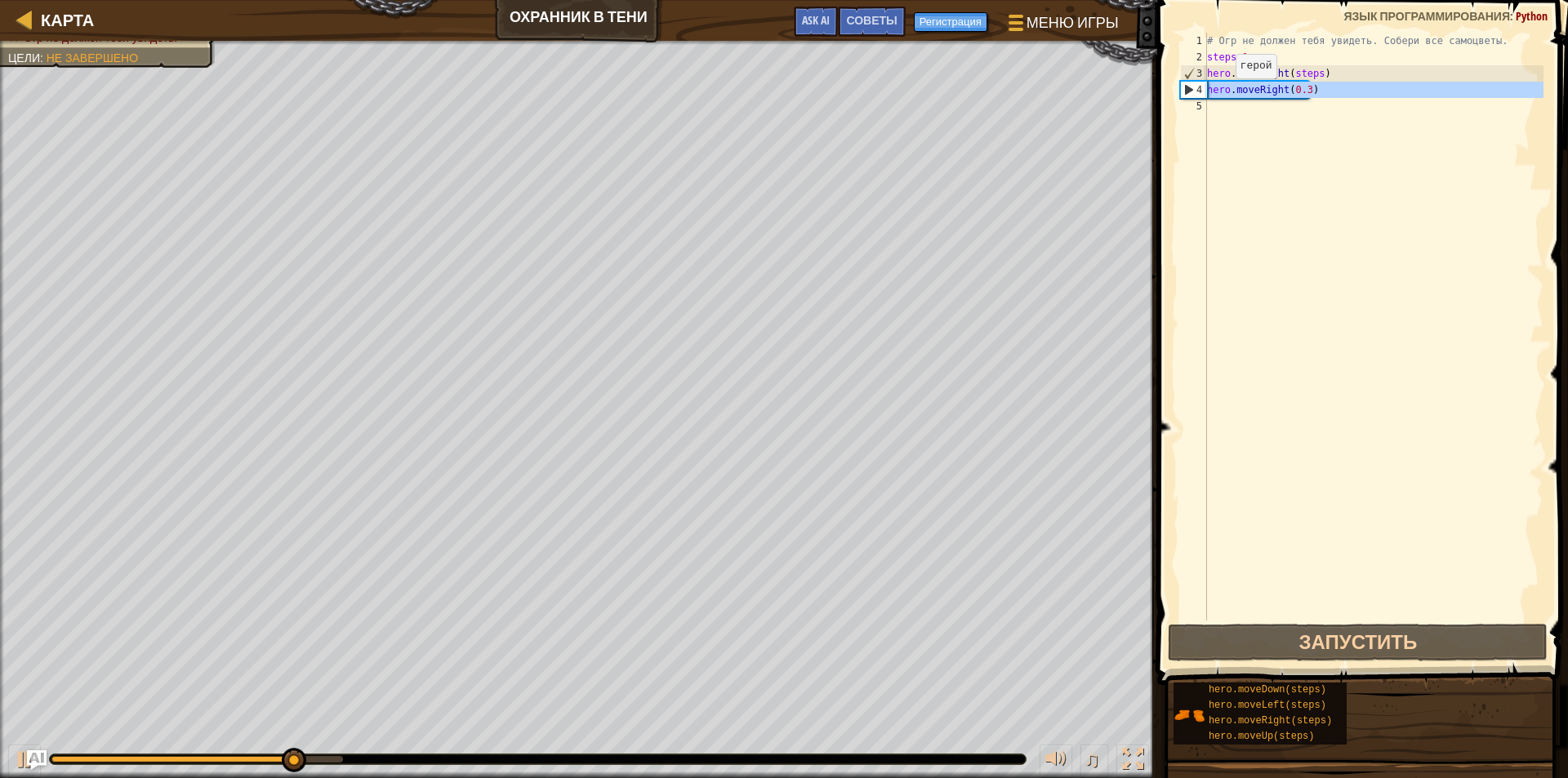
drag, startPoint x: 1347, startPoint y: 98, endPoint x: 1161, endPoint y: 94, distance: 186.0
click at [1161, 94] on div "hero.moveRight(0.3) 1 2 3 4 5 # Огр не должен тебя увидеть. Собери все самоцвет…" at bounding box center [1360, 375] width 416 height 733
type textarea "hero.moveRight(0.3)"
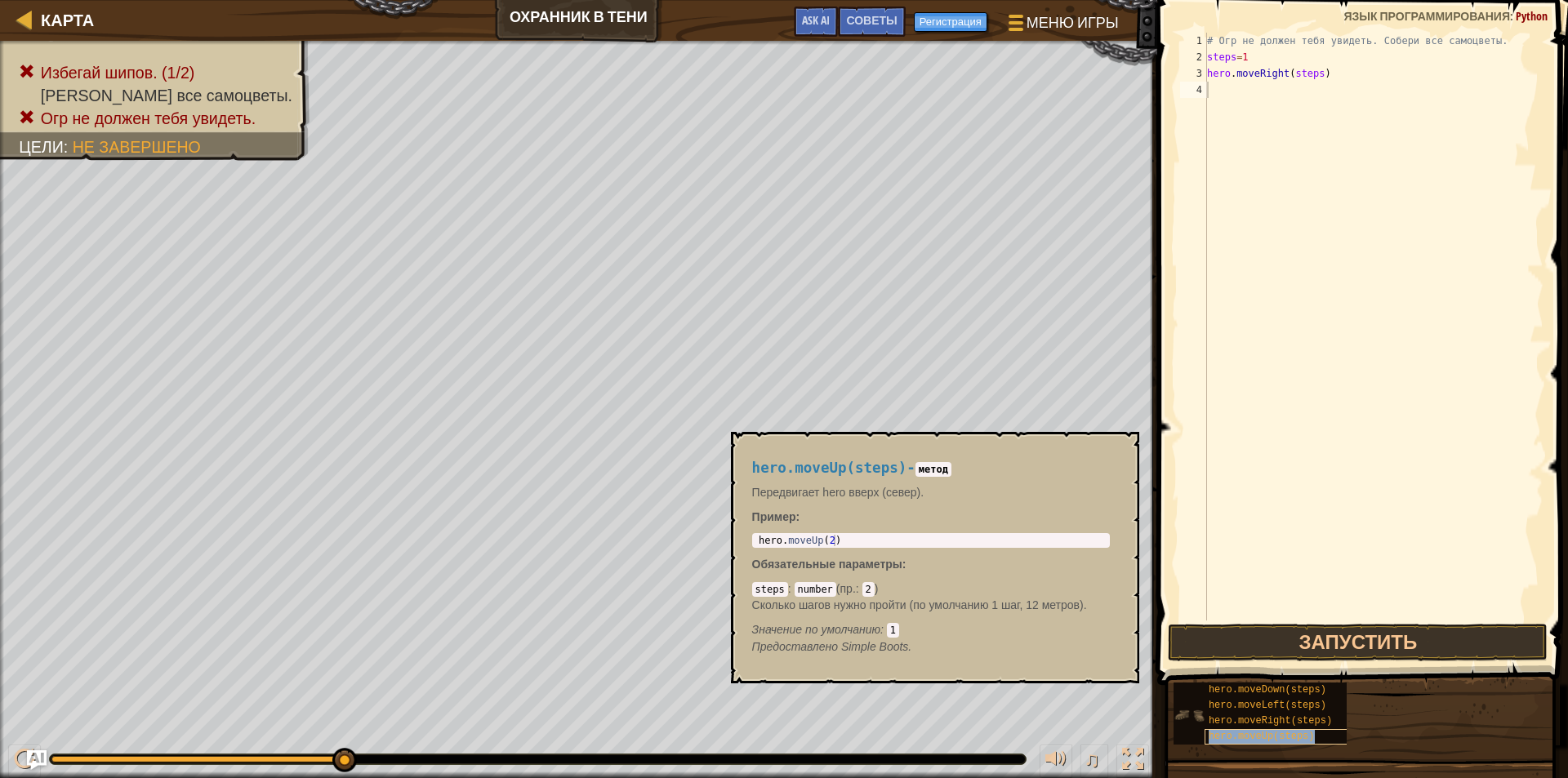
type textarea "hero.moveUp(steps)"
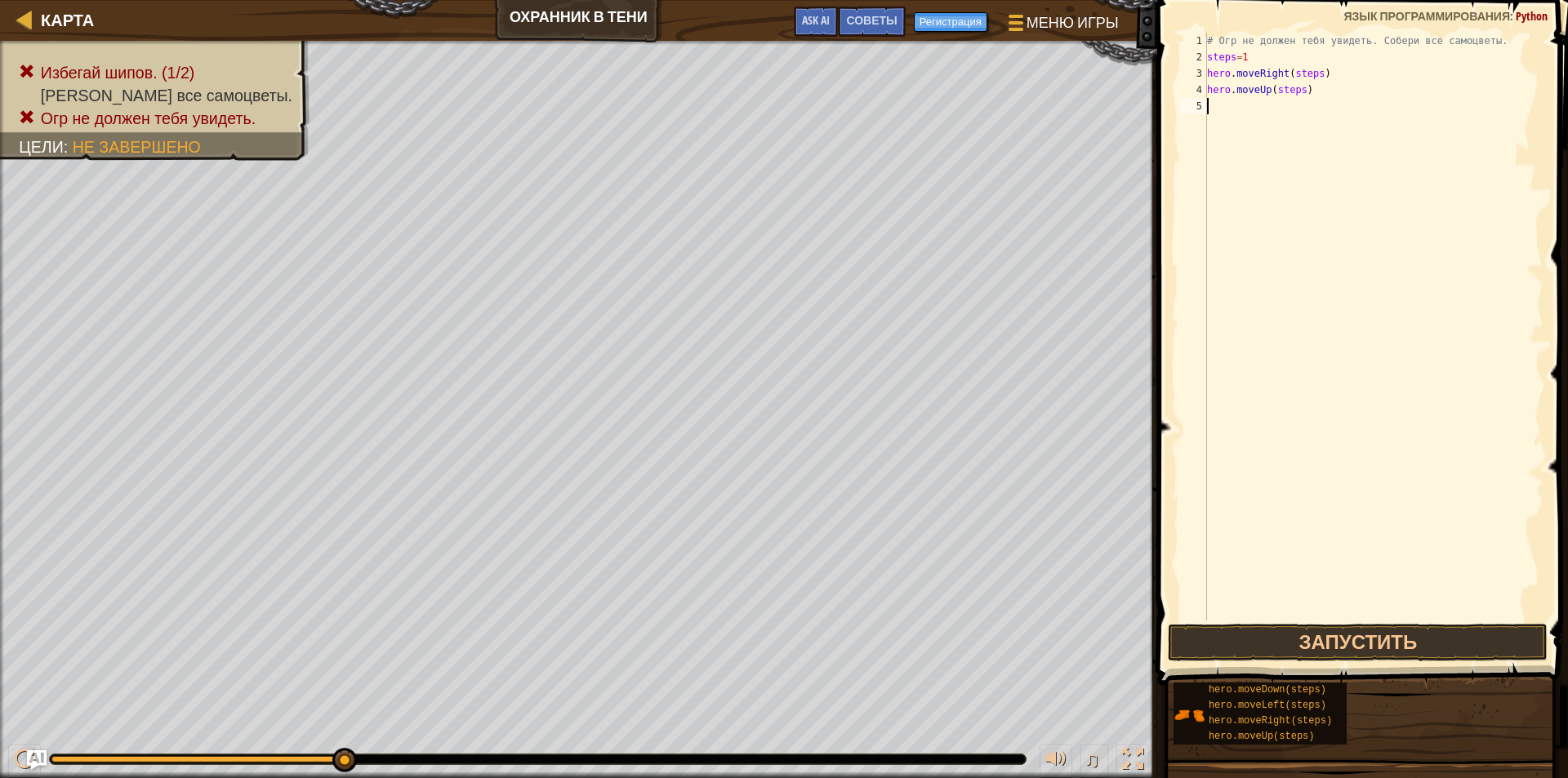
click at [1342, 316] on div "# Огр не должен тебя увидеть. Собери все самоцветы. steps = 1 hero . moveRight …" at bounding box center [1374, 343] width 340 height 621
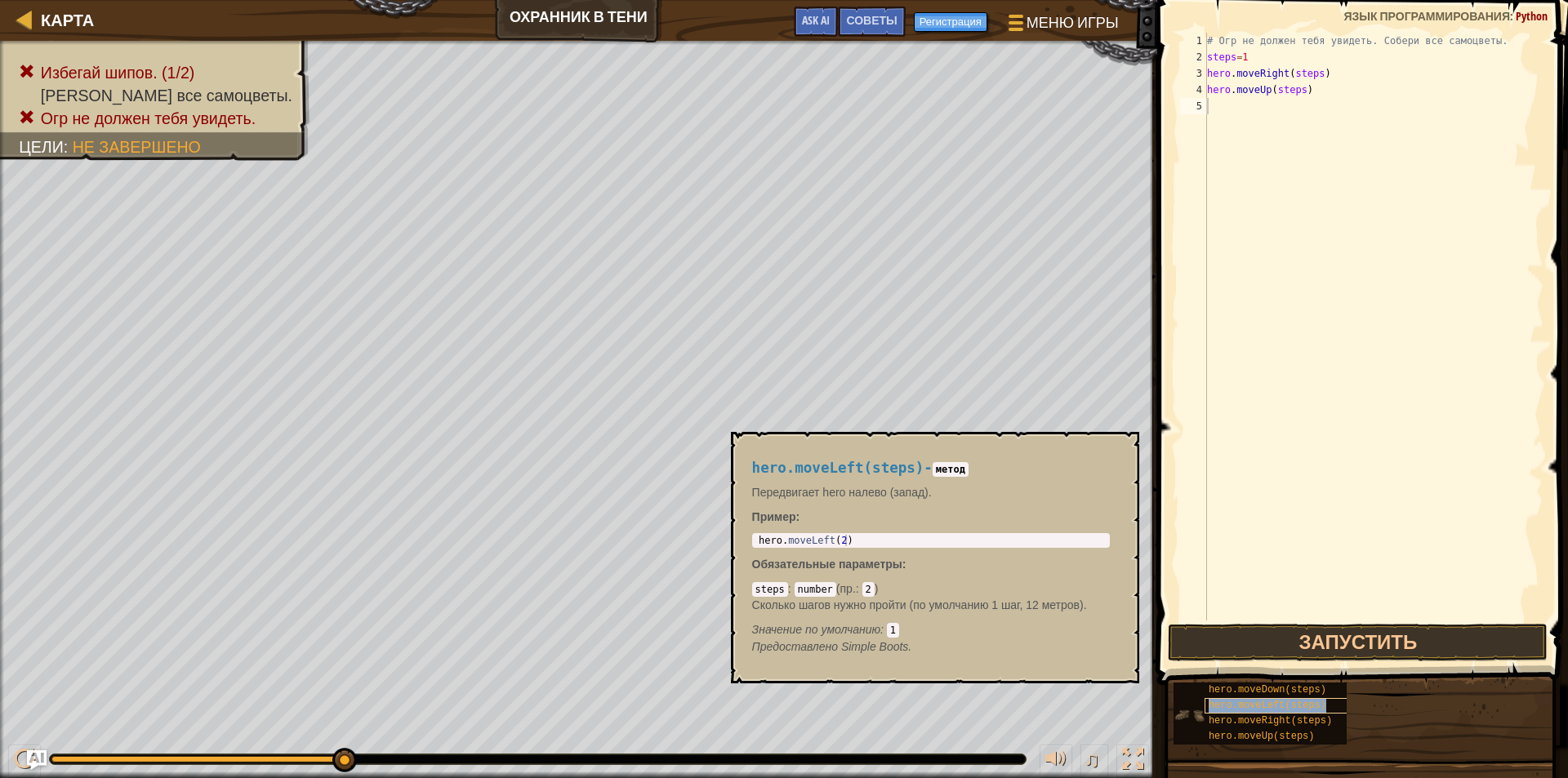
click at [1261, 712] on div "hero.moveLeft(steps)" at bounding box center [1283, 705] width 157 height 16
click at [1263, 731] on span "hero.moveUp(steps)" at bounding box center [1261, 736] width 106 height 11
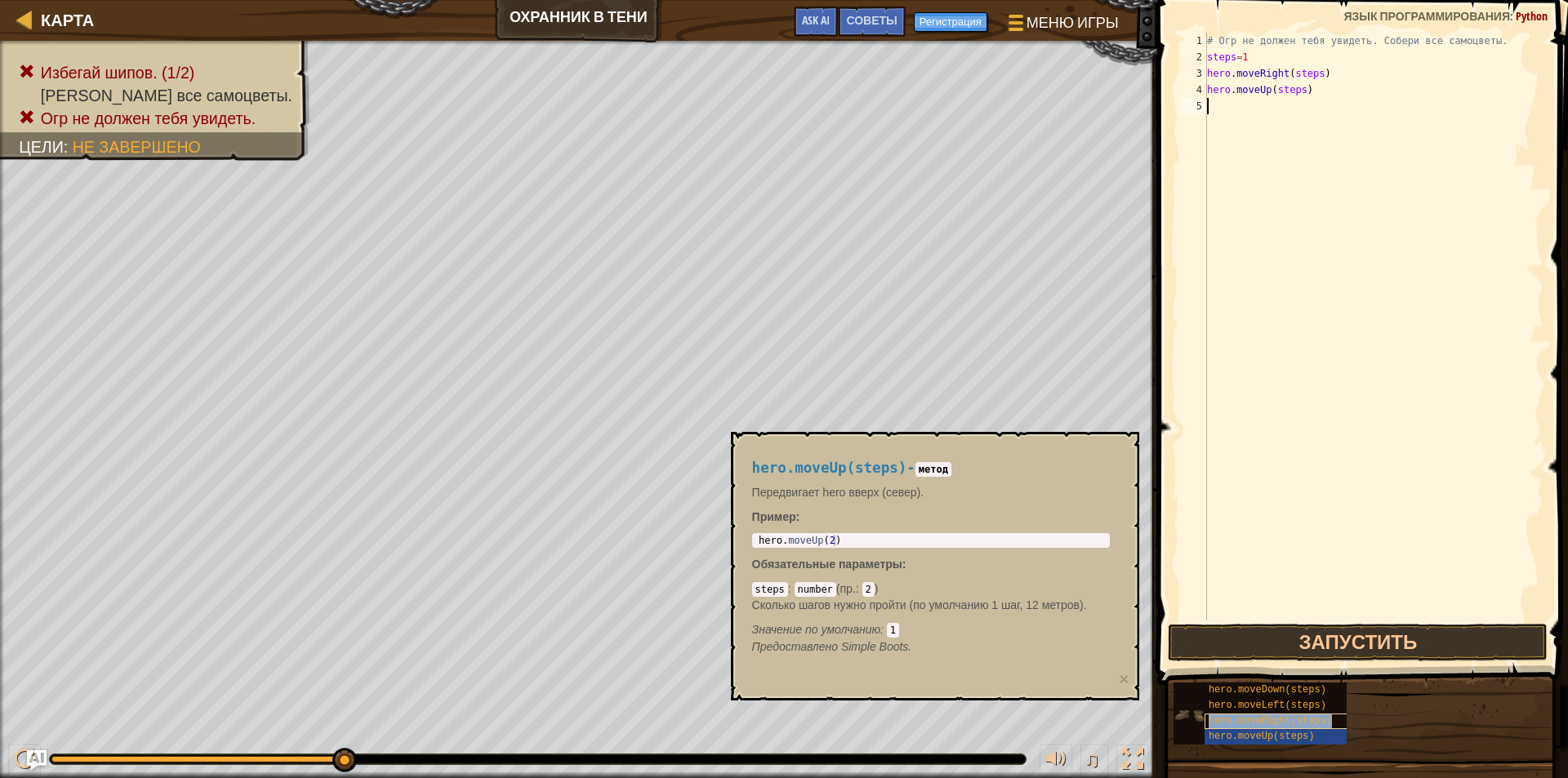
click at [1264, 721] on span "hero.moveRight(steps)" at bounding box center [1270, 721] width 123 height 11
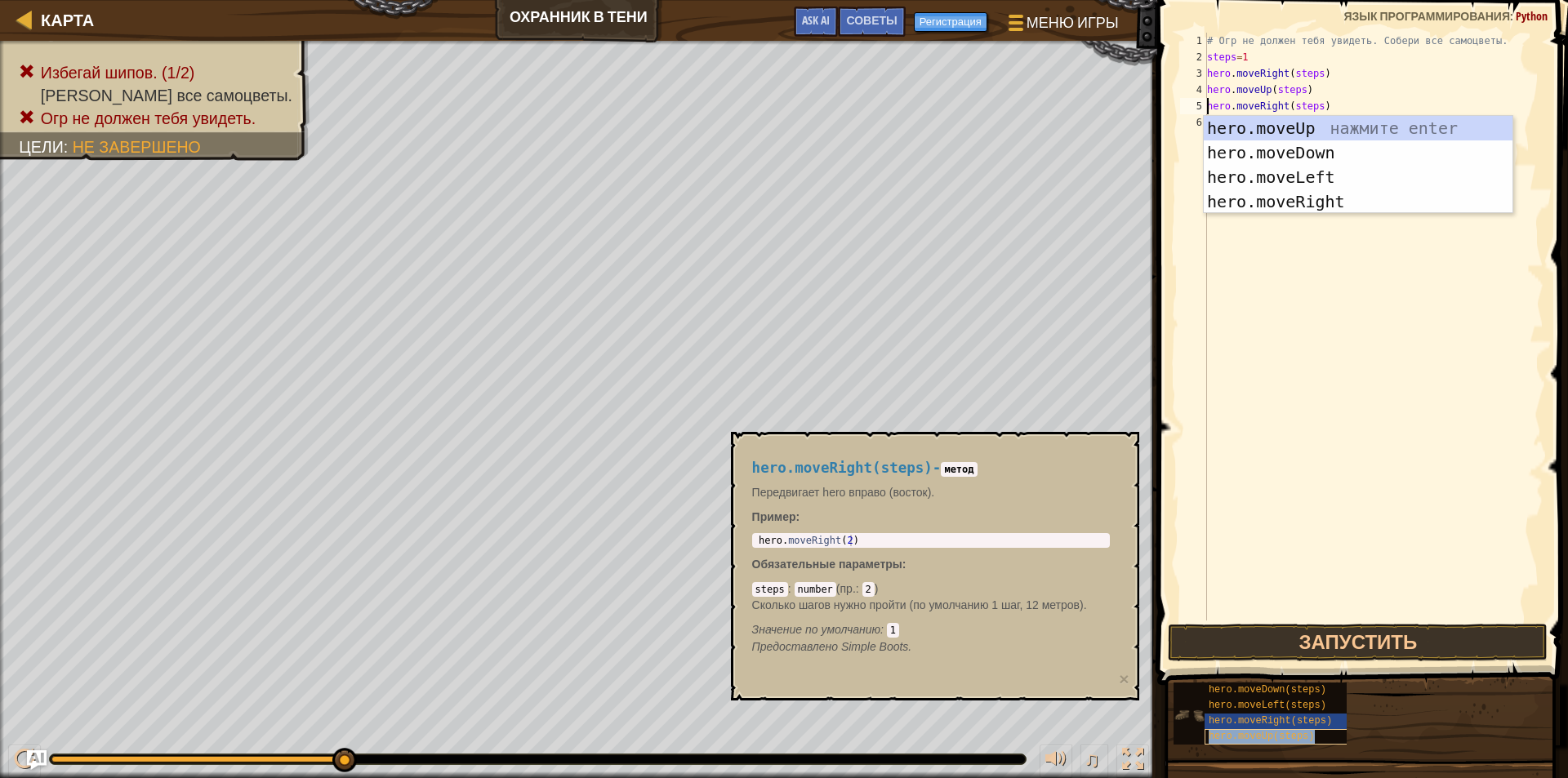
click at [1261, 738] on span "hero.moveUp(steps)" at bounding box center [1261, 736] width 106 height 11
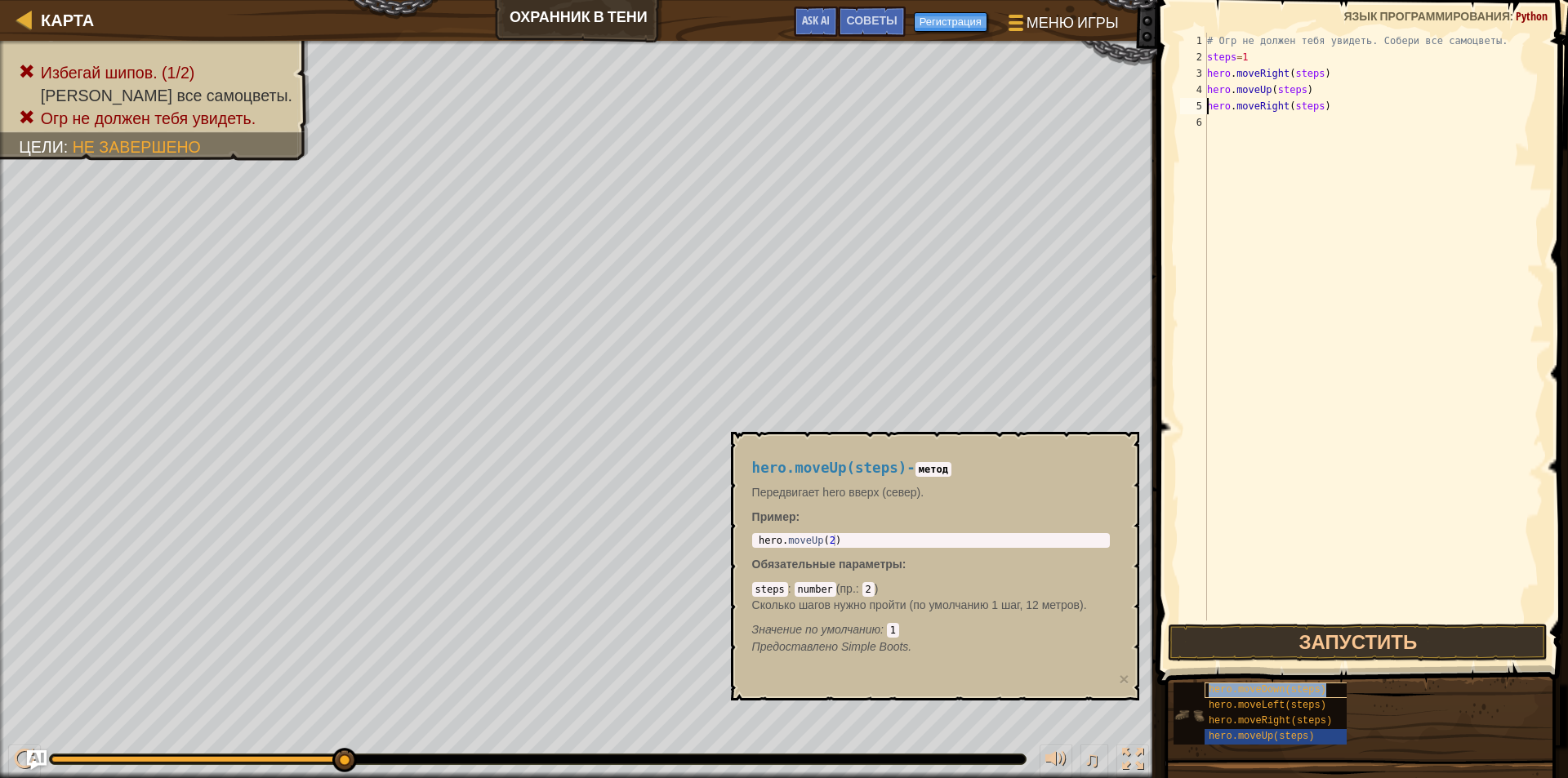
click at [1260, 688] on span "hero.moveDown(steps)" at bounding box center [1267, 689] width 117 height 11
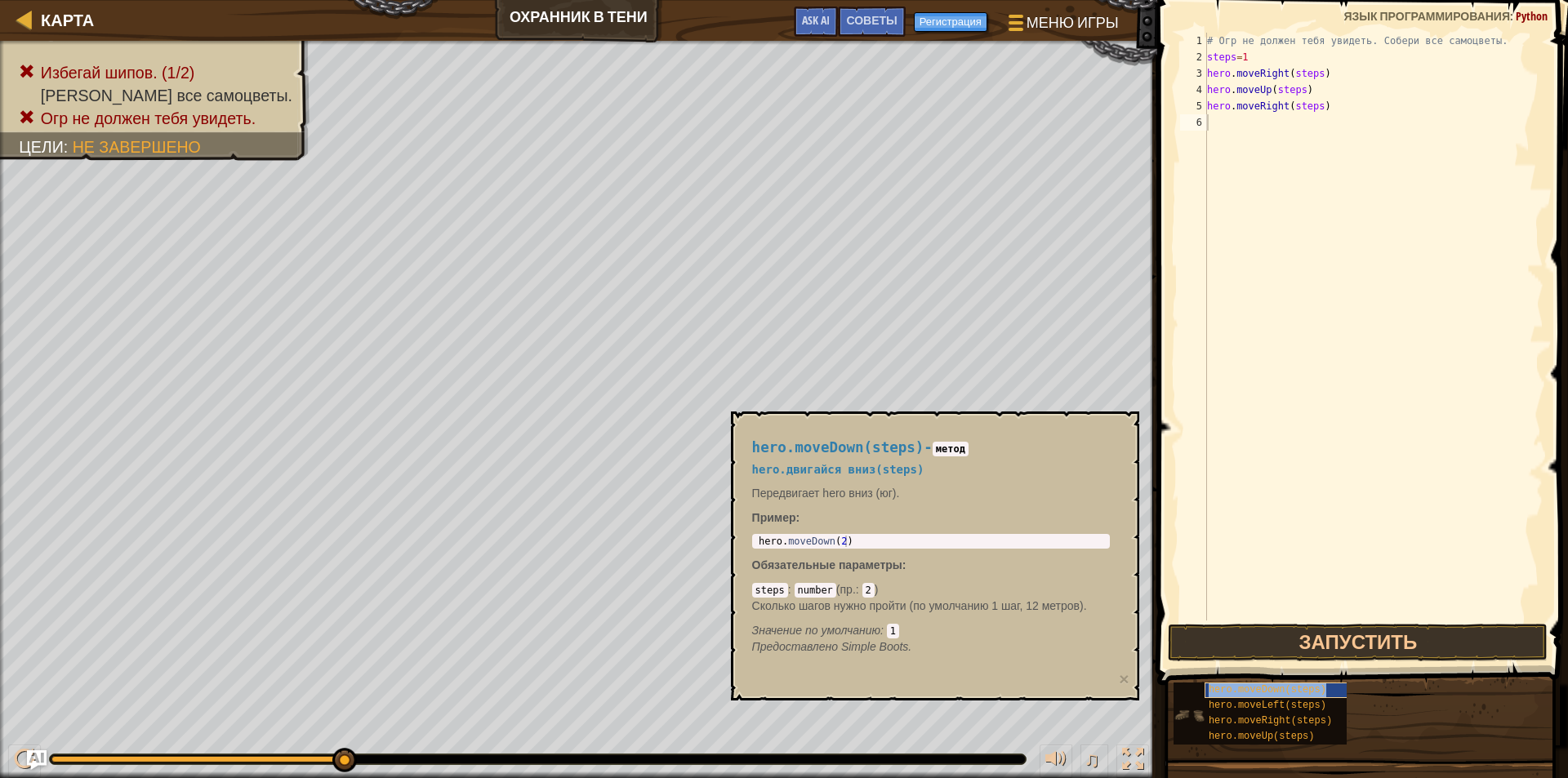
type textarea "hero.moveDown(steps)"
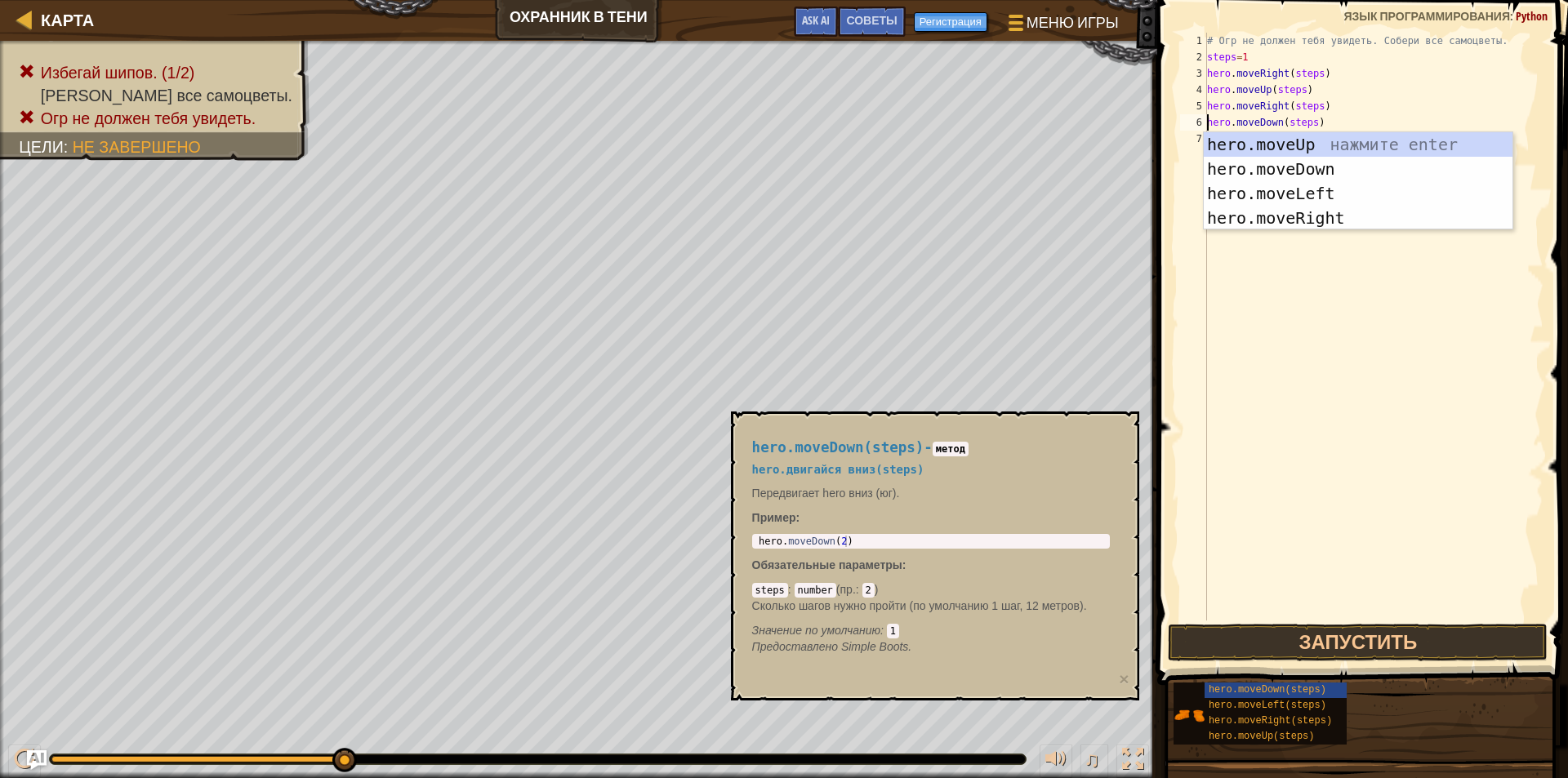
click at [1305, 425] on div "# Огр не должен тебя увидеть. Собери все самоцветы. steps = 1 hero . moveRight …" at bounding box center [1374, 343] width 340 height 621
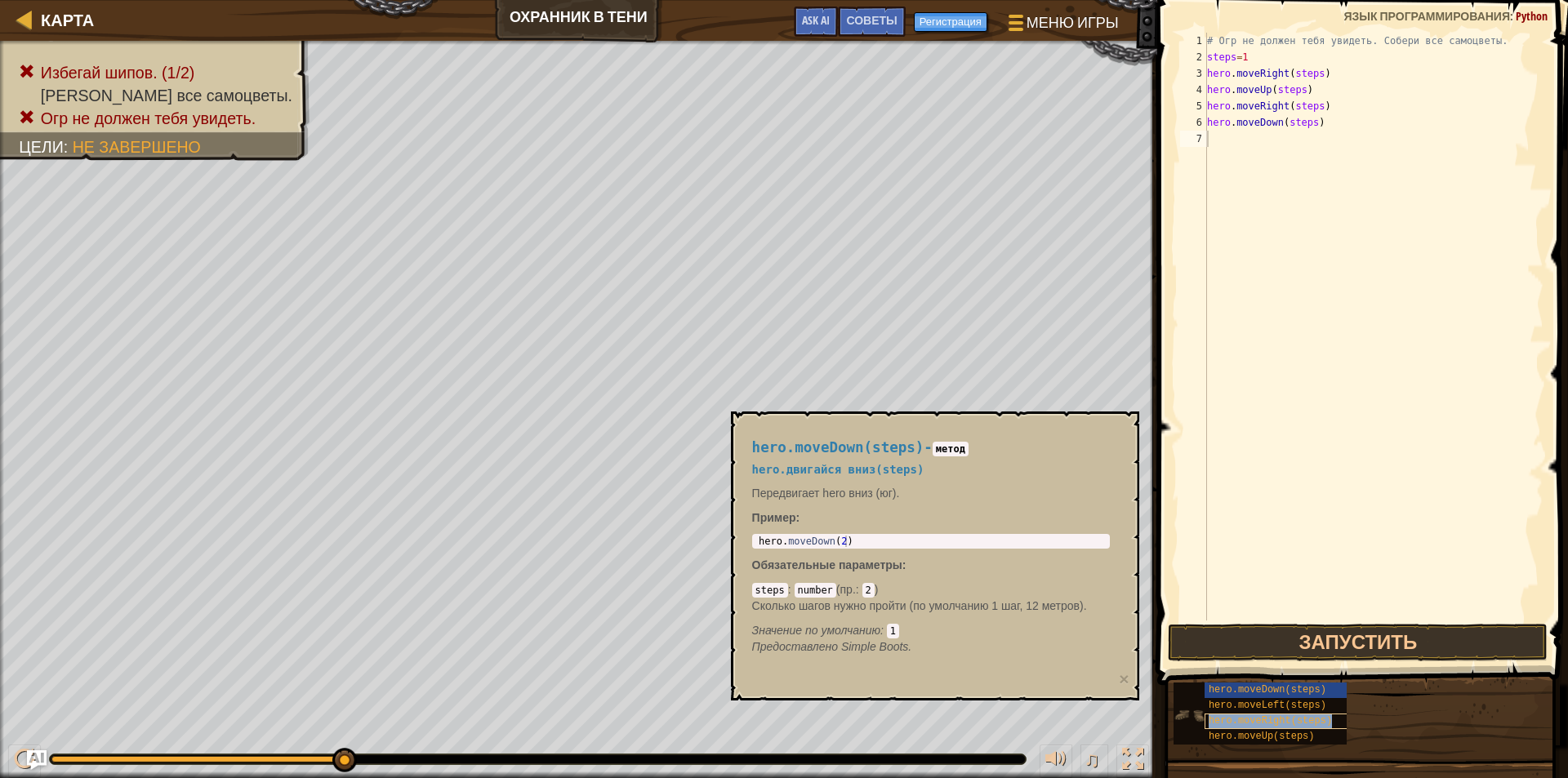
type textarea "hero.moveRight(steps)"
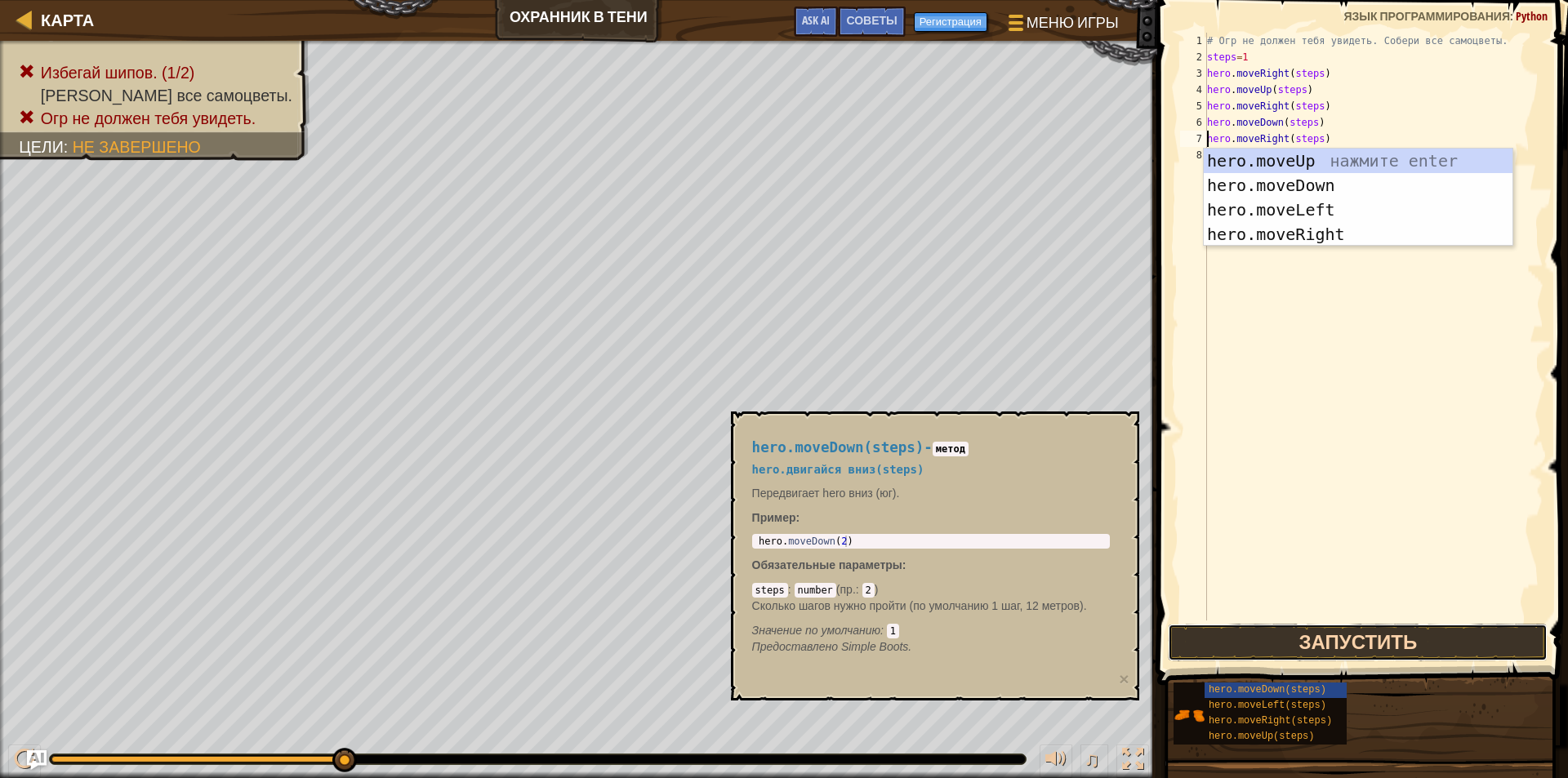
click at [1321, 636] on button "Запустить" at bounding box center [1357, 643] width 380 height 38
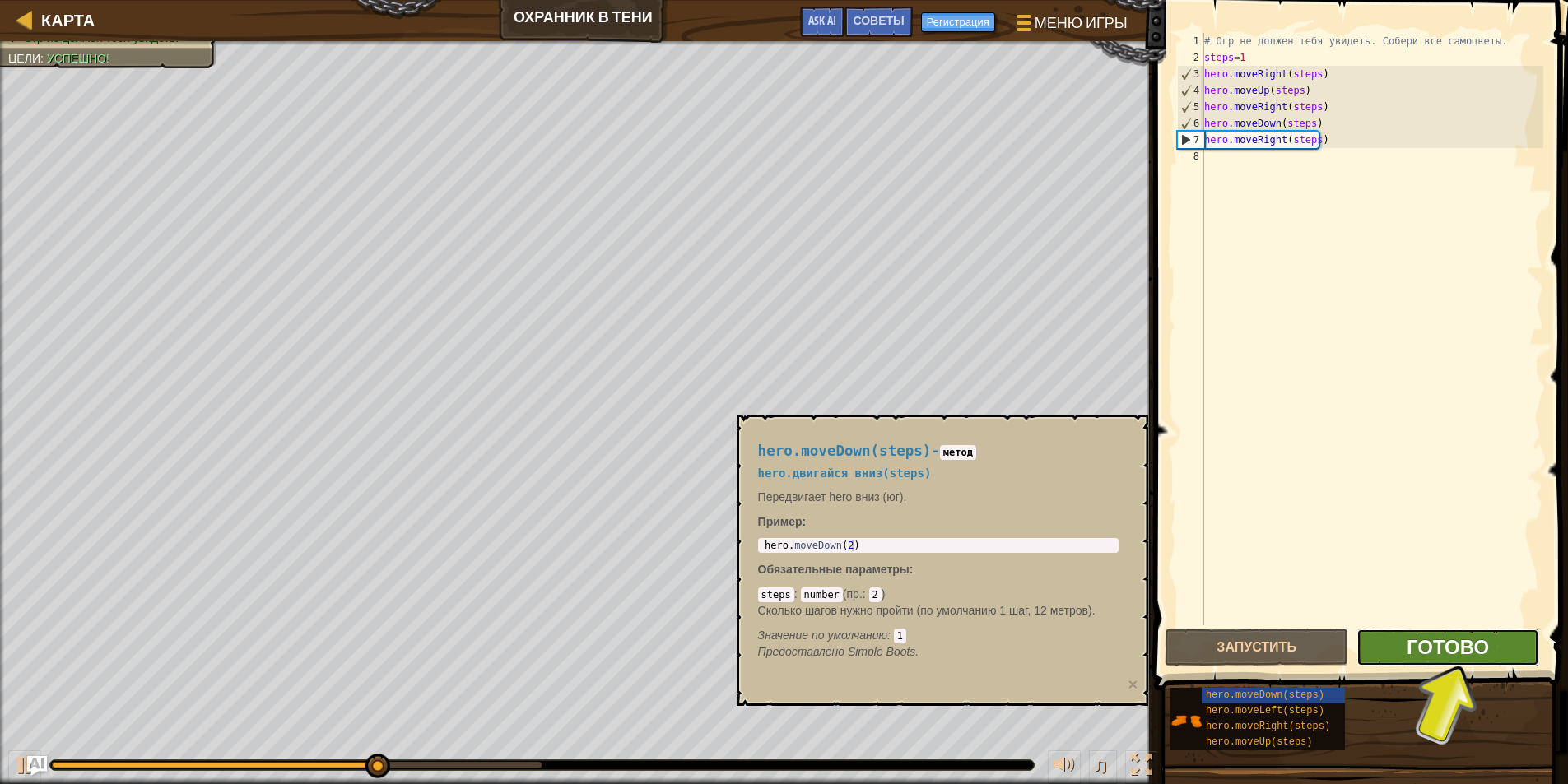
click at [1418, 648] on button "Готово" at bounding box center [1448, 648] width 183 height 38
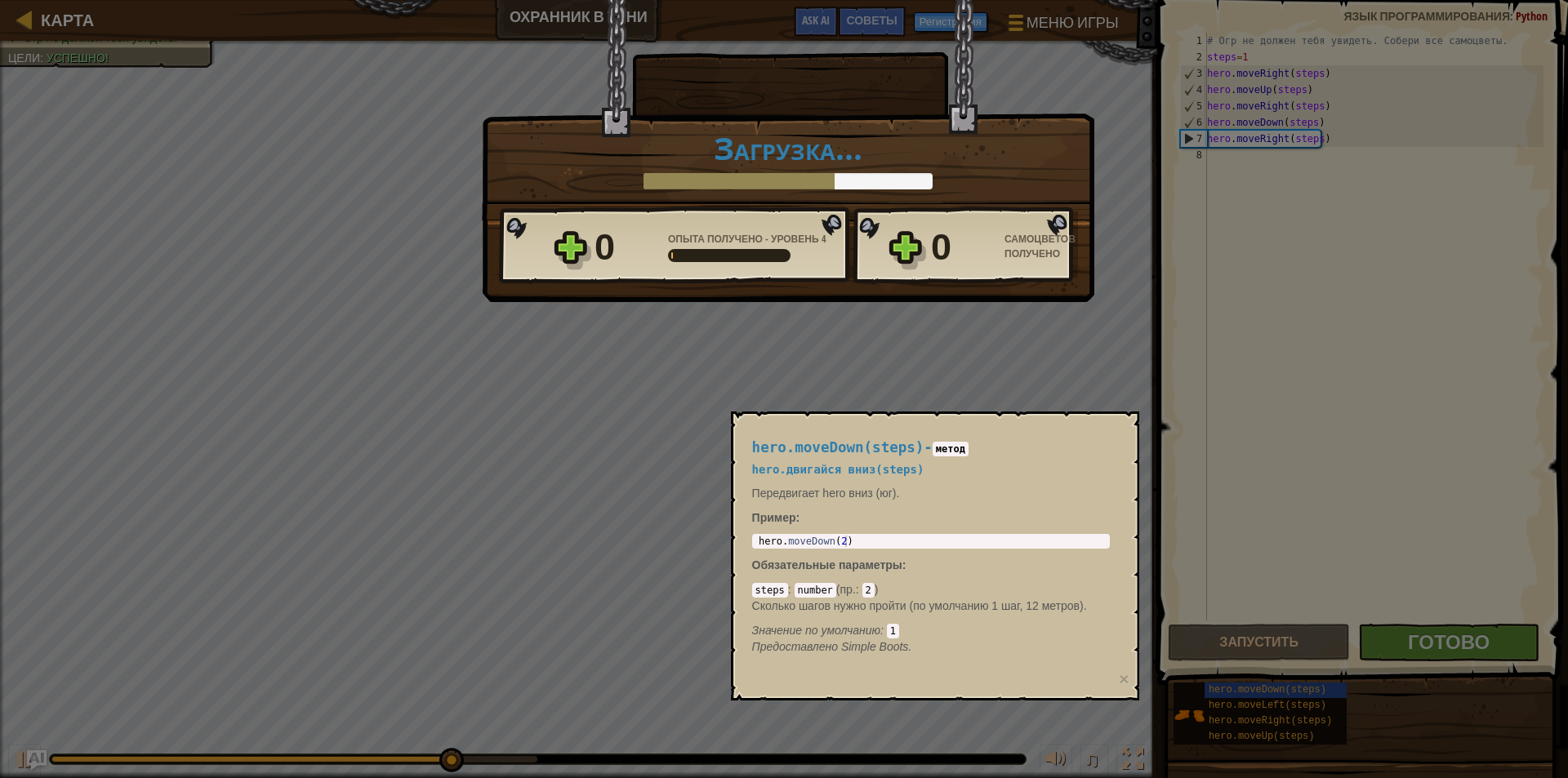
click at [1004, 370] on div "Победа × Неплохо, ты добрался незамеченным. Придёт время, когда ты научишься ср…" at bounding box center [784, 389] width 1568 height 778
click at [1138, 374] on div "Победа × Неплохо, ты добрался незамеченным. Придёт время, когда ты научишься ср…" at bounding box center [784, 389] width 1568 height 778
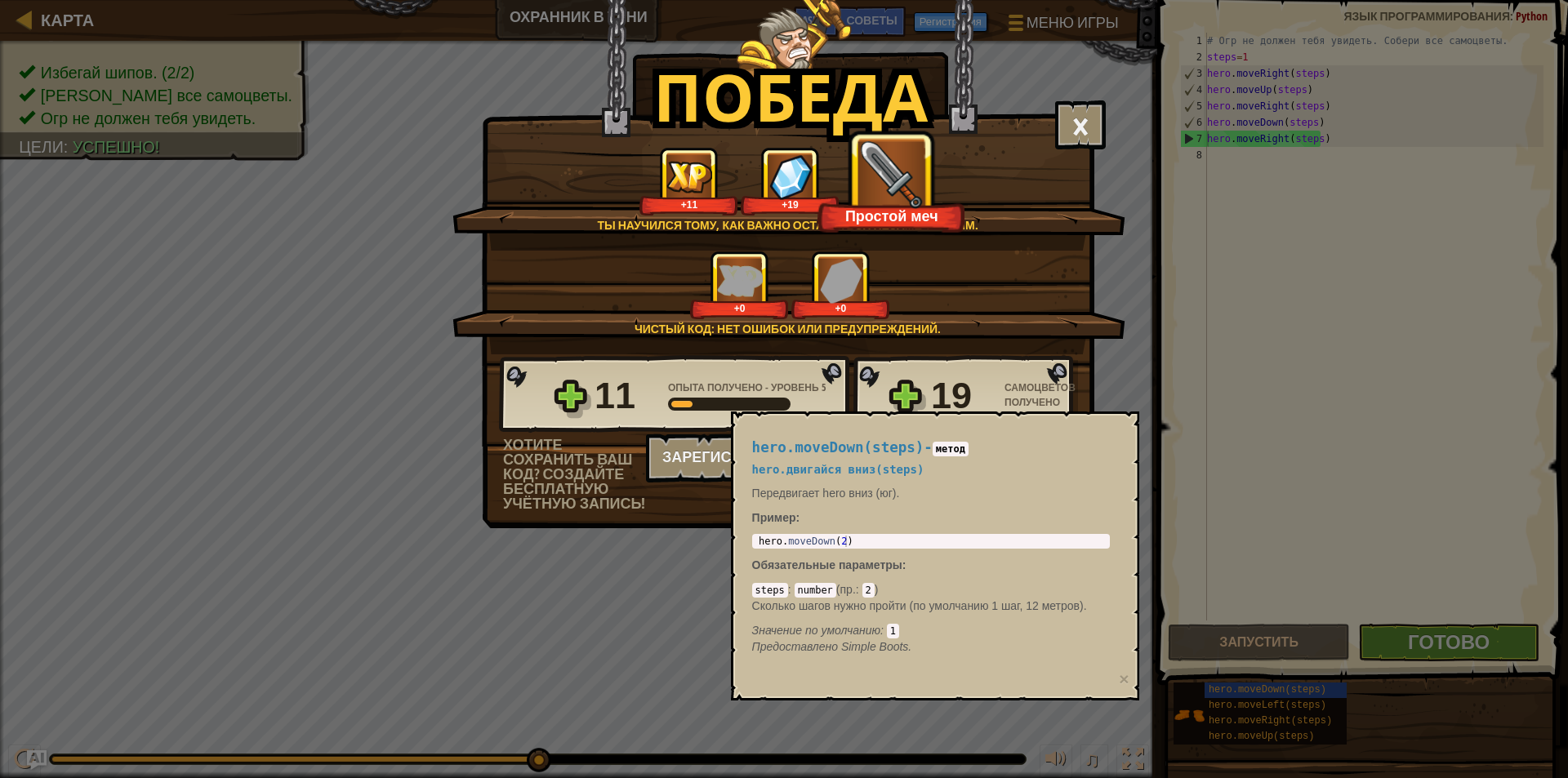
click at [923, 462] on div "hero.moveDown(steps) - метод hero.двигайся вниз(steps) Передвигает hero вниз (ю…" at bounding box center [931, 548] width 381 height 246
click at [920, 464] on h5 "hero.двигайся вниз(steps)" at bounding box center [931, 470] width 358 height 12
click at [918, 465] on h5 "hero.двигайся вниз(steps)" at bounding box center [931, 470] width 358 height 12
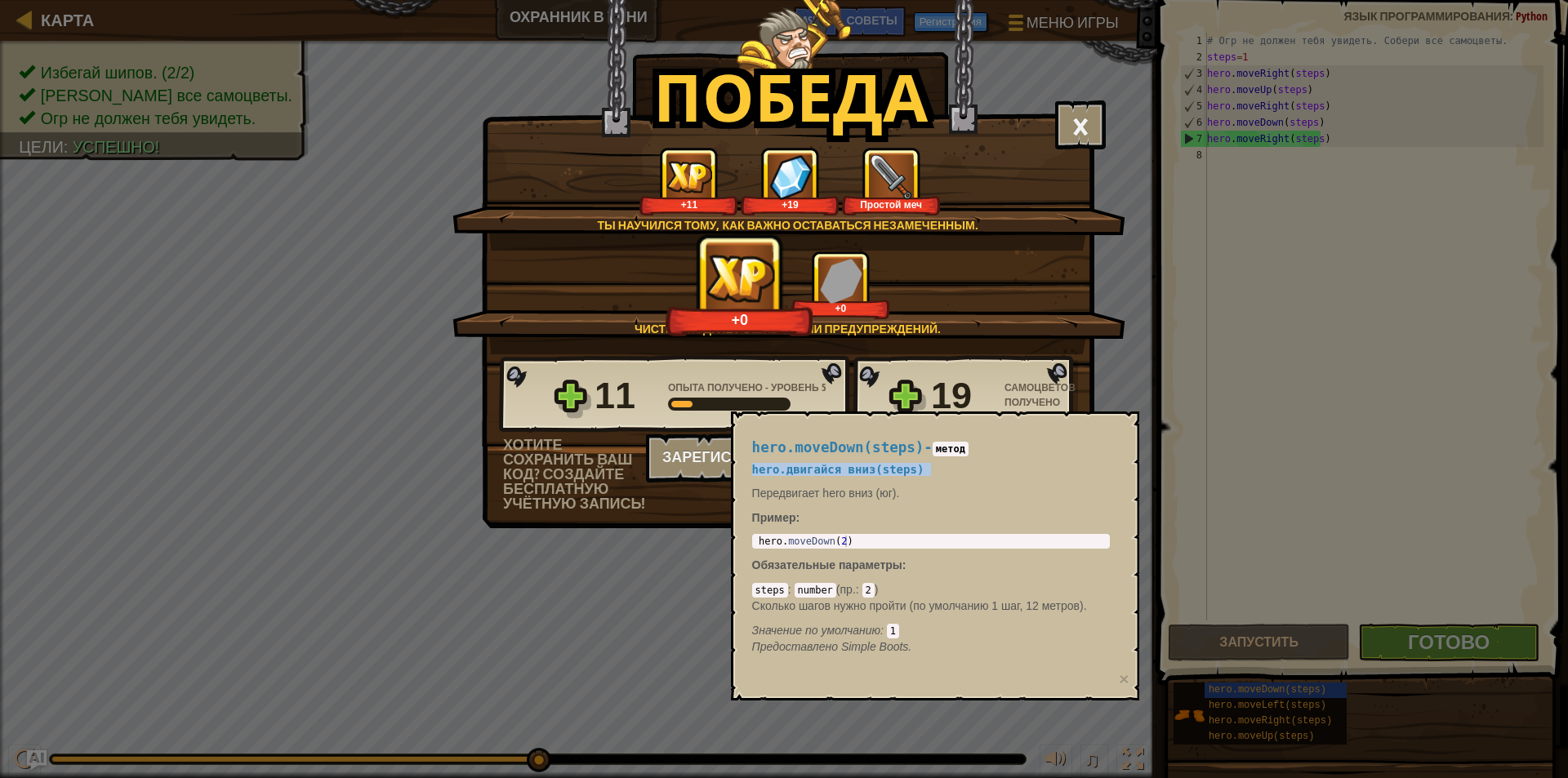
click at [918, 465] on h5 "hero.двигайся вниз(steps)" at bounding box center [931, 470] width 358 height 12
click at [923, 464] on h5 "hero.двигайся вниз(steps)" at bounding box center [931, 470] width 358 height 12
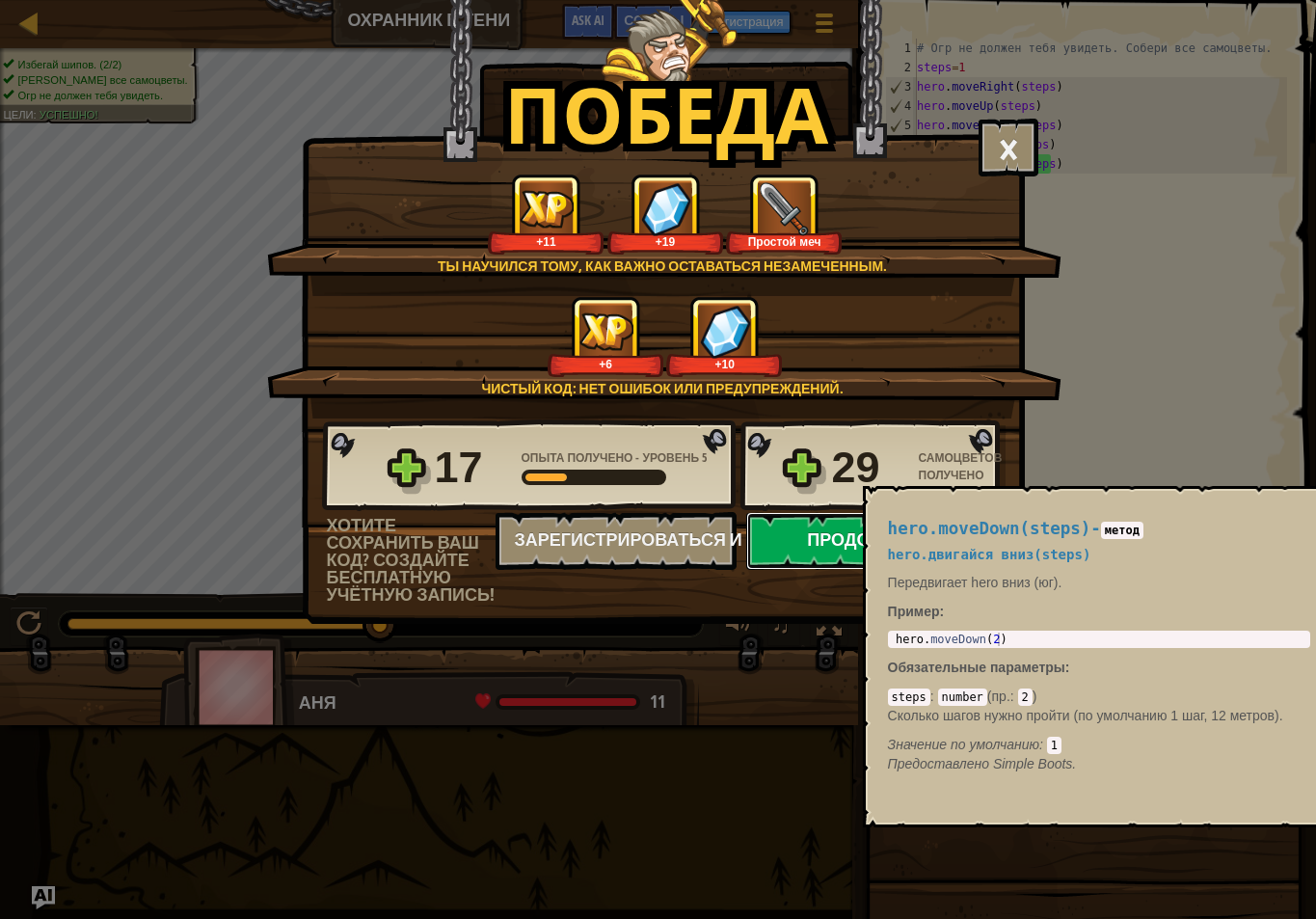
click at [814, 546] on button "Продолжить" at bounding box center [871, 541] width 249 height 58
select select "ru"
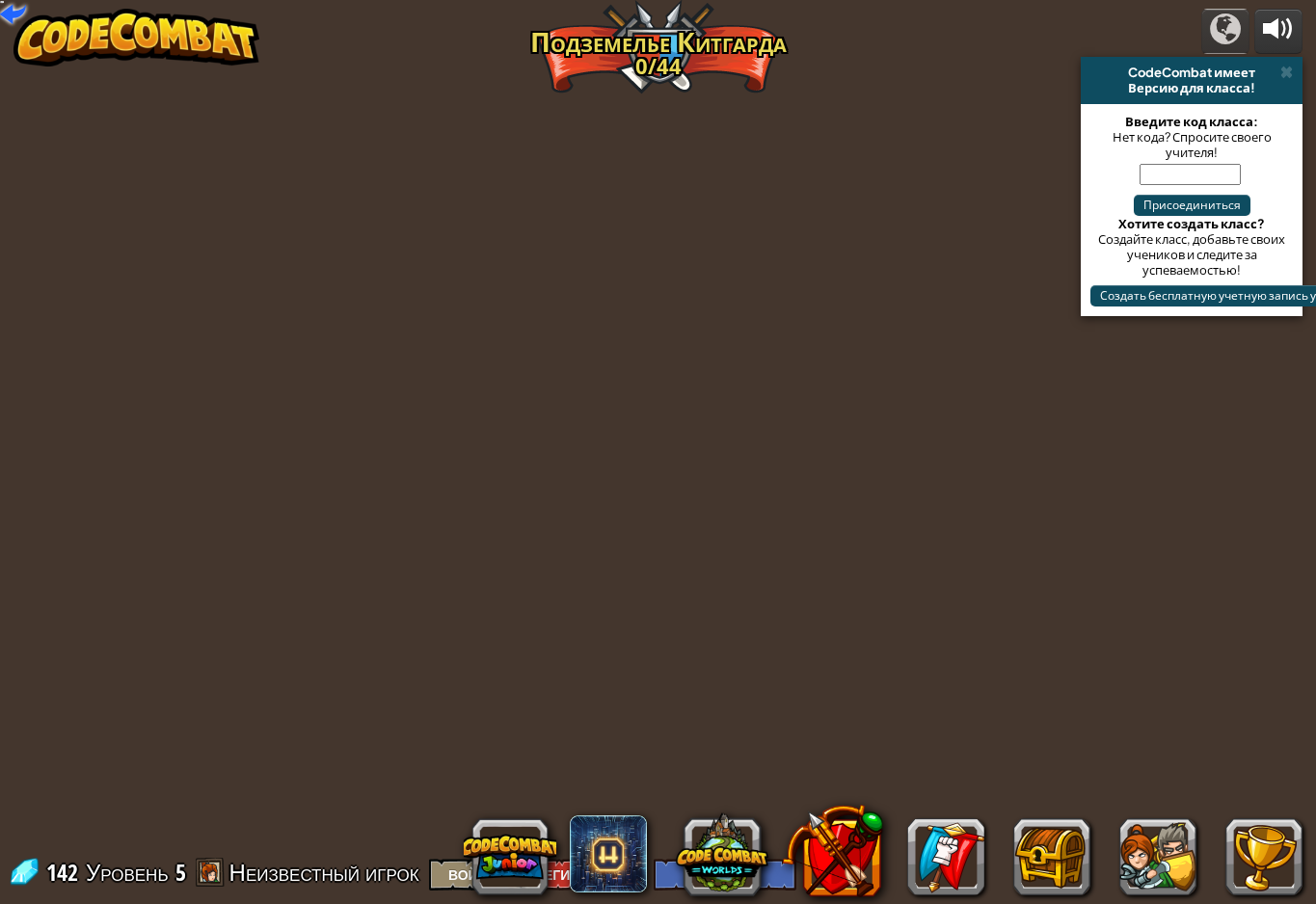
select select "ru"
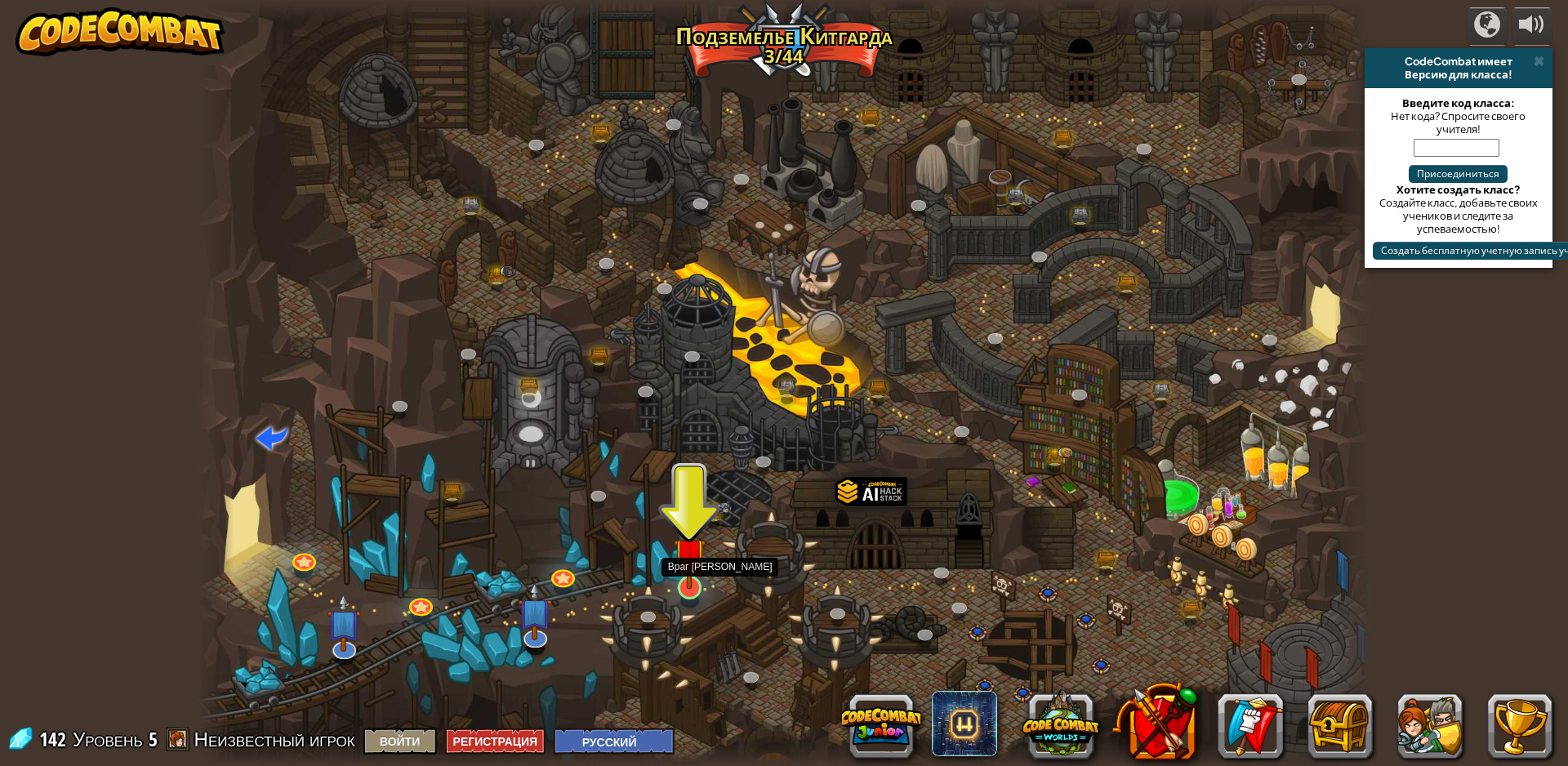
click at [689, 586] on img at bounding box center [689, 554] width 32 height 73
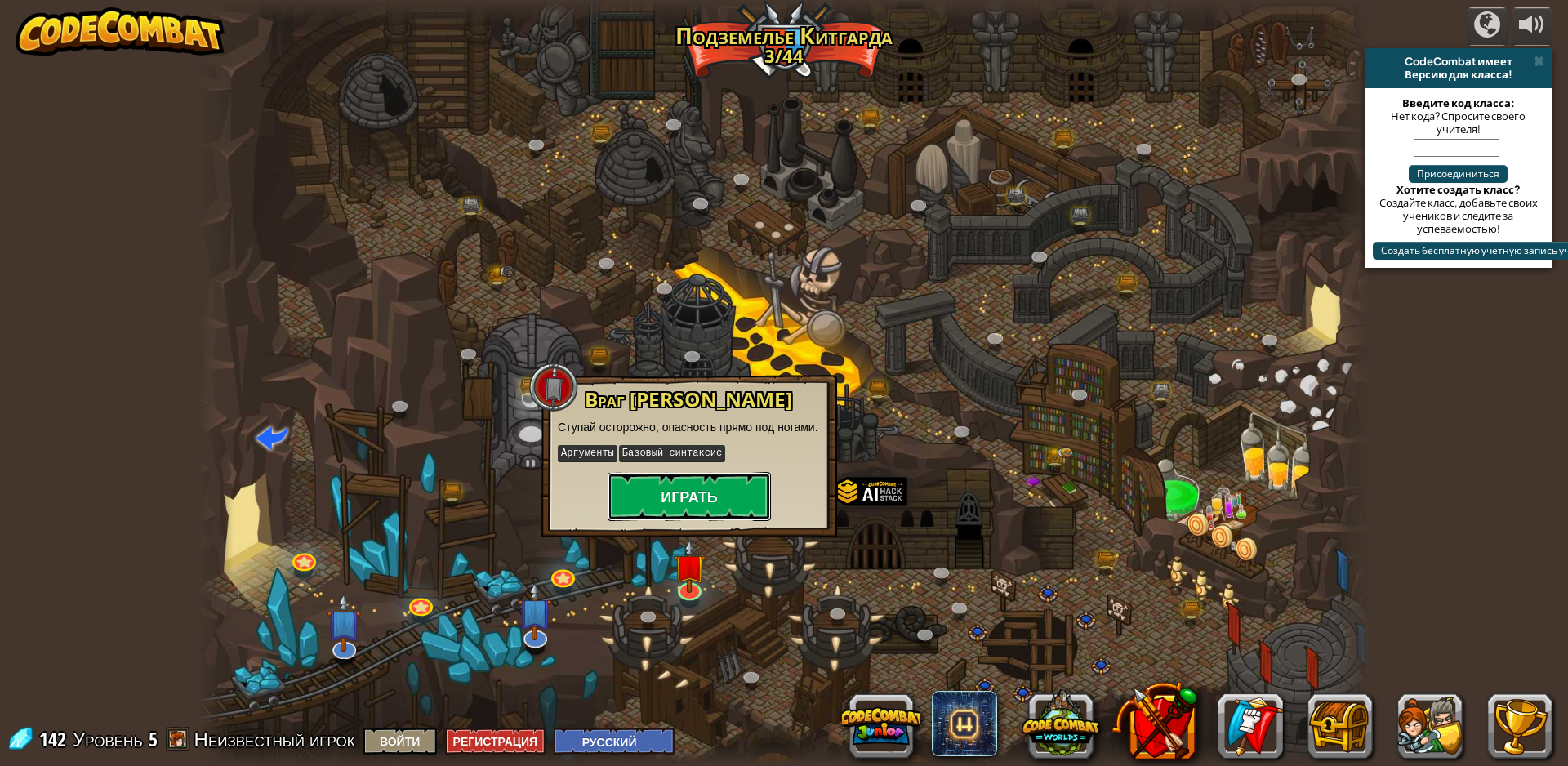
click at [681, 502] on button "Играть" at bounding box center [689, 497] width 163 height 49
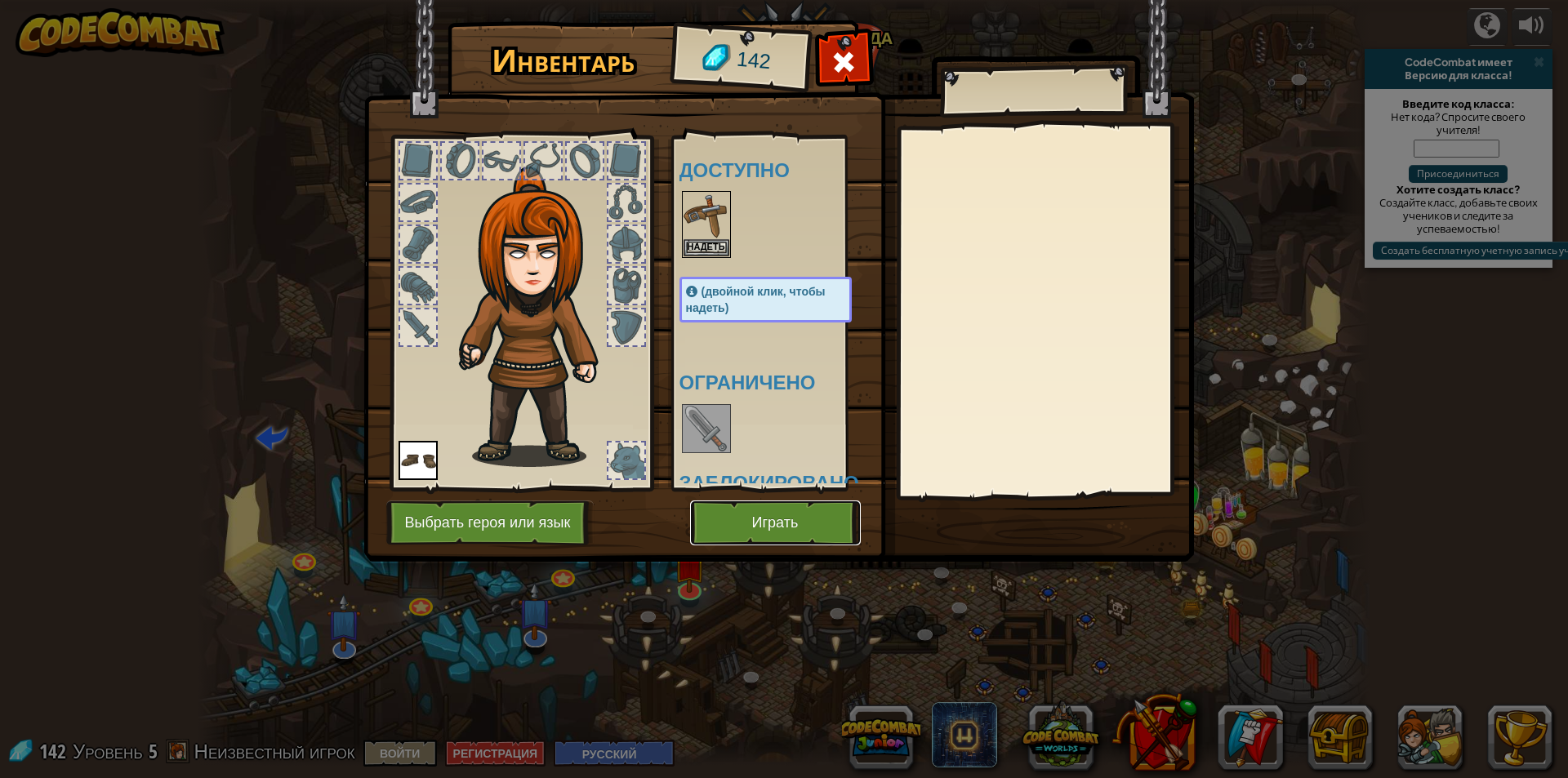
click at [740, 512] on button "Играть" at bounding box center [775, 522] width 171 height 45
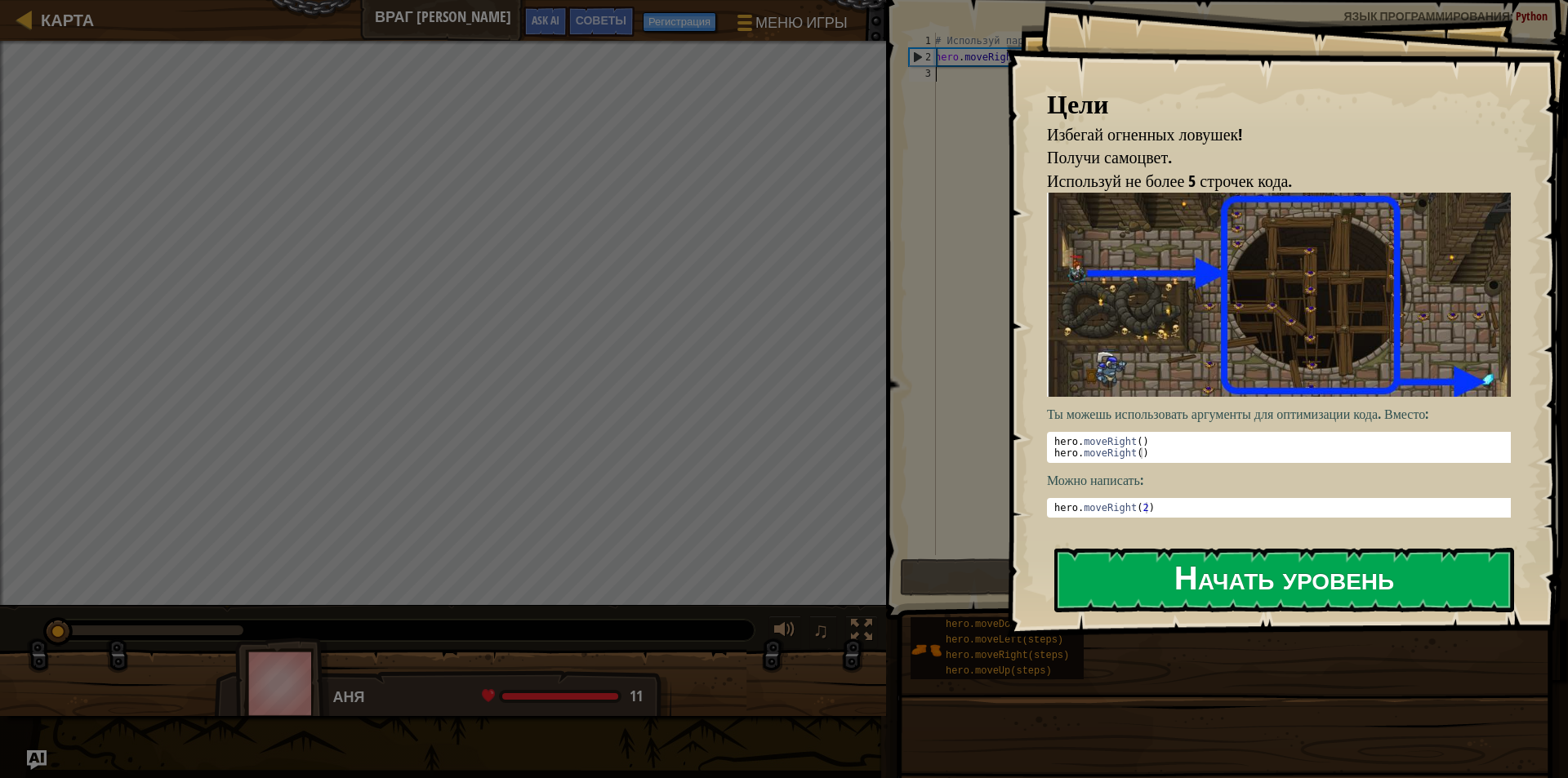
click at [1270, 548] on button "Начать уровень" at bounding box center [1283, 580] width 460 height 65
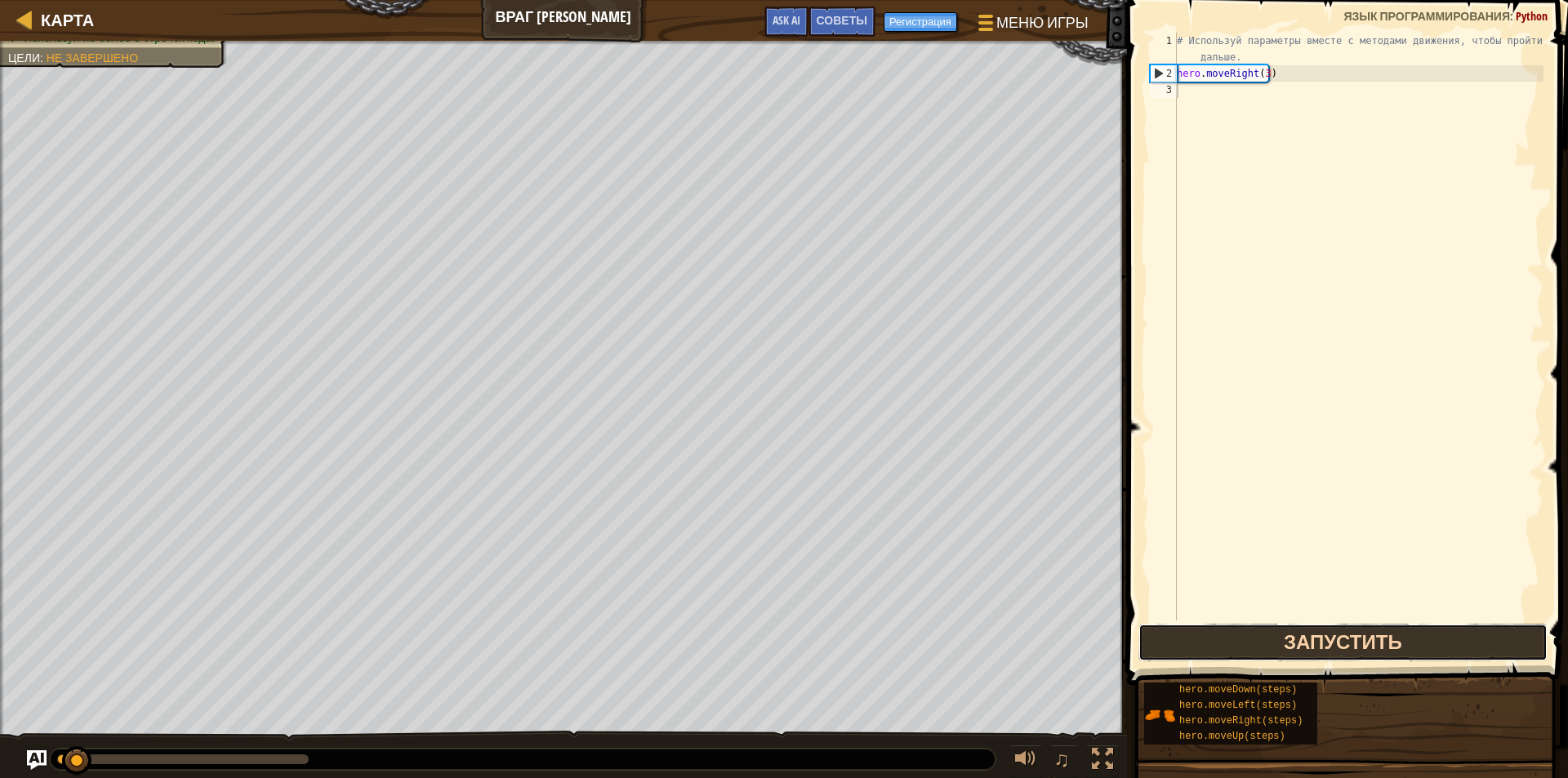
click at [1264, 639] on button "Запустить" at bounding box center [1342, 643] width 409 height 38
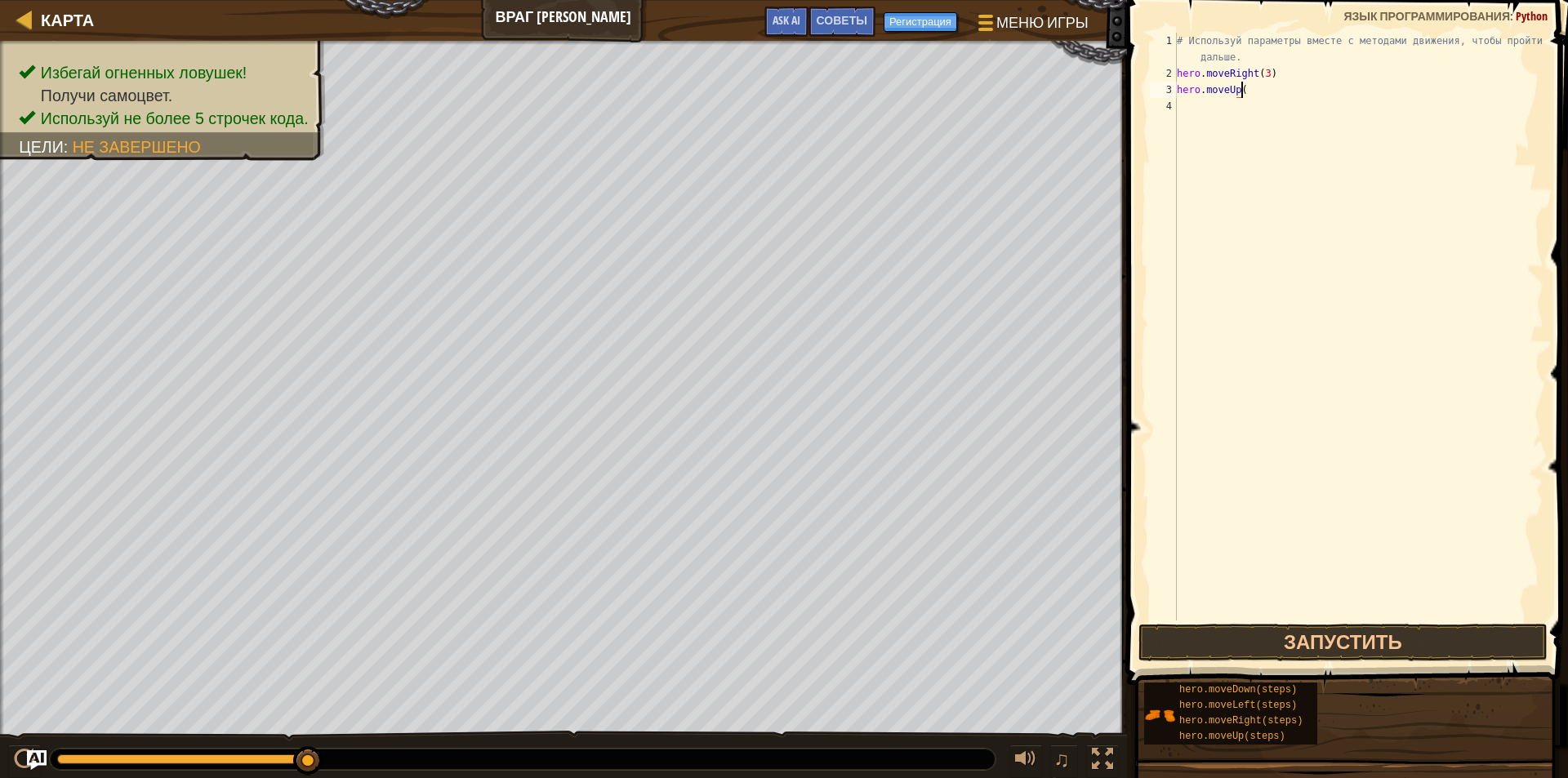
scroll to position [7, 5]
type textarea "hero.moveUp(1)"
type textarea "hero.moveRight(1)"
type textarea "hero.moveDown(3)"
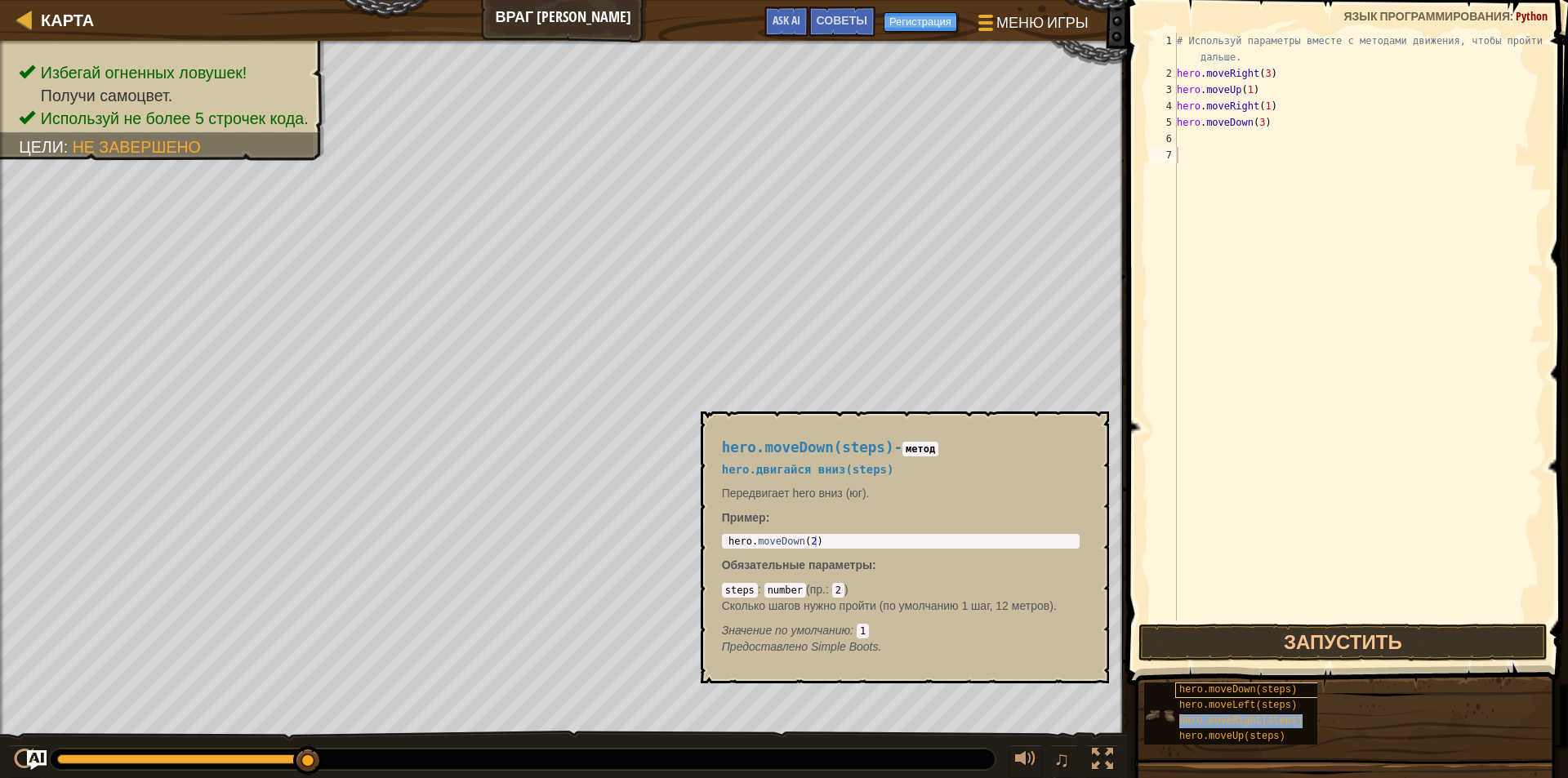
type textarea "hero.moveRight(steps)"
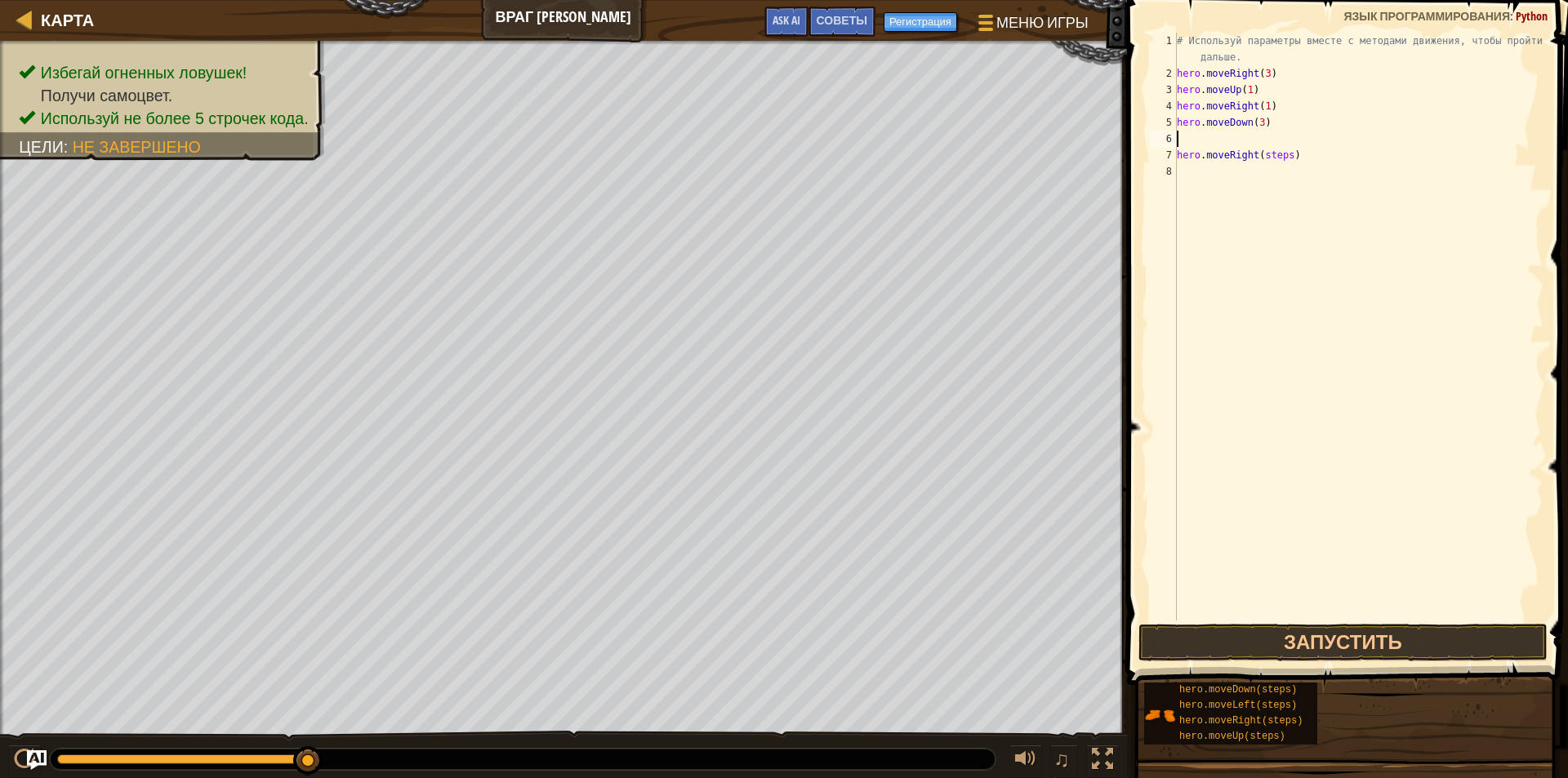
click at [1330, 140] on div "# Используй параметры вместе с методами движения, чтобы пройти дальше. hero . m…" at bounding box center [1358, 351] width 370 height 637
click at [1310, 145] on div "# Используй параметры вместе с методами движения, чтобы пройти дальше. hero . m…" at bounding box center [1358, 351] width 370 height 637
click at [1281, 140] on div "# Используй параметры вместе с методами движения, чтобы пройти дальше. hero . m…" at bounding box center [1358, 351] width 370 height 637
click at [1281, 140] on div "# Используй параметры вместе с методами движения, чтобы пройти дальше. hero . m…" at bounding box center [1358, 326] width 370 height 588
drag, startPoint x: 1281, startPoint y: 140, endPoint x: 1255, endPoint y: 135, distance: 26.5
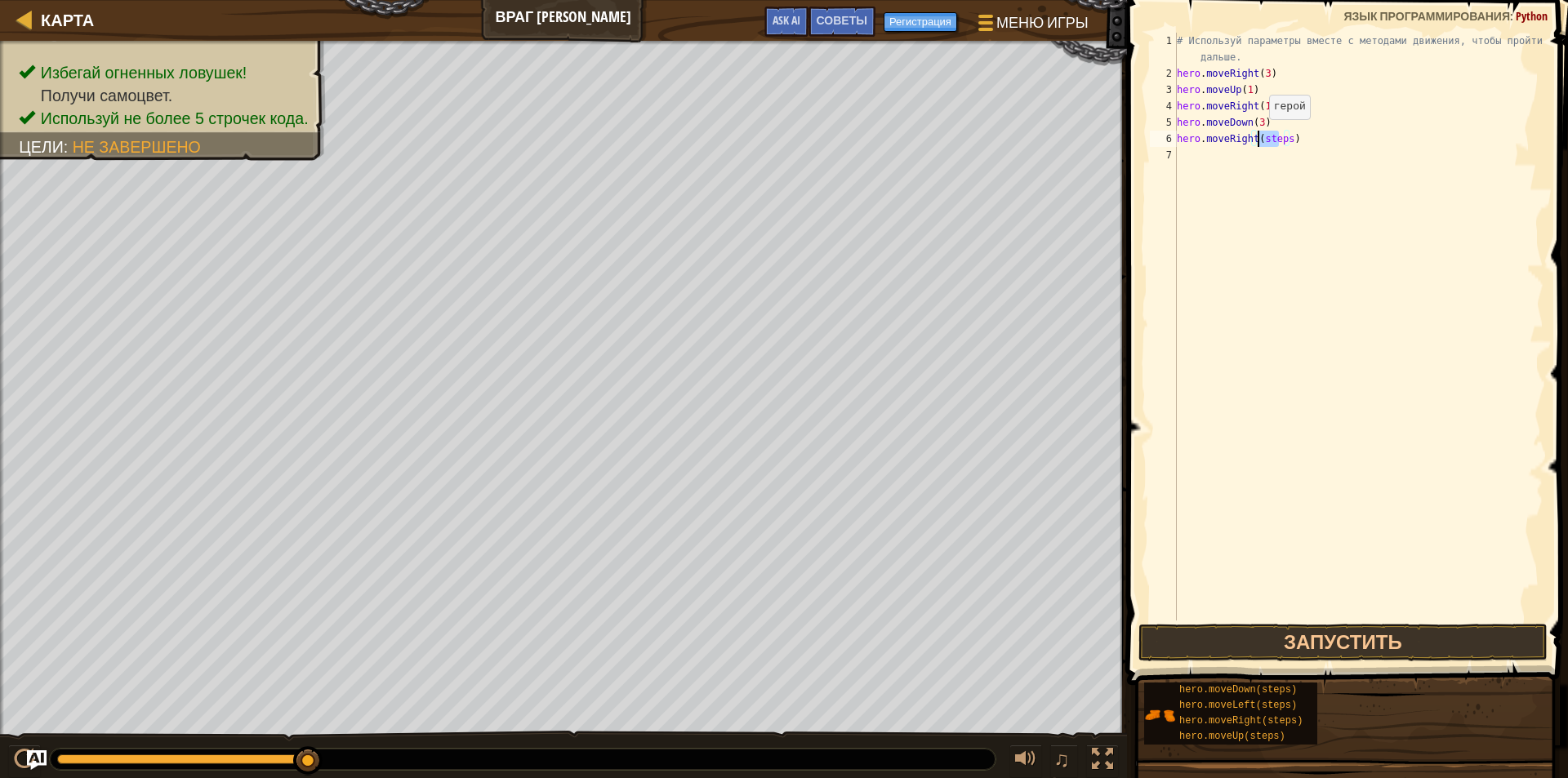
click at [1255, 135] on div "# Используй параметры вместе с методами движения, чтобы пройти дальше. hero . m…" at bounding box center [1358, 351] width 370 height 637
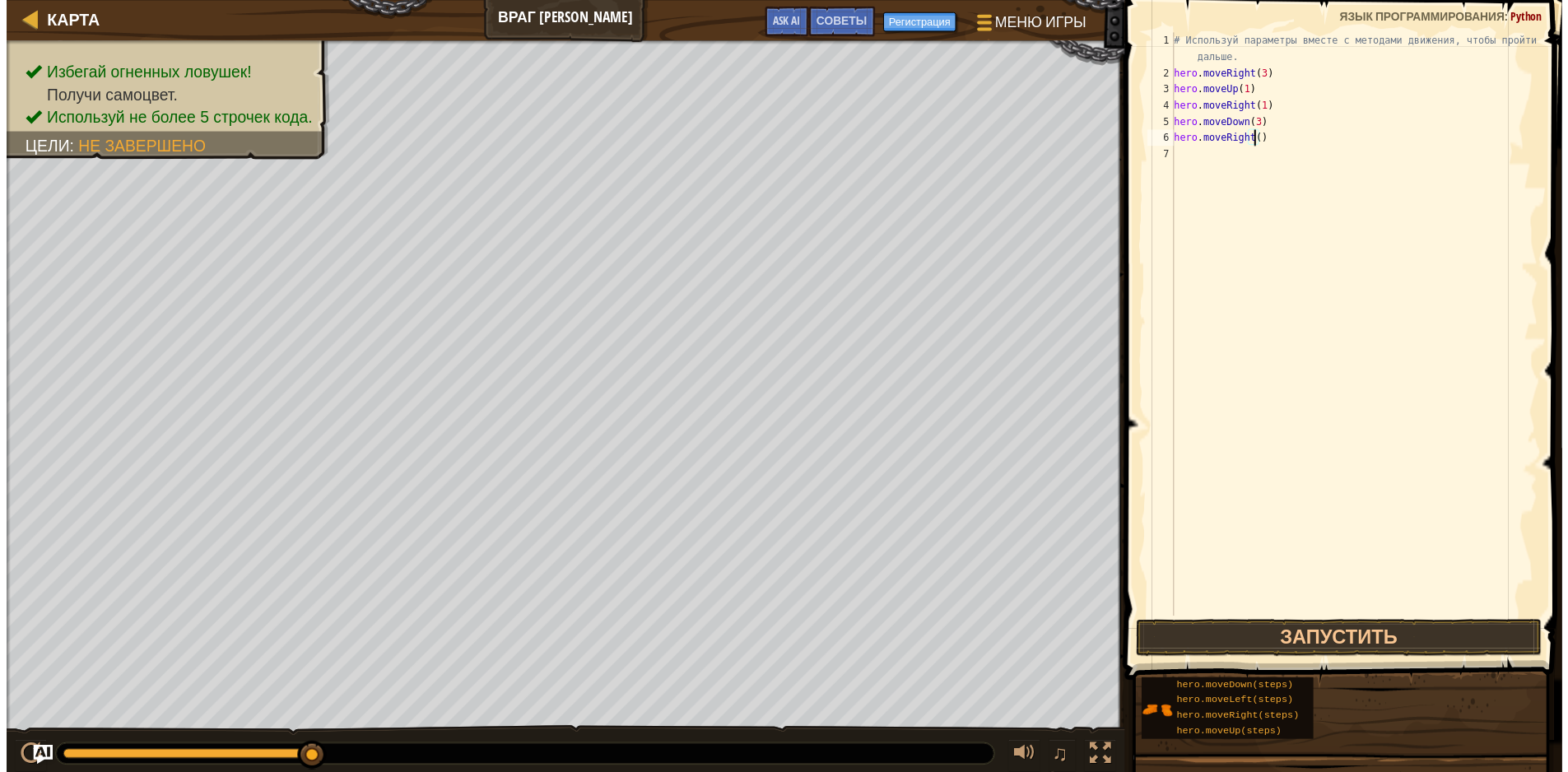
scroll to position [7, 7]
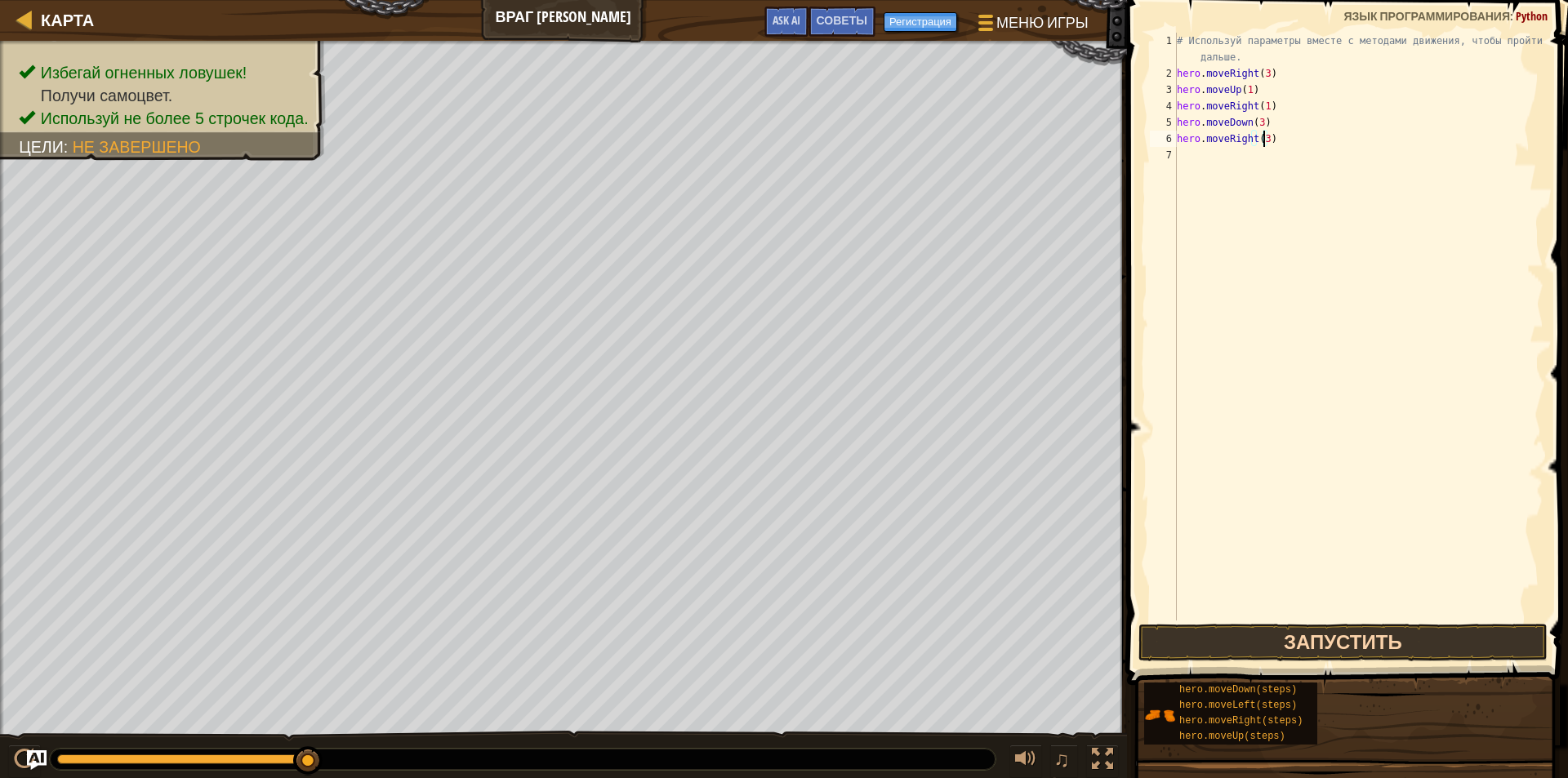
type textarea "hero.moveRight(3)"
click at [1306, 639] on button "Запустить" at bounding box center [1342, 643] width 409 height 38
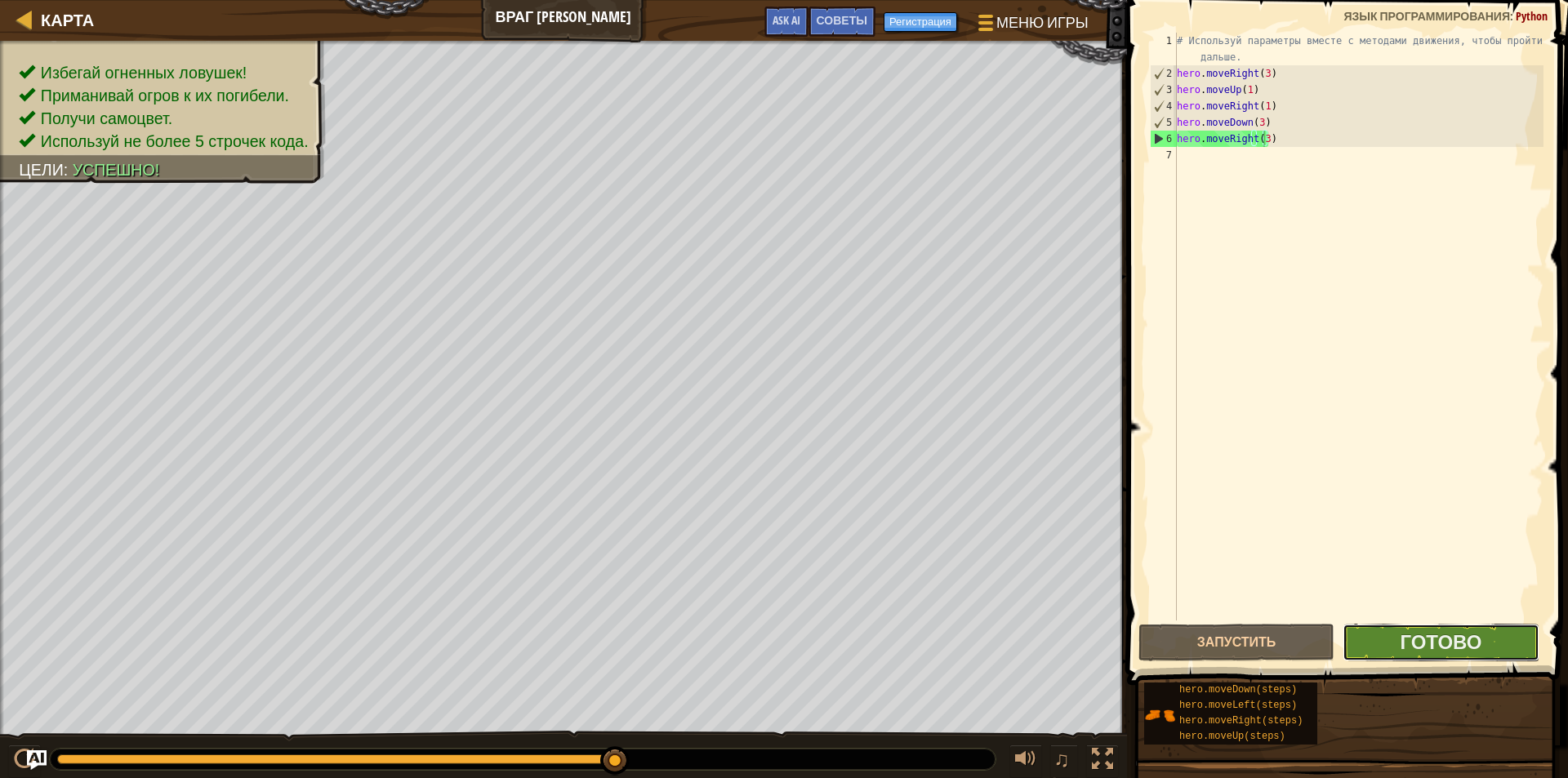
click at [1388, 660] on button "Готово" at bounding box center [1440, 643] width 196 height 38
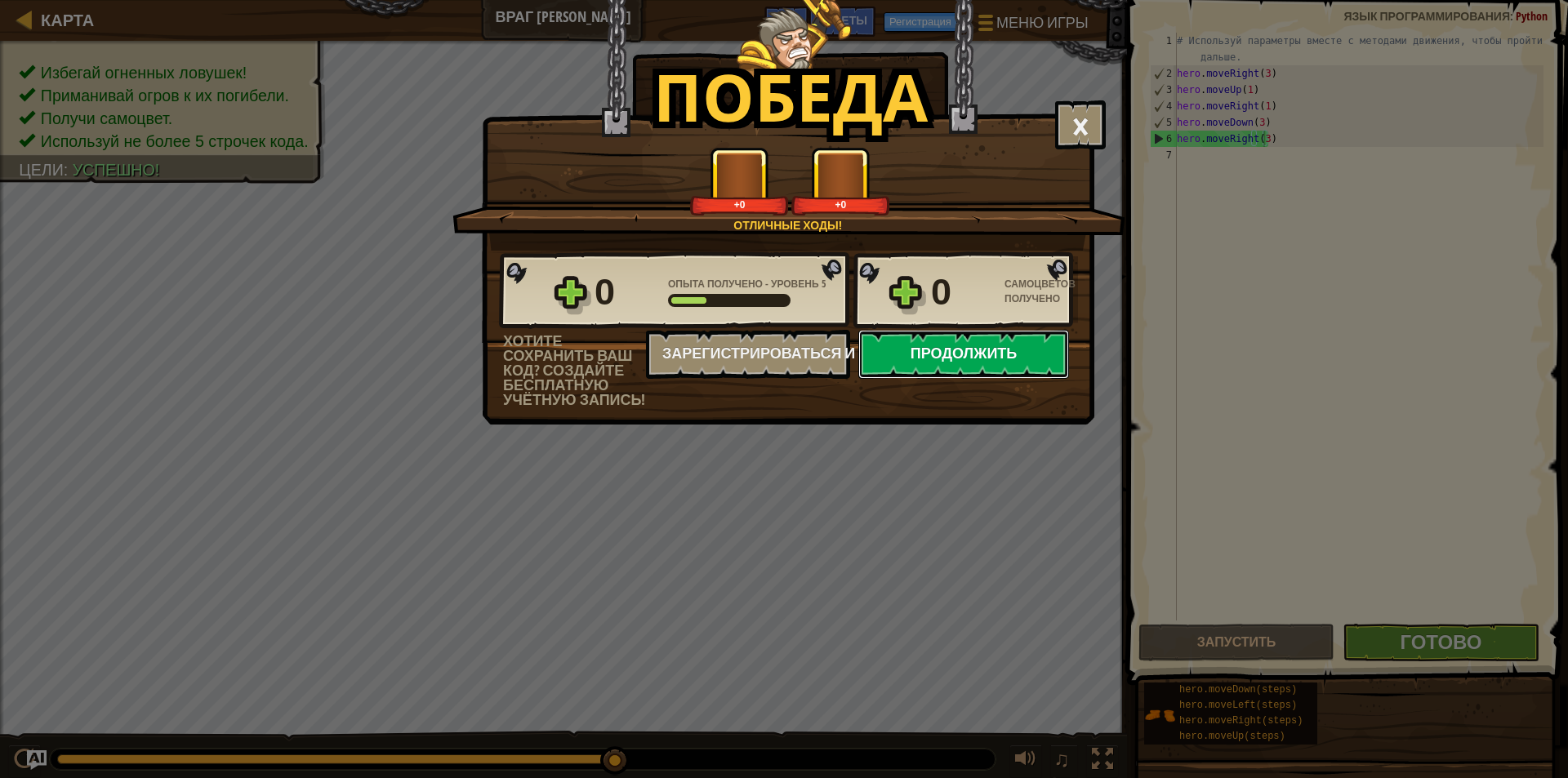
click at [1034, 368] on button "Продолжить" at bounding box center [963, 354] width 211 height 49
select select "ru"
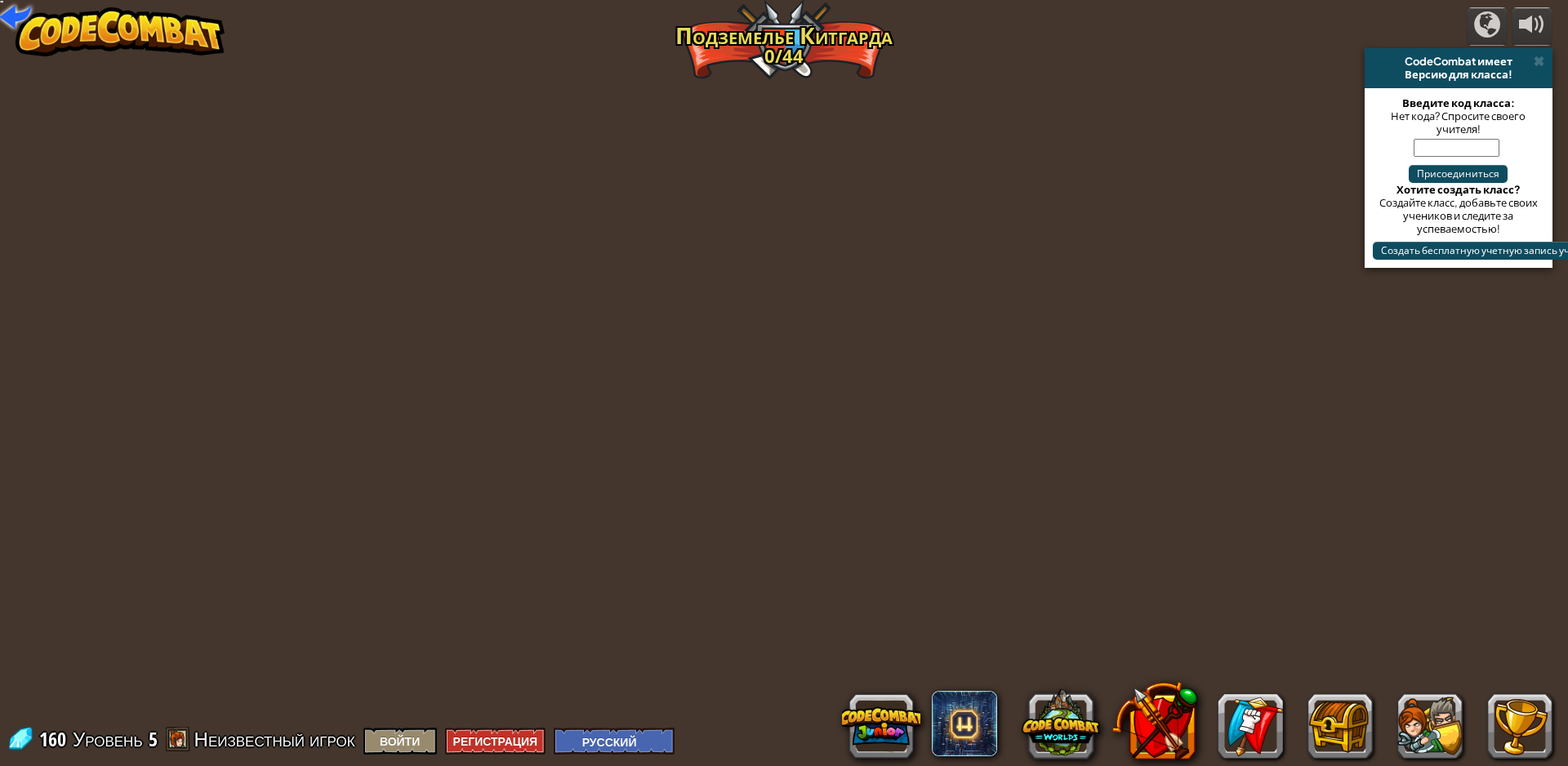
select select "ru"
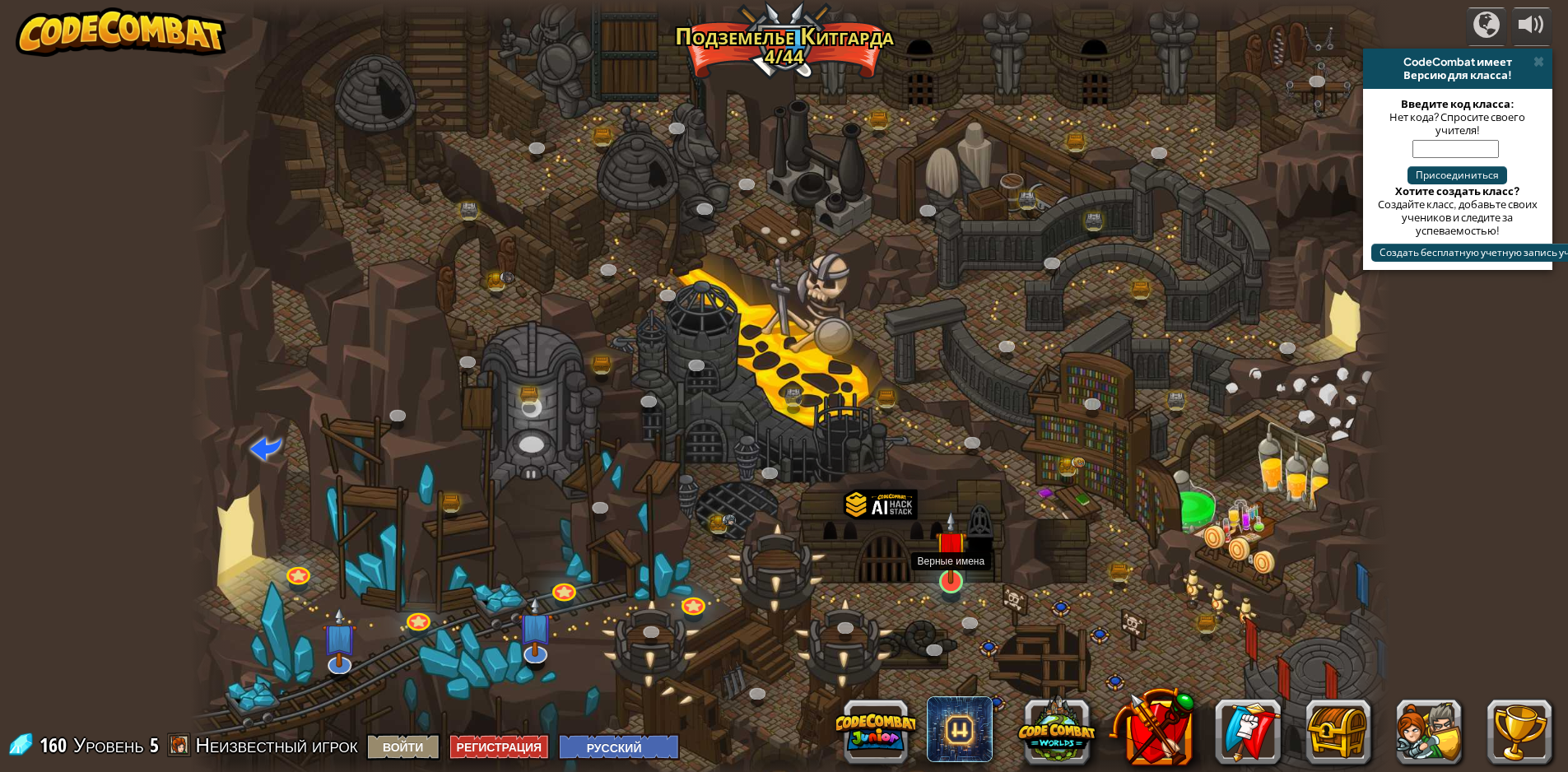
click at [955, 577] on img at bounding box center [951, 546] width 32 height 74
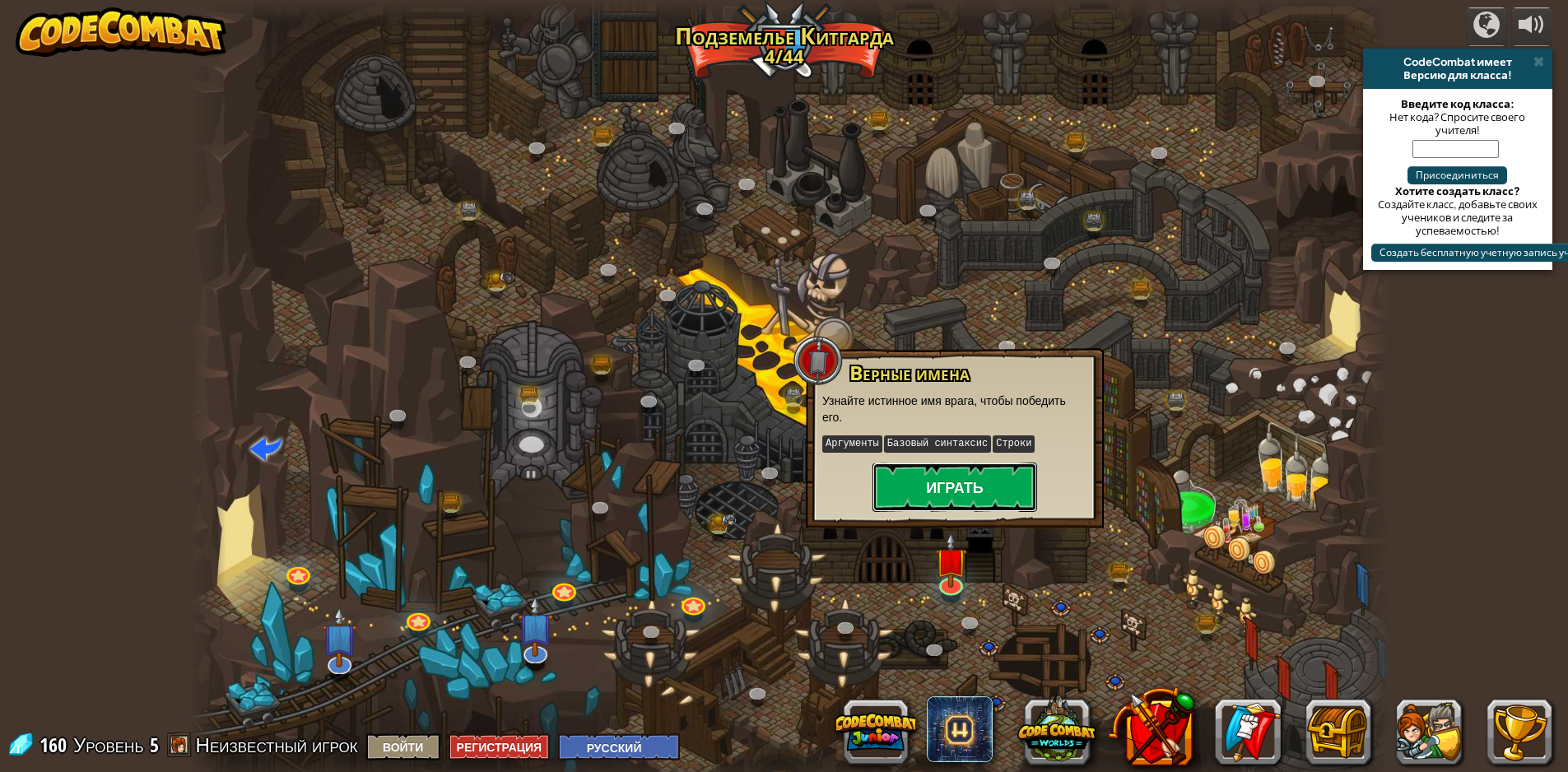
click at [971, 495] on button "Играть" at bounding box center [954, 488] width 164 height 50
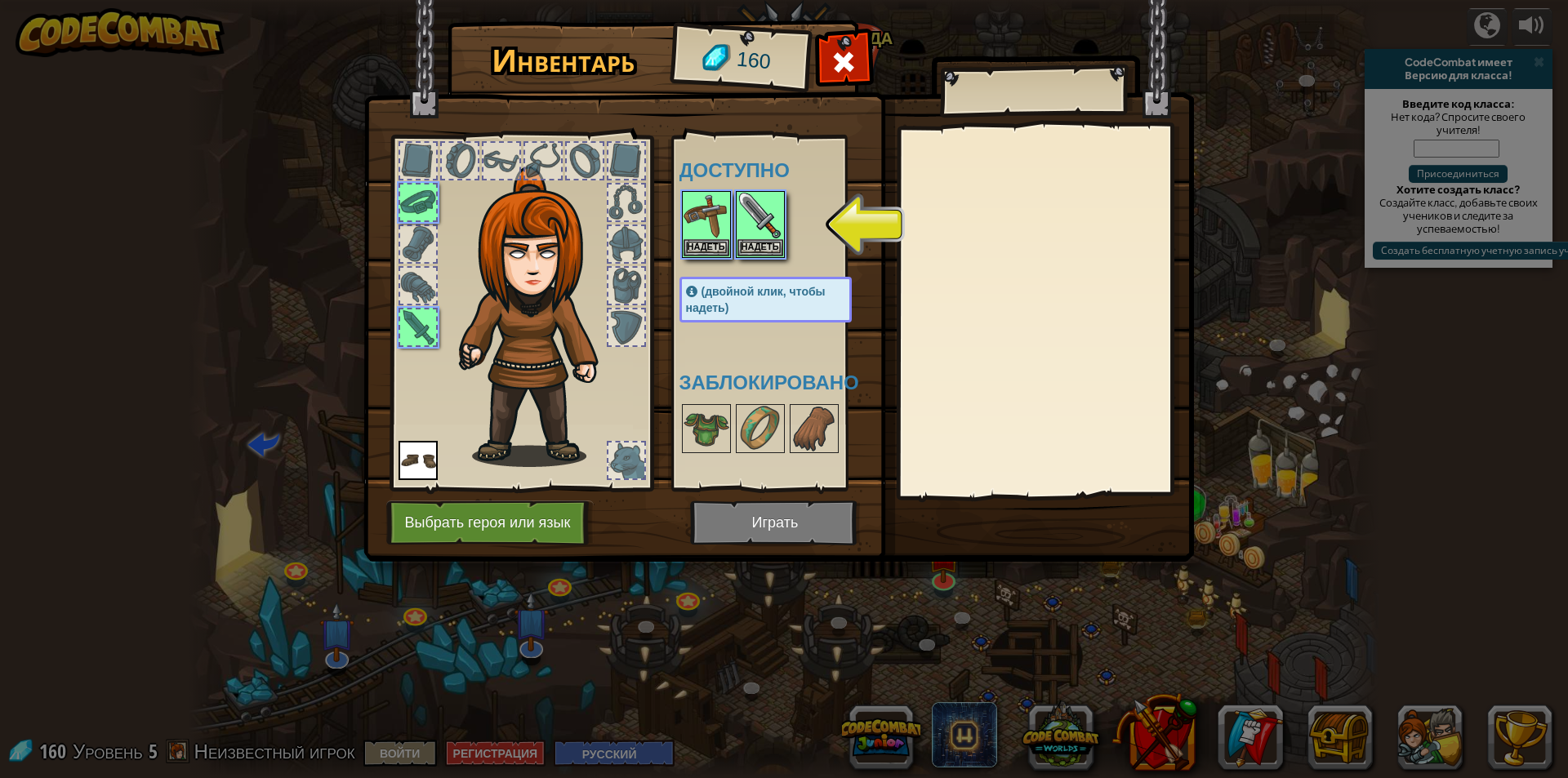
drag, startPoint x: 796, startPoint y: 296, endPoint x: 781, endPoint y: 305, distance: 17.5
click at [782, 305] on div "(двойной клик, чтобы надеть)" at bounding box center [765, 300] width 172 height 46
click at [751, 243] on button "Надеть" at bounding box center [760, 247] width 46 height 17
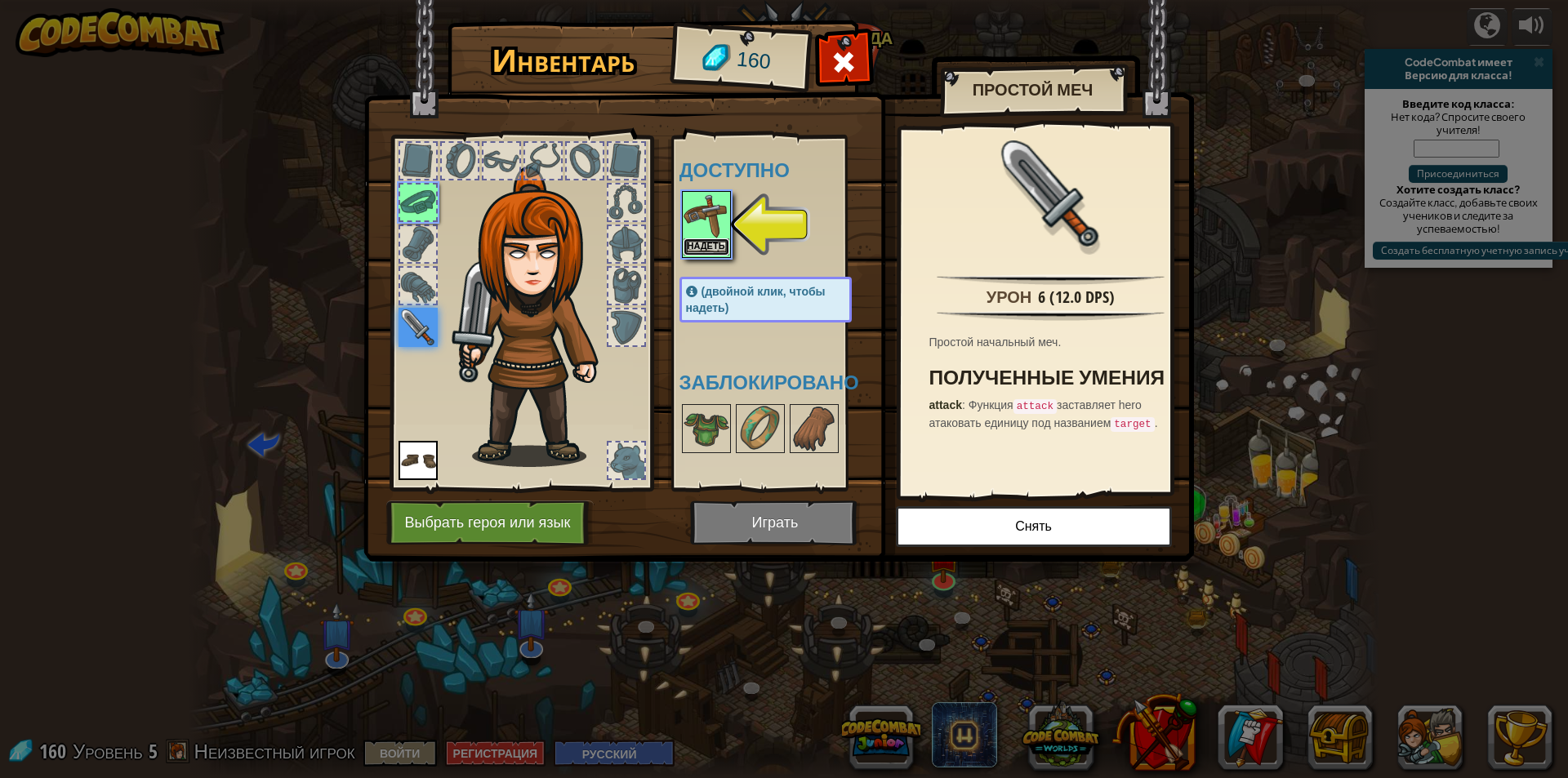
click at [715, 253] on button "Надеть" at bounding box center [706, 247] width 46 height 17
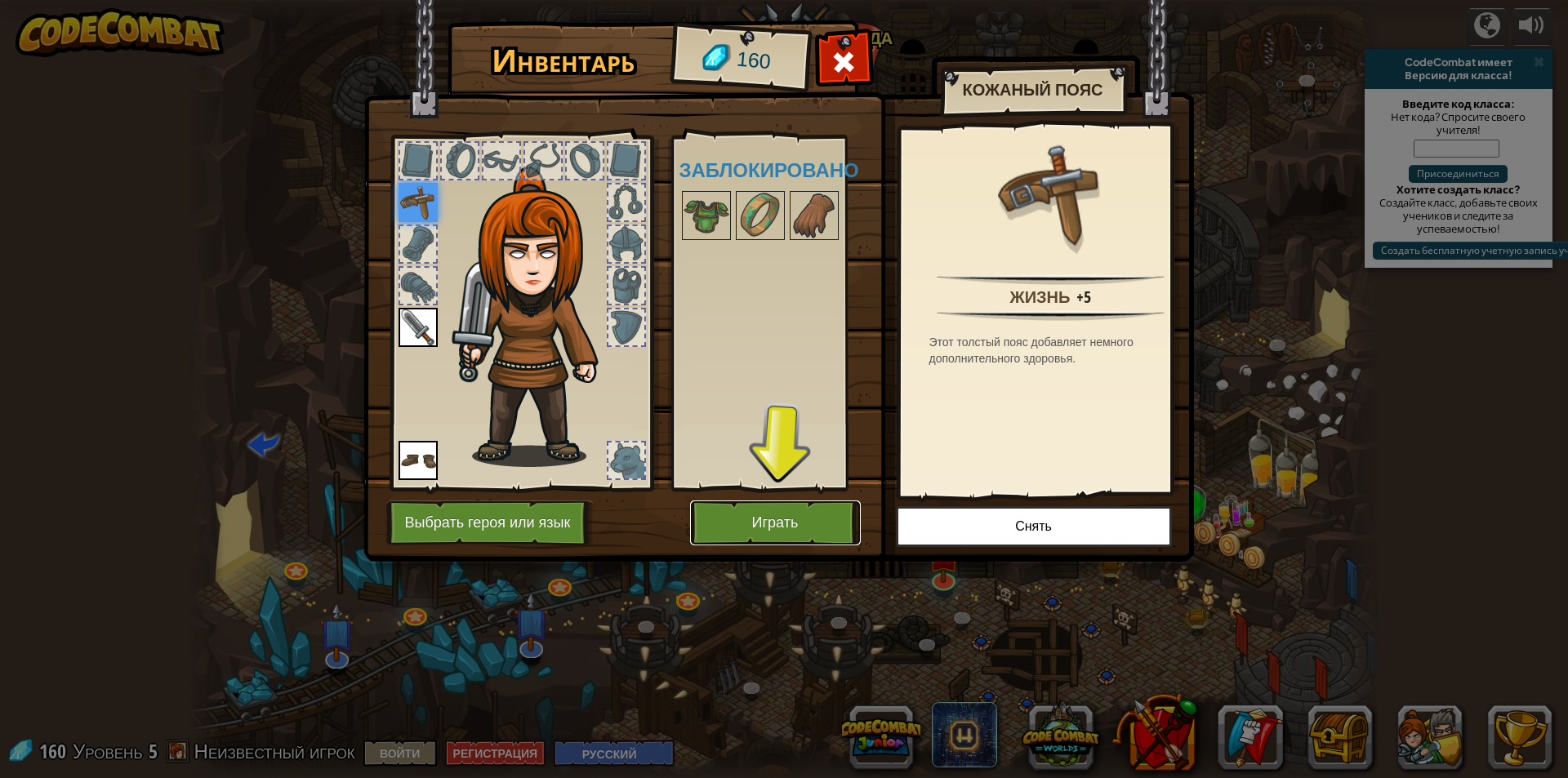
click at [737, 535] on button "Играть" at bounding box center [775, 522] width 171 height 45
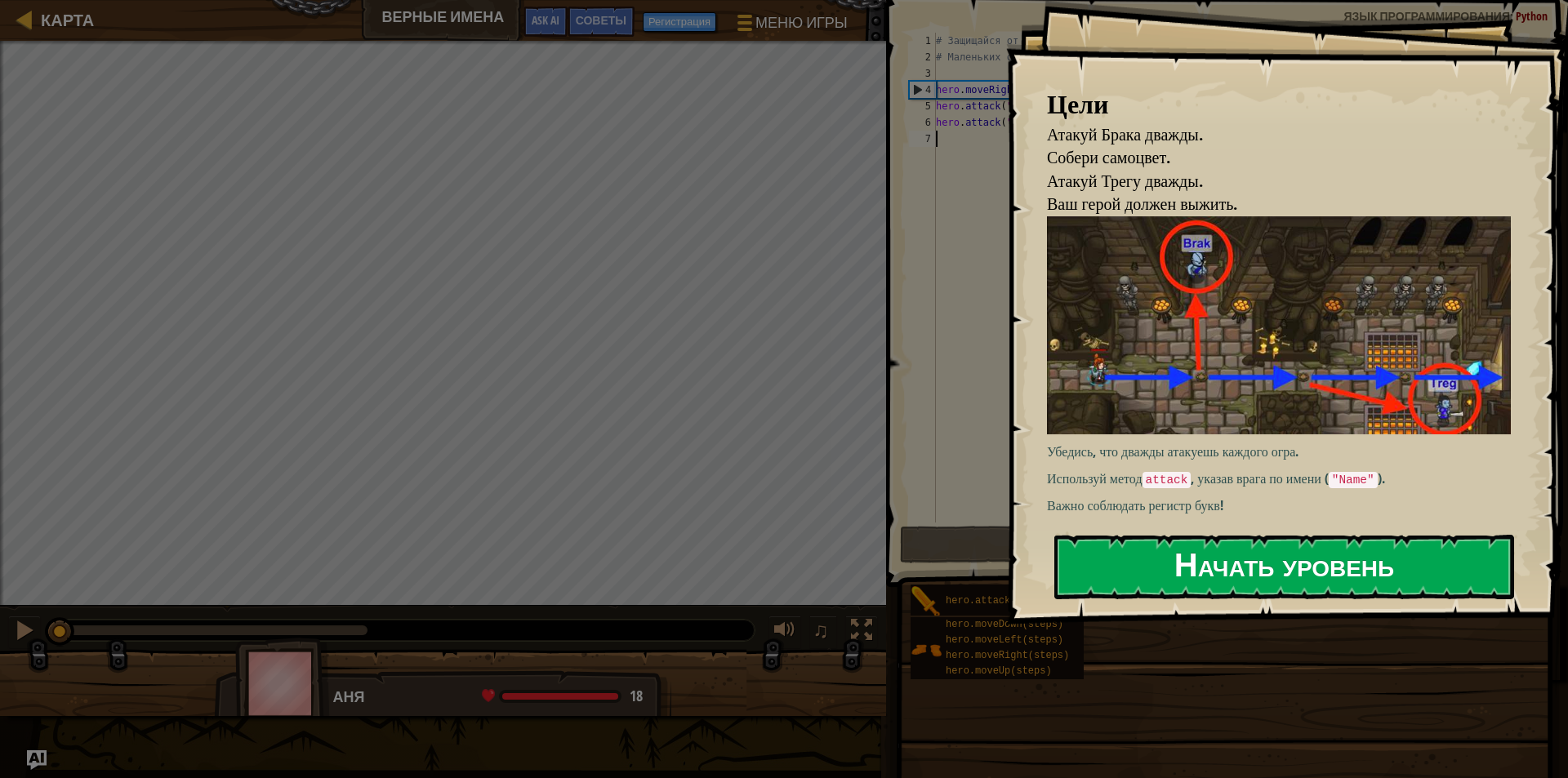
click at [1176, 548] on button "Начать уровень" at bounding box center [1283, 566] width 460 height 65
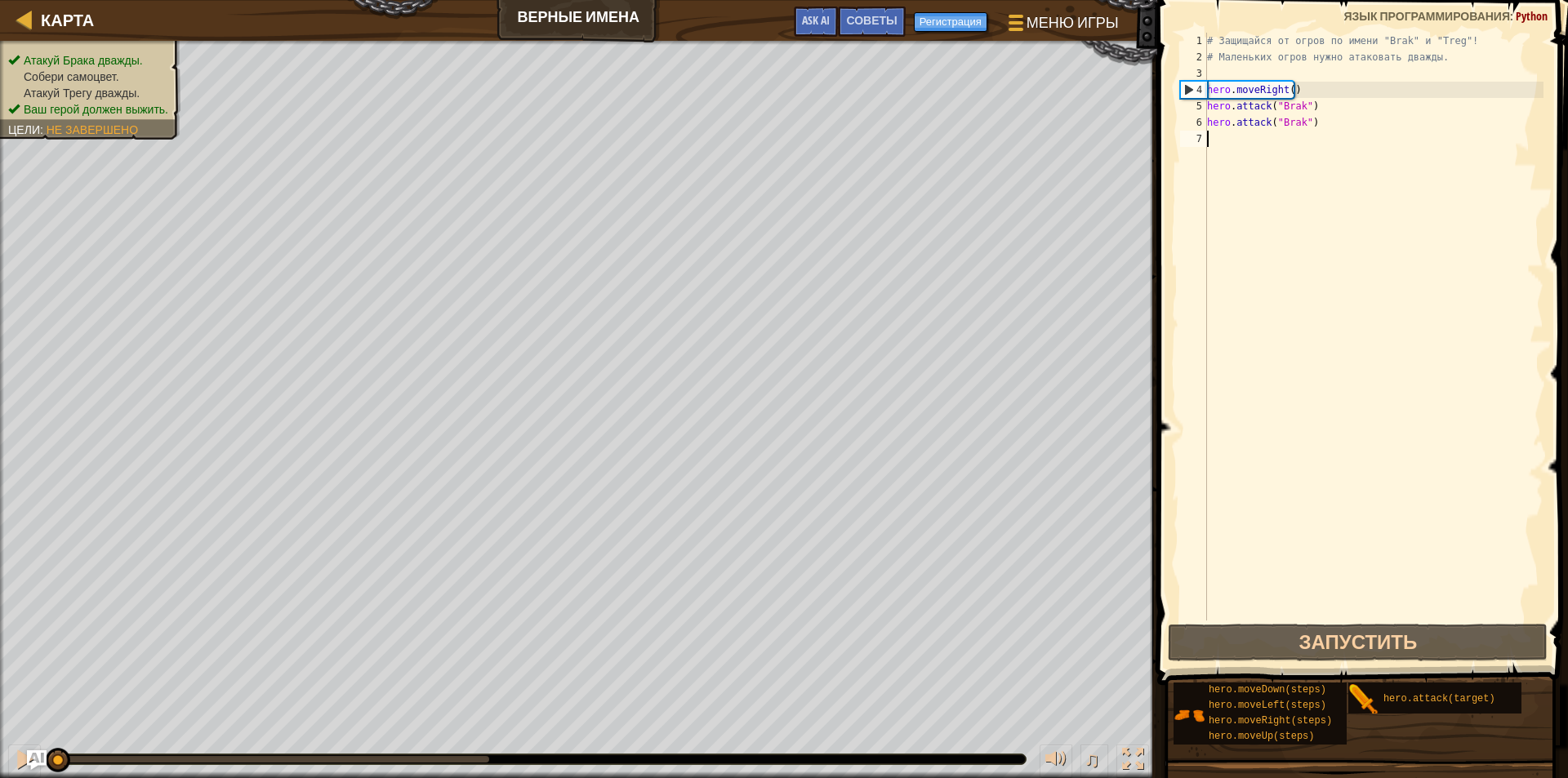
click at [1408, 121] on div "# Защищайся от огров по имени "Brak" и "Treg"! # Маленьких огров нужно атаковат…" at bounding box center [1374, 343] width 340 height 621
type textarea "hero.attack("Brak")"
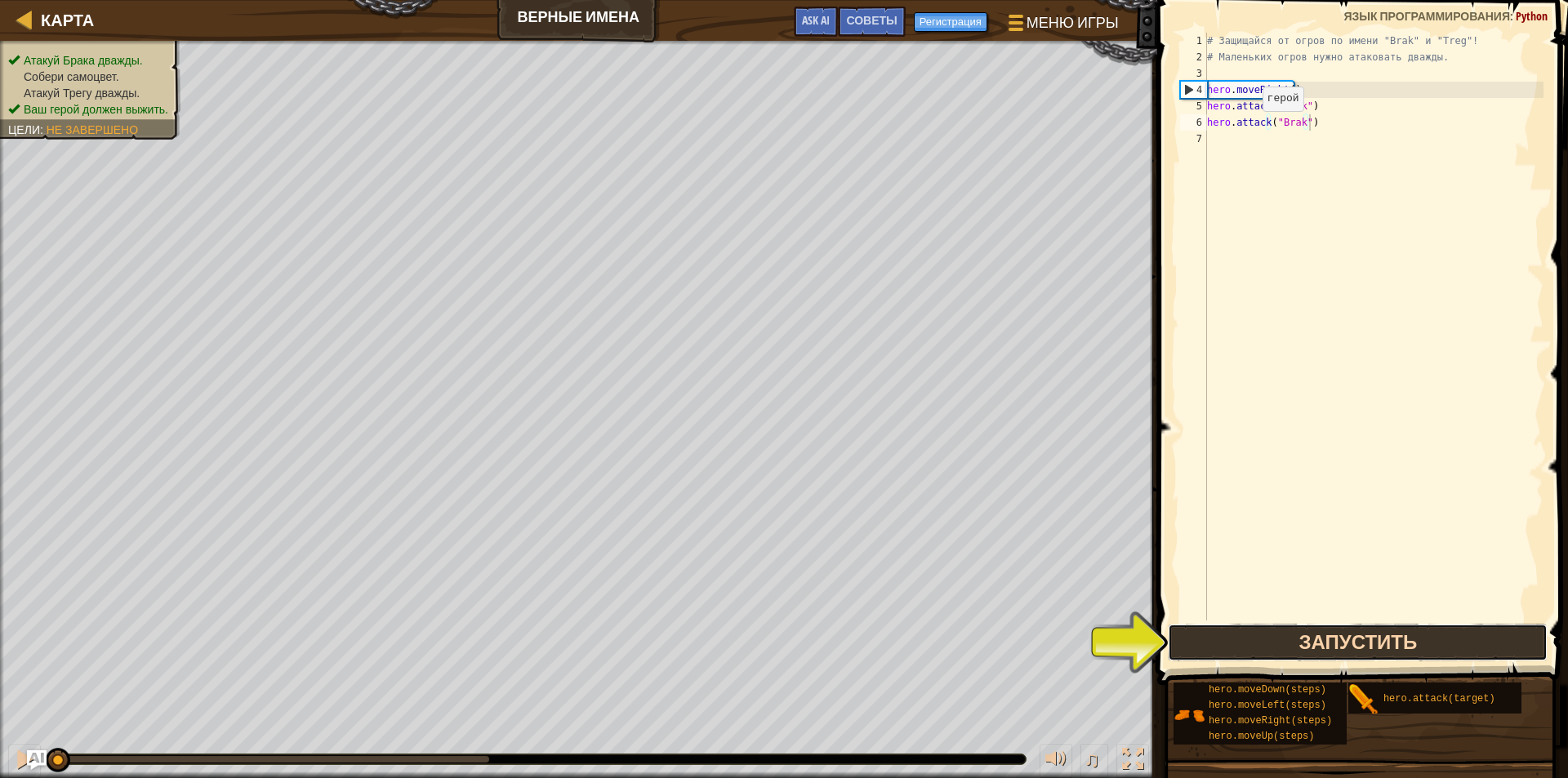
click at [1246, 633] on button "Запустить" at bounding box center [1357, 643] width 380 height 38
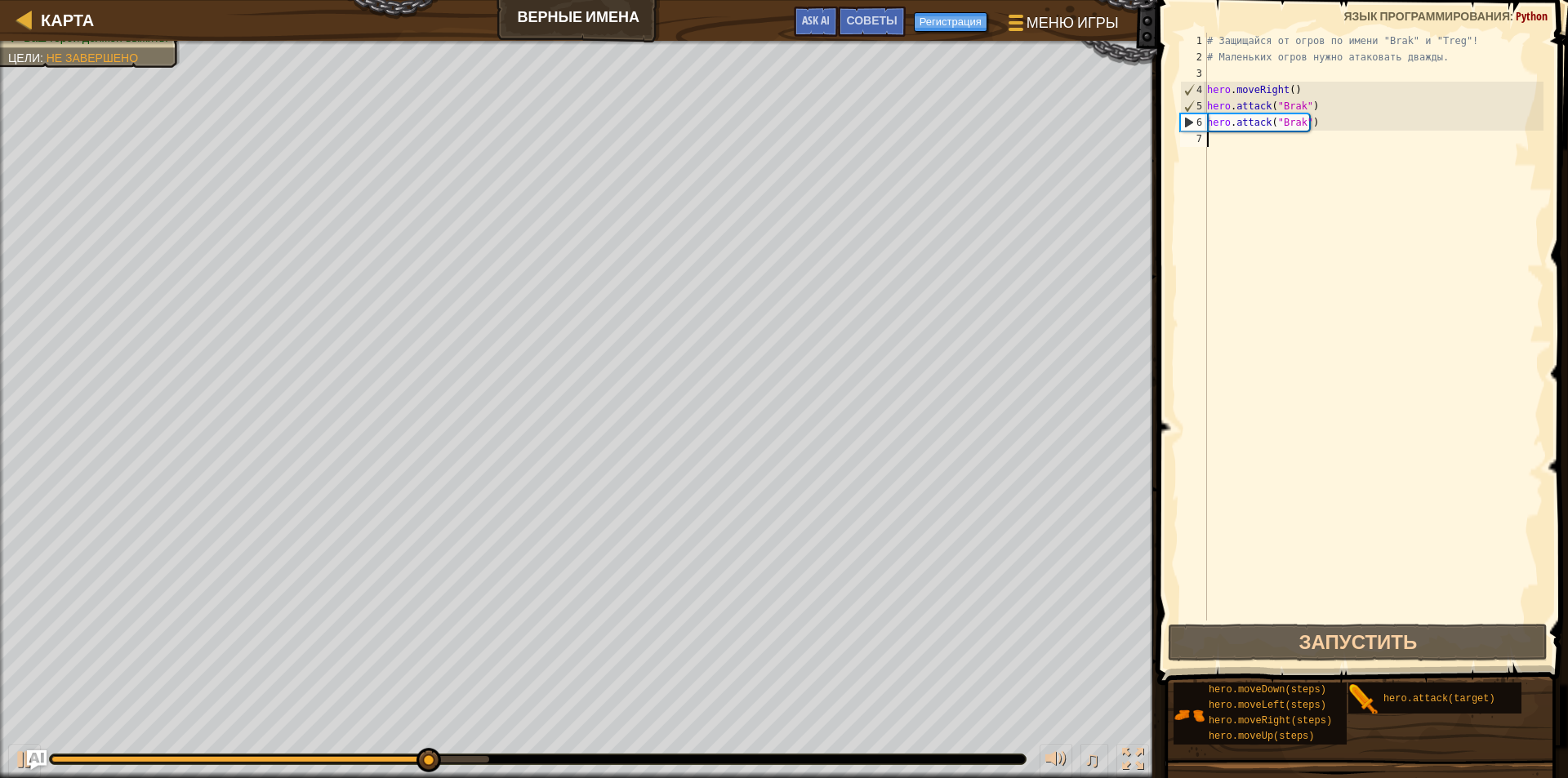
click at [1275, 161] on div "# Защищайся от огров по имени "Brak" и "Treg"! # Маленьких огров нужно атаковат…" at bounding box center [1374, 343] width 340 height 621
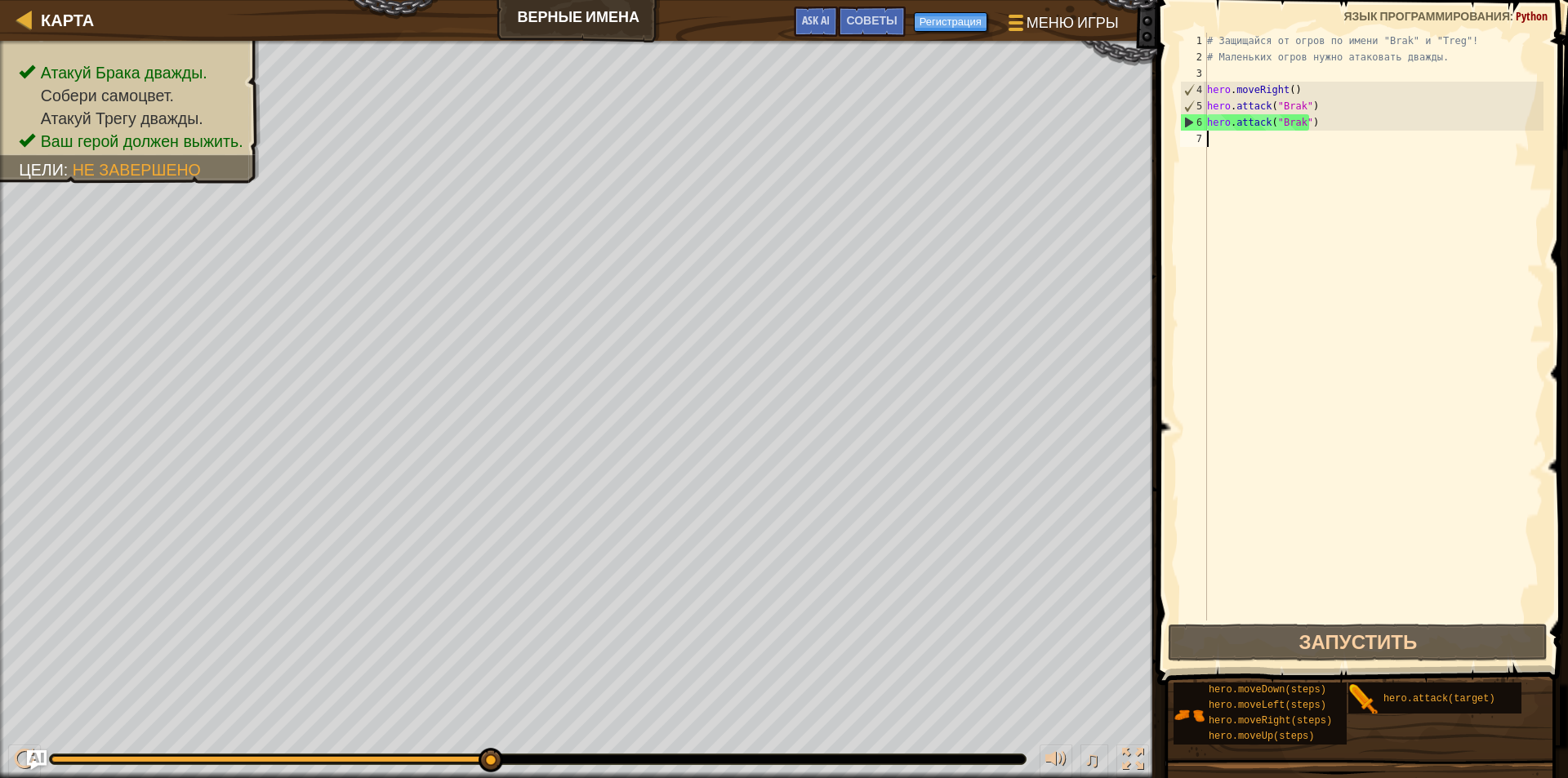
click at [1323, 84] on div "# Защищайся от огров по имени "Brak" и "Treg"! # Маленьких огров нужно атаковат…" at bounding box center [1374, 343] width 340 height 621
type textarea "hero.moveRight()"
click at [1283, 156] on div "# Защищайся от огров по имени "Brak" и "Treg"! # Маленьких огров нужно атаковат…" at bounding box center [1374, 343] width 340 height 621
paste textarea "steps"
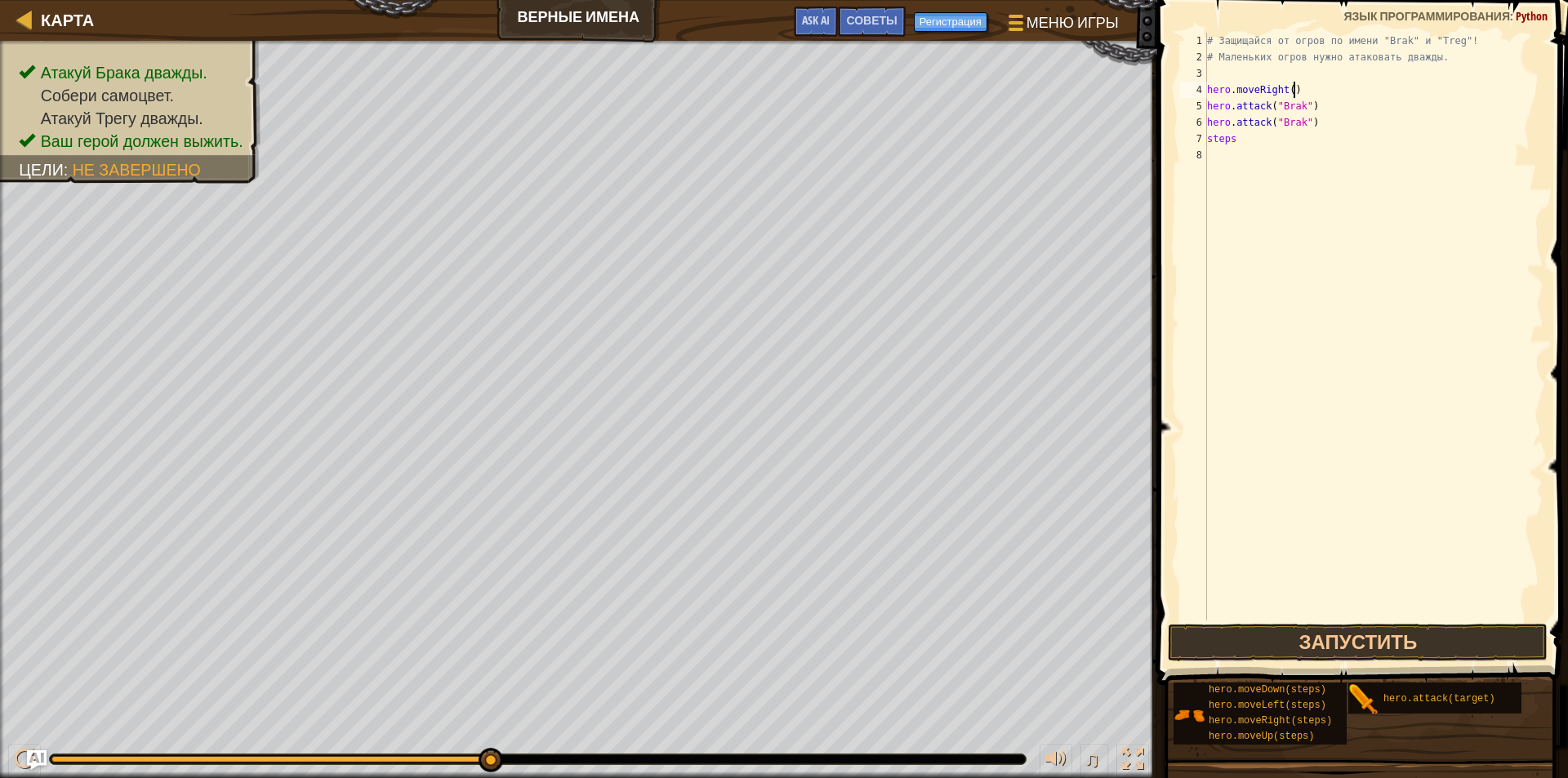
click at [1304, 94] on div "# Защищайся от огров по имени "Brak" и "Treg"! # Маленьких огров нужно атаковат…" at bounding box center [1374, 343] width 340 height 621
click at [1119, 87] on div "Карта Верные имена Меню игры Готово Регистрация Советы Ask AI 1 ההההההההההההההה…" at bounding box center [784, 389] width 1568 height 778
drag, startPoint x: 1242, startPoint y: 152, endPoint x: 1191, endPoint y: 139, distance: 52.6
click at [1191, 139] on div "м 1 2 3 4 5 6 7 8 # Защищайся от огров по имени "Brak" и "Treg"! # Маленьких ог…" at bounding box center [1360, 326] width 367 height 588
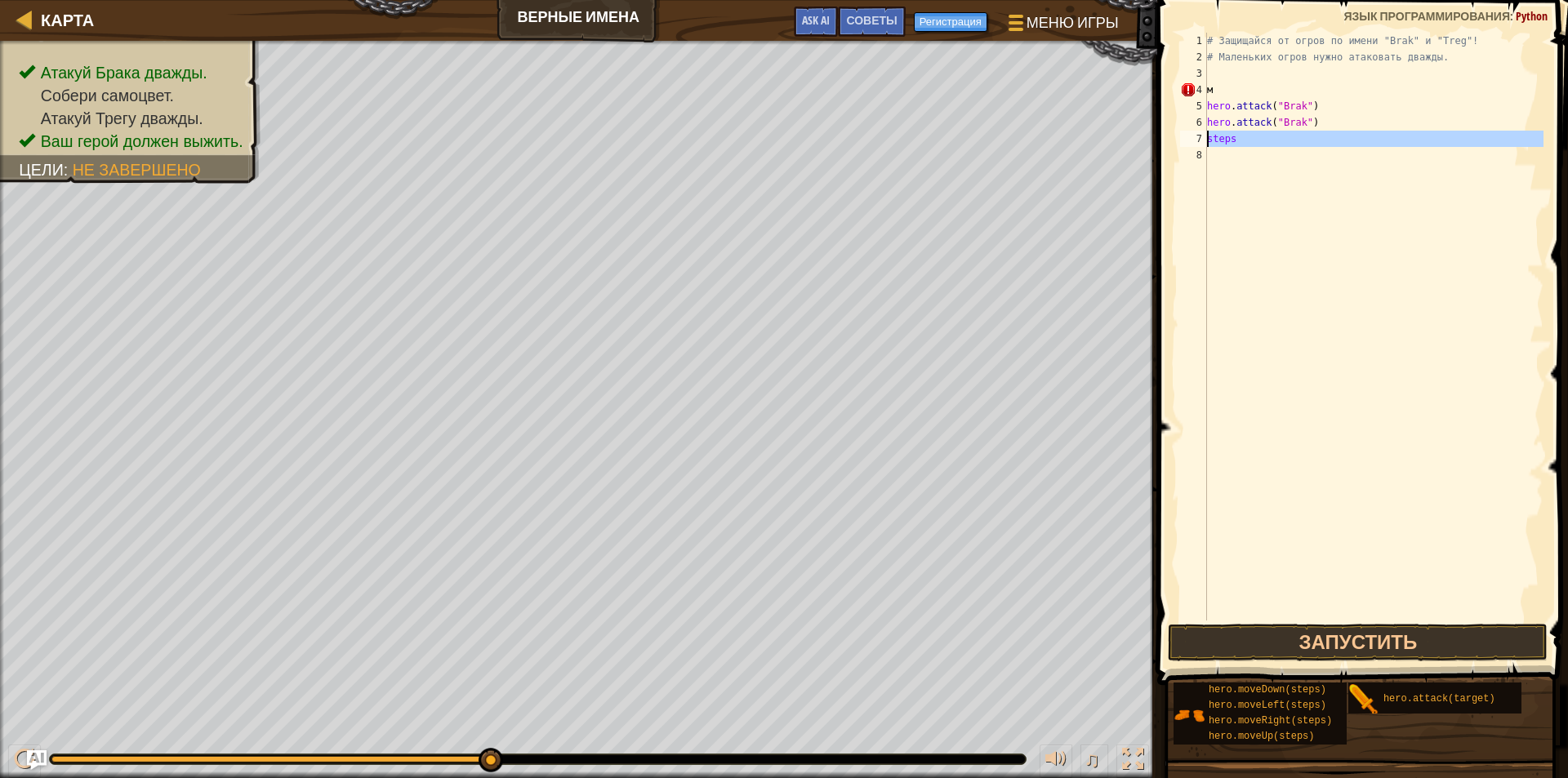
paste textarea "hero.moveRight()"
drag, startPoint x: 1228, startPoint y: 97, endPoint x: 1161, endPoint y: 91, distance: 67.3
click at [1161, 91] on div "hero.moveRight() 1 2 3 4 5 6 7 8 # Защищайся от огров по имени "Brak" и "Treg"!…" at bounding box center [1360, 375] width 416 height 733
type textarea "м"
click at [1307, 219] on div "# Защищайся от огров по имени "Brak" и "Treg"! # Маленьких огров нужно атаковат…" at bounding box center [1374, 343] width 340 height 621
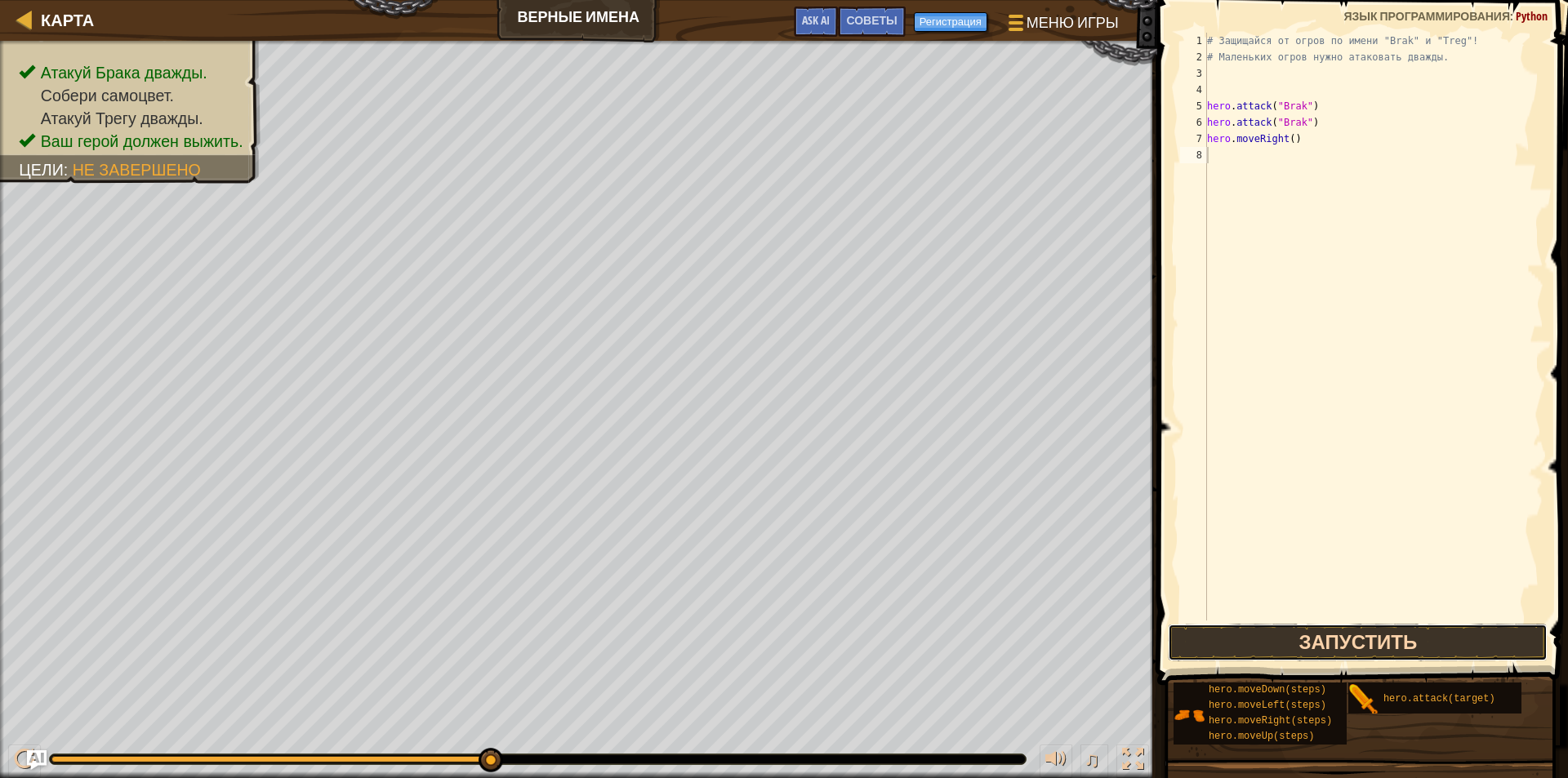
drag, startPoint x: 1288, startPoint y: 641, endPoint x: 1298, endPoint y: 652, distance: 14.9
click at [1292, 648] on button "Запустить" at bounding box center [1357, 643] width 380 height 38
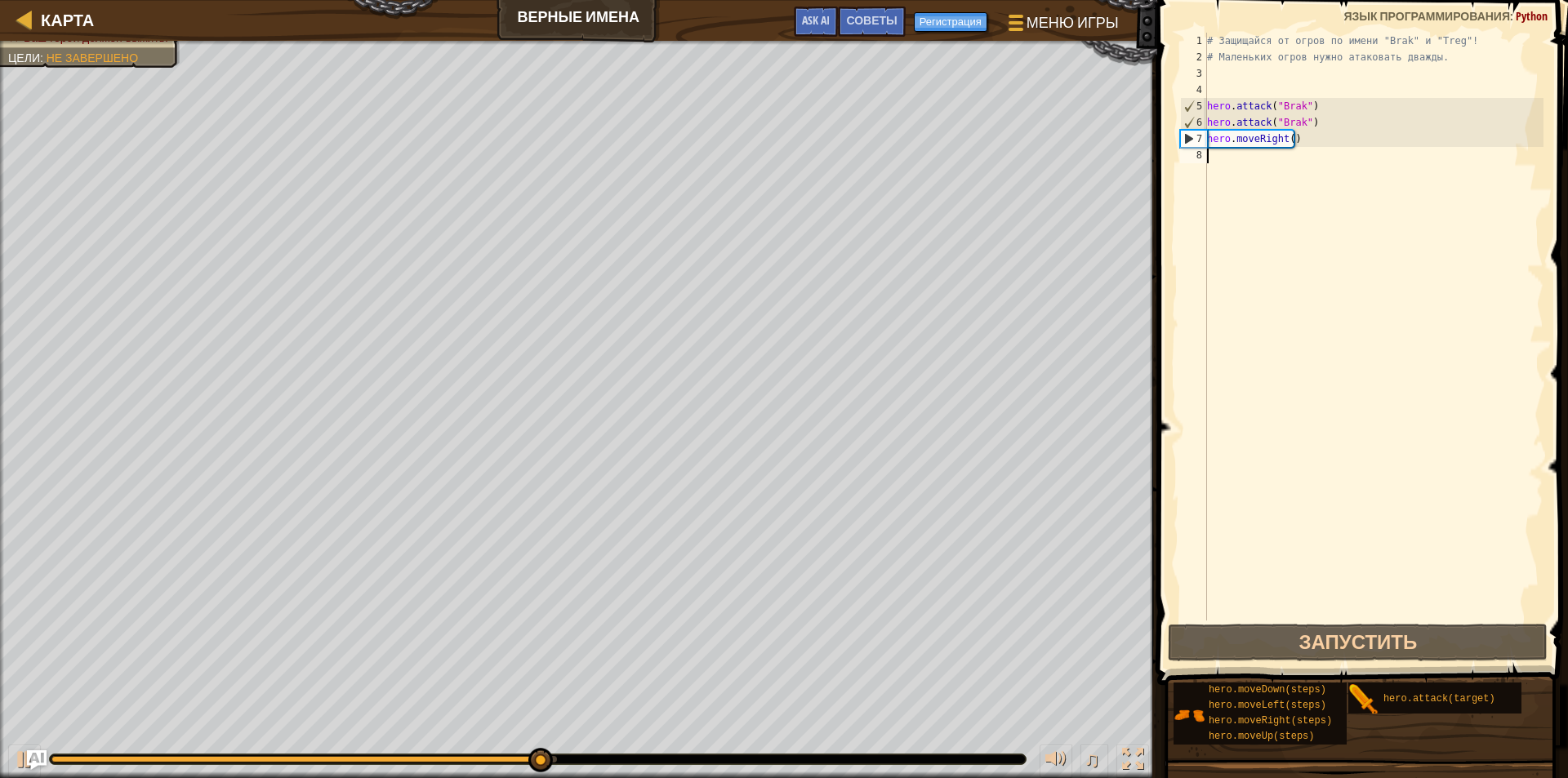
click at [1326, 124] on div "# Защищайся от огров по имени "Brak" и "Treg"! # Маленьких огров нужно атаковат…" at bounding box center [1374, 343] width 340 height 621
type textarea "hero.attack("Brak")"
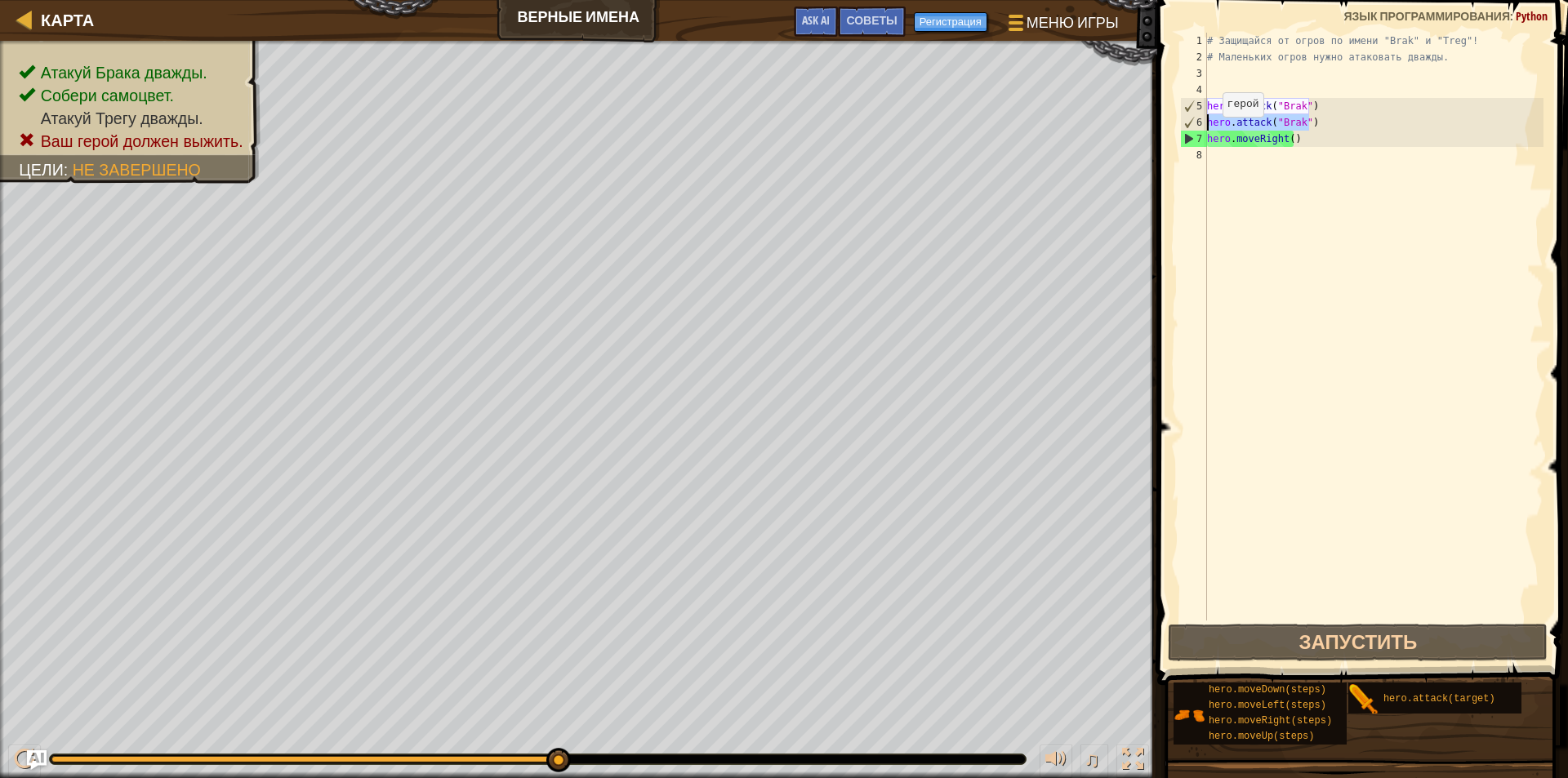
drag, startPoint x: 1320, startPoint y: 124, endPoint x: 1173, endPoint y: 121, distance: 147.0
click at [1173, 121] on div "hero.attack("Brak") 1 2 3 4 5 6 7 8 # Защищайся от огров по имени "Brak" и "Tre…" at bounding box center [1360, 375] width 416 height 733
click at [1265, 165] on div "# Защищайся от огров по имени "Brak" и "Treg"! # Маленьких огров нужно атаковат…" at bounding box center [1374, 343] width 340 height 621
paste textarea "hero.attack("Brak")"
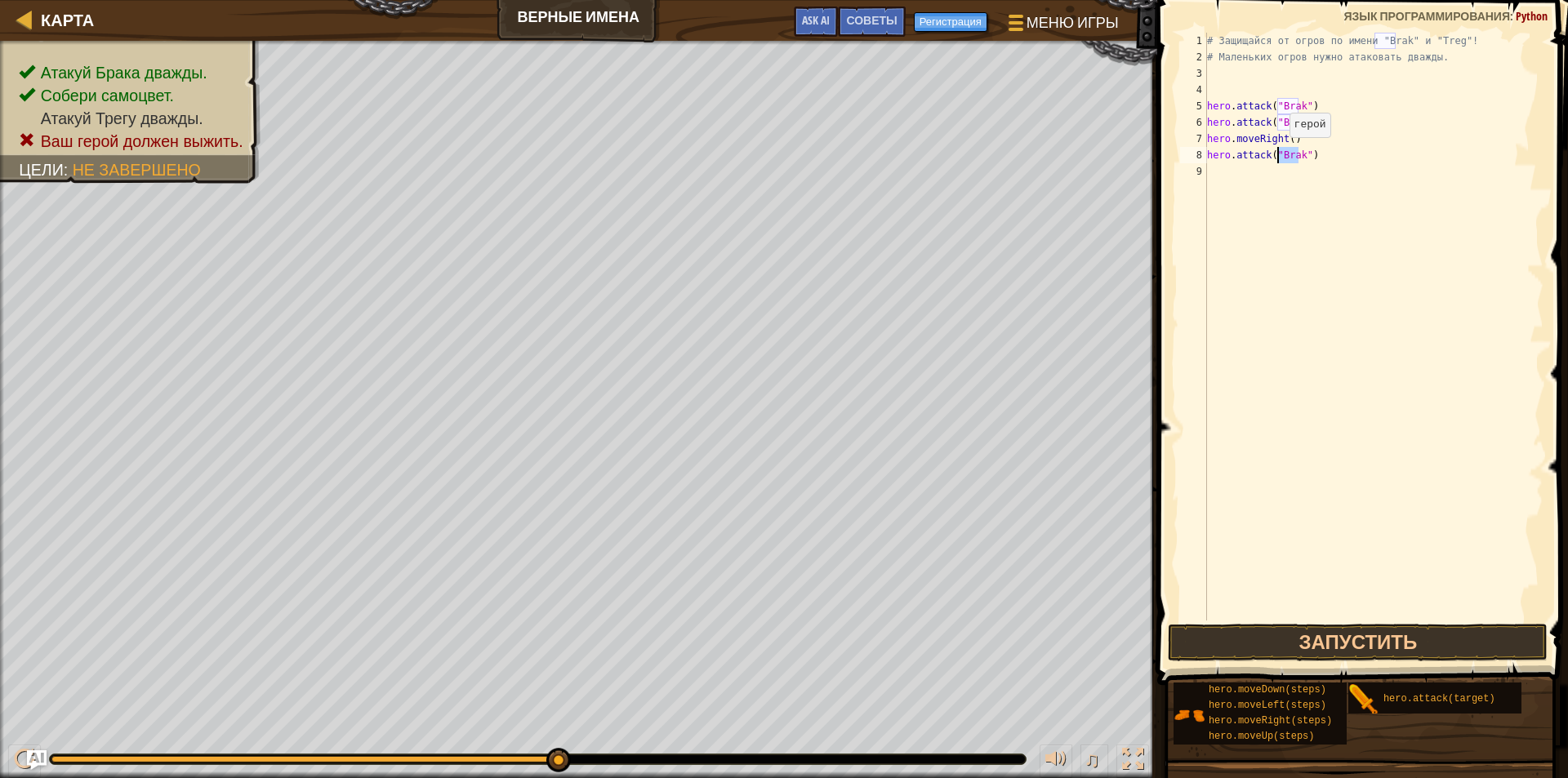
drag, startPoint x: 1298, startPoint y: 153, endPoint x: 1275, endPoint y: 153, distance: 23.0
click at [1275, 153] on div "# Защищайся от огров по имени "Brak" и "Treg"! # Маленьких огров нужно атаковат…" at bounding box center [1374, 343] width 340 height 621
click at [1339, 161] on div "# Защищайся от огров по имени "Brak" и "Treg"! # Маленьких огров нужно атаковат…" at bounding box center [1374, 343] width 340 height 621
paste textarea "hero.attack("Brak")"
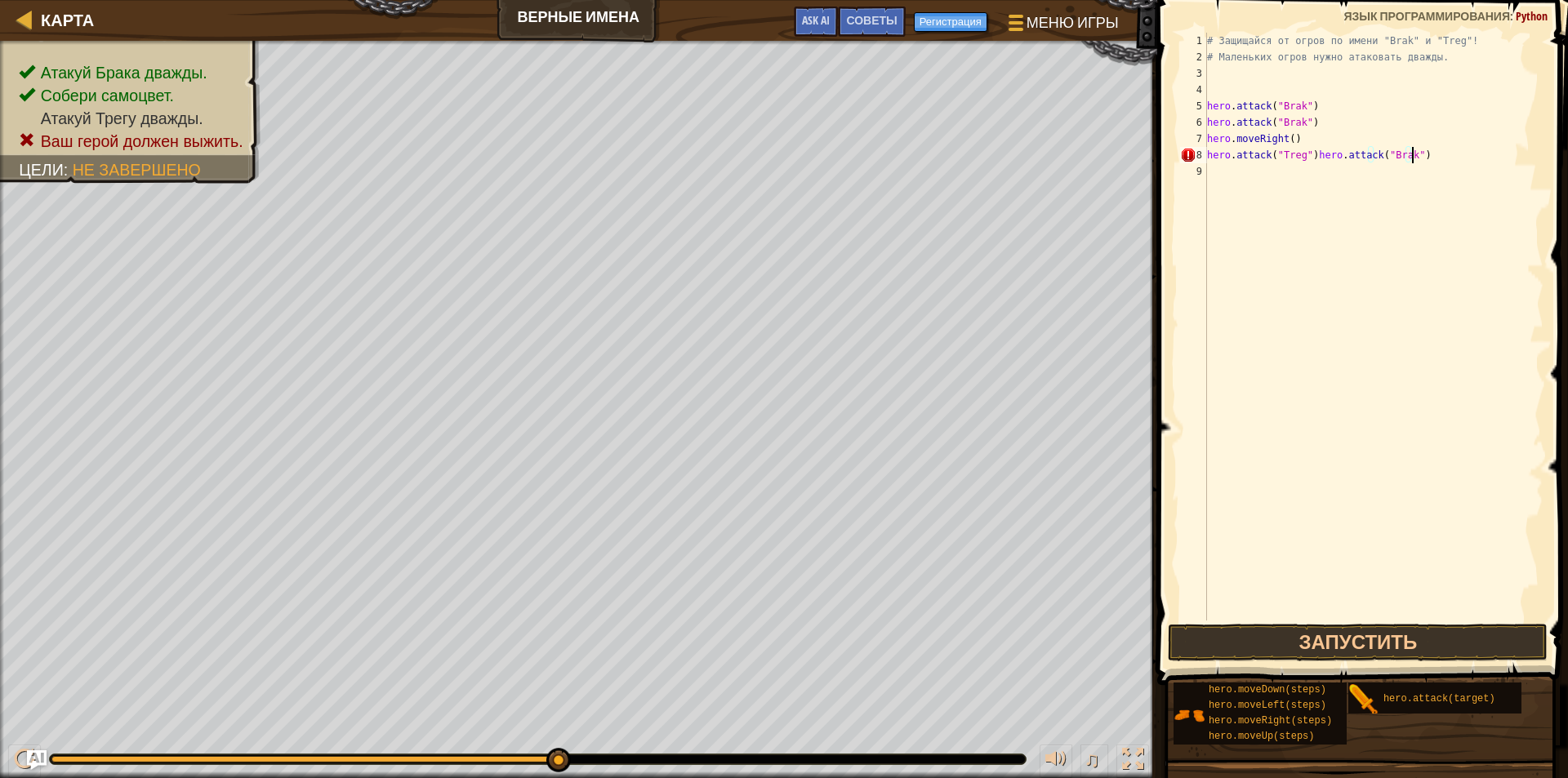
type textarea "hero.attack("Treg")"
click at [1315, 166] on div "# Защищайся от огров по имени "Brak" и "Treg"! # Маленьких огров нужно атаковат…" at bounding box center [1374, 343] width 340 height 621
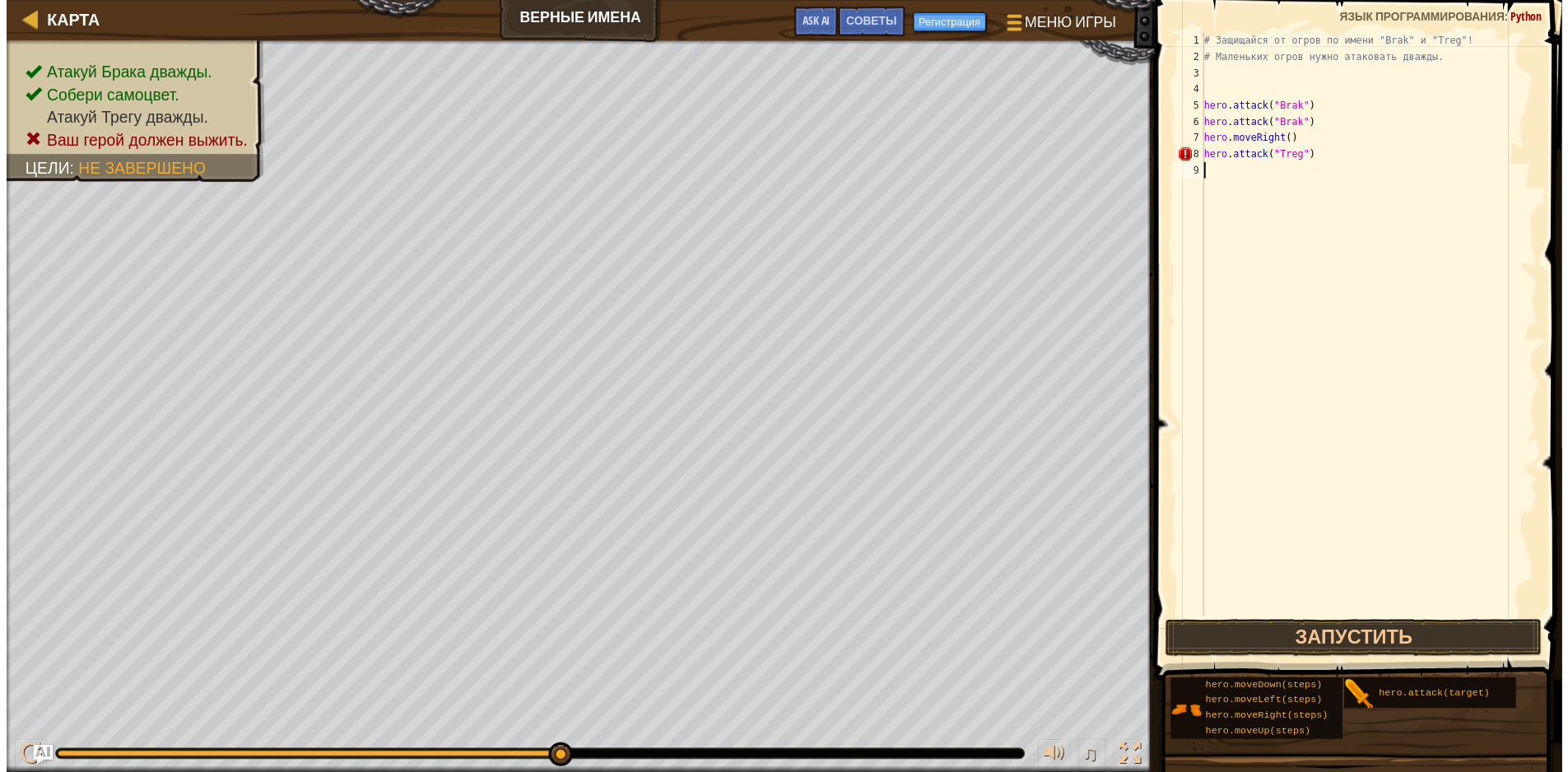
scroll to position [7, 0]
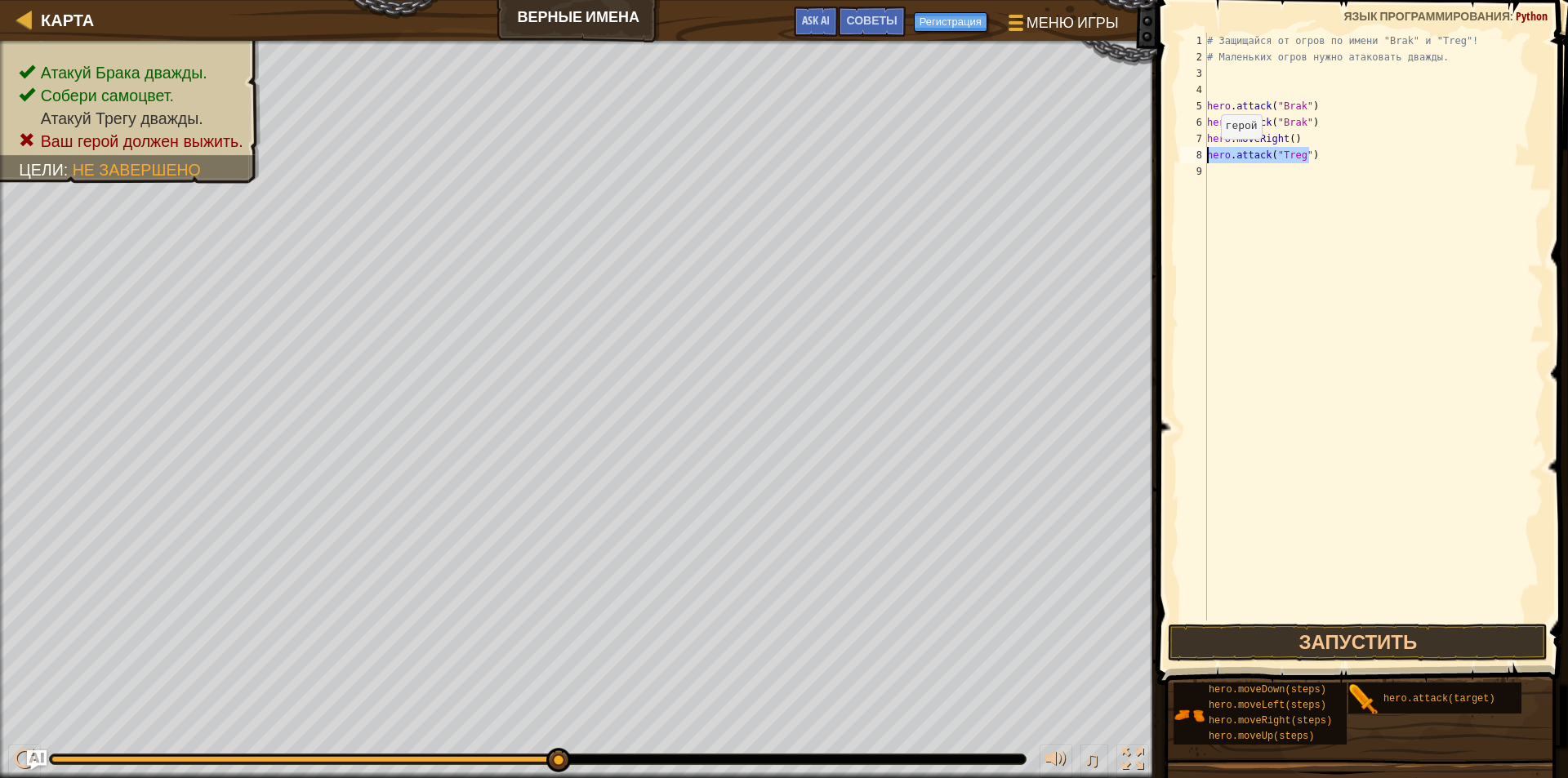
drag, startPoint x: 1323, startPoint y: 162, endPoint x: 1204, endPoint y: 157, distance: 119.1
click at [1204, 157] on div "1 2 3 4 5 6 7 8 9 # Защищайся от огров по имени "Brak" и "Treg"! # Маленьких ог…" at bounding box center [1360, 326] width 367 height 588
type textarea "hero.attack("Treg")"
click at [1237, 175] on div "# Защищайся от огров по имени "Brak" и "Treg"! # Маленьких огров нужно атаковат…" at bounding box center [1374, 343] width 340 height 621
paste textarea "hero.attack("Treg")"
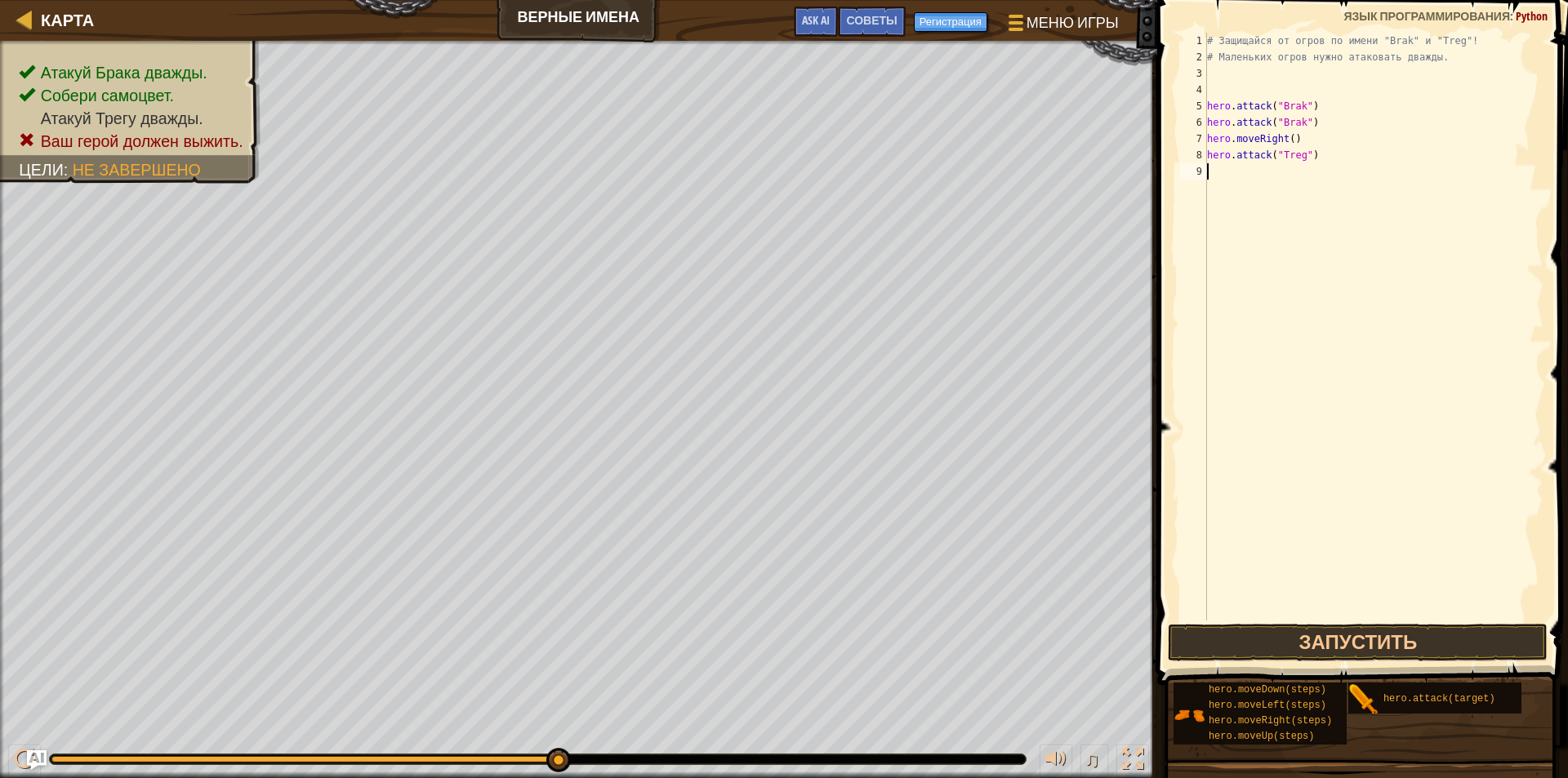
type textarea "hero.attack("Treg")"
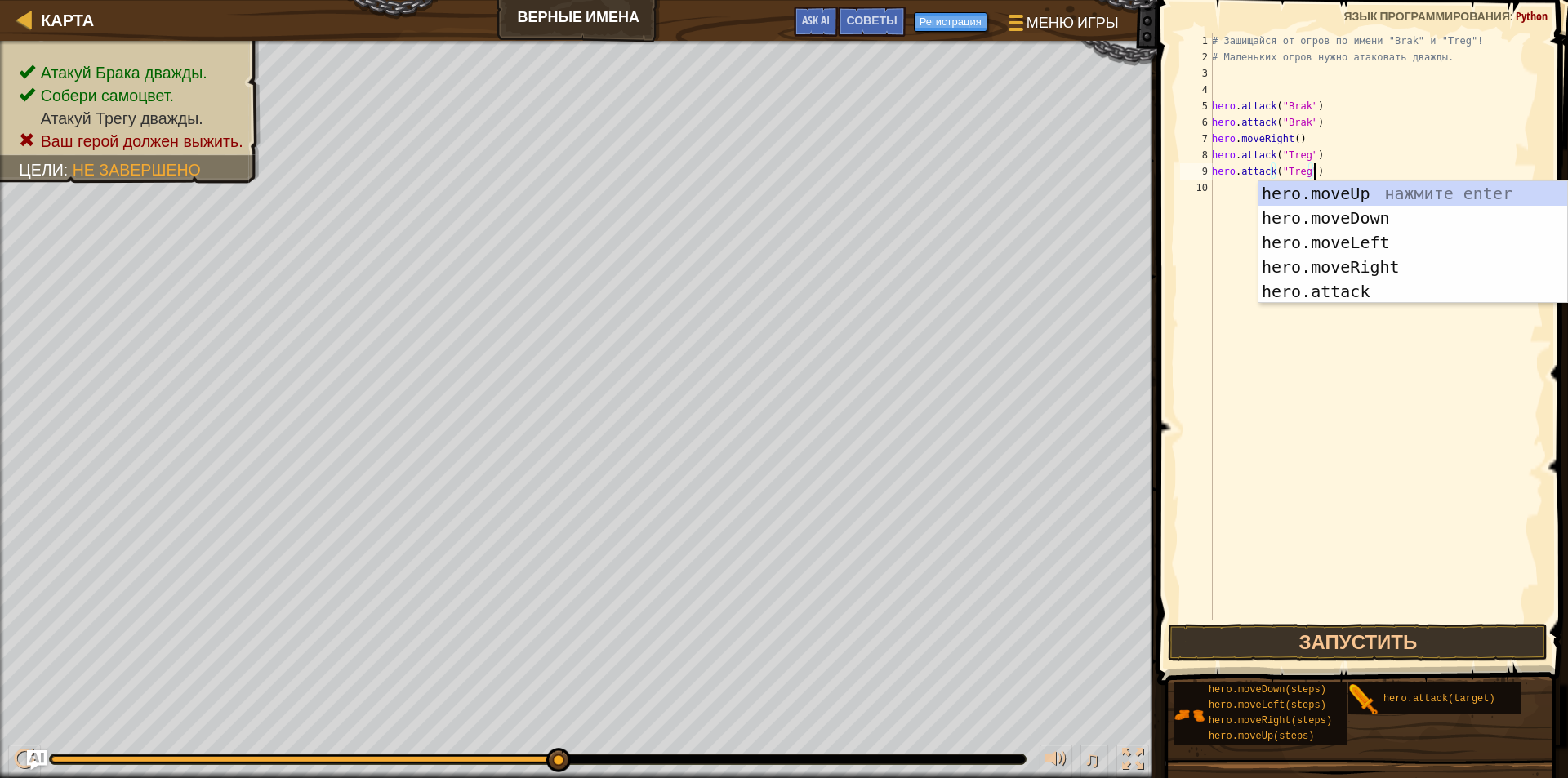
click at [1327, 458] on div "# Защищайся от огров по имени "Brak" и "Treg"! # Маленьких огров нужно атаковат…" at bounding box center [1376, 343] width 335 height 621
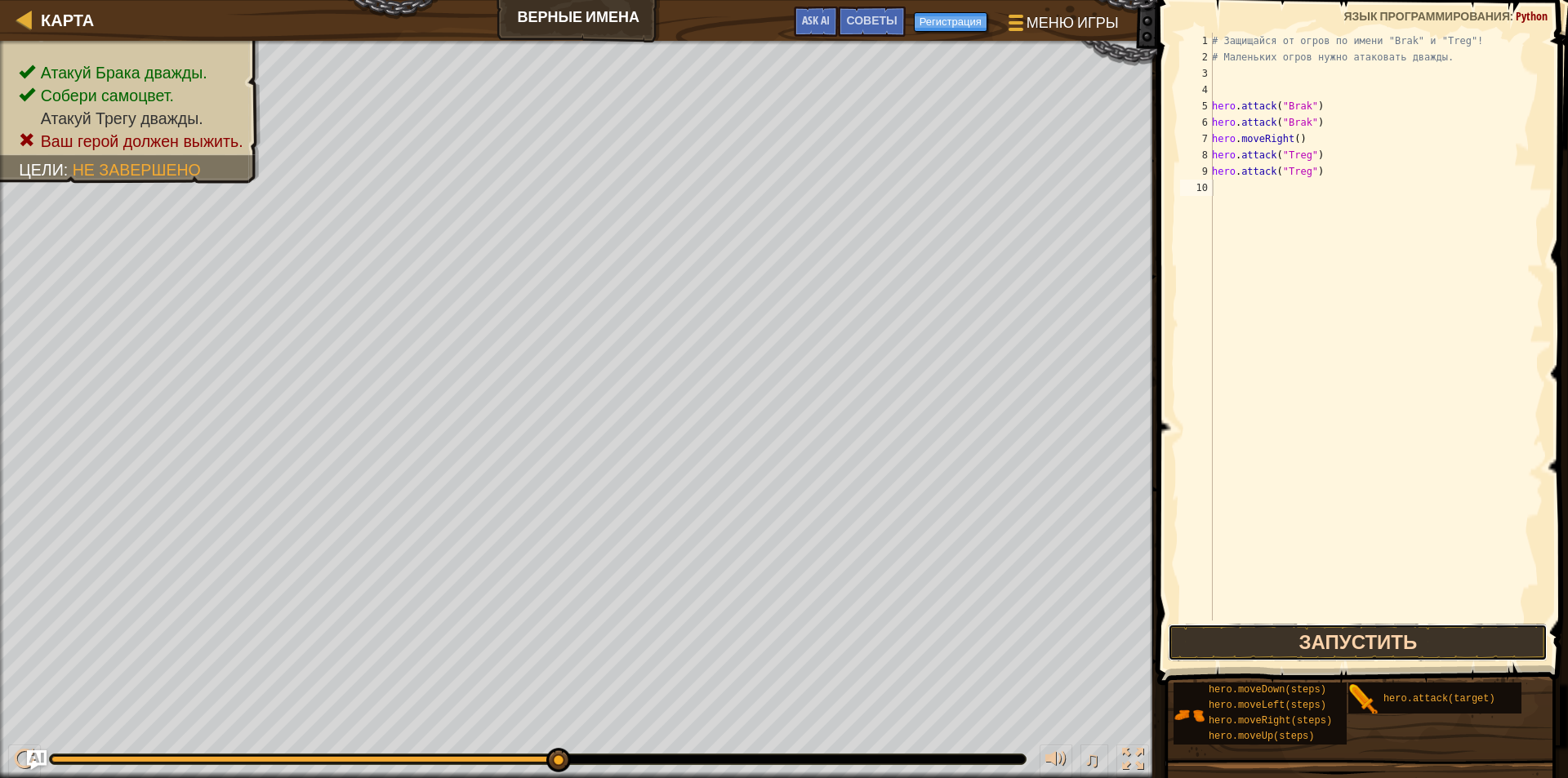
click at [1348, 648] on button "Запустить" at bounding box center [1357, 643] width 380 height 38
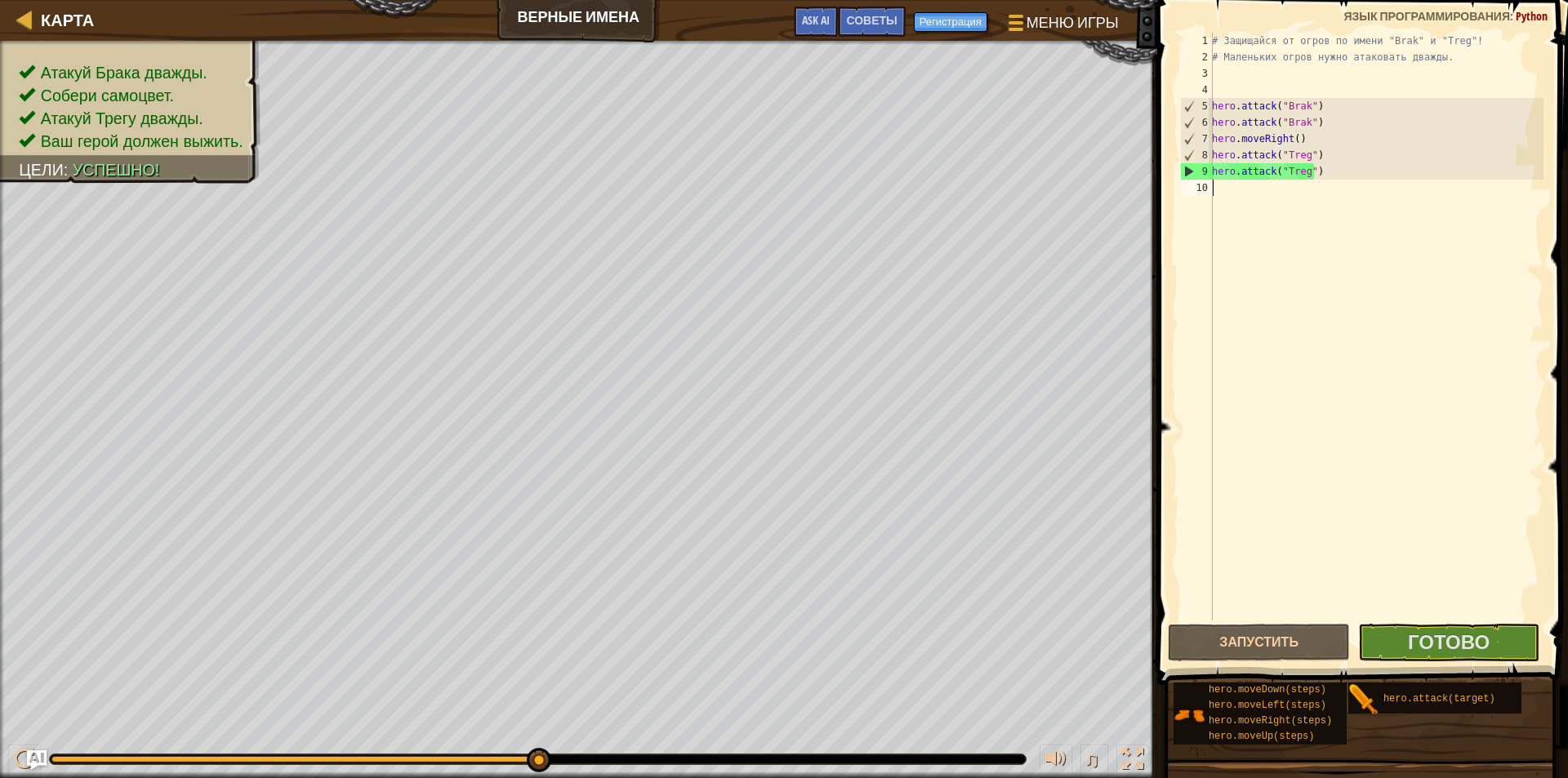
click at [1449, 305] on div "# Защищайся от огров по имени "Brak" и "Treg"! # Маленьких огров нужно атаковат…" at bounding box center [1376, 343] width 335 height 621
drag, startPoint x: 1383, startPoint y: 214, endPoint x: 1384, endPoint y: 202, distance: 12.0
click at [1385, 213] on div "# Защищайся от огров по имени "Brak" и "Treg"! # Маленьких огров нужно атаковат…" at bounding box center [1376, 343] width 335 height 621
click at [1330, 149] on div "# Защищайся от огров по имени "Brak" и "Treg"! # Маленьких огров нужно атаковат…" at bounding box center [1376, 343] width 335 height 621
drag, startPoint x: 1323, startPoint y: 133, endPoint x: 1155, endPoint y: 143, distance: 168.3
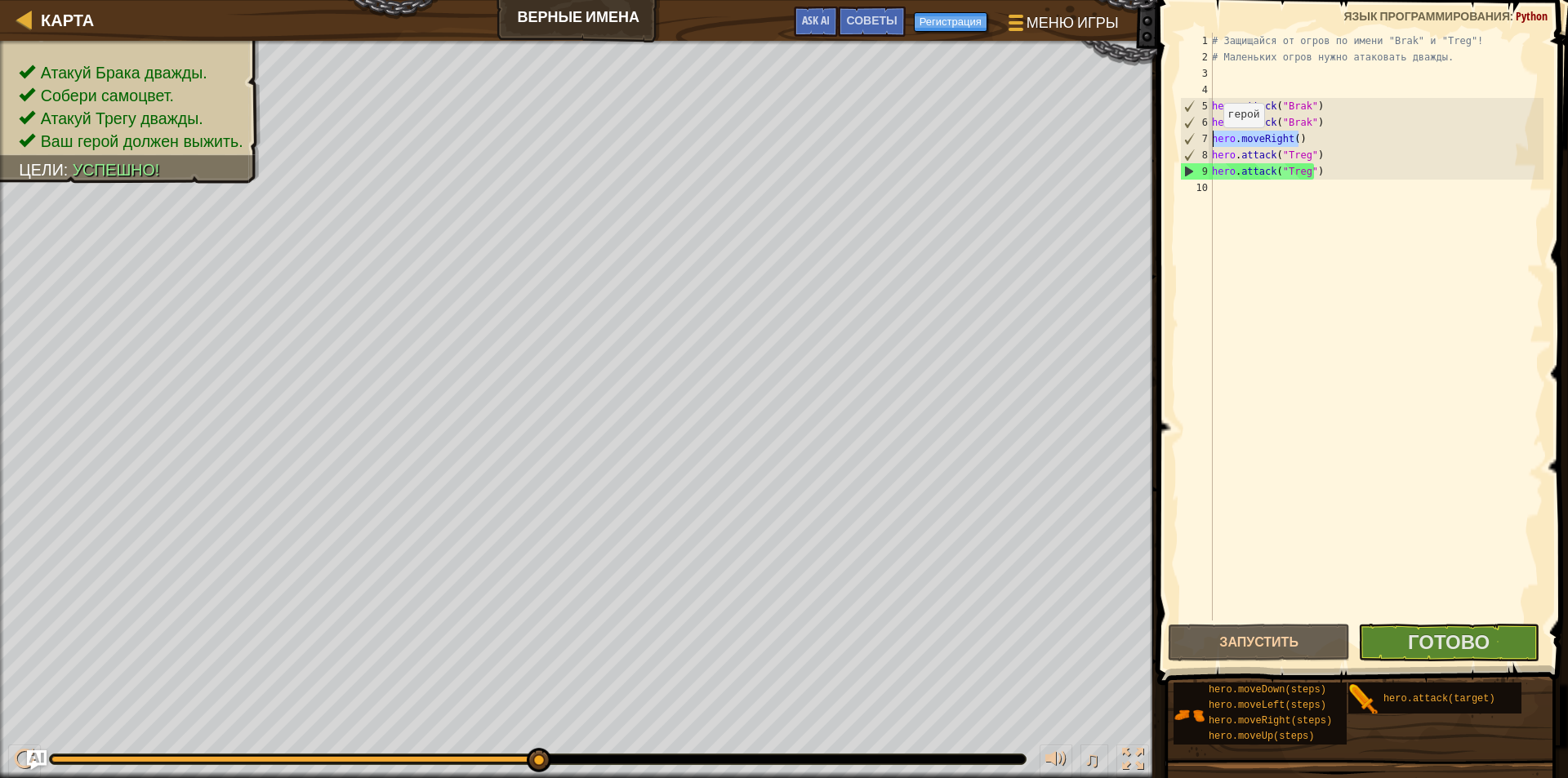
click at [1155, 143] on div "hero.attack("Treg") 1 2 3 4 5 6 7 8 9 10 # Защищайся от огров по имени "Brak" и…" at bounding box center [1360, 375] width 416 height 733
type textarea "hero.moveRight()"
click at [1301, 199] on div "# Защищайся от огров по имени "Brak" и "Treg"! # Маленьких огров нужно атаковат…" at bounding box center [1376, 343] width 335 height 621
paste textarea "hero.moveRight()"
type textarea "hero.moveRight()"
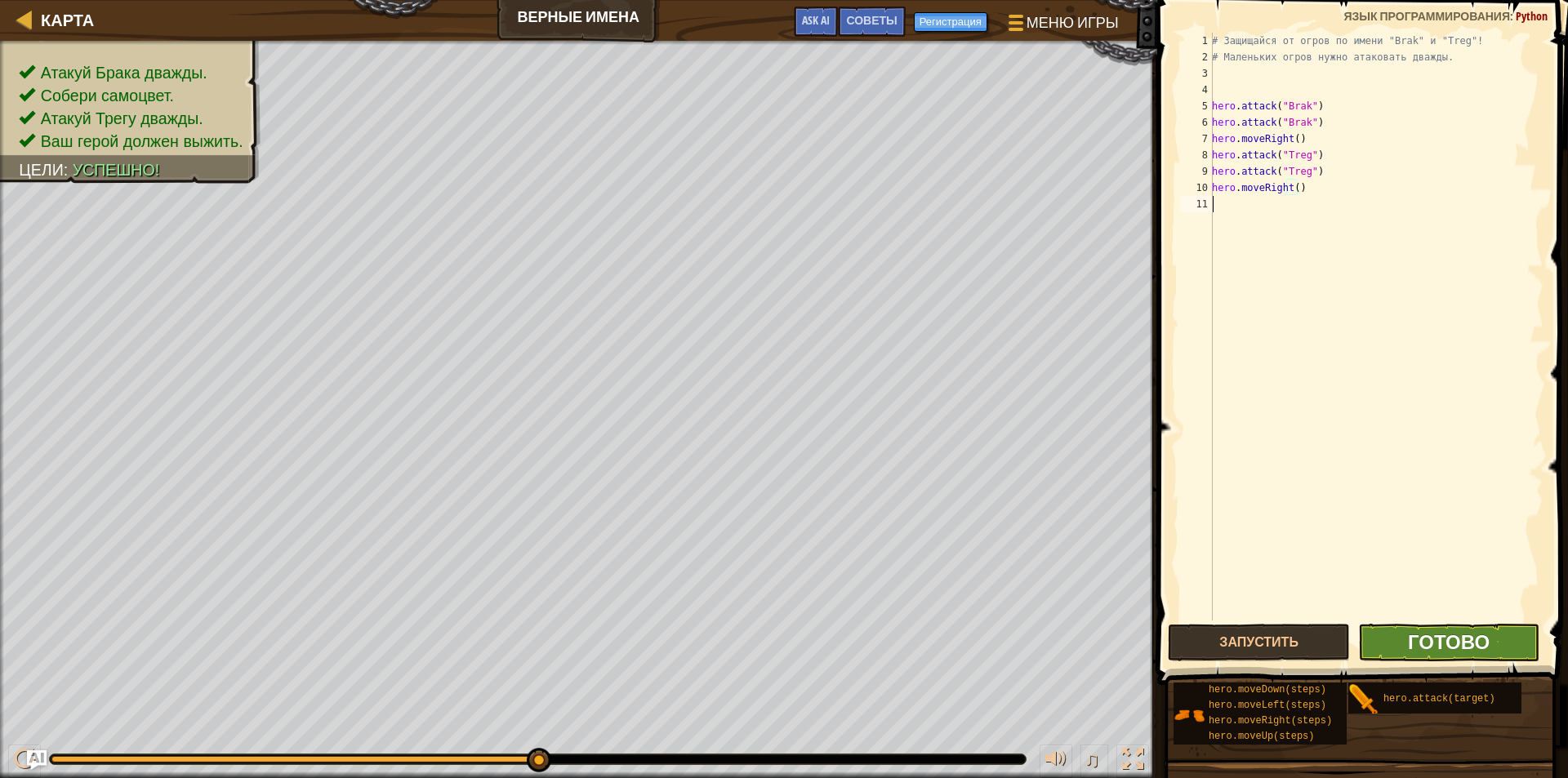
drag, startPoint x: 1420, startPoint y: 609, endPoint x: 1429, endPoint y: 631, distance: 23.8
click at [1420, 609] on div "# Защищайся от огров по имени "Brak" и "Treg"! # Маленьких огров нужно атаковат…" at bounding box center [1376, 343] width 335 height 621
click at [1429, 632] on span "Готово" at bounding box center [1449, 642] width 82 height 26
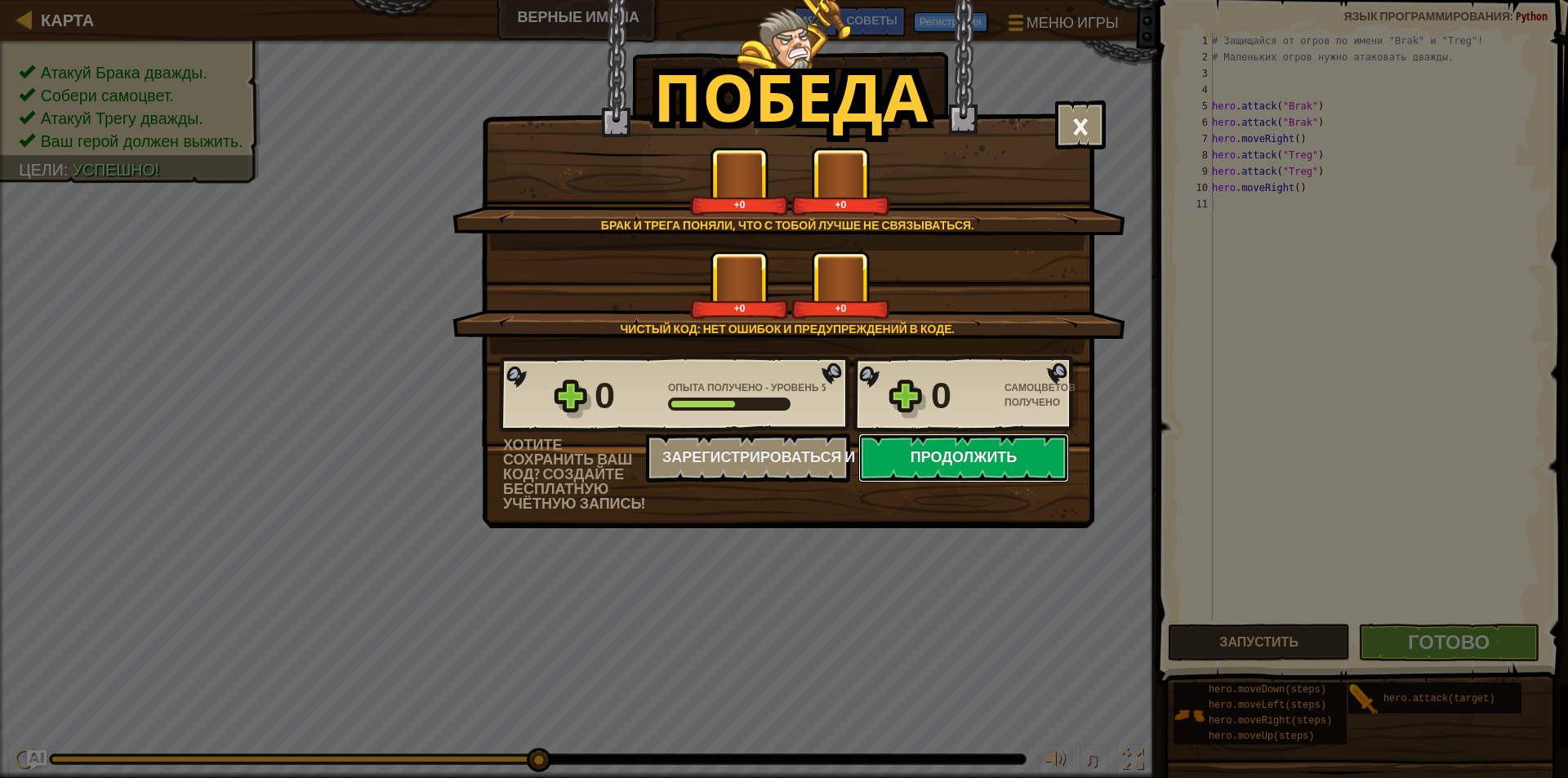
click at [933, 464] on button "Продолжить" at bounding box center [963, 458] width 211 height 49
select select "ru"
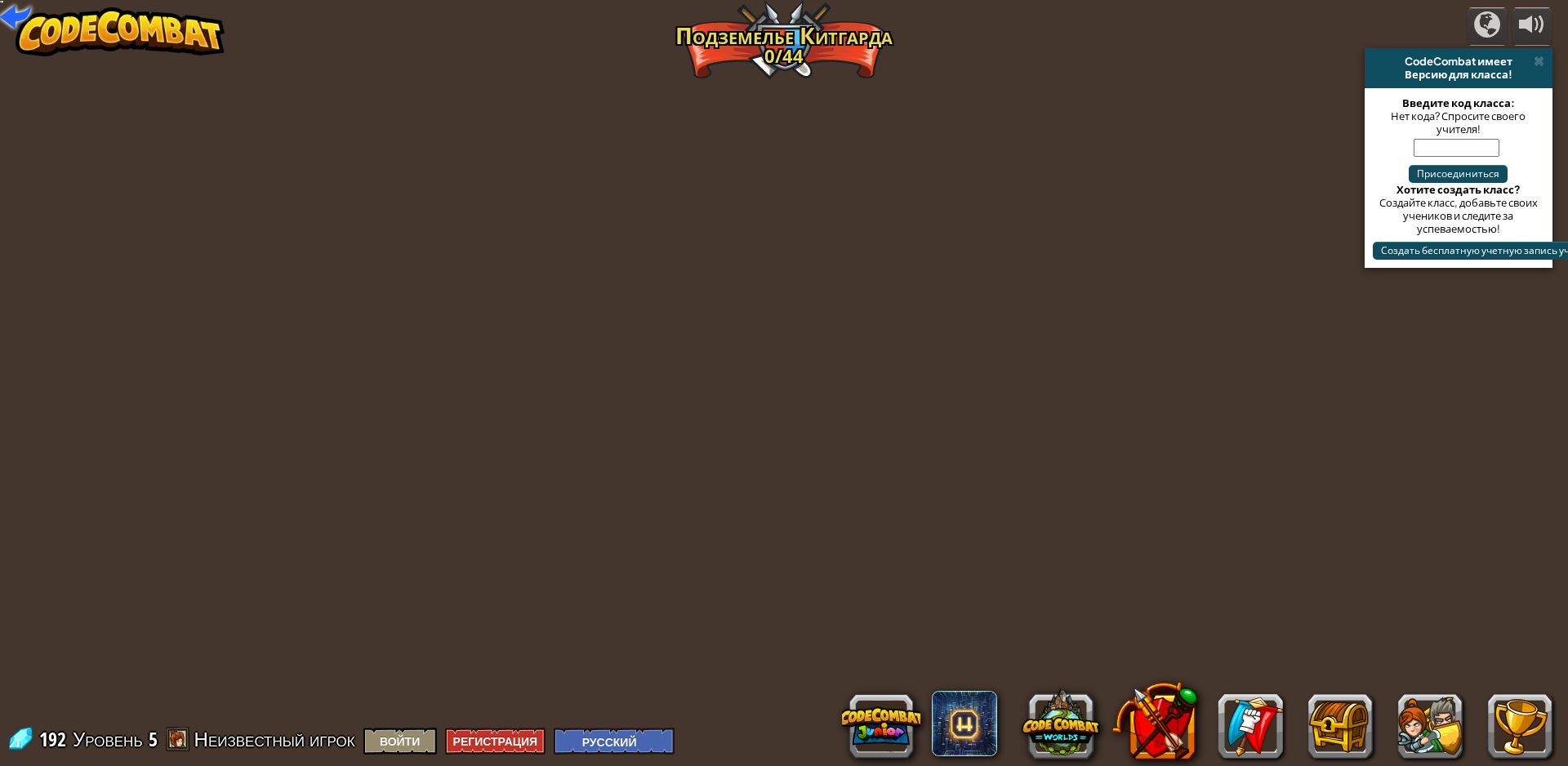
select select "ru"
